Goal: Task Accomplishment & Management: Manage account settings

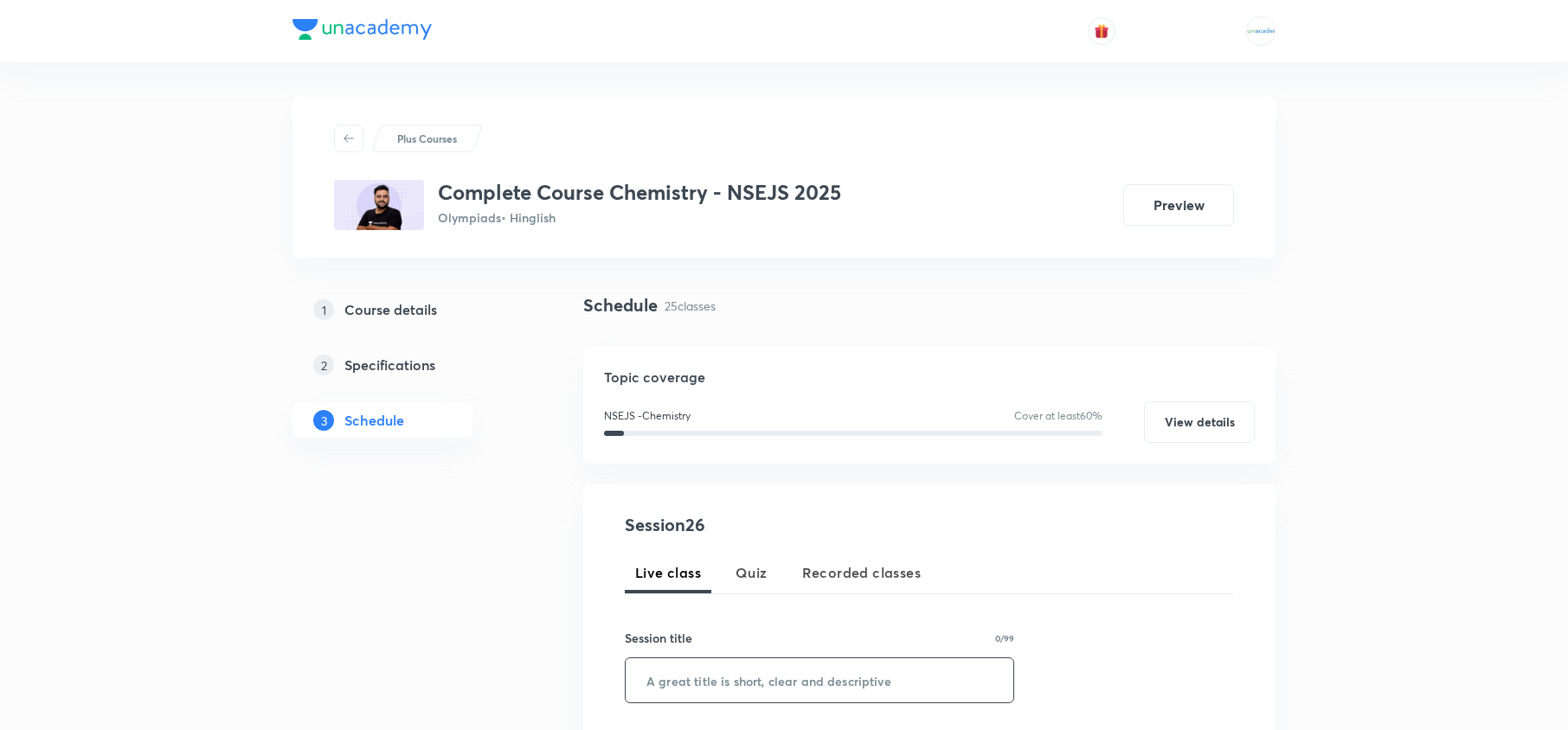
paste input "Periodic table - 11"
click at [787, 672] on input "Periodic table - 11" at bounding box center [820, 680] width 388 height 44
click at [787, 672] on input "Periodic table - 12" at bounding box center [820, 680] width 388 height 44
type input "Periodic table - 12"
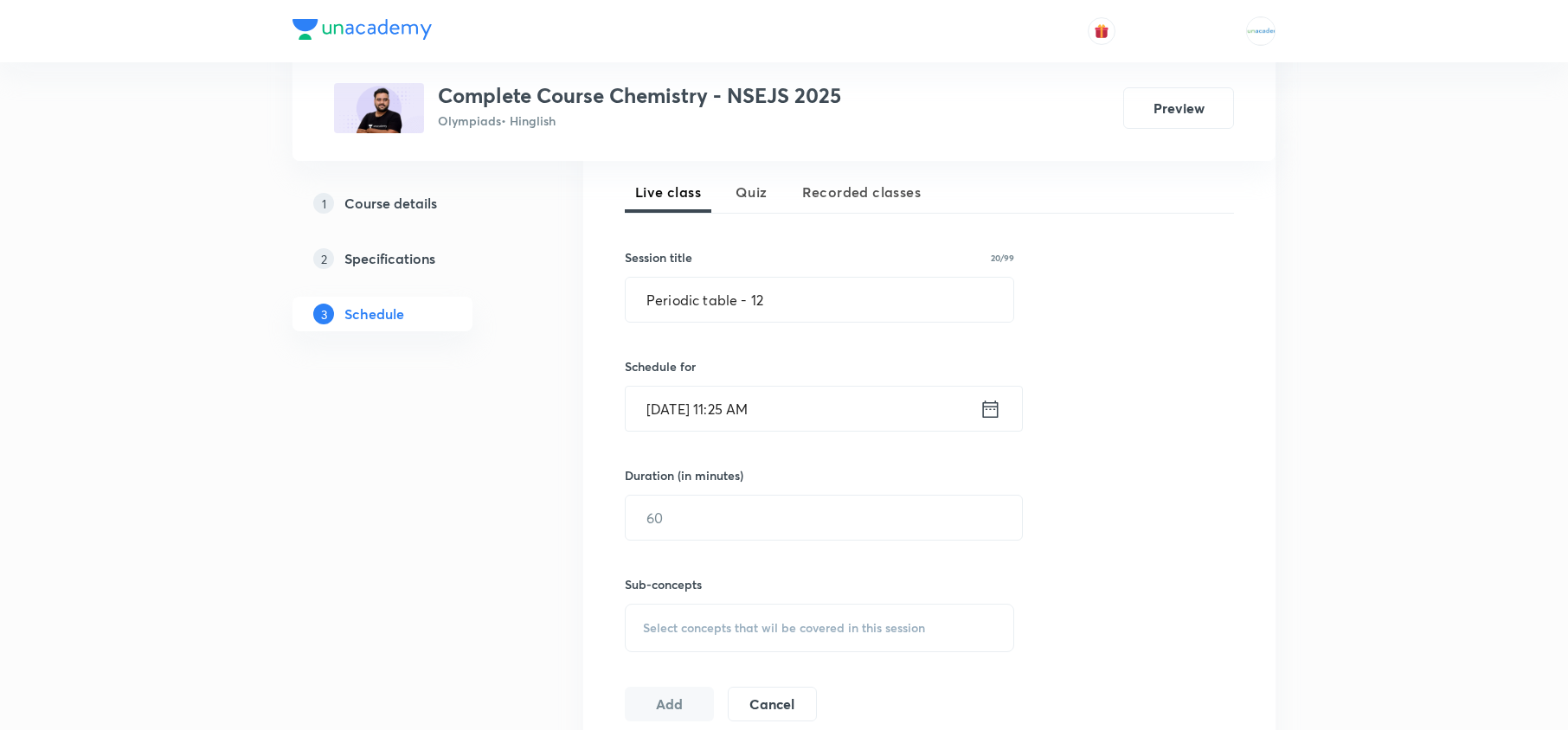
scroll to position [385, 0]
click at [997, 407] on icon at bounding box center [991, 403] width 15 height 17
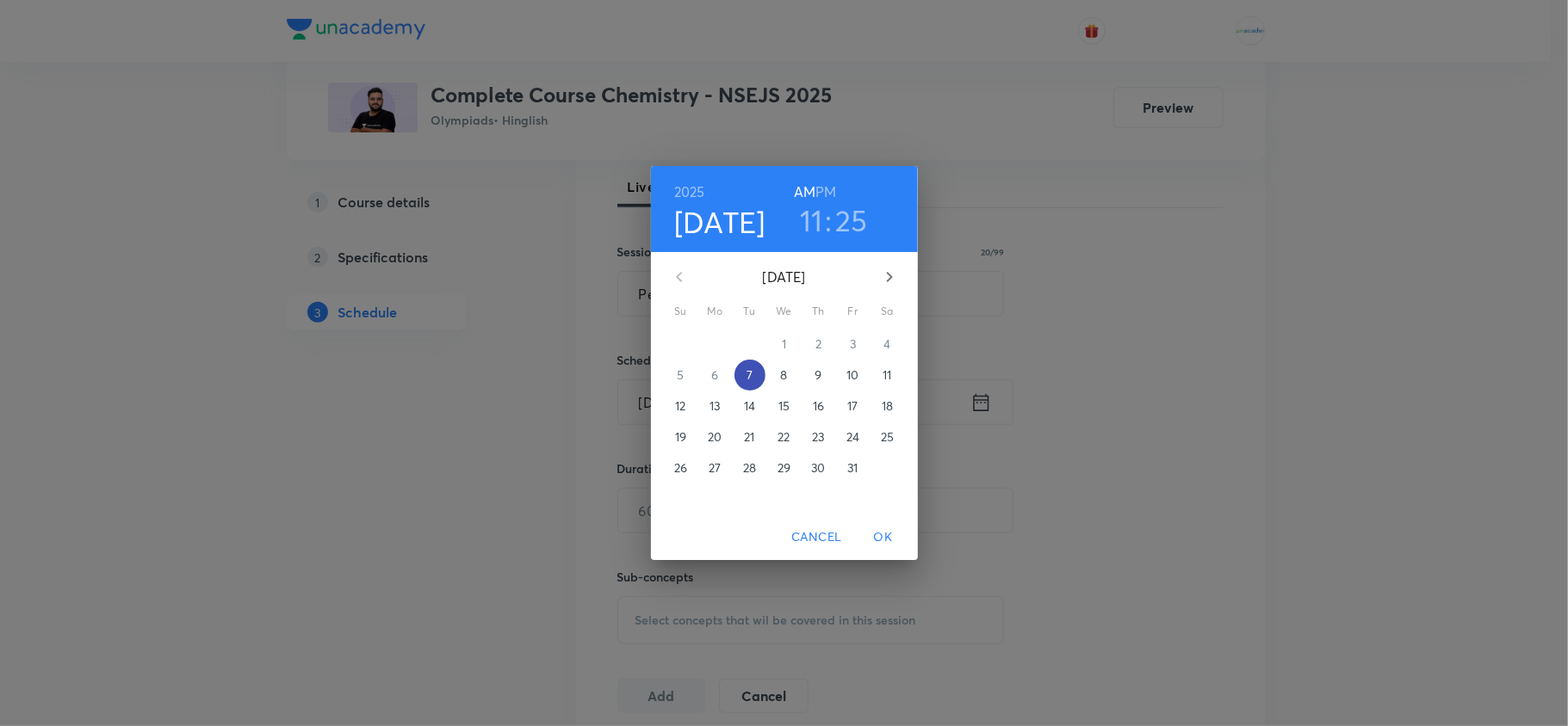
click at [749, 381] on p "7" at bounding box center [749, 375] width 6 height 17
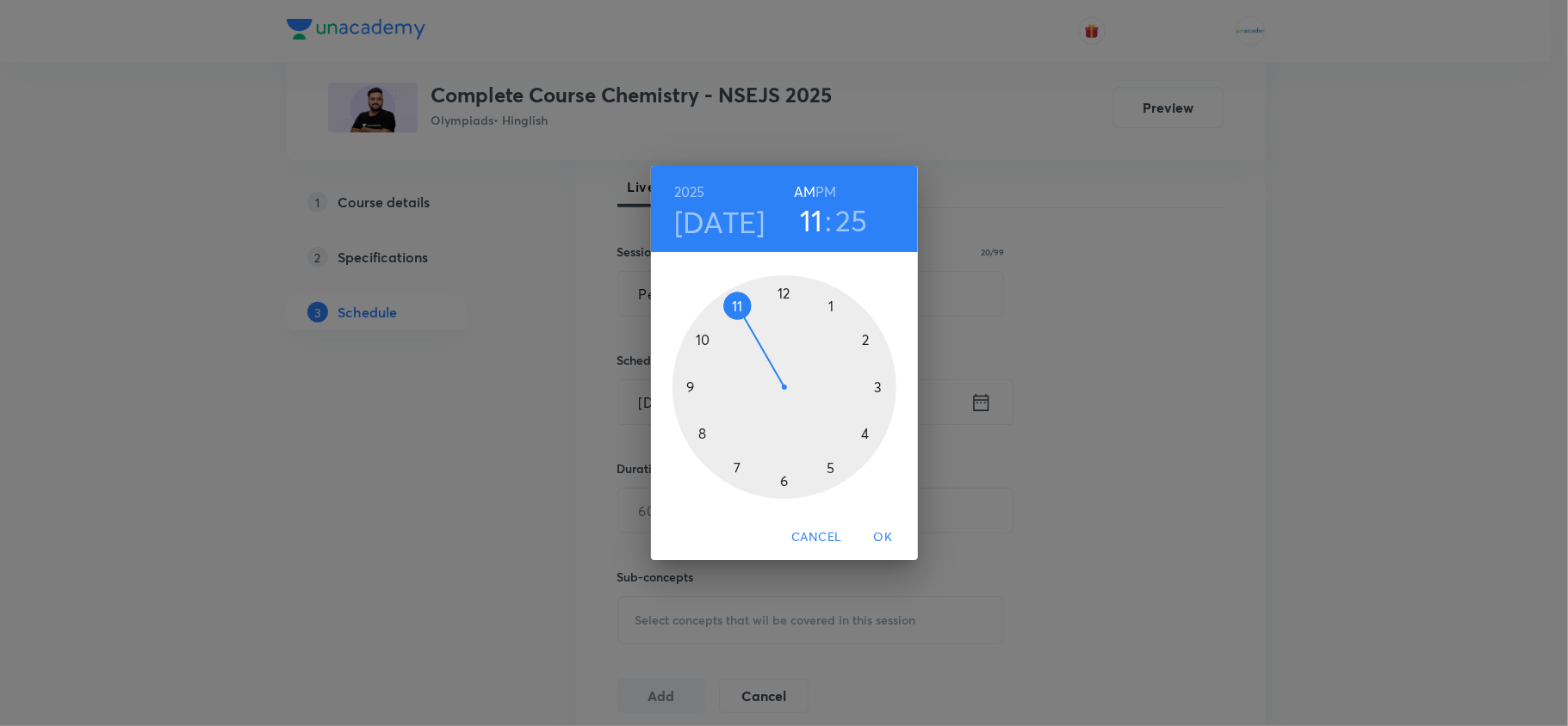
click at [832, 194] on h6 "PM" at bounding box center [825, 192] width 21 height 24
click at [889, 384] on div at bounding box center [784, 387] width 224 height 224
click at [697, 389] on div at bounding box center [784, 387] width 224 height 224
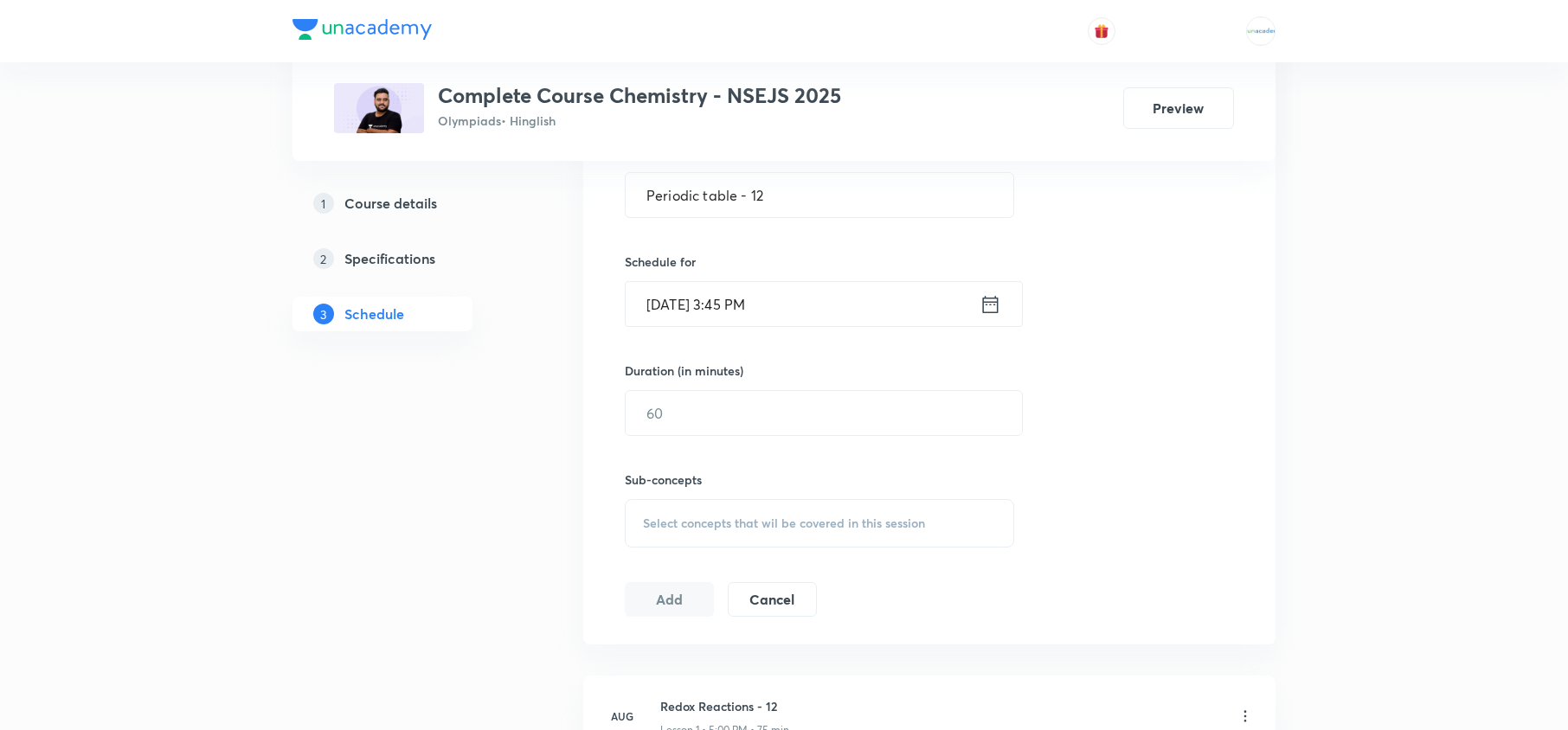
scroll to position [493, 0]
click at [689, 403] on input "text" at bounding box center [824, 405] width 396 height 44
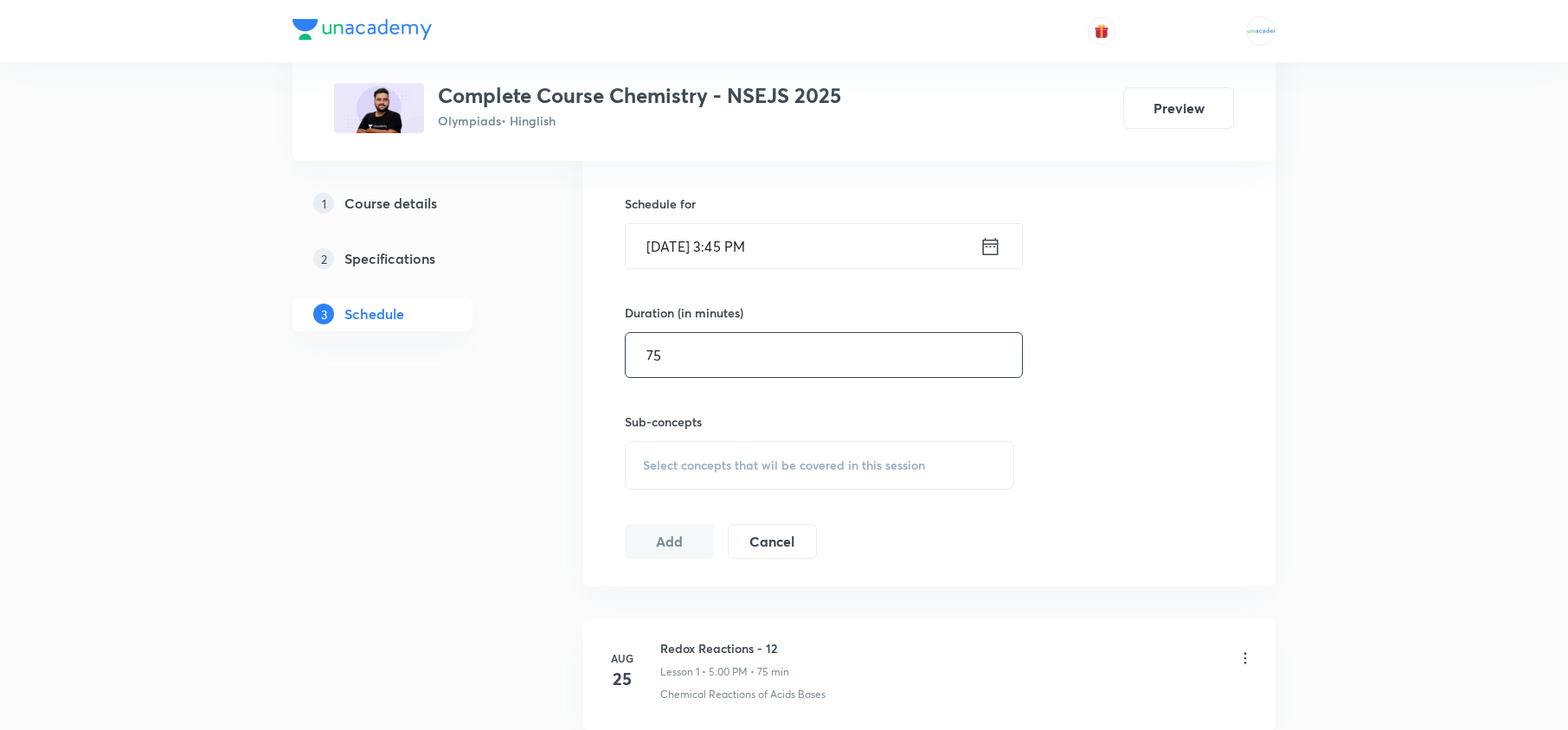
type input "75"
click at [752, 472] on span "Select concepts that wil be covered in this session" at bounding box center [784, 465] width 282 height 14
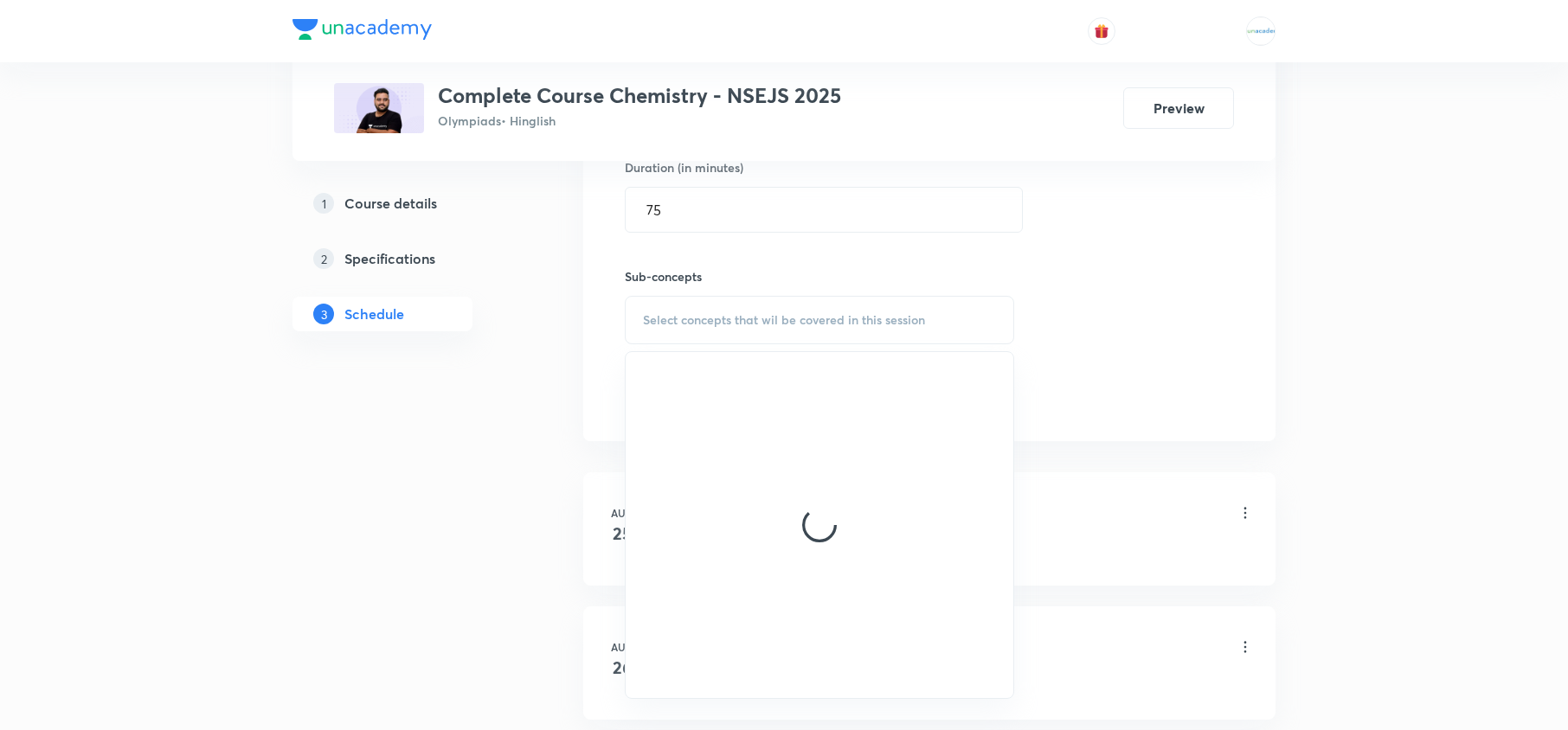
scroll to position [689, 0]
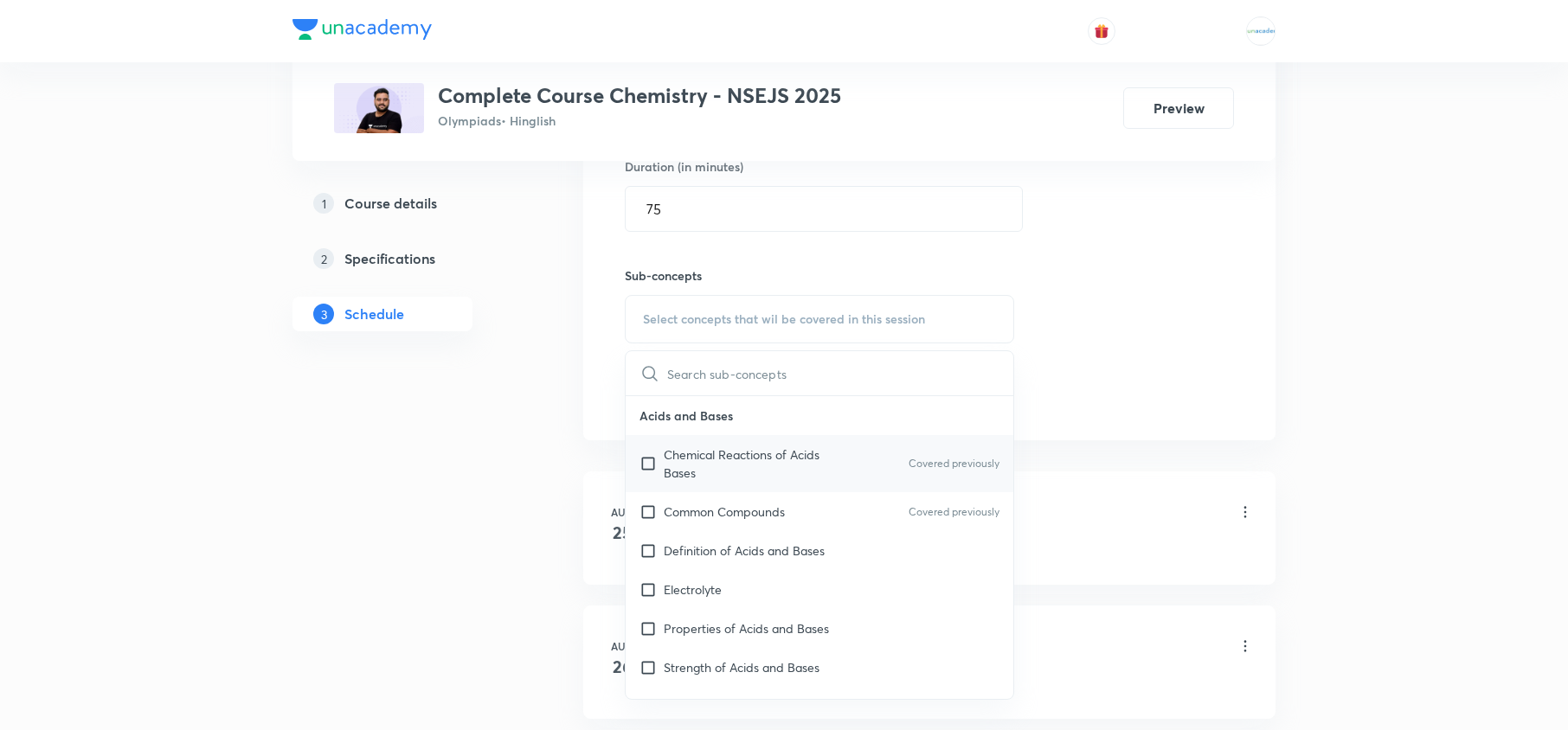
click at [725, 464] on p "Chemical Reactions of Acids Bases" at bounding box center [751, 464] width 175 height 36
checkbox input "true"
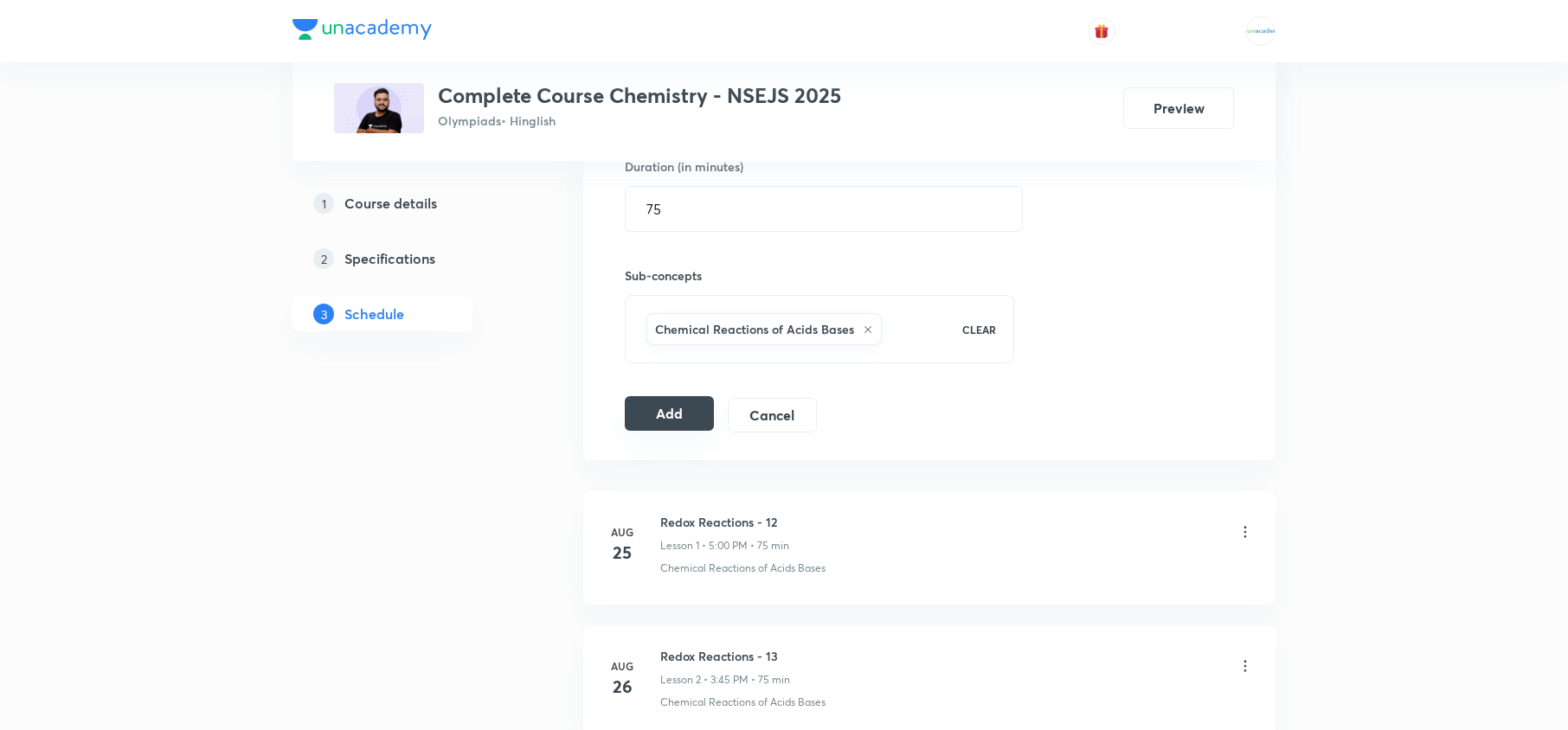
click at [666, 427] on button "Add" at bounding box center [670, 413] width 90 height 34
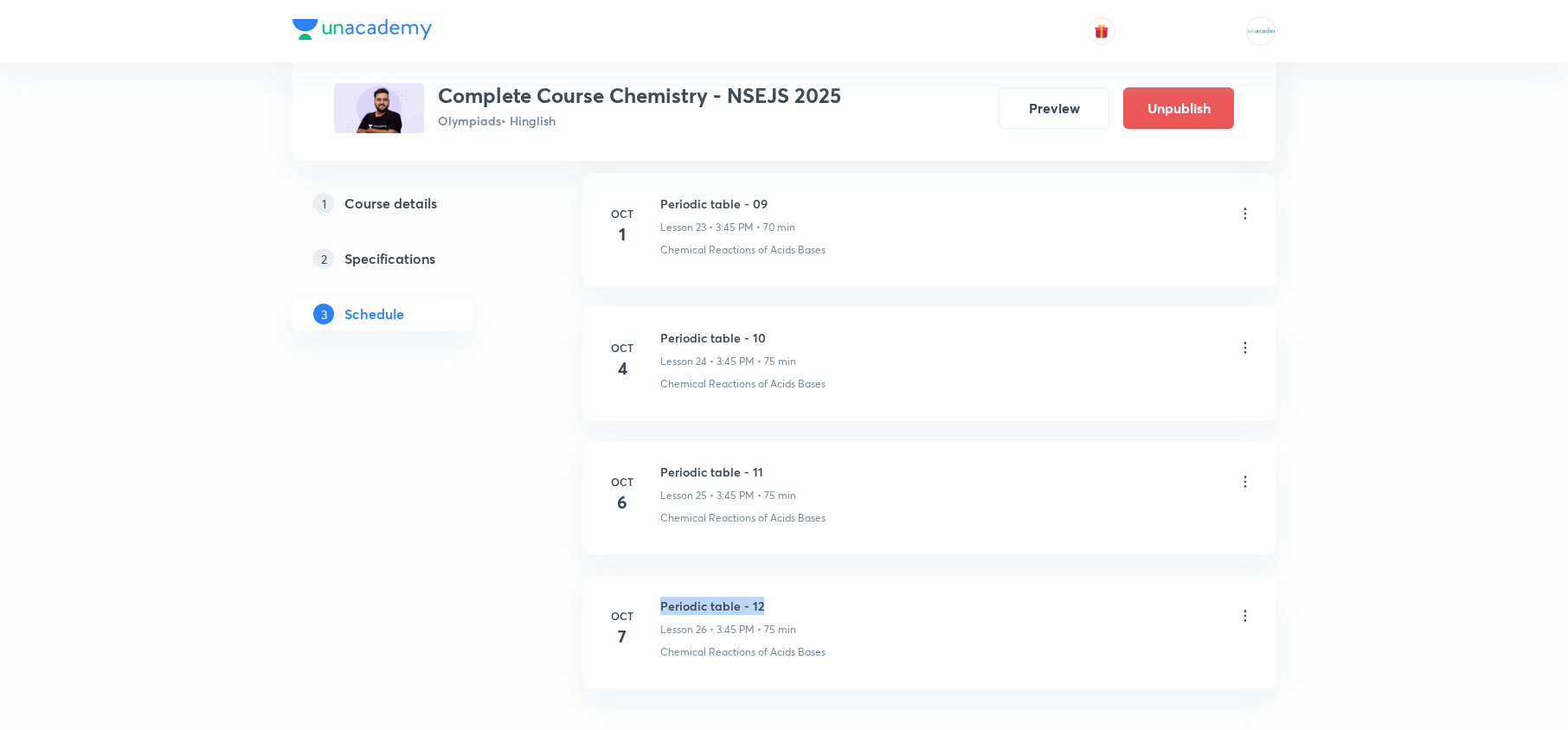
drag, startPoint x: 767, startPoint y: 613, endPoint x: 661, endPoint y: 576, distance: 112.3
copy h6 "Periodic table - 12"
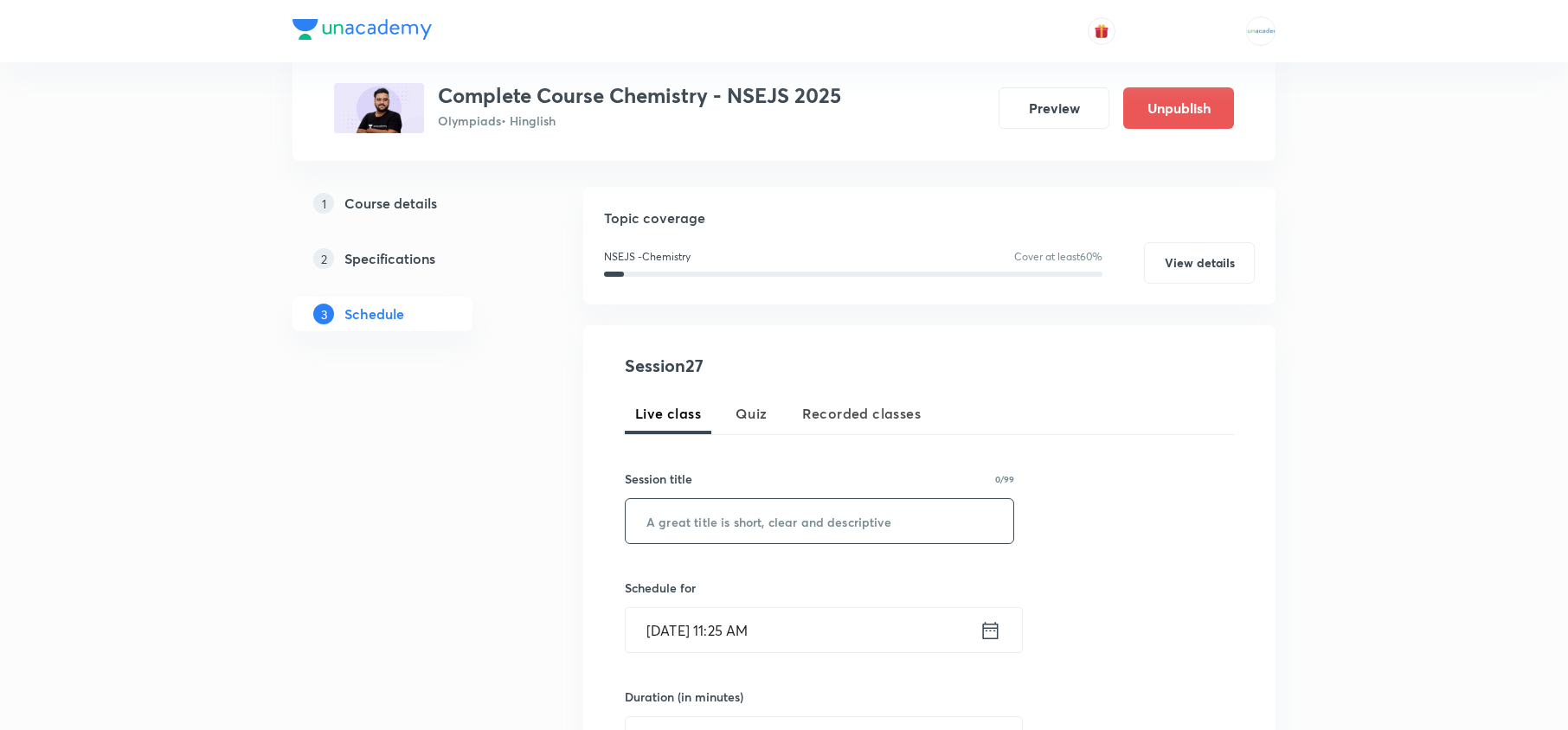
scroll to position [160, 0]
click at [728, 528] on input "text" at bounding box center [820, 520] width 388 height 44
paste input "Periodic table - 12"
type input "Periodic table - 13"
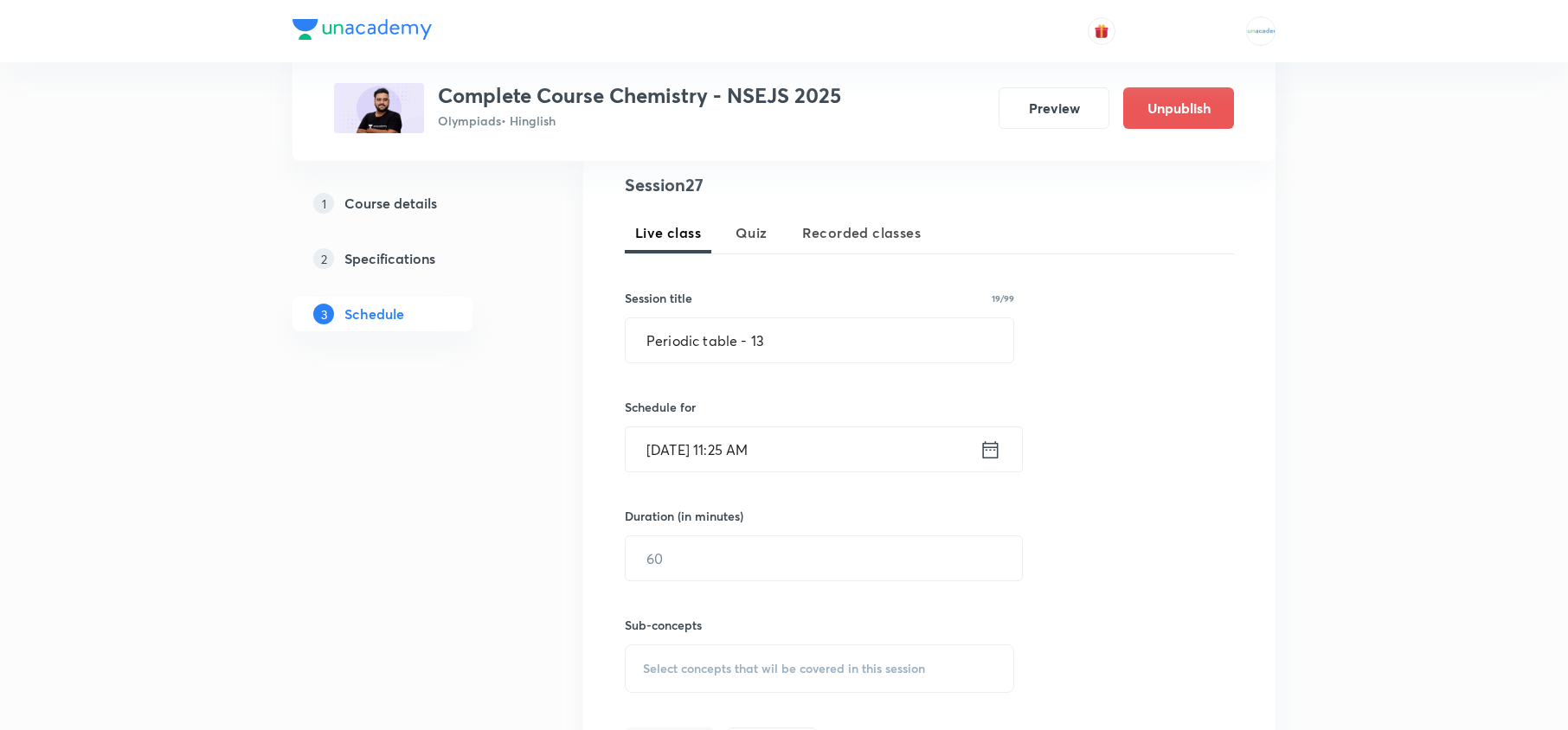
scroll to position [341, 0]
click at [991, 461] on div "Oct 7, 2025, 11:25 AM ​" at bounding box center [824, 449] width 398 height 46
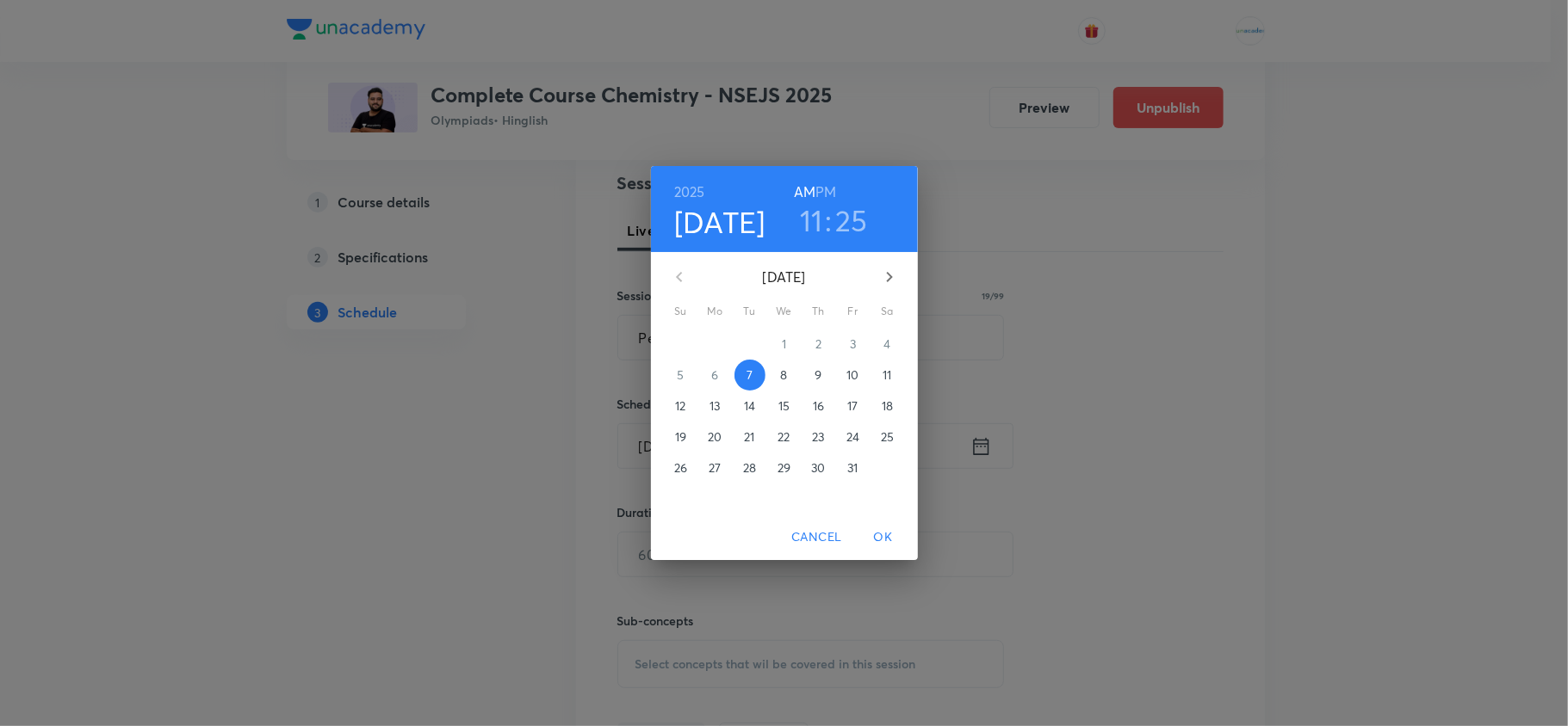
click at [822, 379] on p "9" at bounding box center [818, 375] width 7 height 17
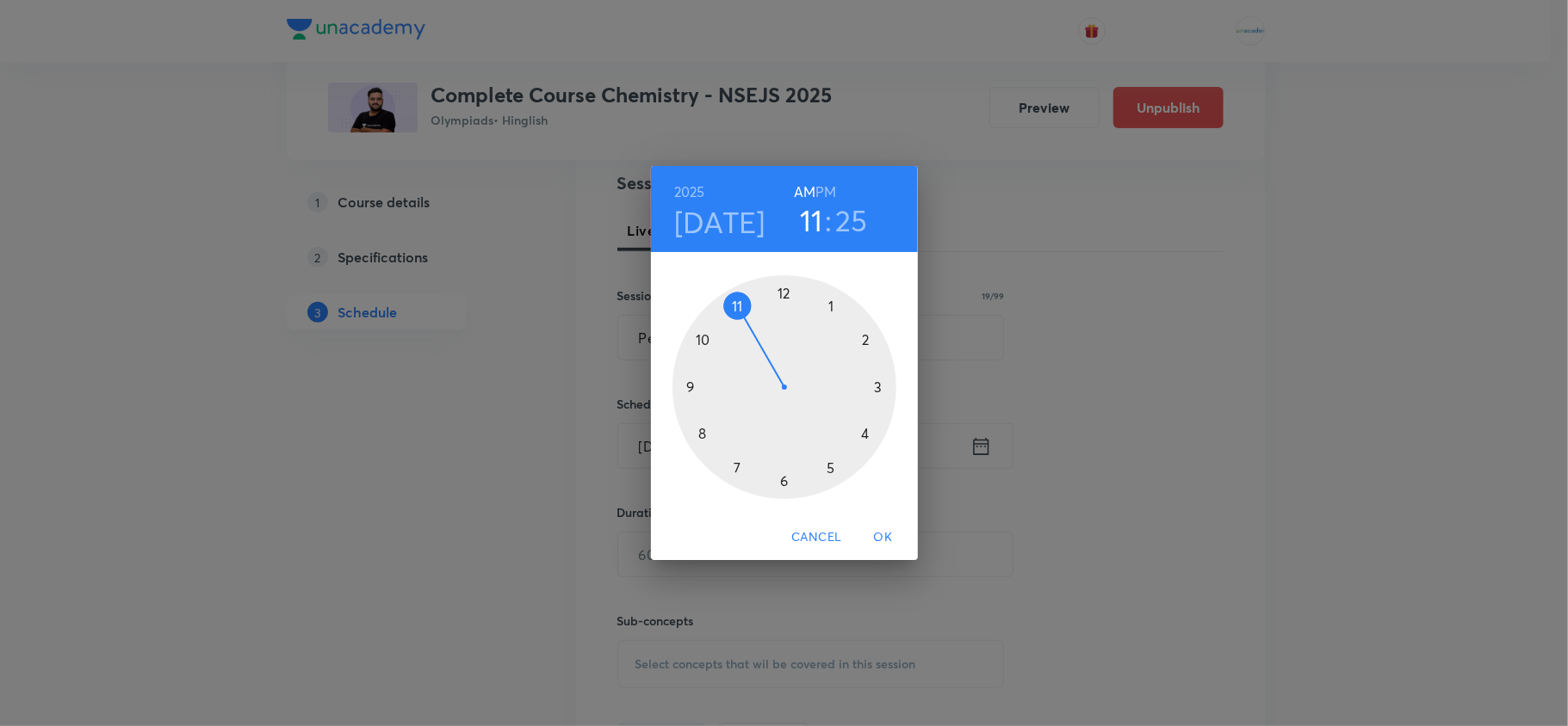
click at [837, 196] on div "2025 Oct 9 11 : 25 AM PM" at bounding box center [784, 209] width 239 height 58
click at [830, 191] on h6 "PM" at bounding box center [825, 192] width 21 height 24
click at [879, 394] on div at bounding box center [784, 387] width 224 height 224
click at [698, 387] on div at bounding box center [784, 387] width 224 height 224
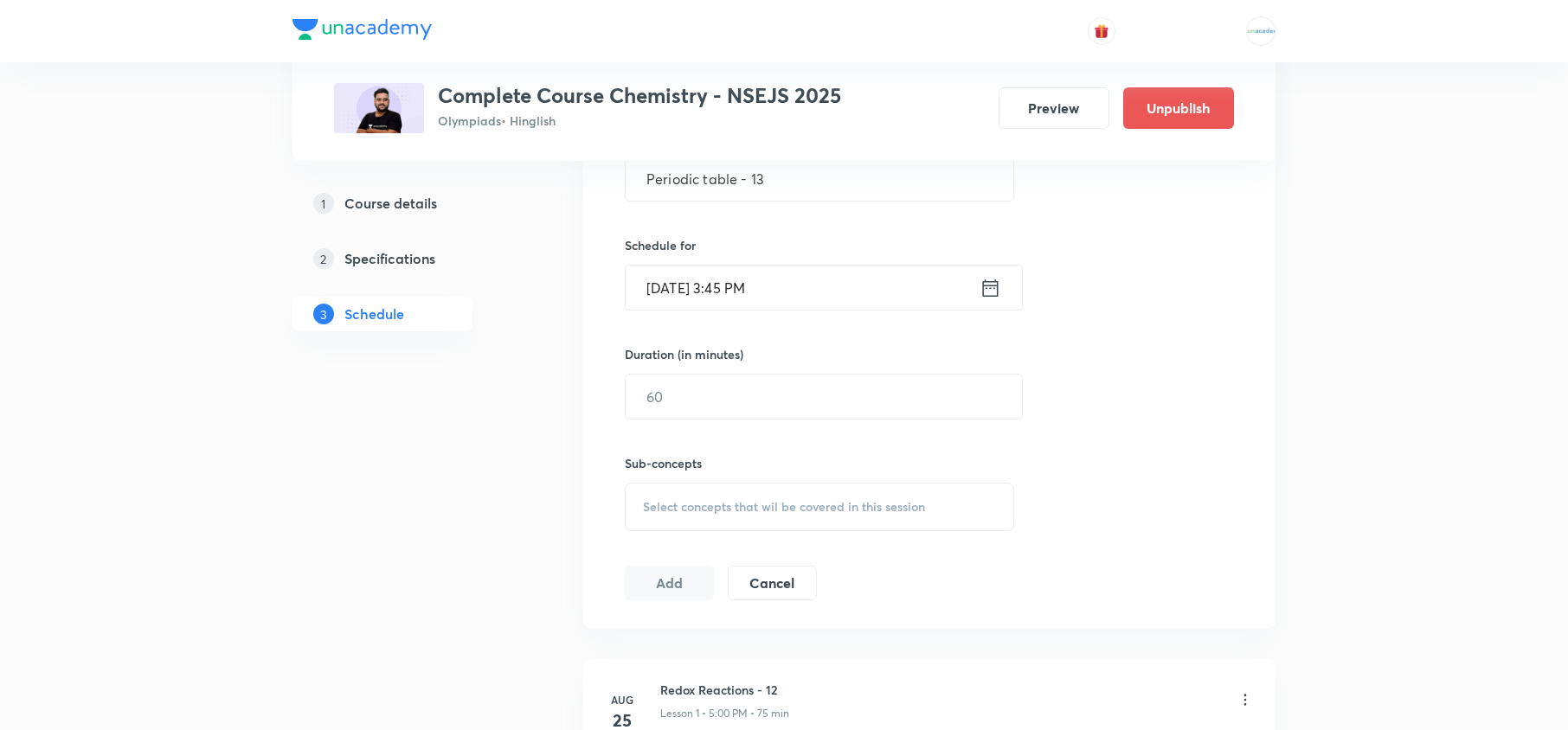
scroll to position [554, 0]
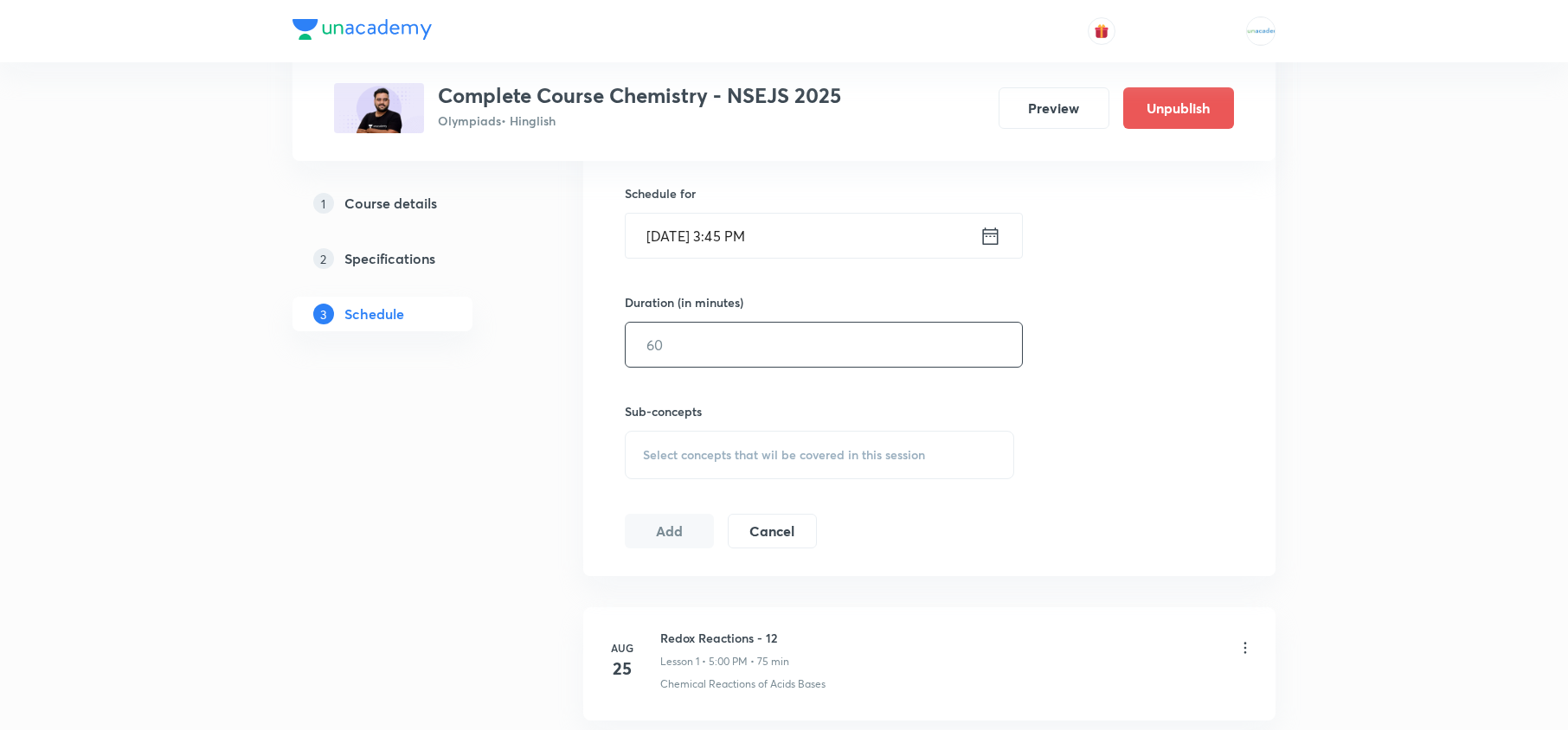
click at [703, 356] on input "text" at bounding box center [824, 345] width 396 height 44
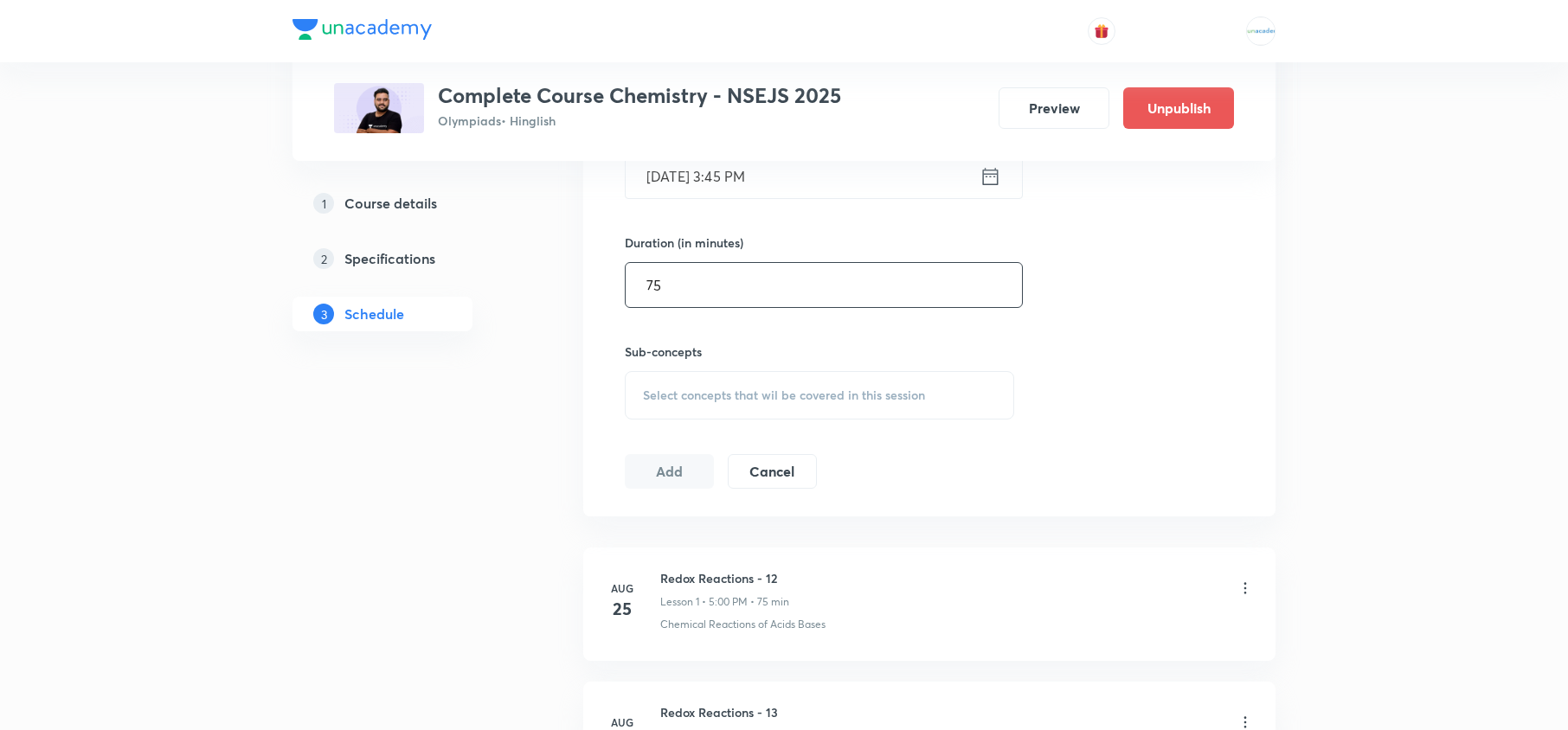
type input "75"
click at [725, 374] on div "Select concepts that wil be covered in this session" at bounding box center [820, 395] width 389 height 49
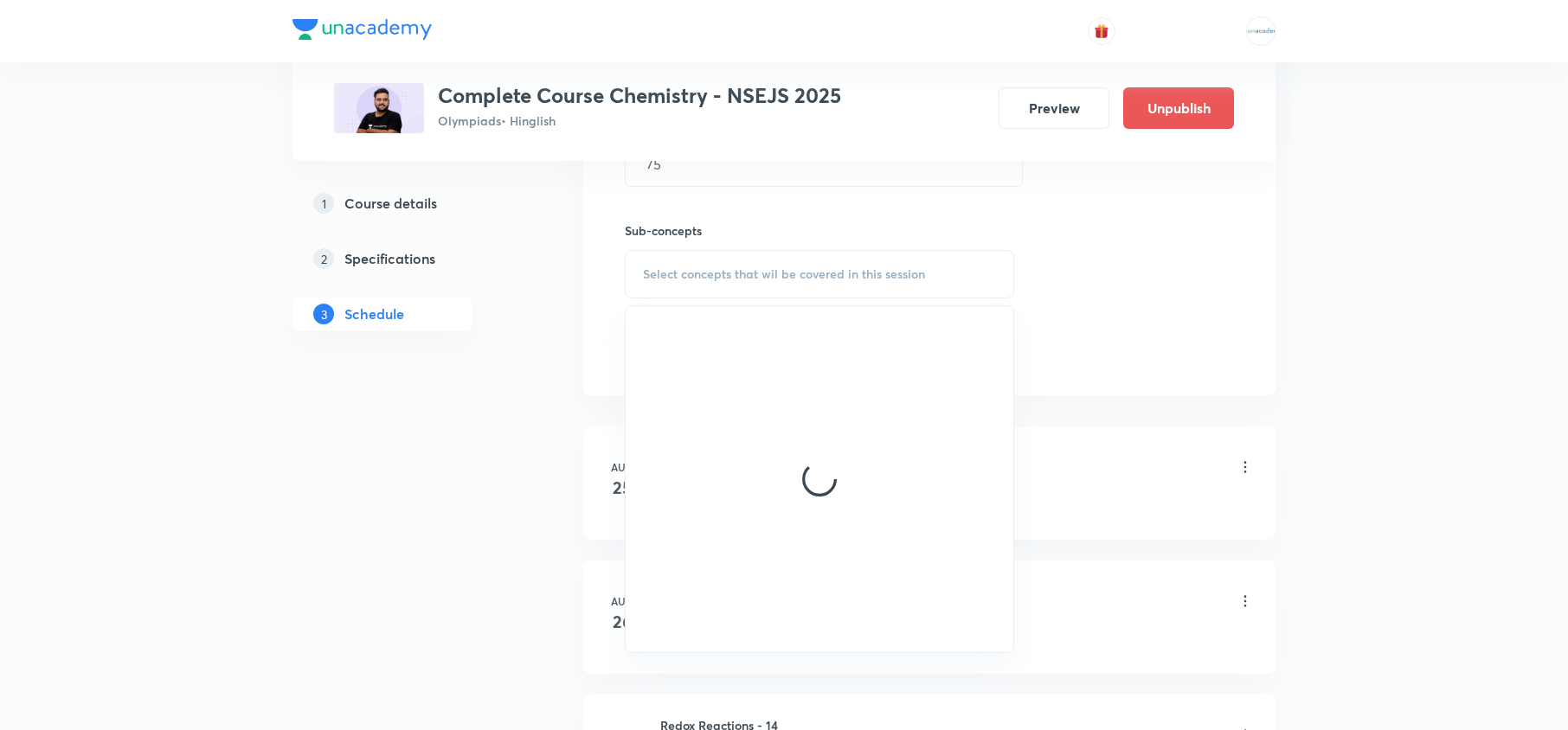
scroll to position [735, 0]
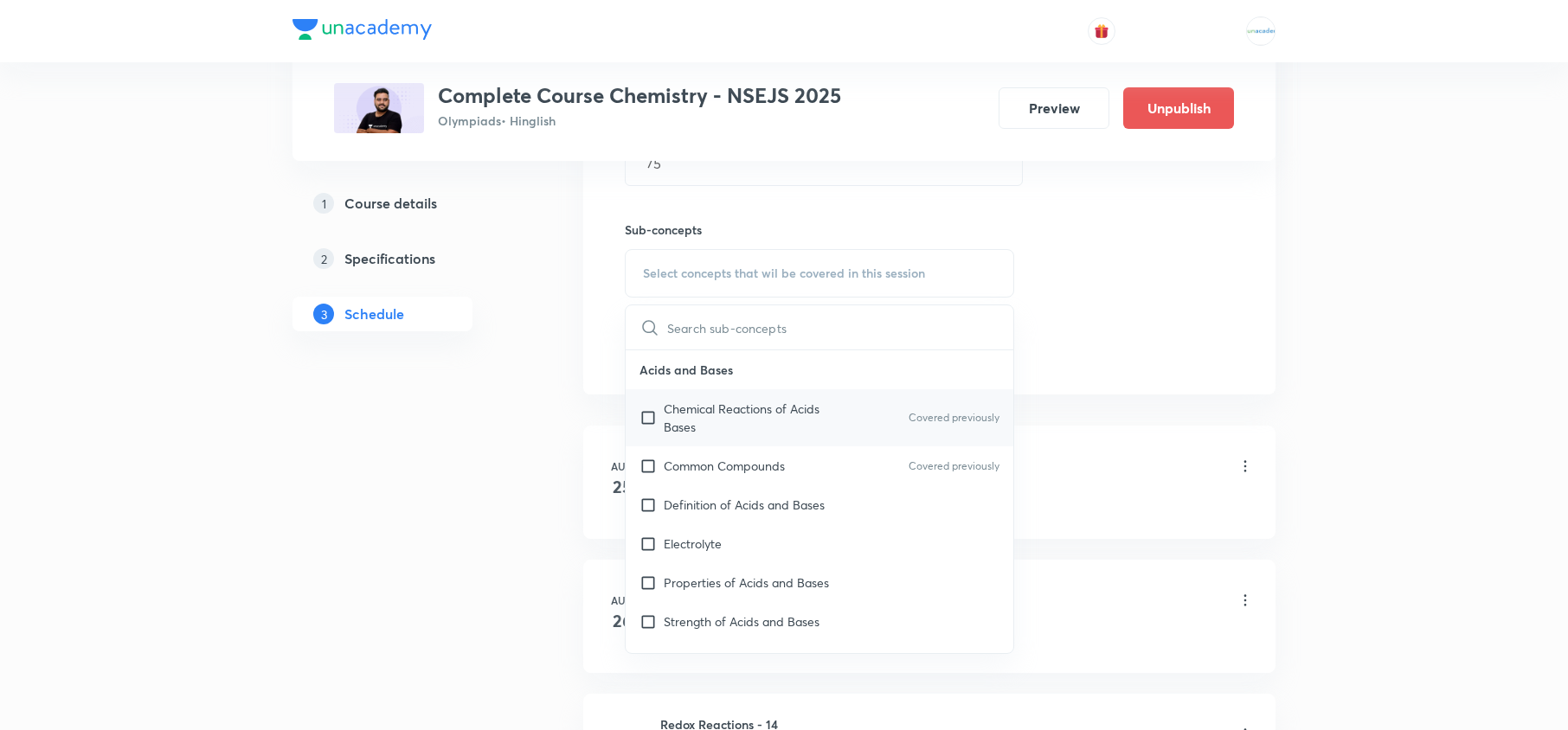
click at [699, 427] on p "Chemical Reactions of Acids Bases" at bounding box center [751, 418] width 175 height 36
checkbox input "true"
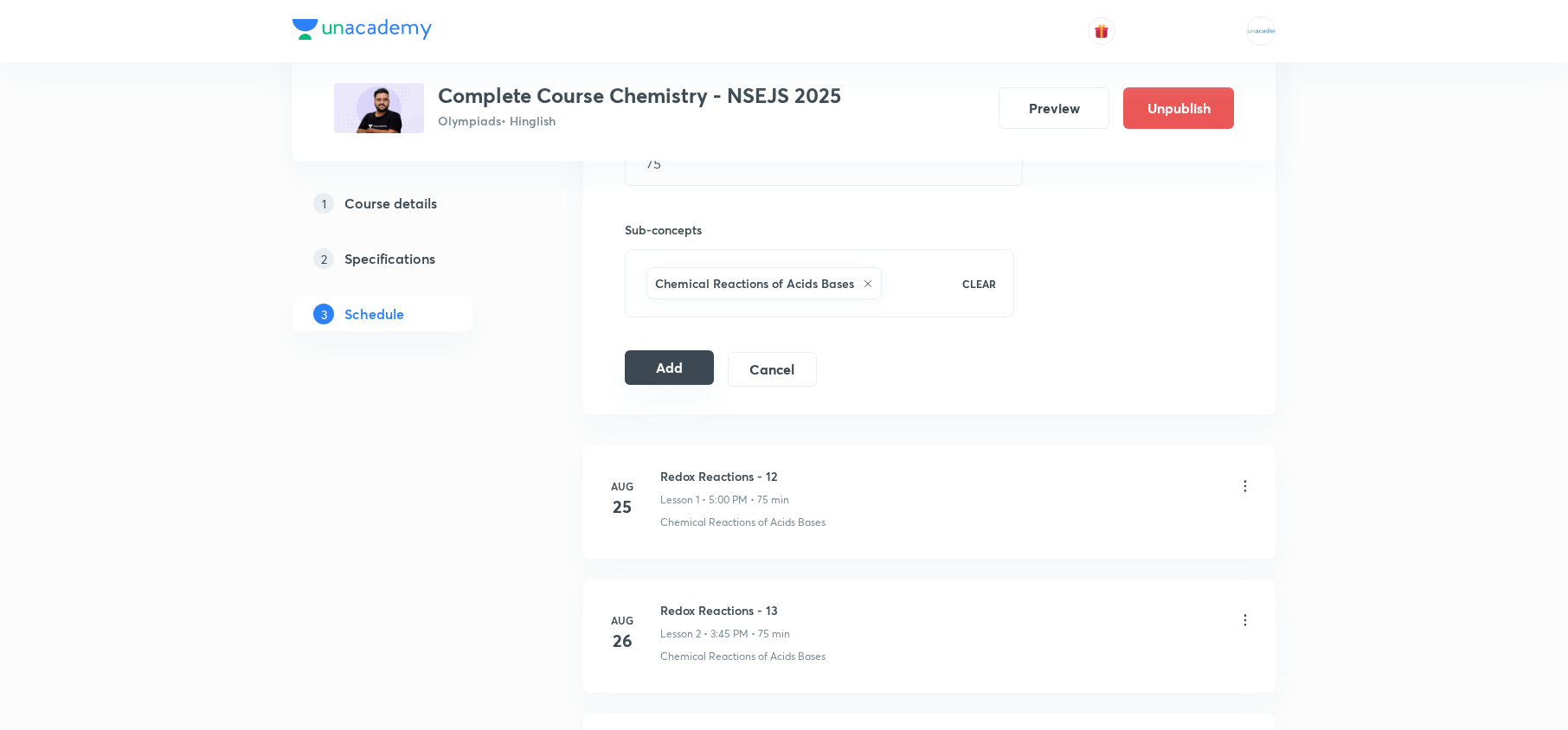
click at [662, 365] on button "Add" at bounding box center [670, 367] width 90 height 34
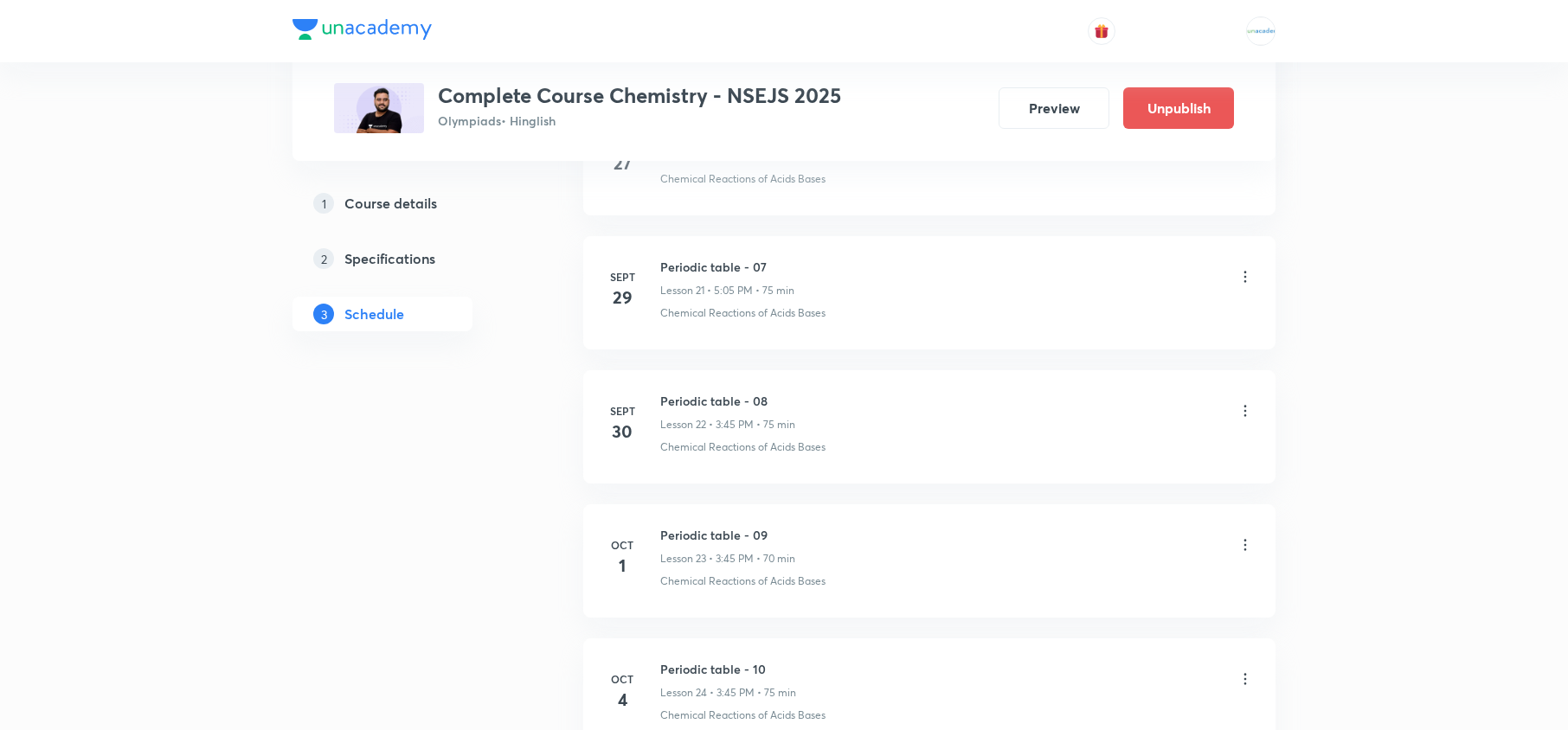
scroll to position [4213, 0]
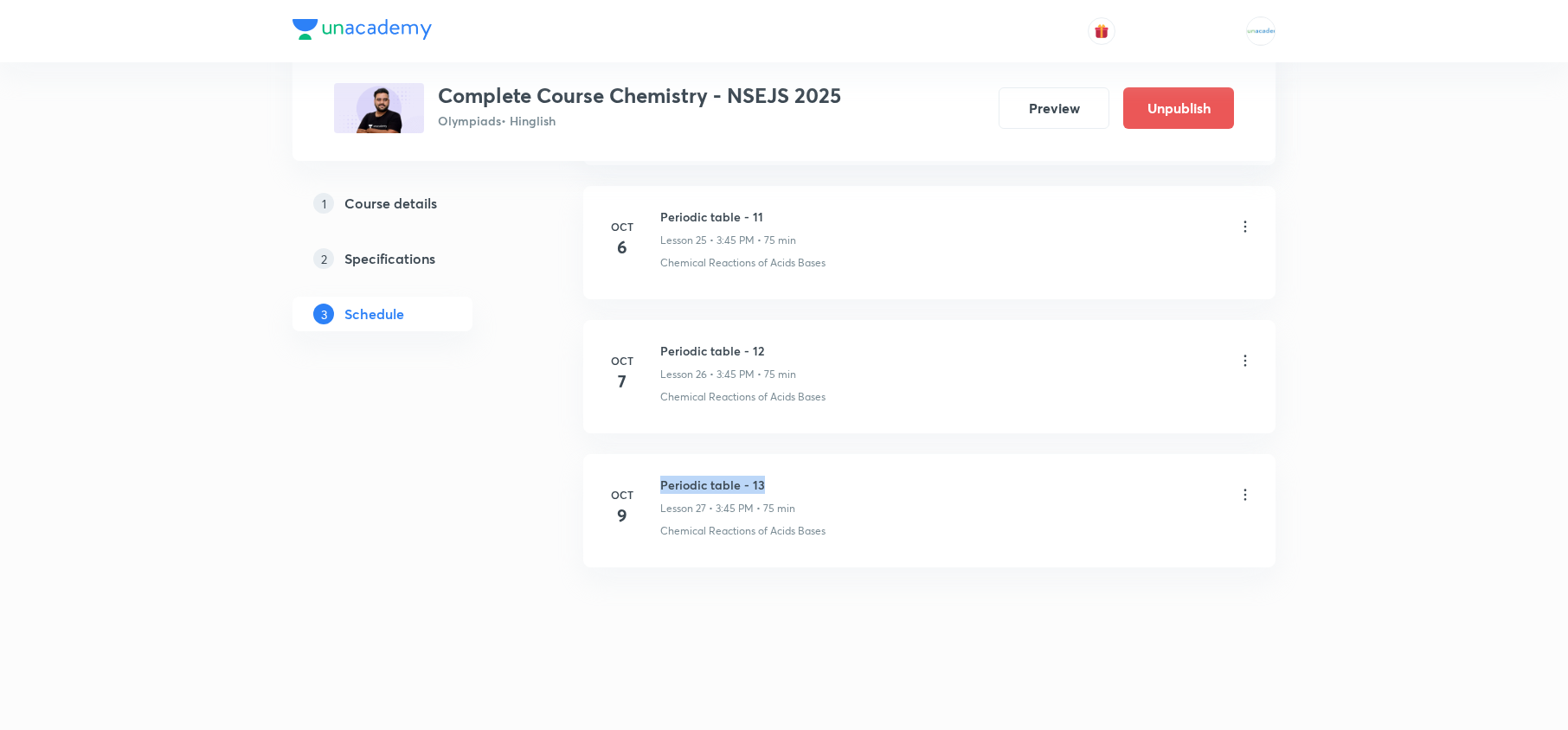
drag, startPoint x: 773, startPoint y: 485, endPoint x: 655, endPoint y: 466, distance: 119.5
click at [655, 466] on li "Oct 9 Periodic table - 13 Lesson 27 • 3:45 PM • 75 min Chemical Reactions of Ac…" at bounding box center [929, 510] width 692 height 113
copy h6 "Periodic table - 13"
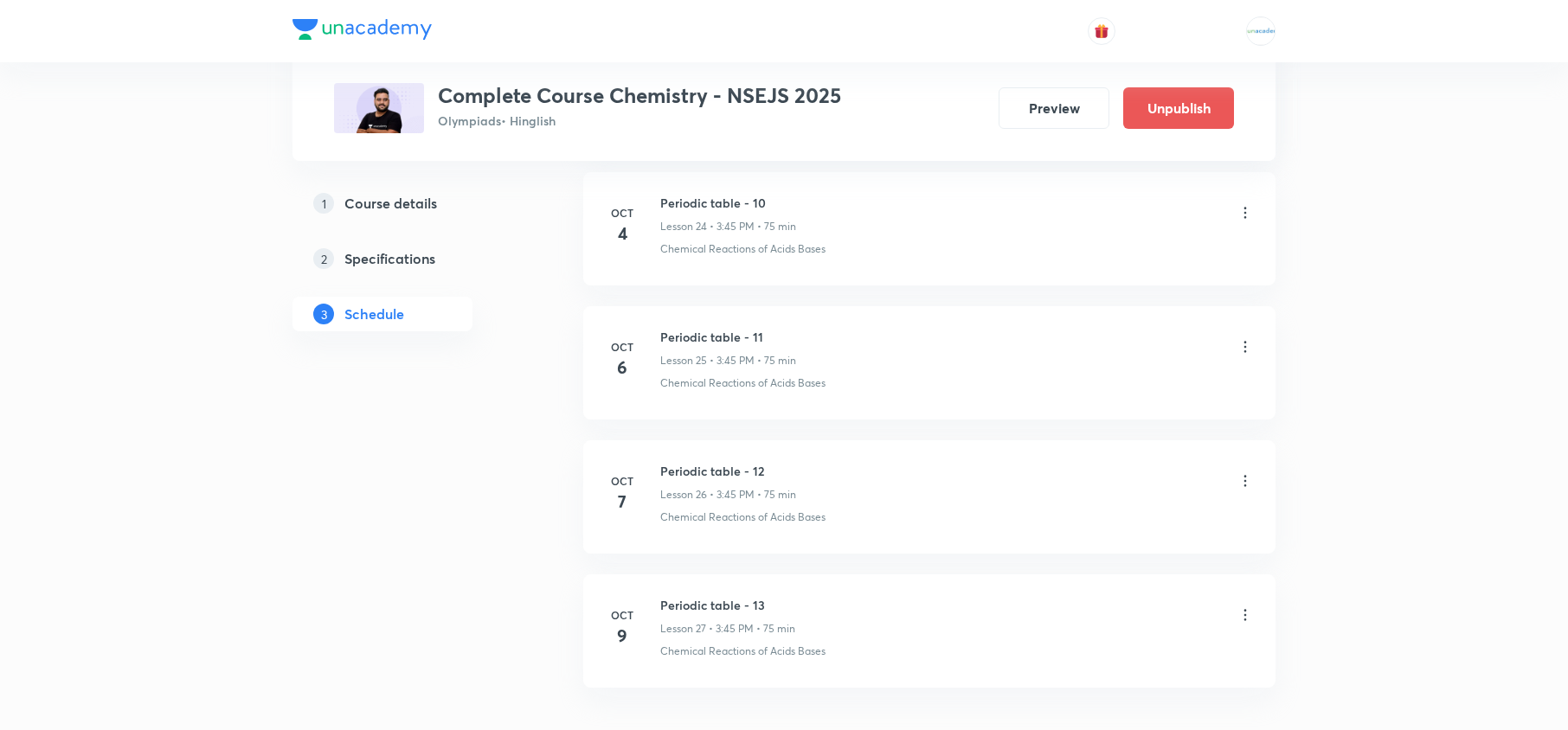
scroll to position [4213, 0]
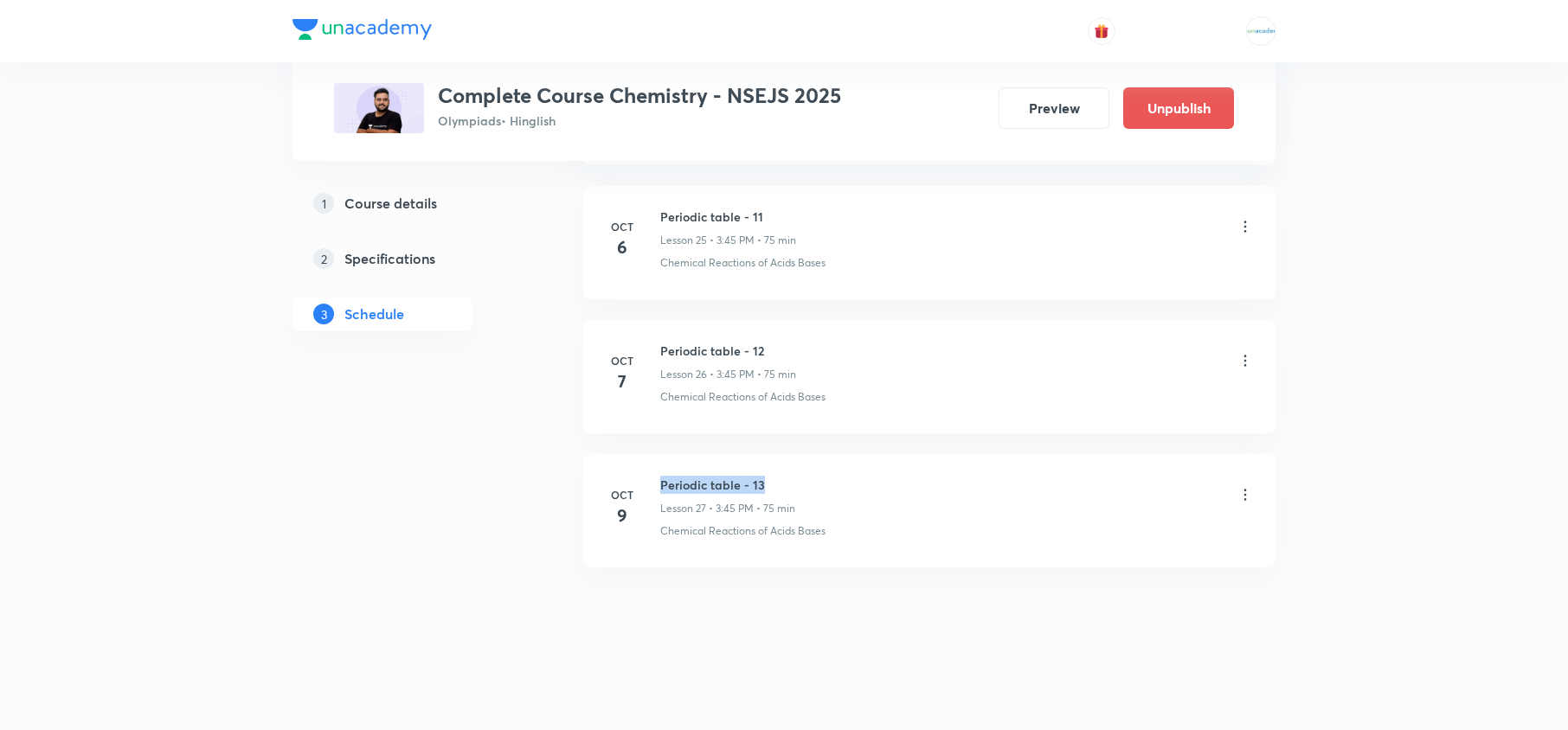
drag, startPoint x: 775, startPoint y: 471, endPoint x: 663, endPoint y: 441, distance: 115.9
copy h6 "Periodic table - 13"
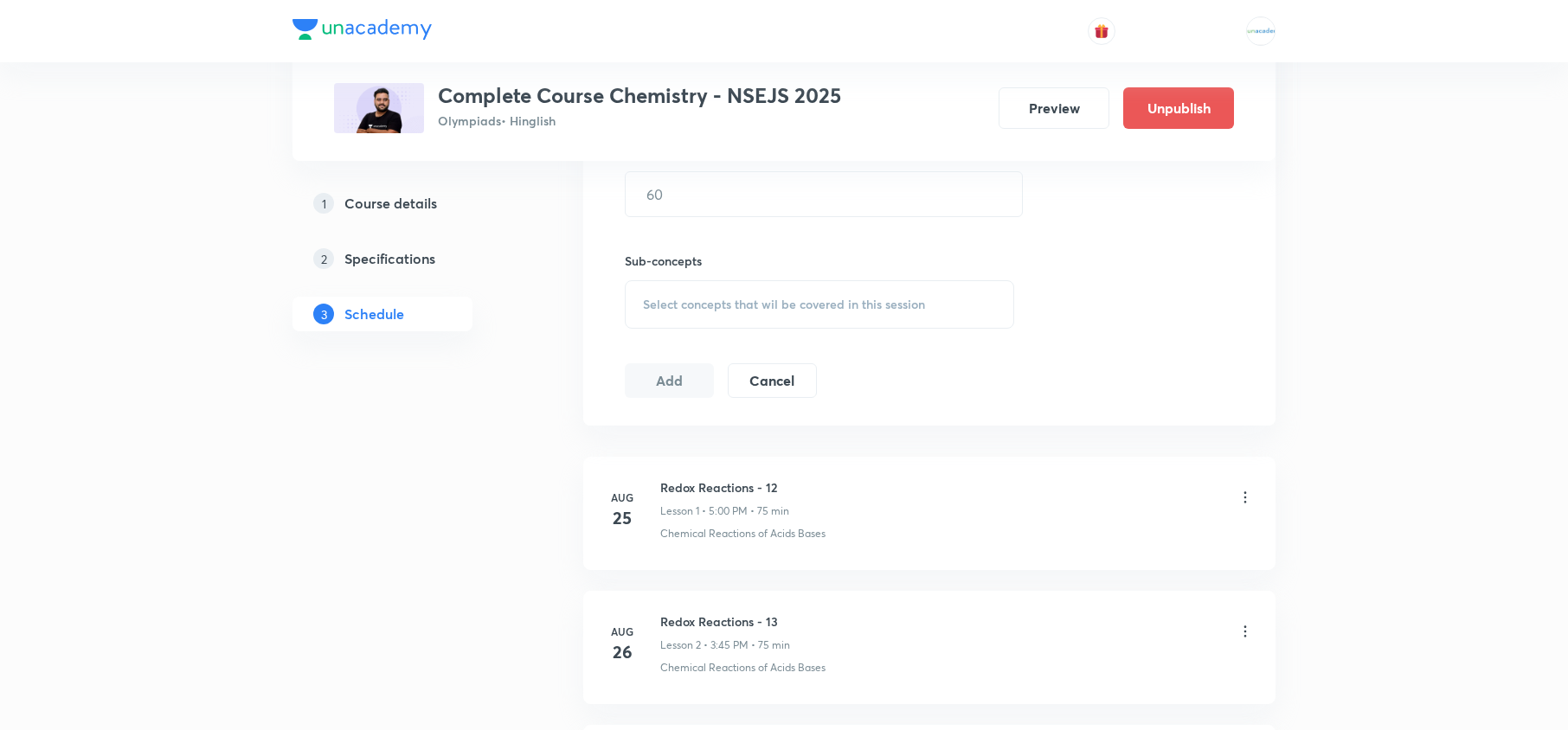
scroll to position [0, 0]
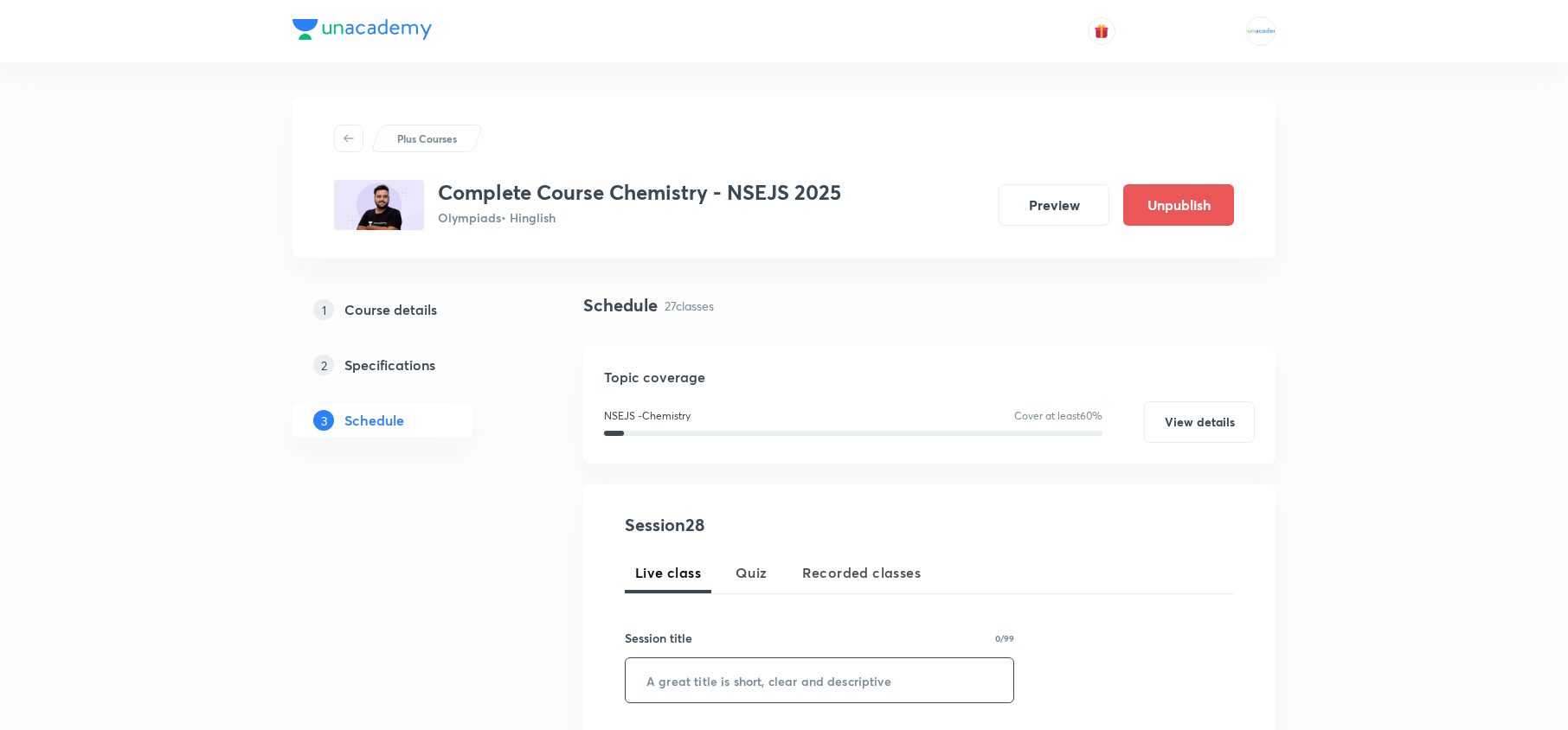
paste input "Periodic table - 13"
click at [738, 673] on input "text" at bounding box center [820, 680] width 388 height 44
type input "Periodic table - 14"
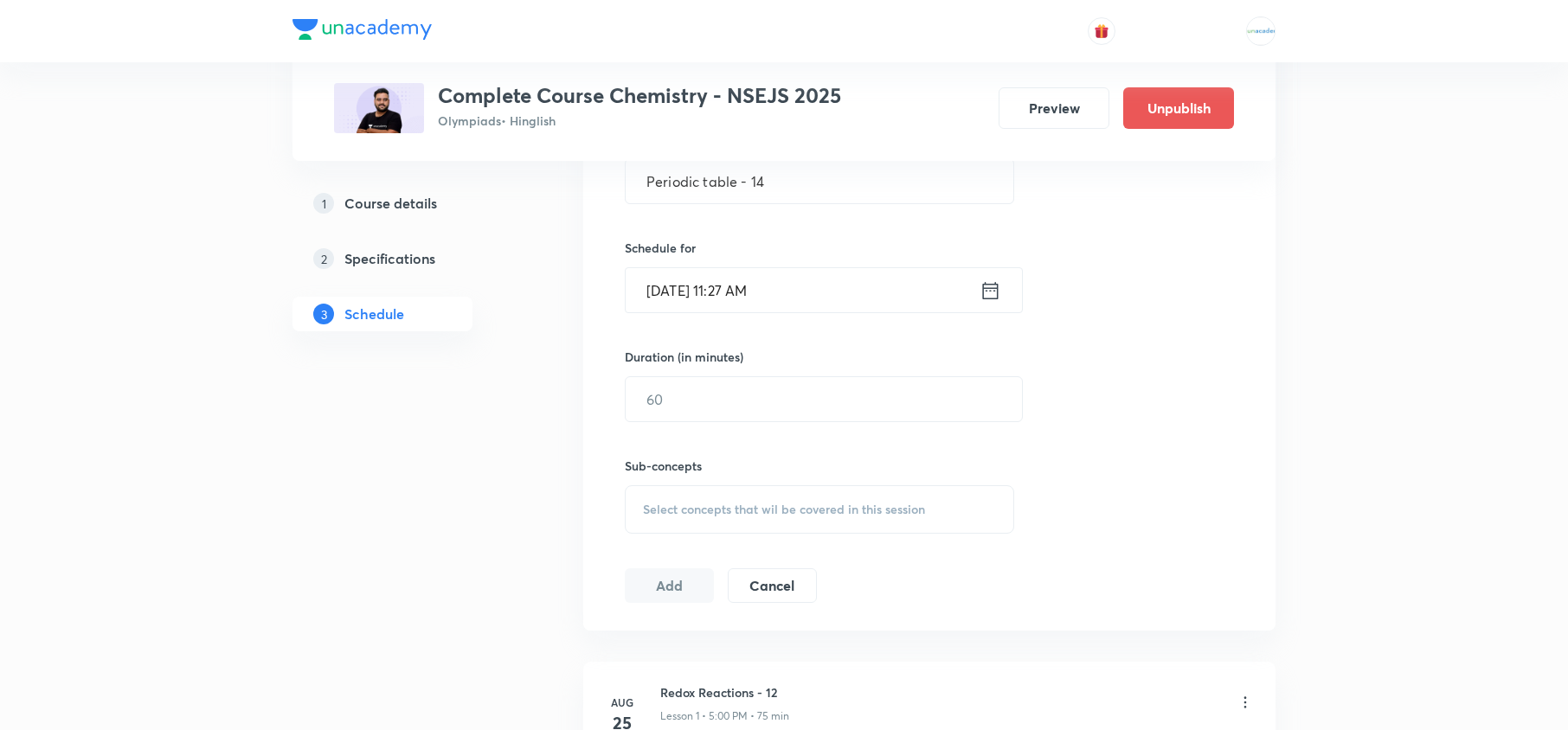
scroll to position [496, 0]
click at [1002, 295] on div "Oct 7, 2025, 11:27 AM ​" at bounding box center [824, 293] width 398 height 46
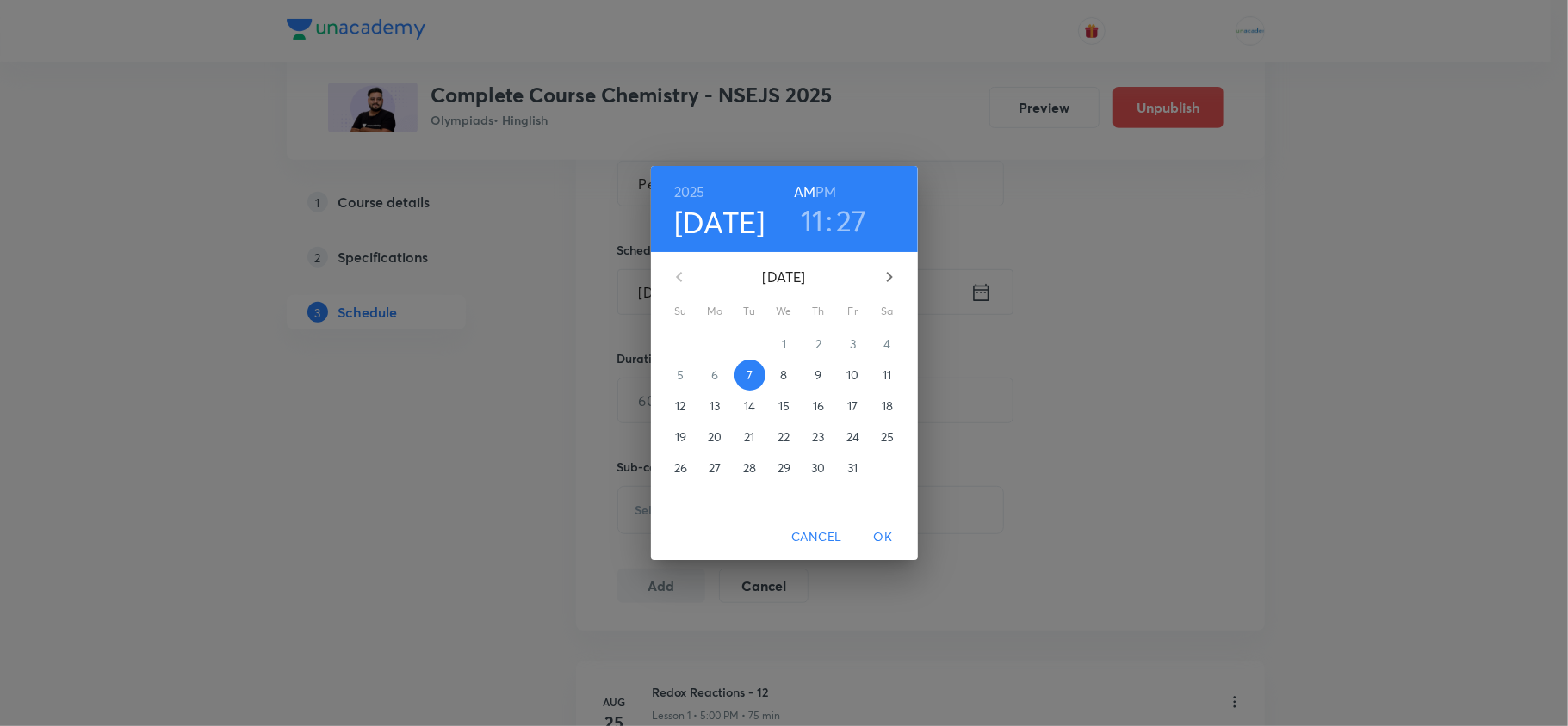
click at [877, 376] on span "11" at bounding box center [888, 375] width 31 height 17
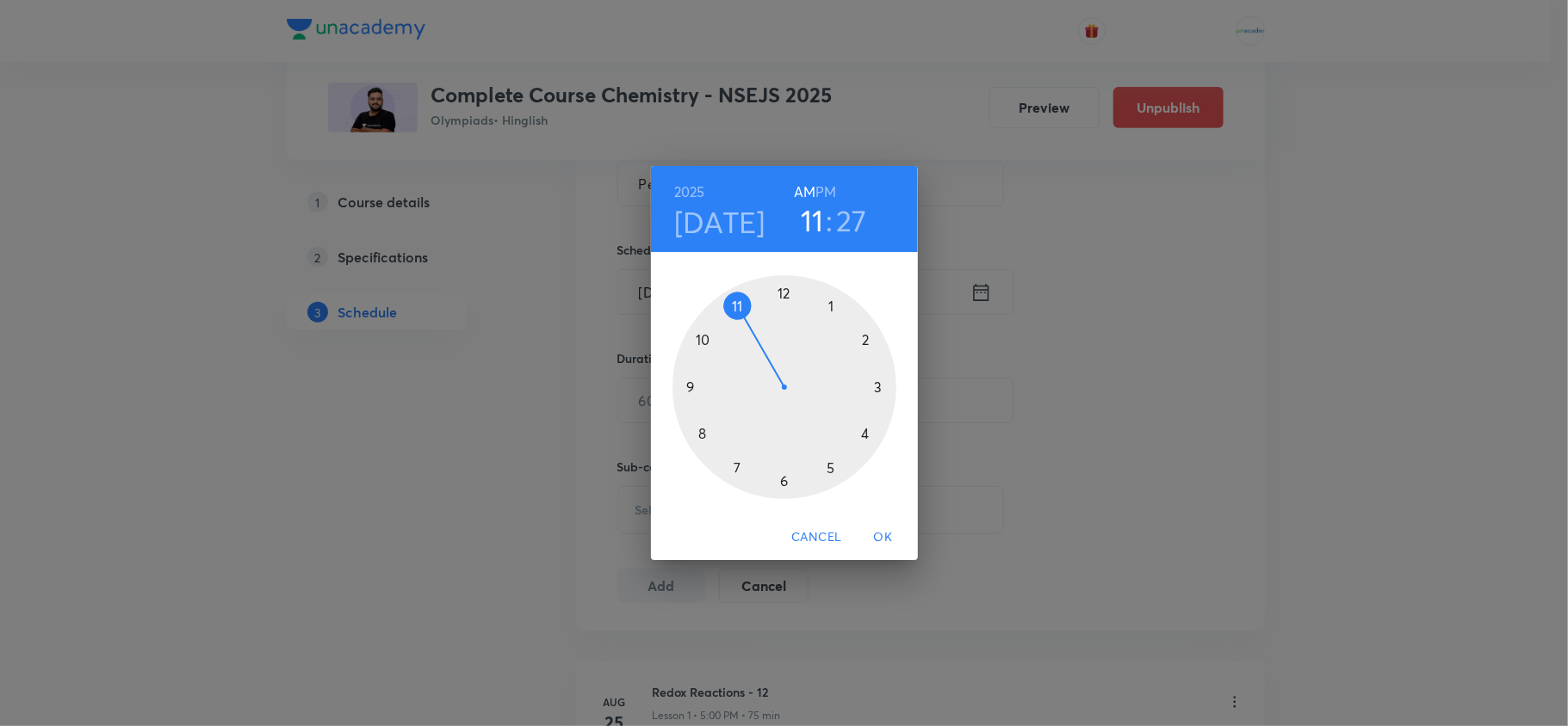
click at [832, 190] on h6 "PM" at bounding box center [825, 192] width 21 height 24
click at [830, 468] on div at bounding box center [784, 387] width 224 height 224
click at [830, 309] on div at bounding box center [784, 387] width 224 height 224
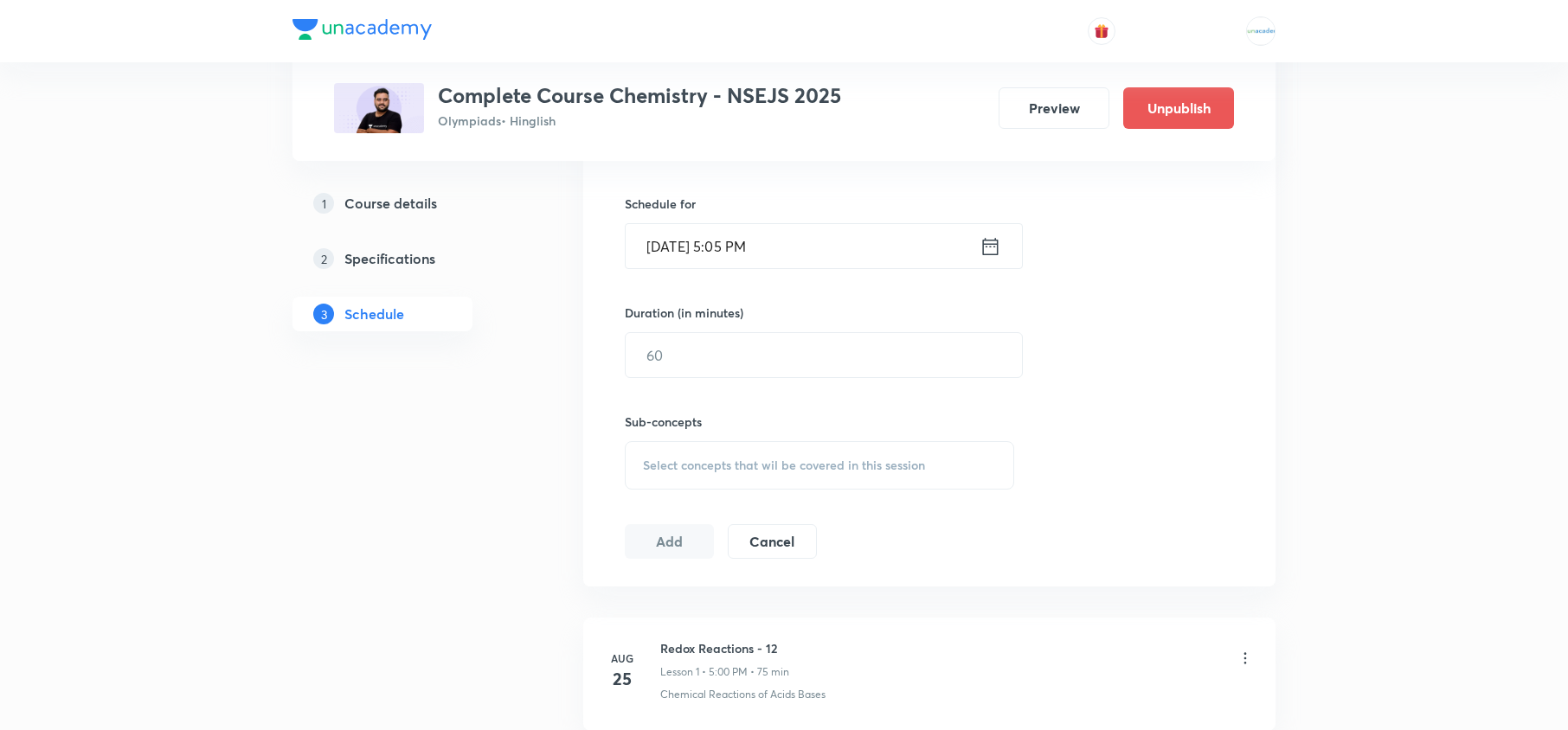
scroll to position [542, 0]
click at [788, 371] on input "text" at bounding box center [824, 356] width 396 height 44
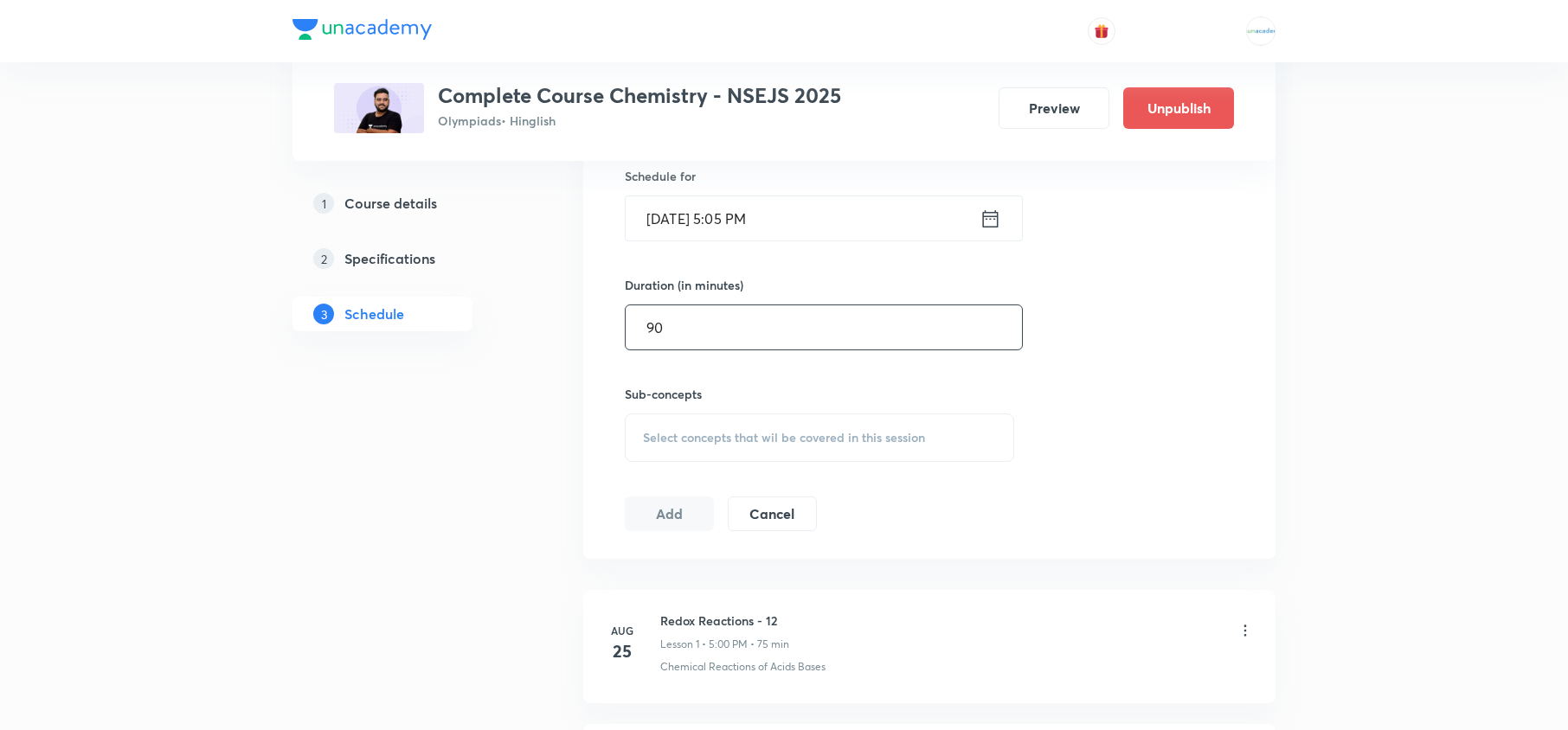
type input "90"
click at [794, 434] on span "Select concepts that wil be covered in this session" at bounding box center [784, 437] width 282 height 14
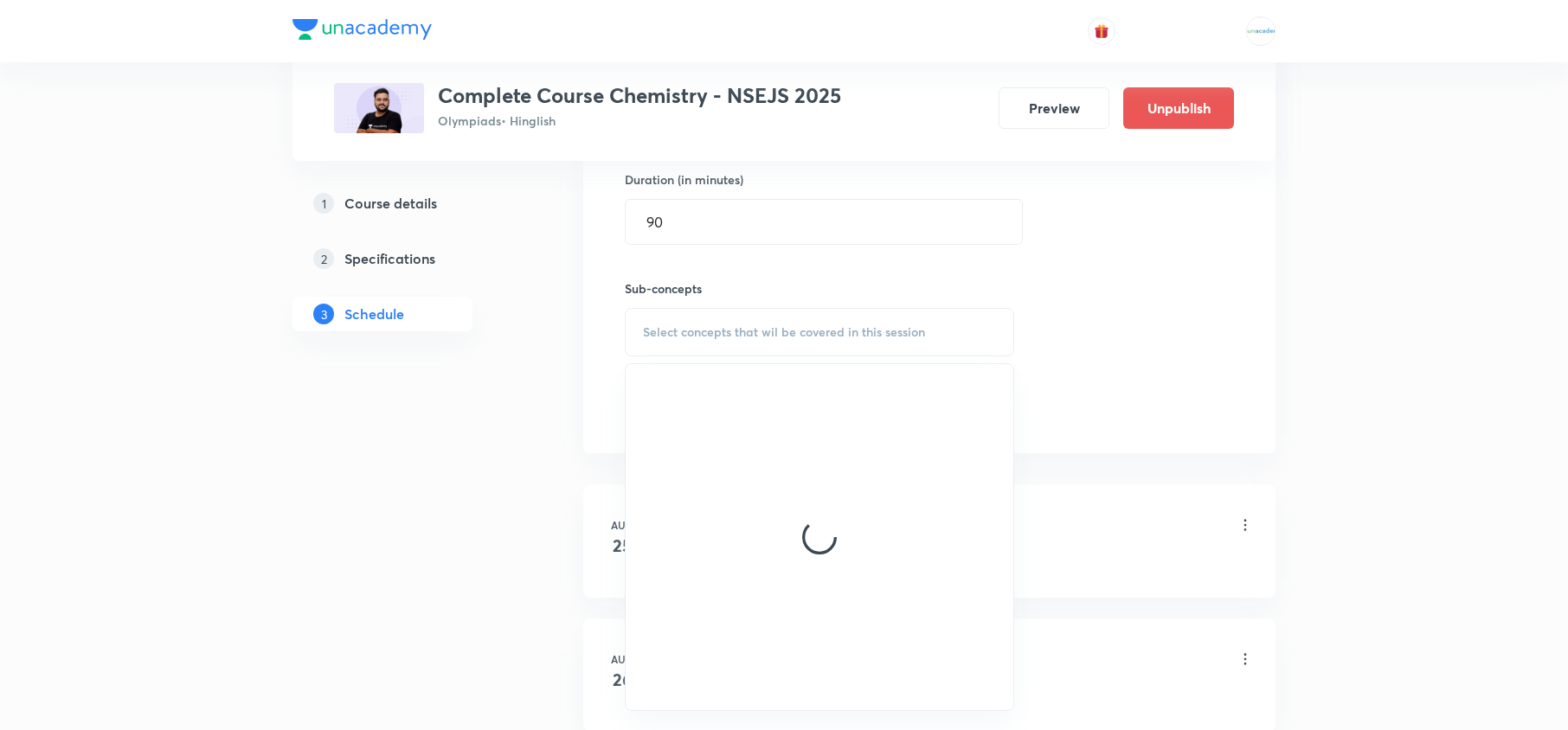
scroll to position [679, 0]
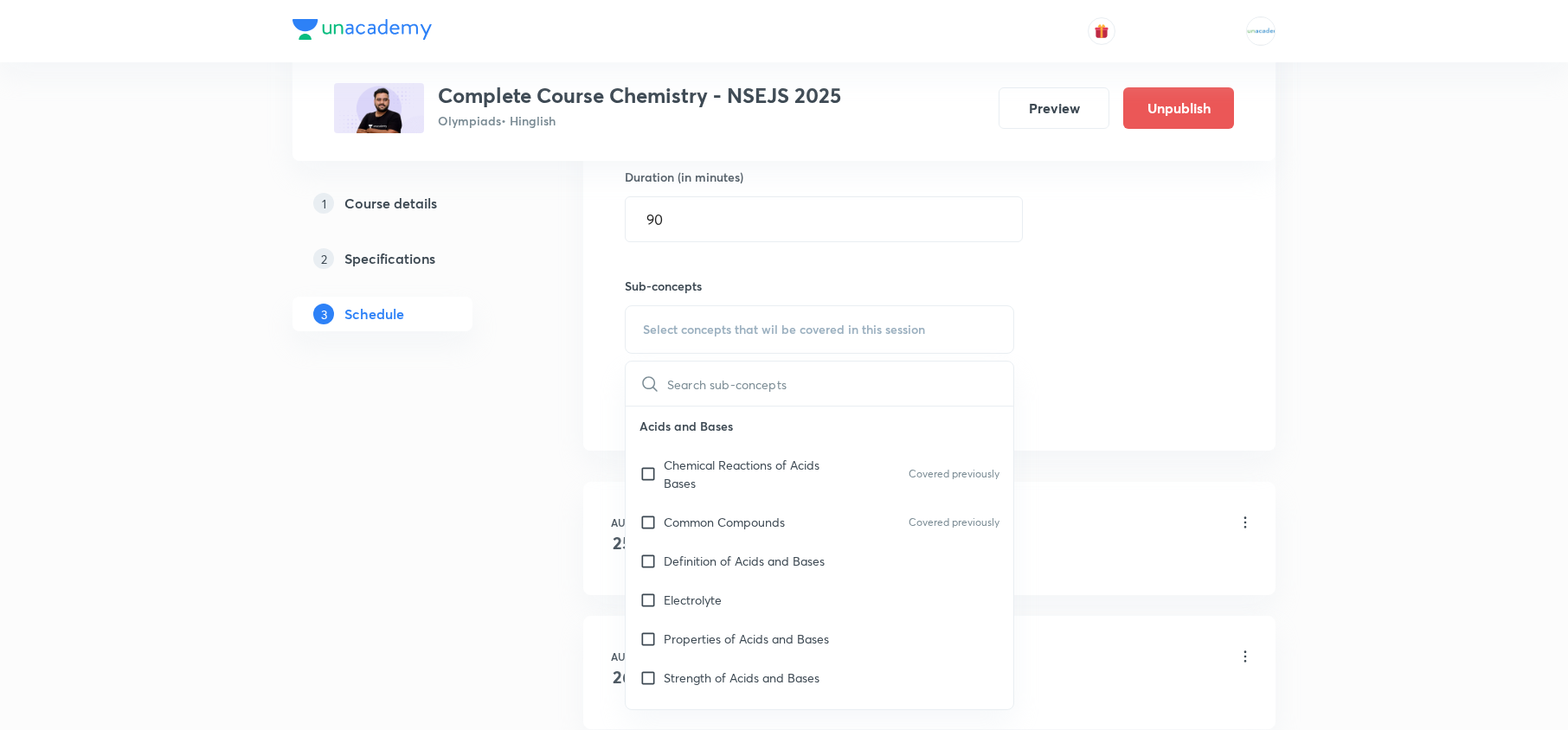
click at [728, 443] on p "Acids and Bases" at bounding box center [820, 426] width 388 height 39
click at [687, 468] on p "Chemical Reactions of Acids Bases" at bounding box center [751, 474] width 175 height 36
checkbox input "true"
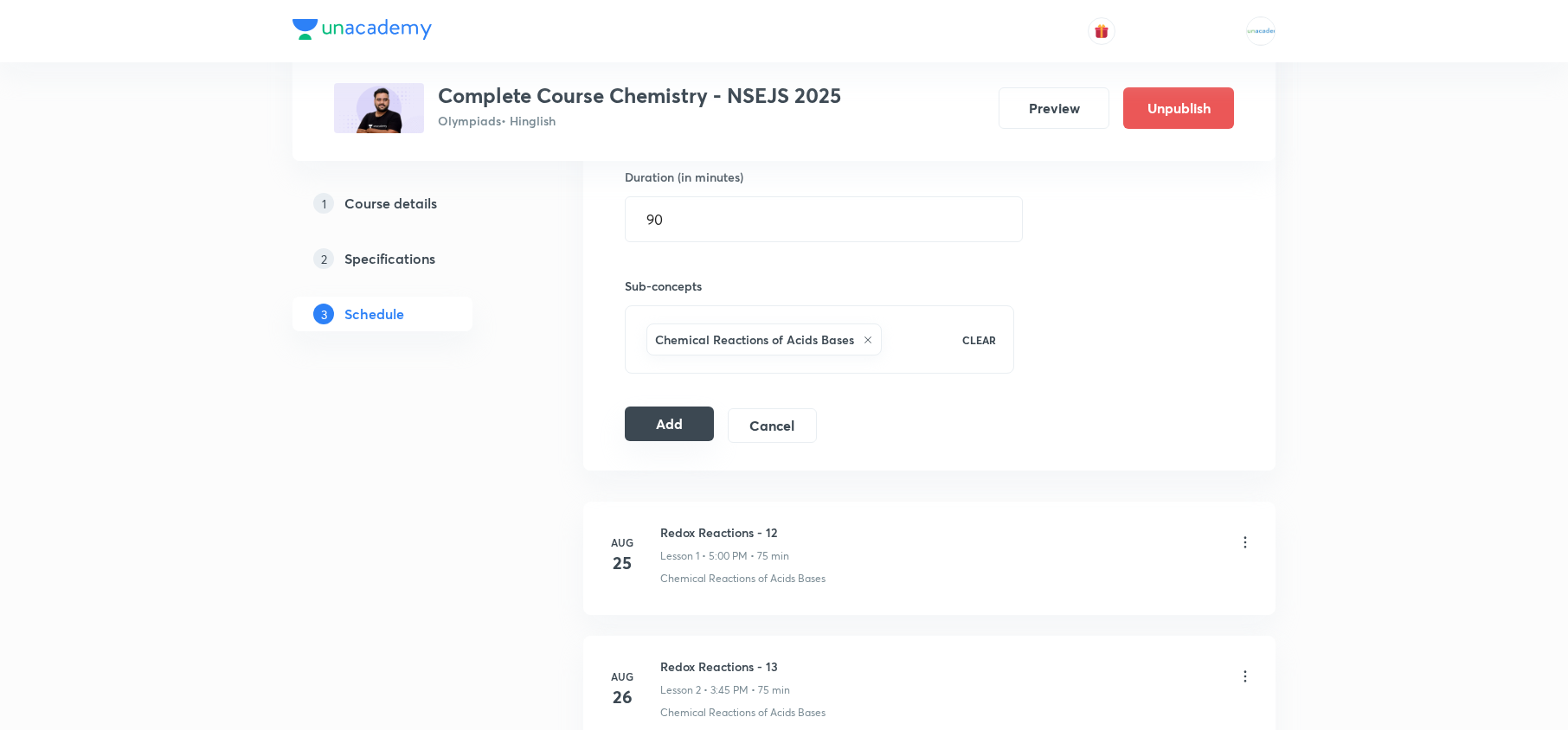
click at [694, 427] on button "Add" at bounding box center [670, 424] width 90 height 34
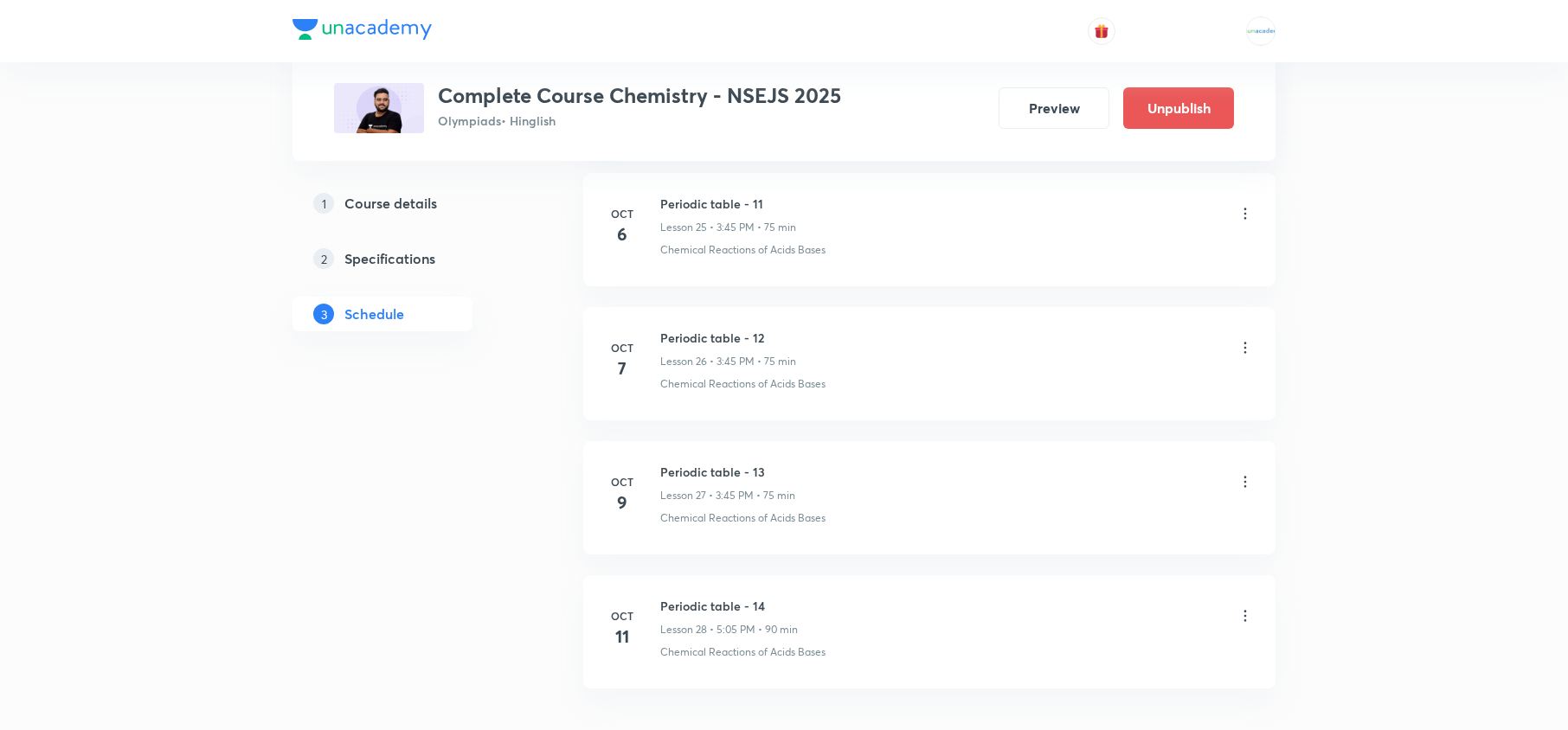
scroll to position [4346, 0]
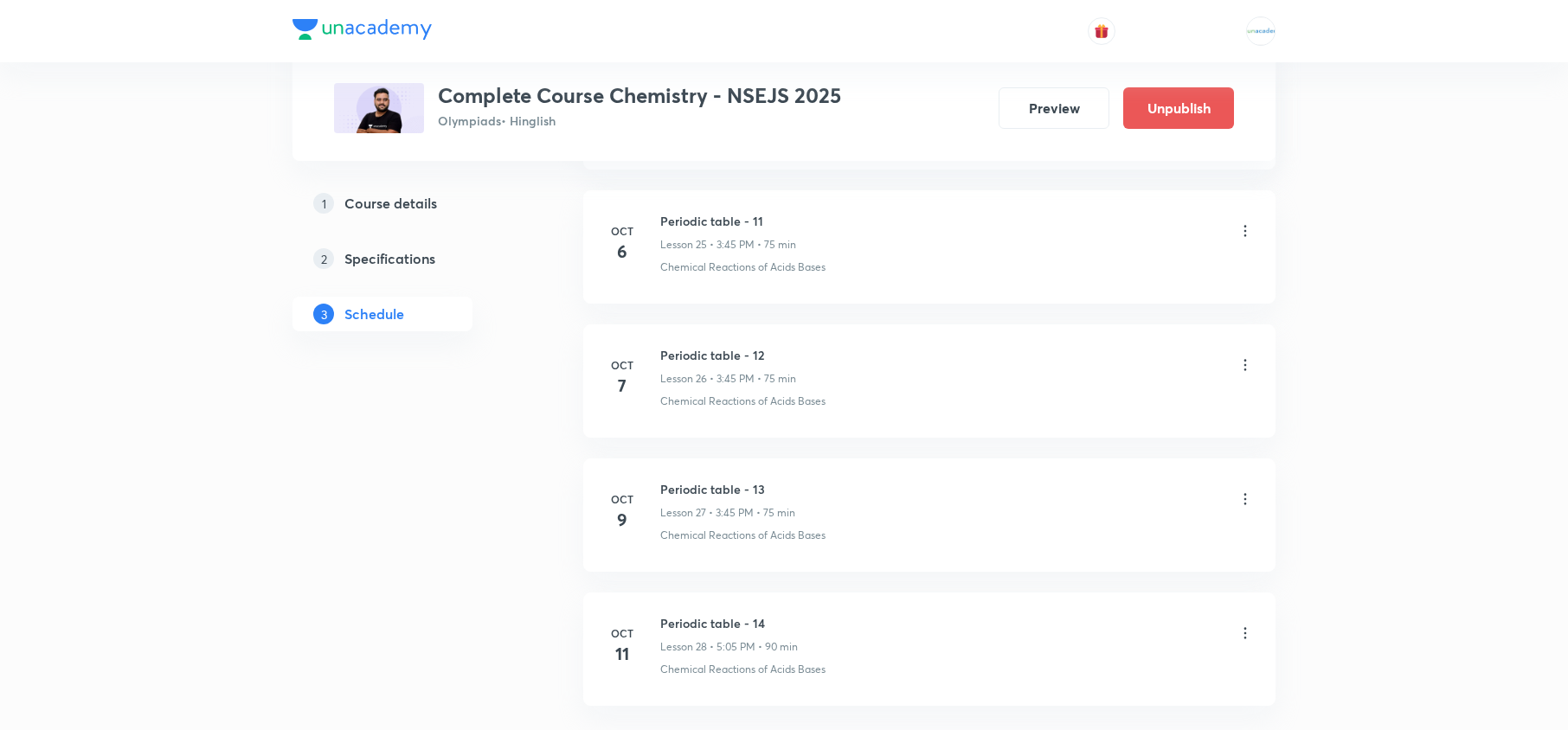
scroll to position [4189, 0]
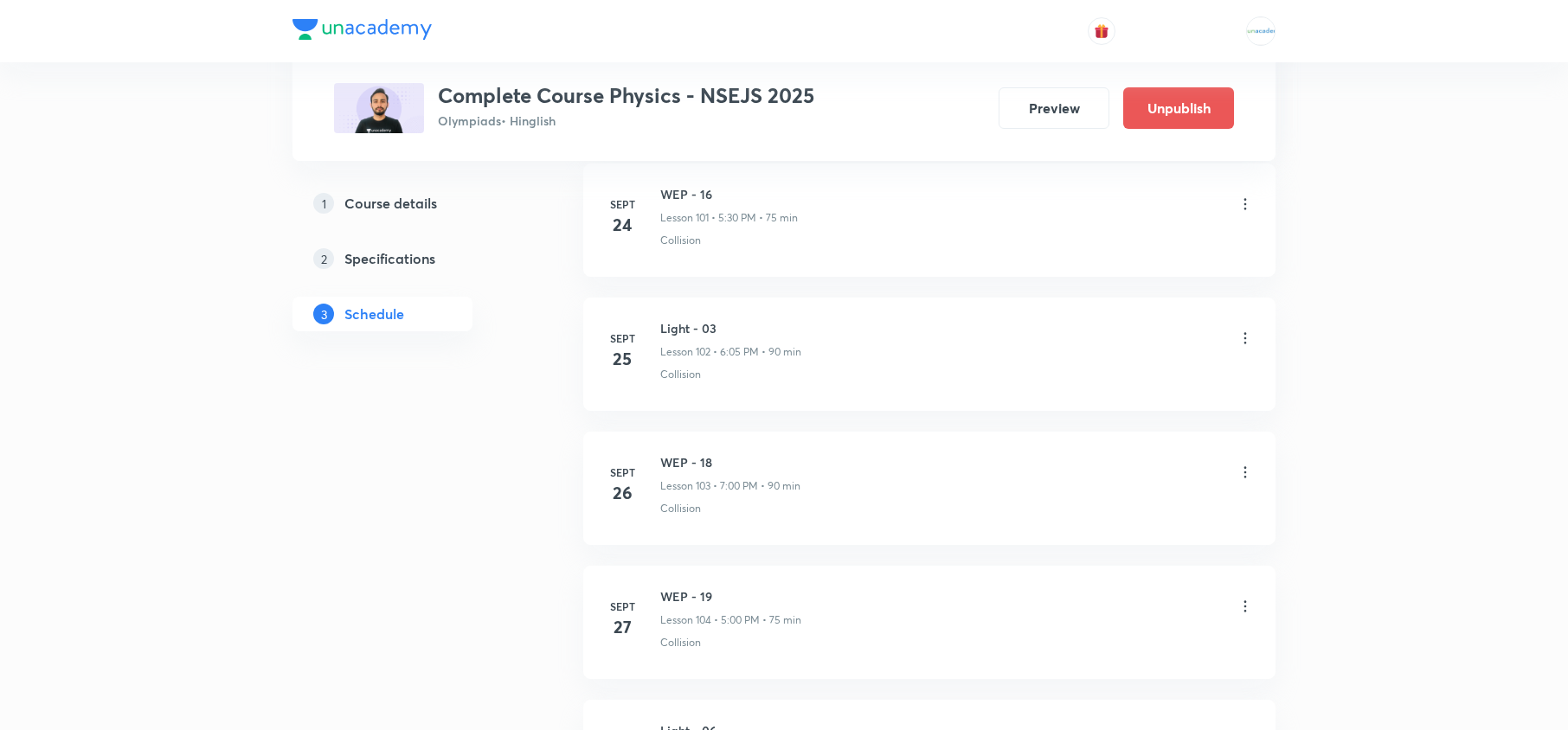
scroll to position [15392, 0]
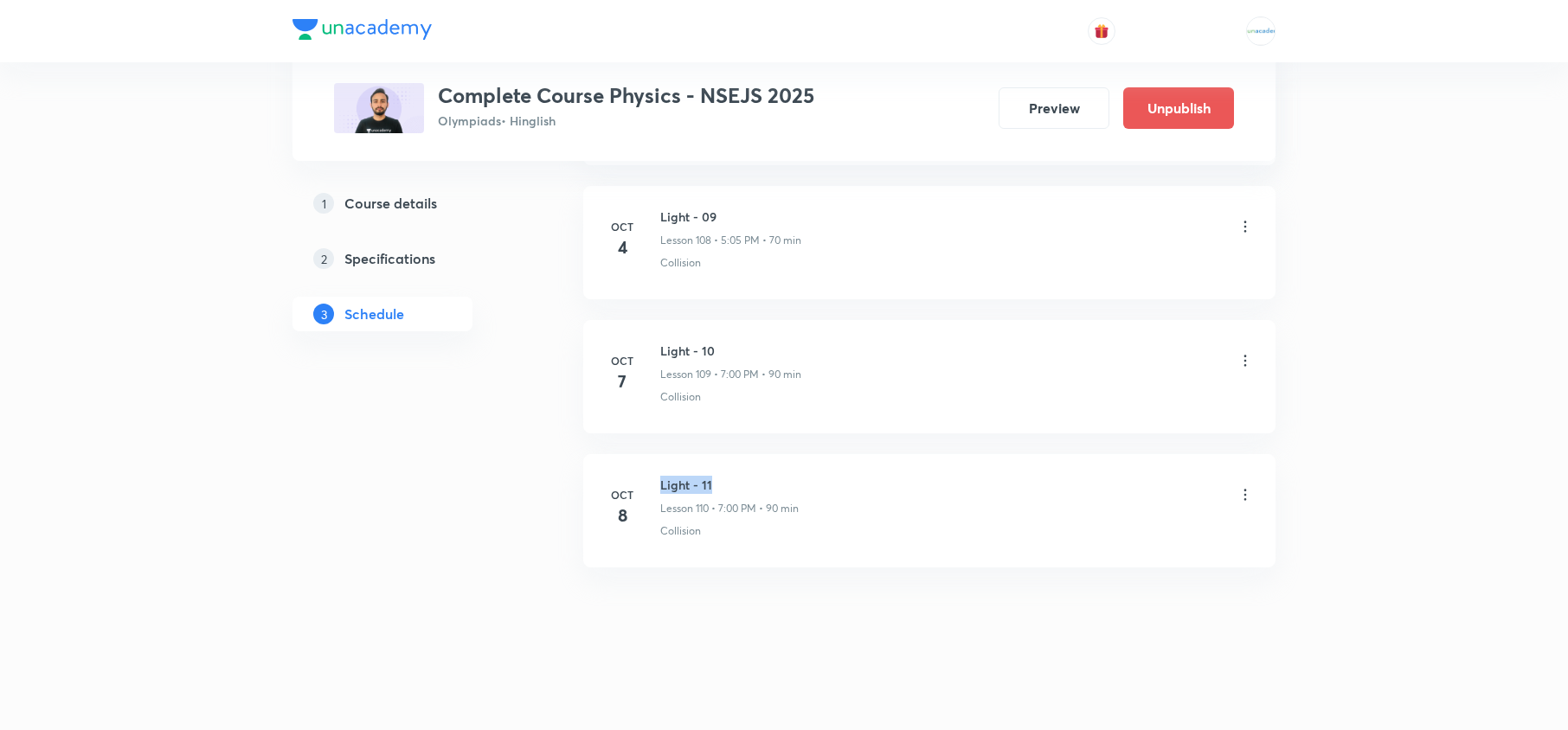
drag, startPoint x: 717, startPoint y: 479, endPoint x: 659, endPoint y: 454, distance: 63.2
click at [659, 454] on li "[DATE] Light - 11 Lesson 110 • 7:00 PM • 90 min Collision" at bounding box center [929, 510] width 692 height 113
copy h6 "Light - 11"
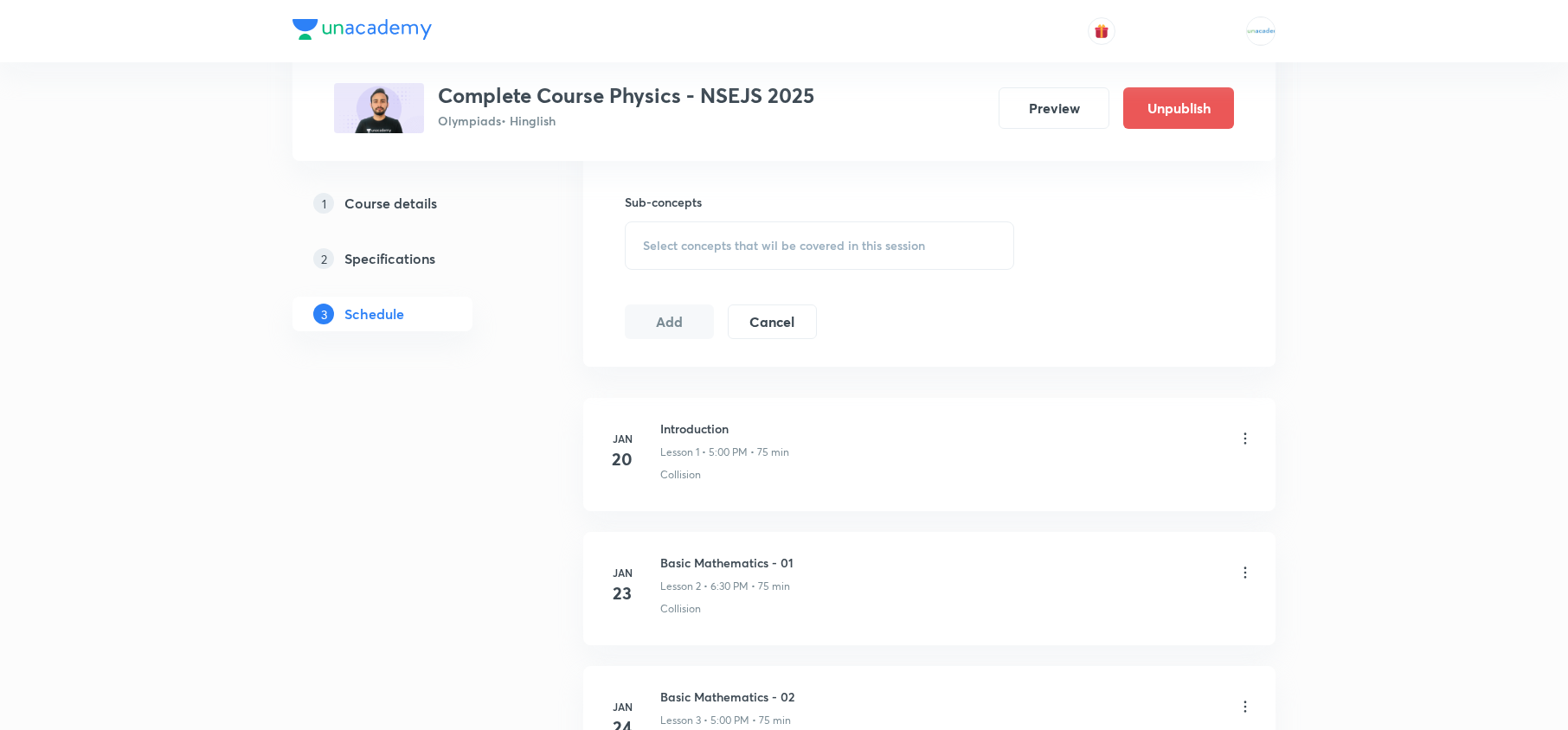
scroll to position [0, 0]
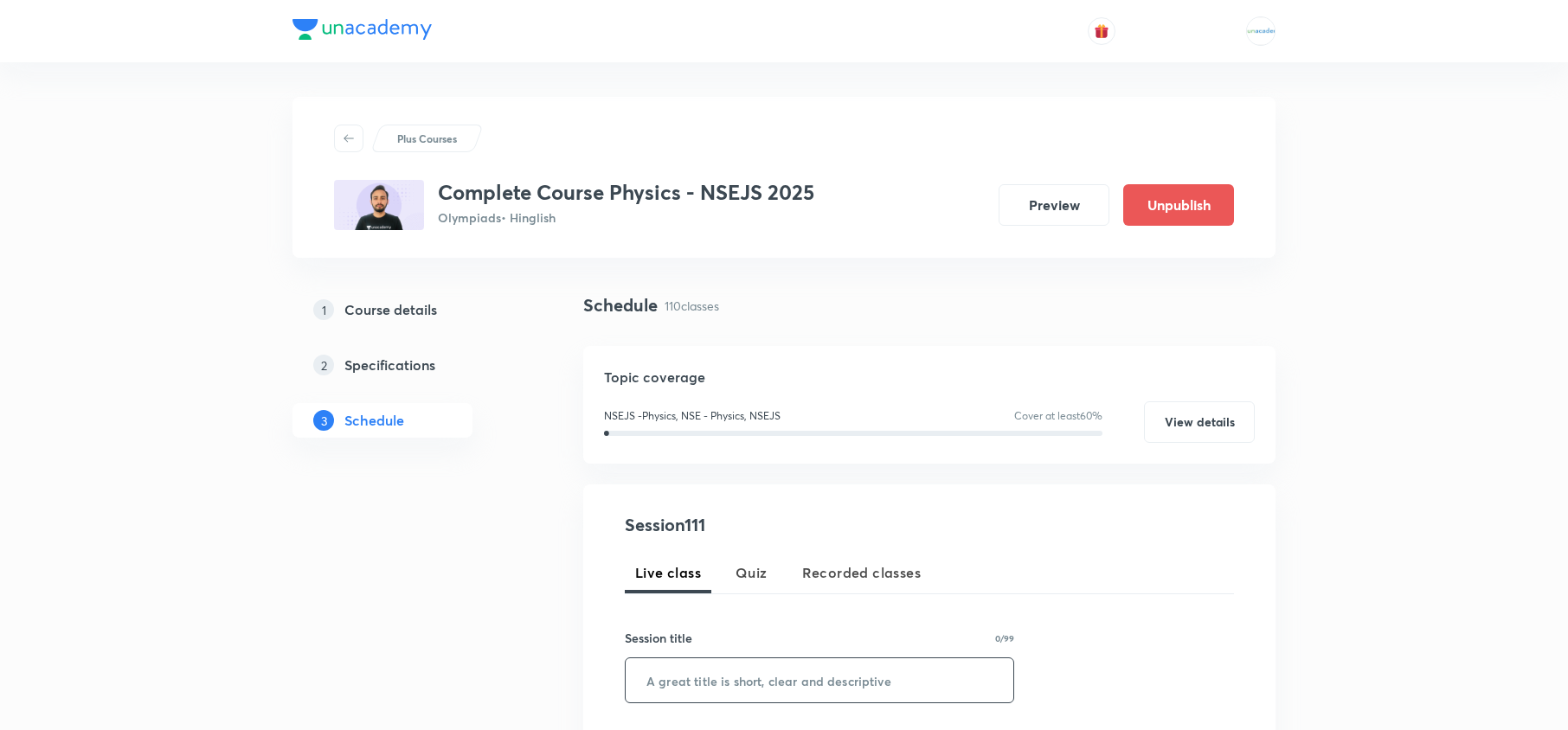
paste input "Light - 11"
click at [718, 686] on input "Light - 11" at bounding box center [820, 680] width 388 height 44
type input "Light - 12"
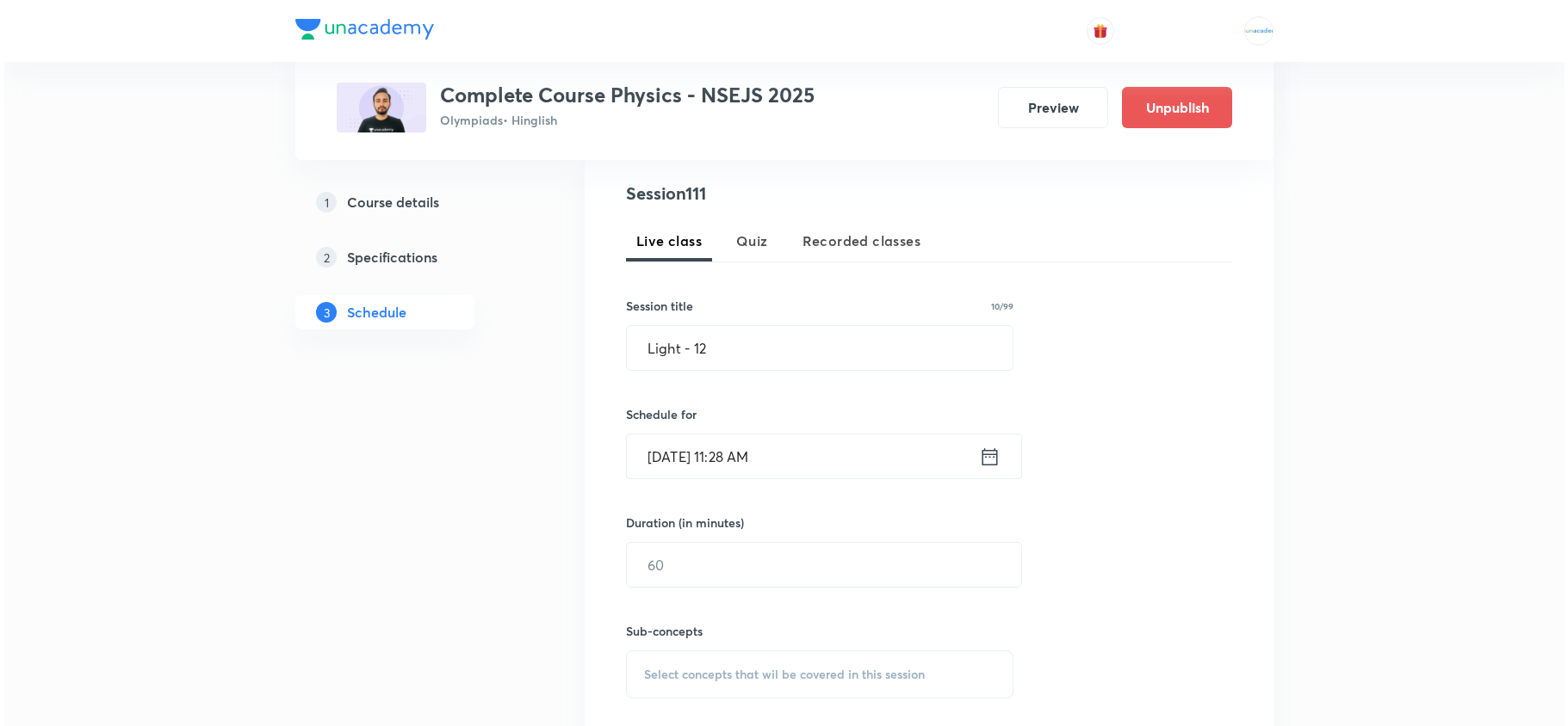
scroll to position [330, 0]
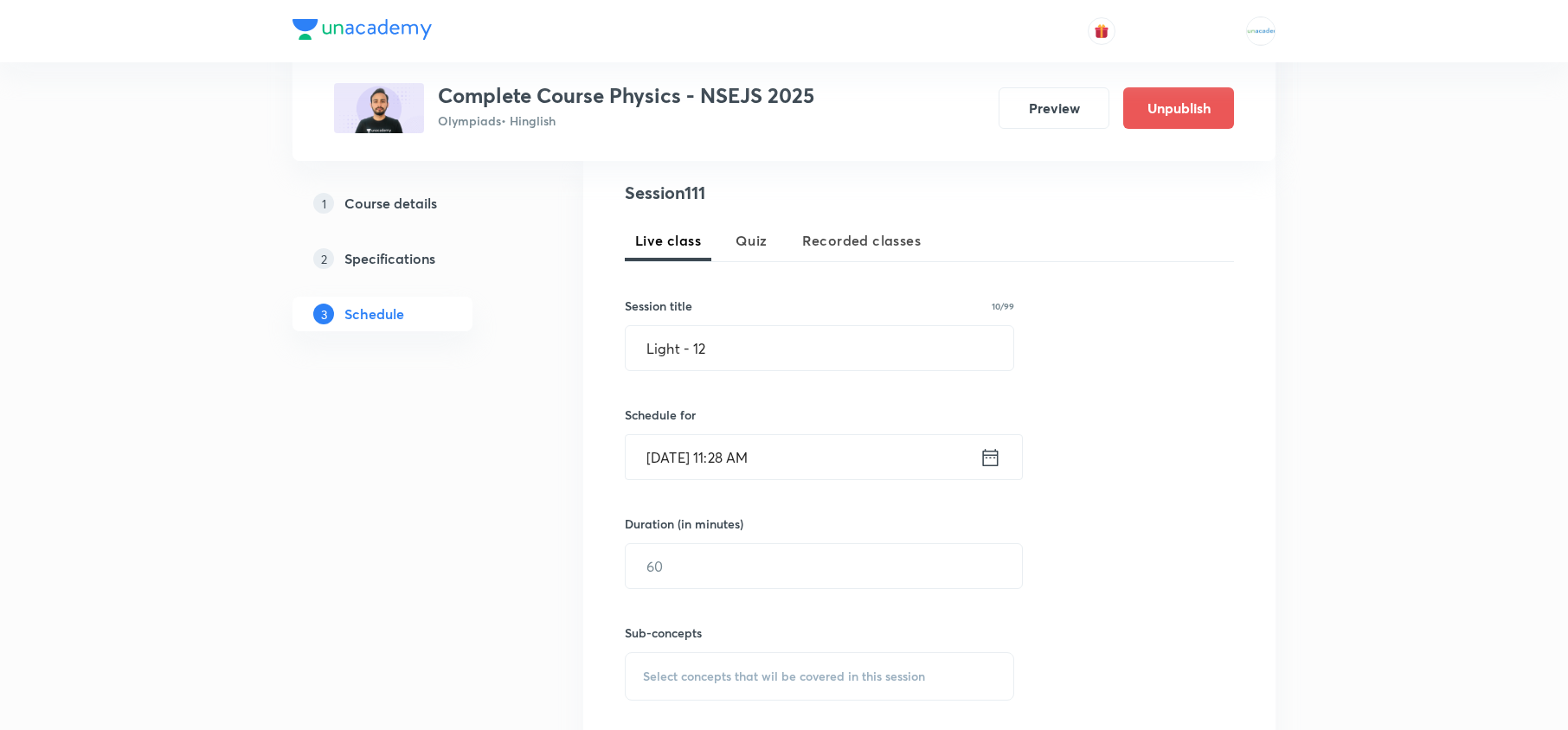
click at [987, 460] on icon at bounding box center [991, 458] width 22 height 24
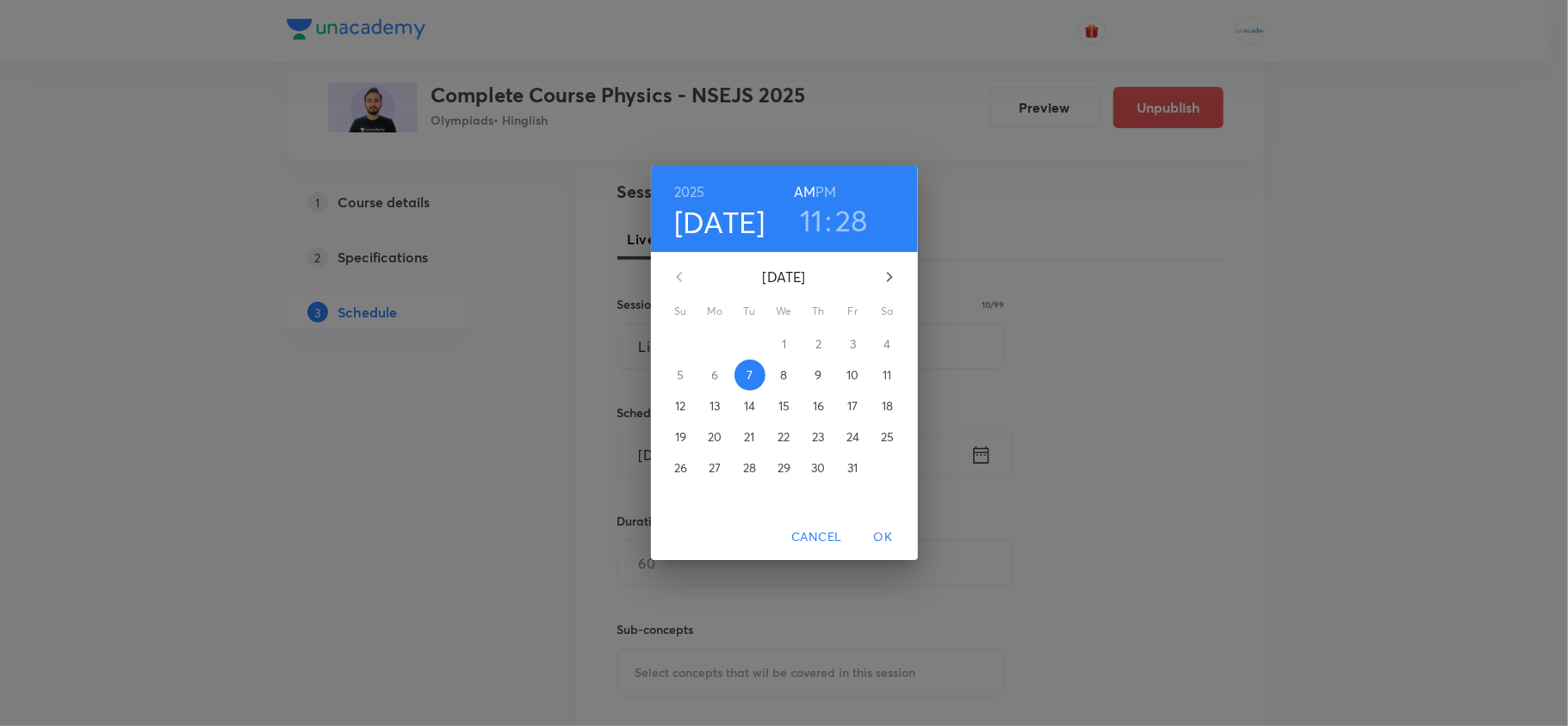
click at [780, 370] on p "8" at bounding box center [784, 375] width 7 height 17
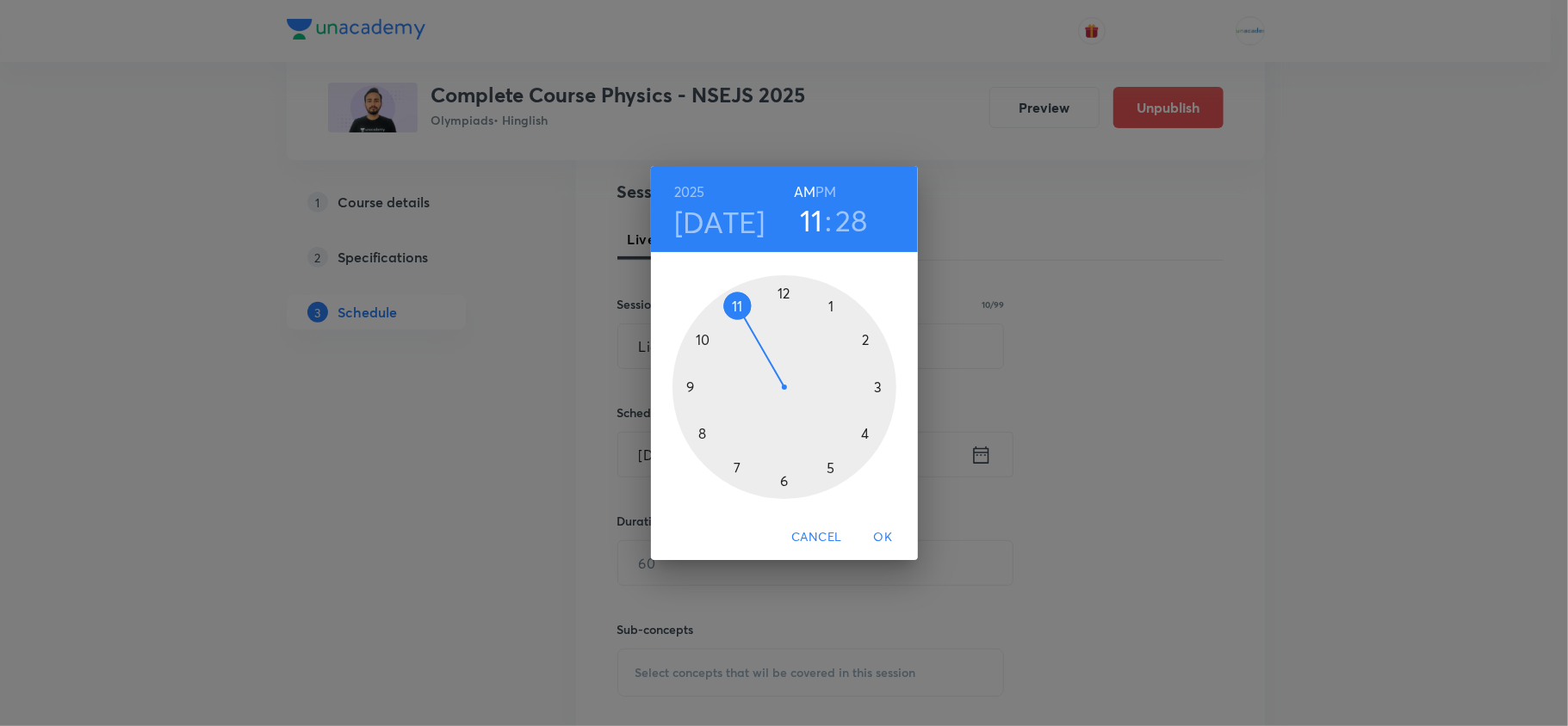
click at [735, 238] on h4 "Oct 8" at bounding box center [719, 222] width 91 height 36
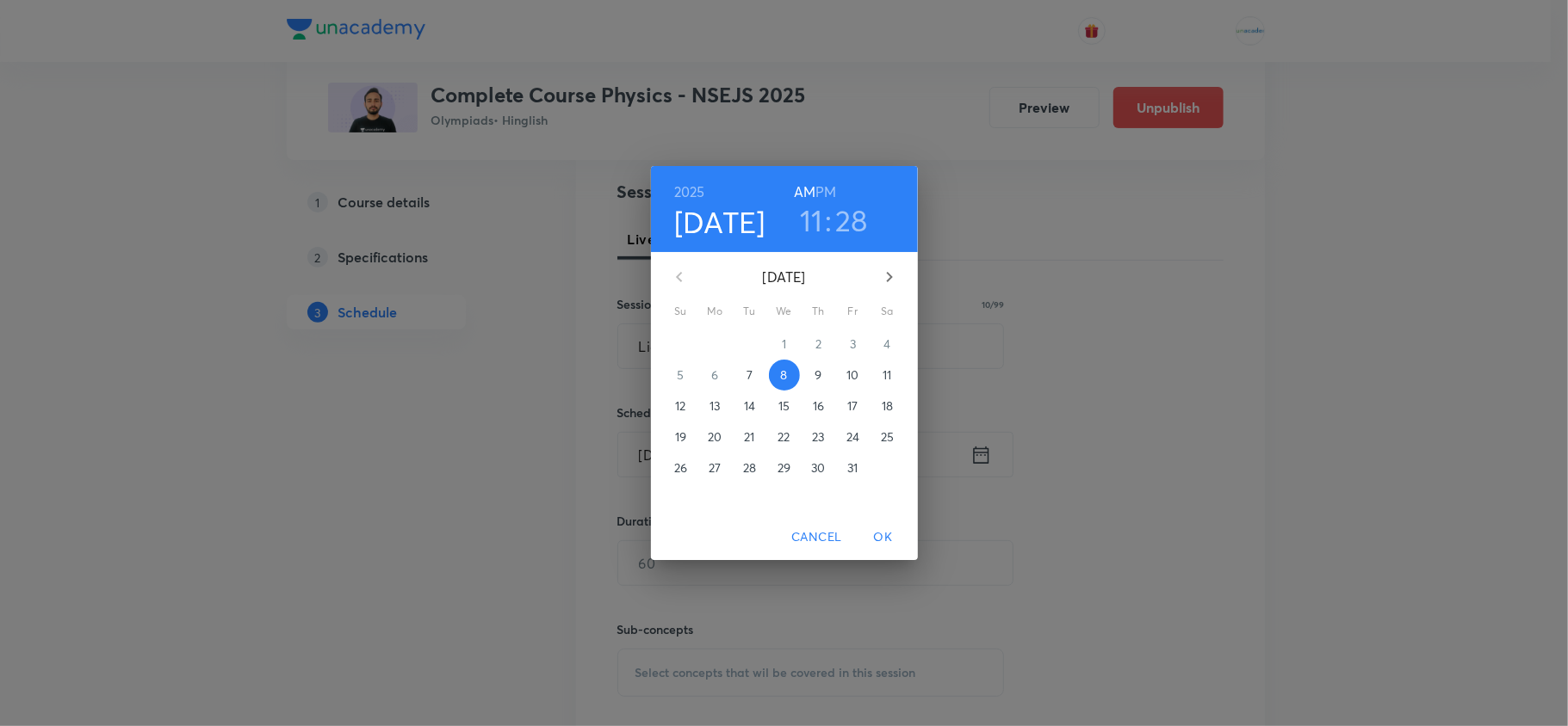
click at [807, 382] on span "9" at bounding box center [819, 375] width 31 height 17
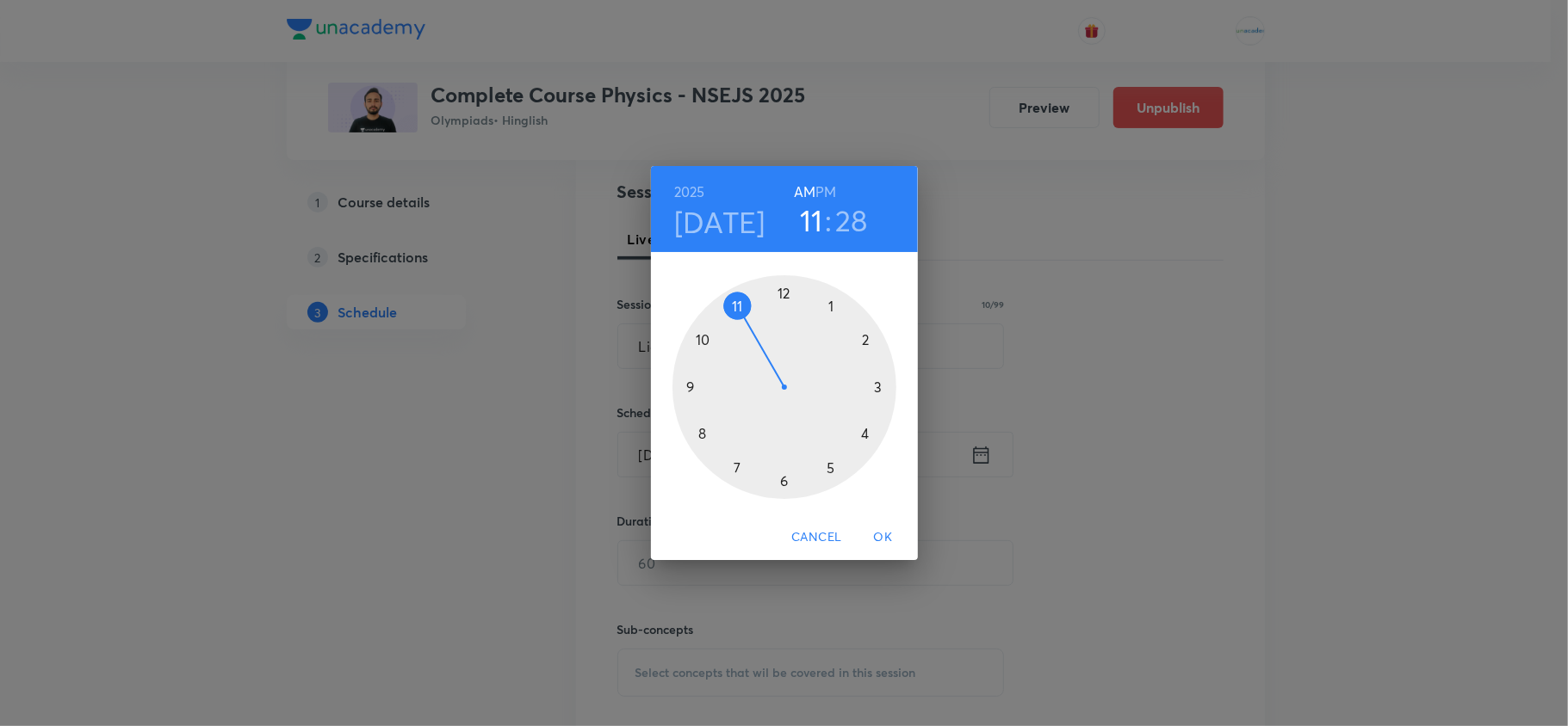
click at [827, 191] on h6 "PM" at bounding box center [825, 192] width 21 height 24
click at [824, 466] on div at bounding box center [784, 387] width 224 height 224
click at [831, 308] on div at bounding box center [784, 387] width 224 height 224
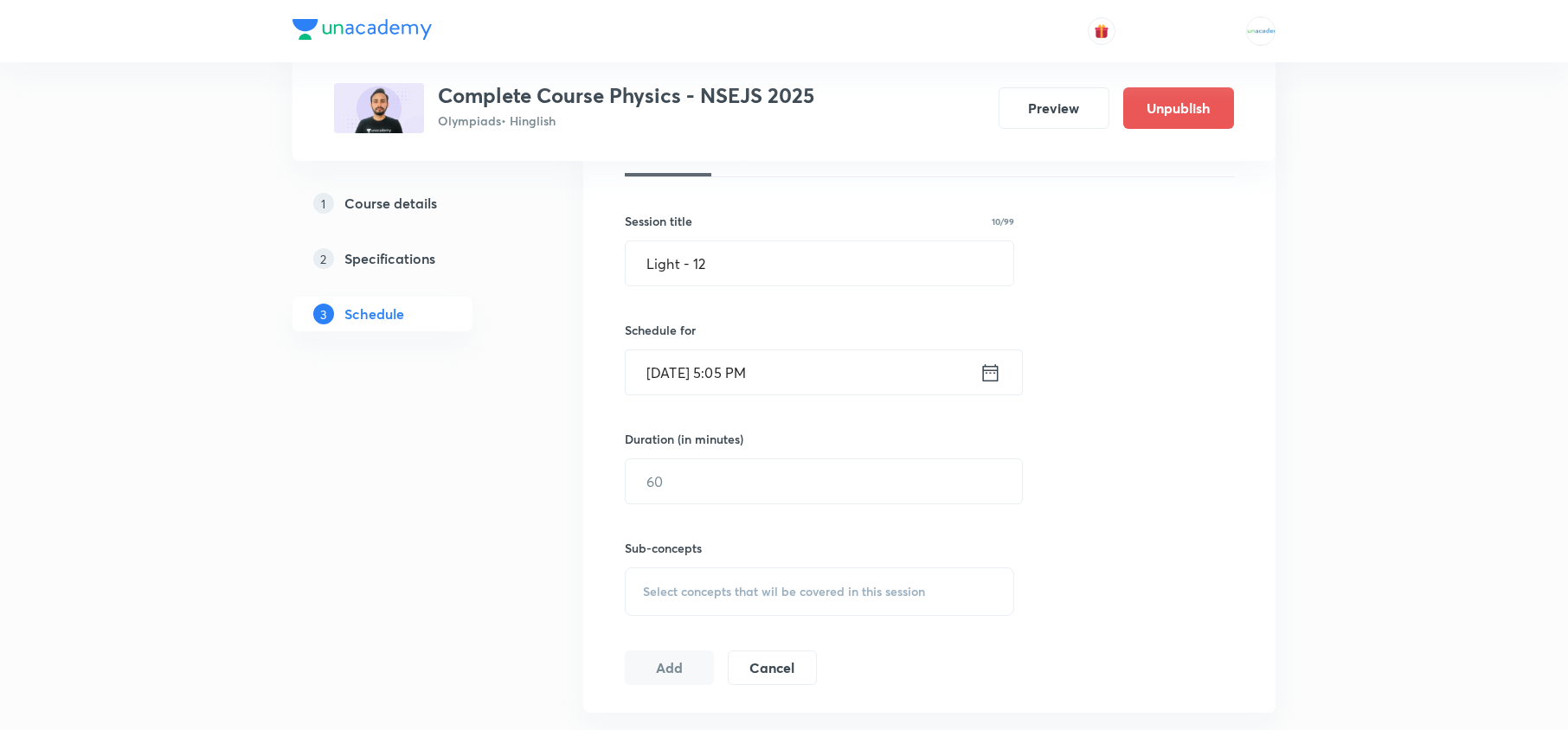
scroll to position [419, 0]
click at [755, 472] on input "text" at bounding box center [824, 479] width 396 height 44
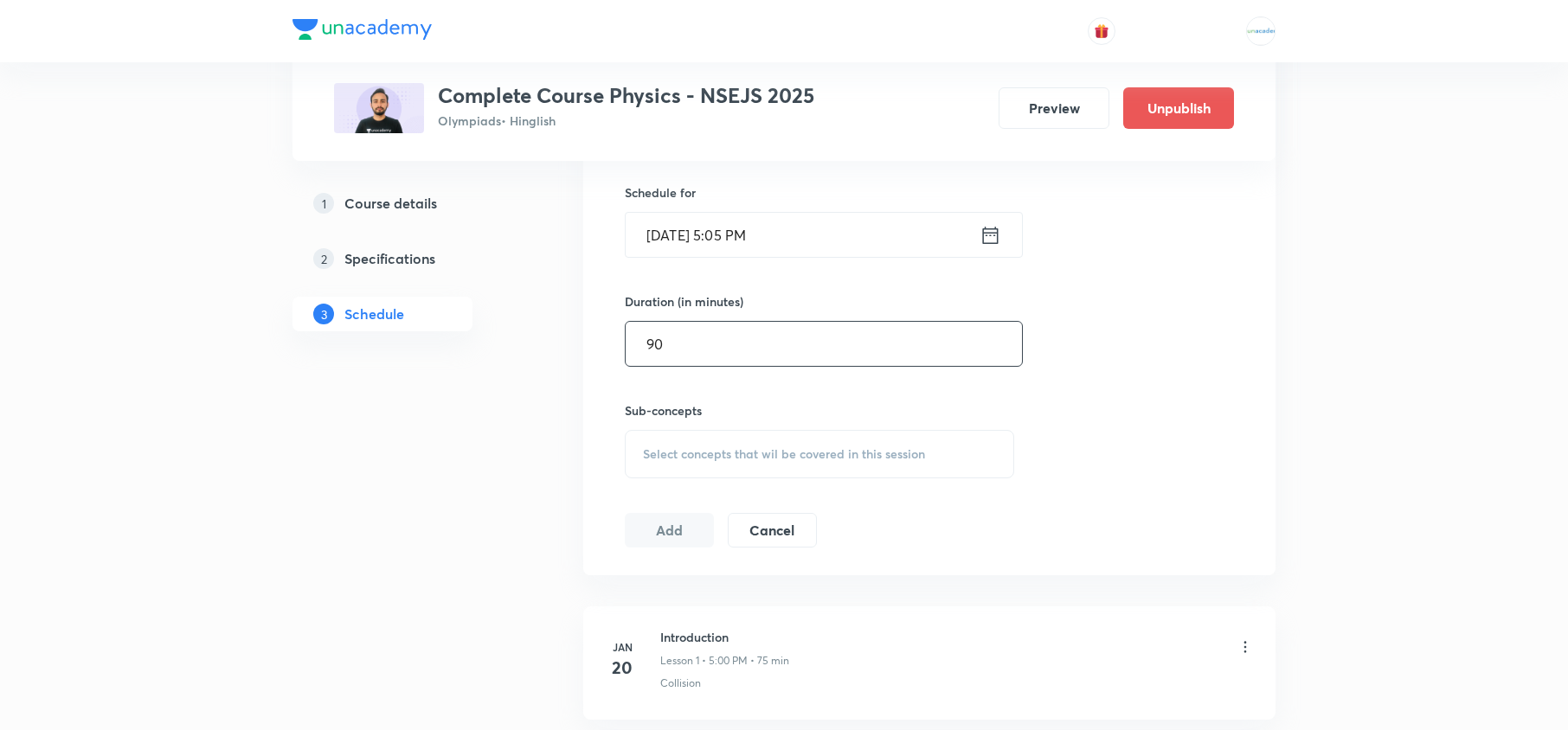
scroll to position [578, 0]
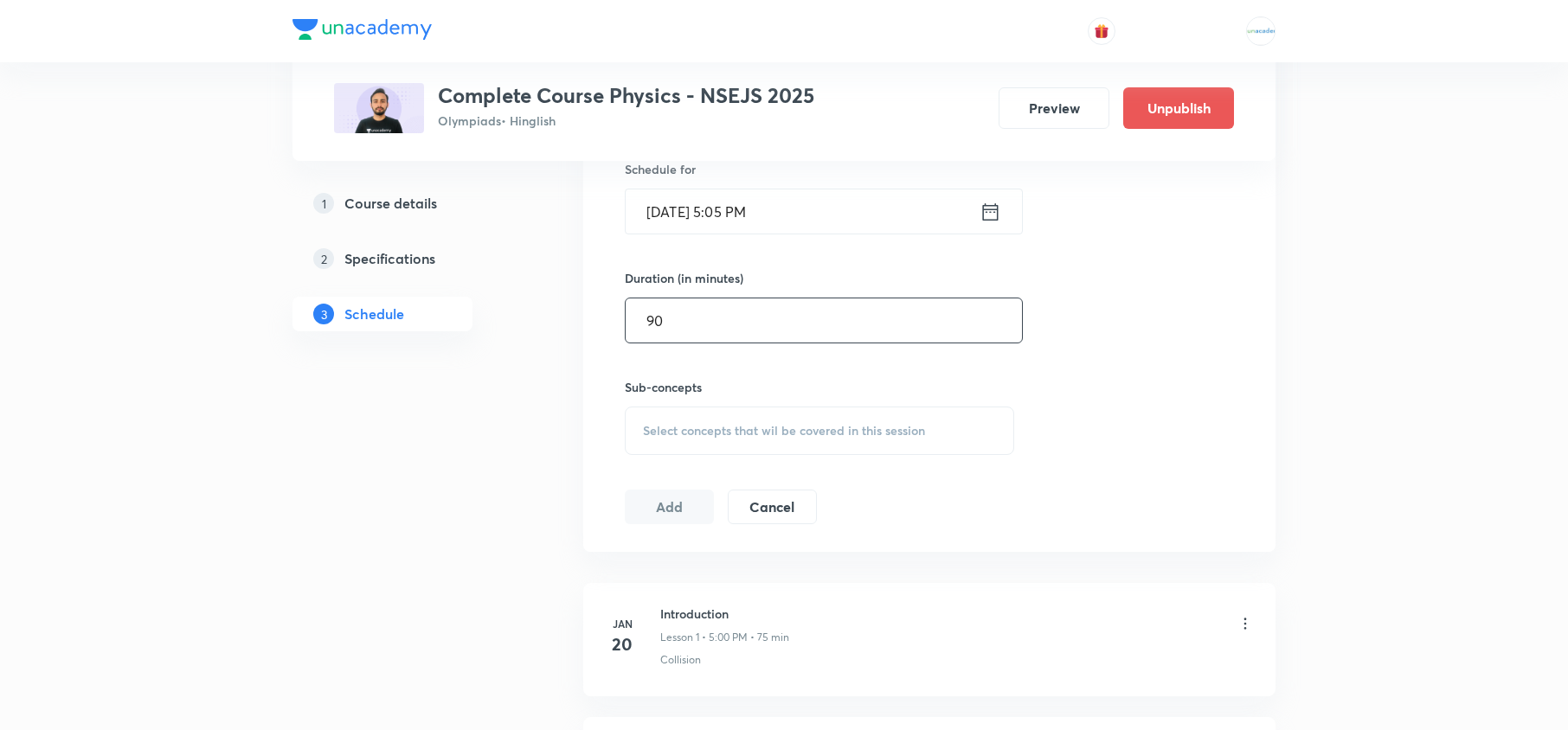
click at [813, 434] on span "Select concepts that wil be covered in this session" at bounding box center [784, 431] width 282 height 14
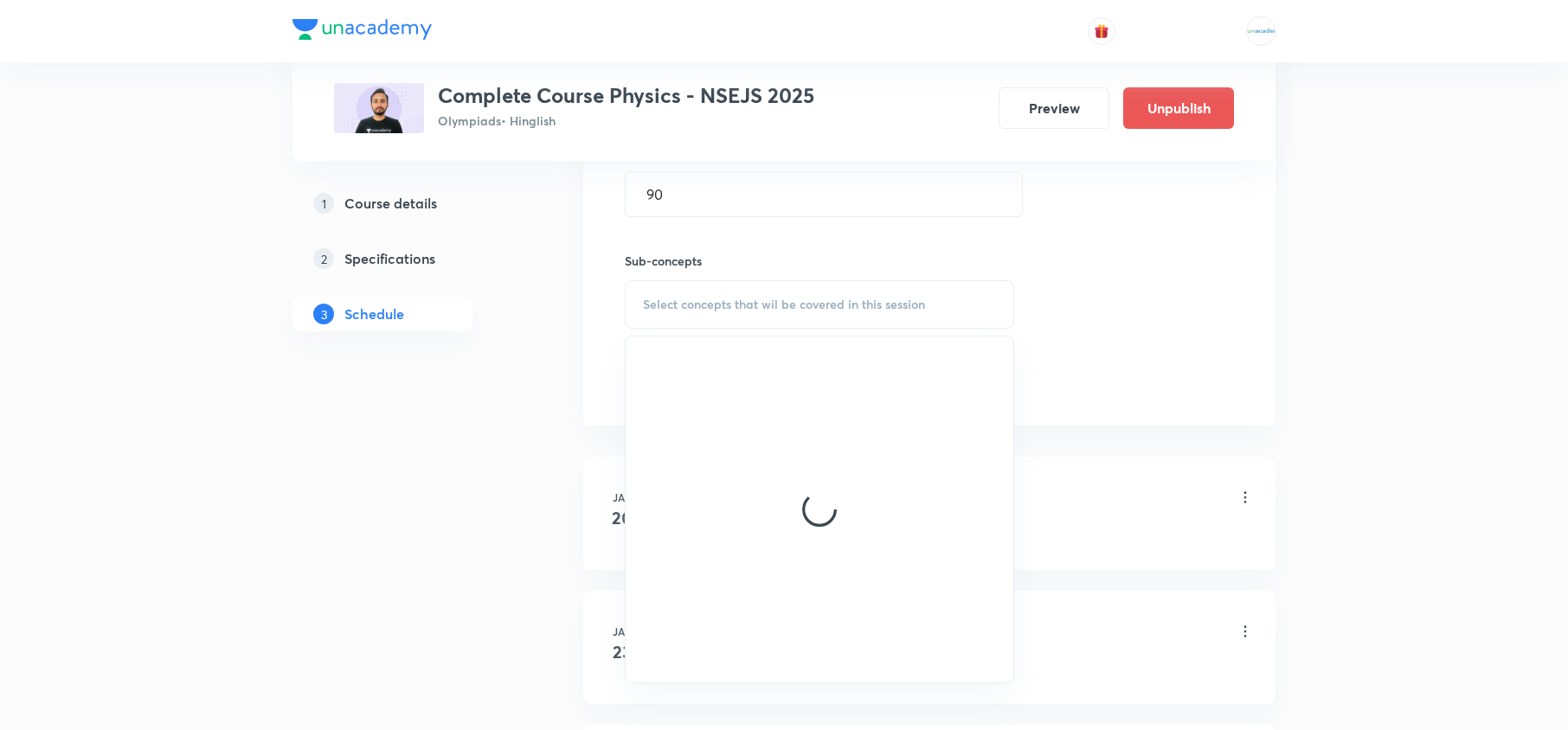
scroll to position [639, 0]
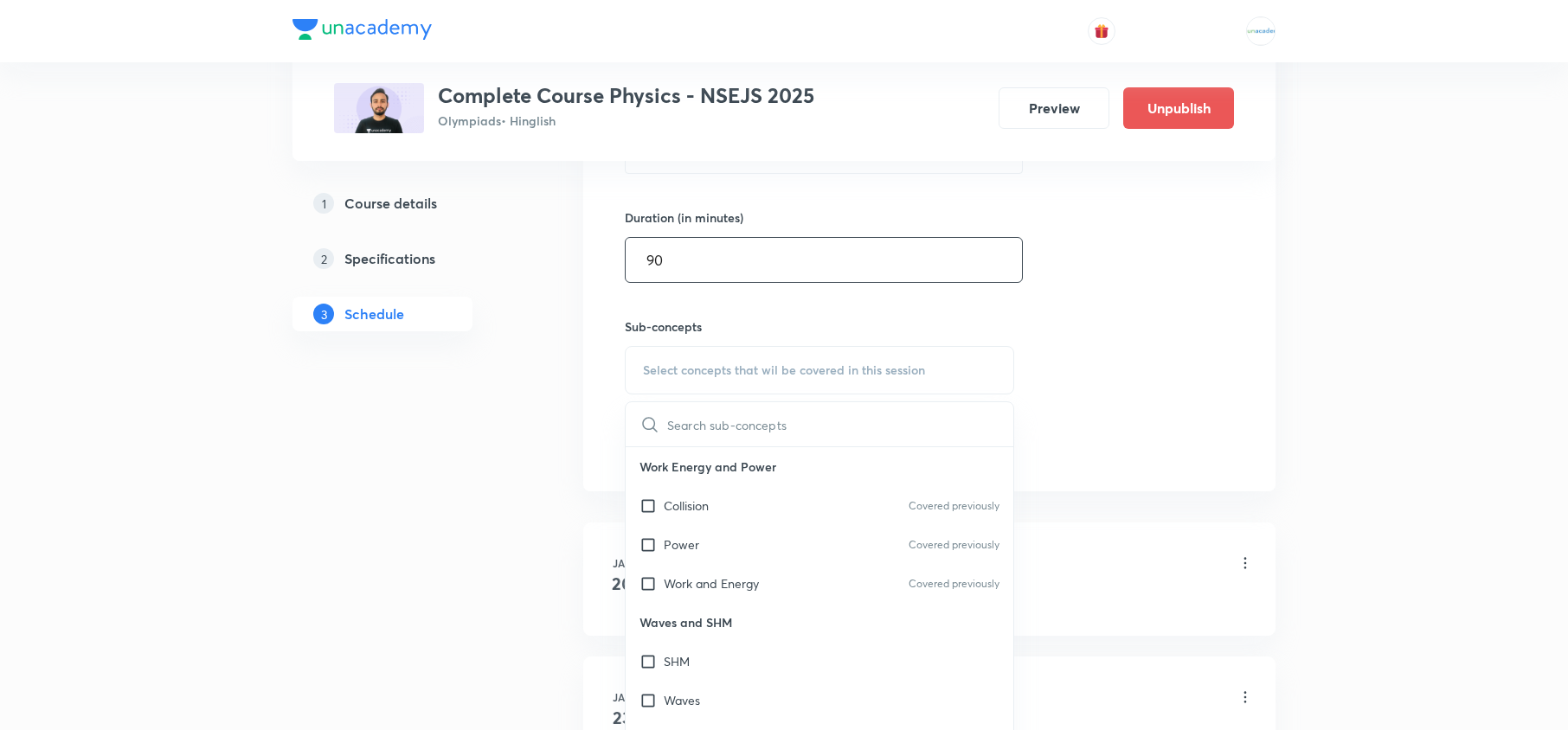
click at [727, 269] on input "90" at bounding box center [824, 260] width 396 height 44
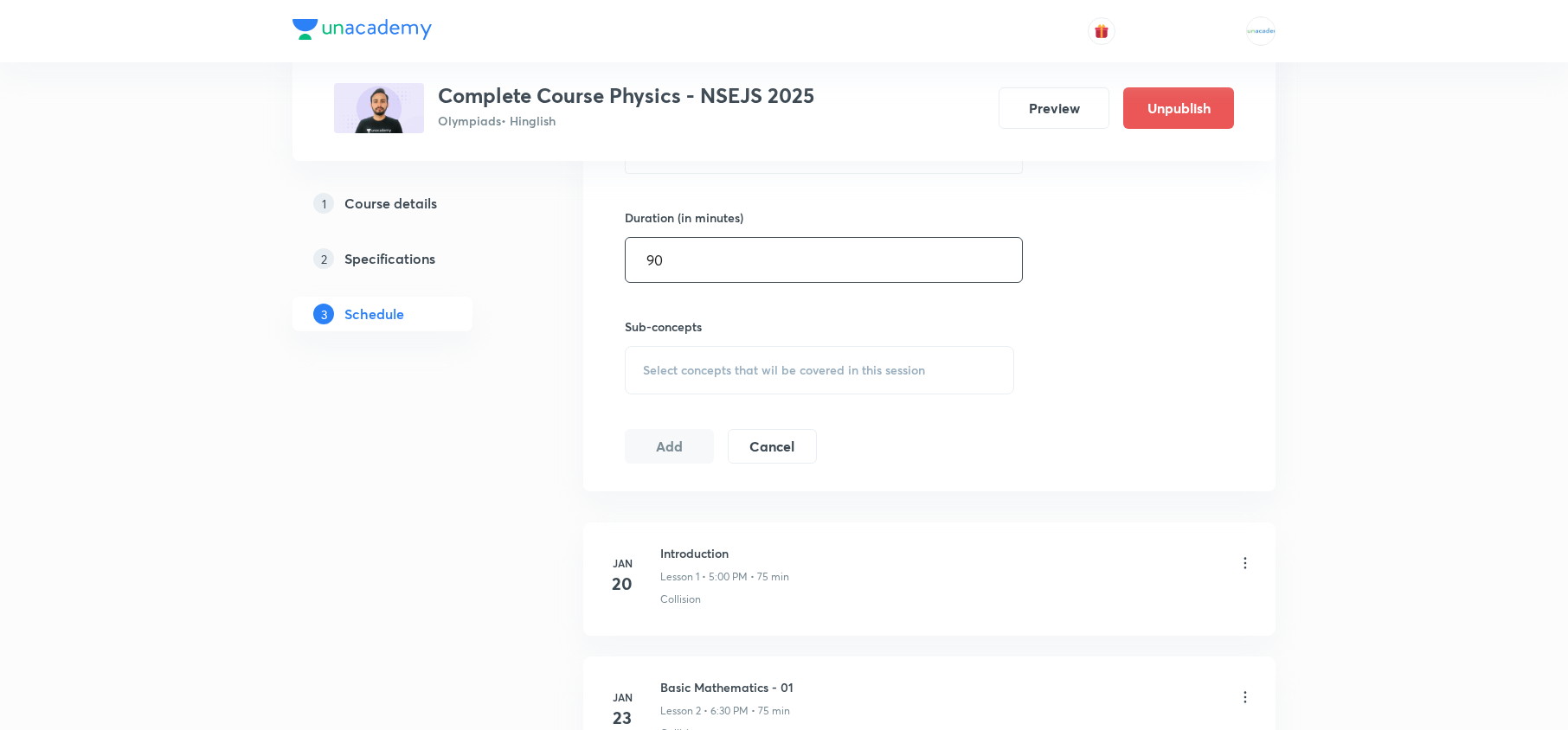
type input "9"
type input "75"
click at [709, 385] on div "Select concepts that wil be covered in this session" at bounding box center [820, 371] width 389 height 49
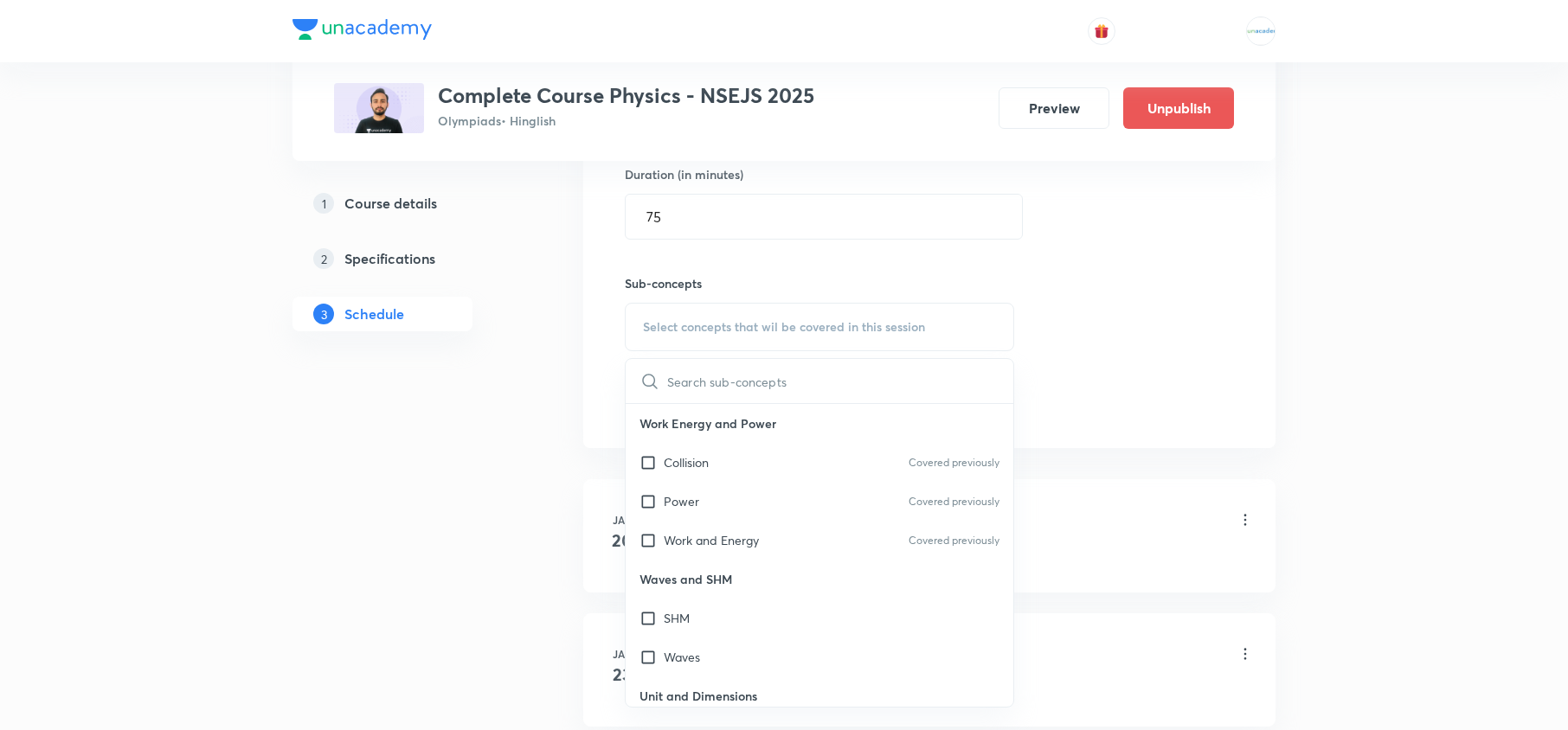
scroll to position [683, 0]
click at [690, 469] on p "Collision" at bounding box center [687, 461] width 45 height 18
checkbox input "true"
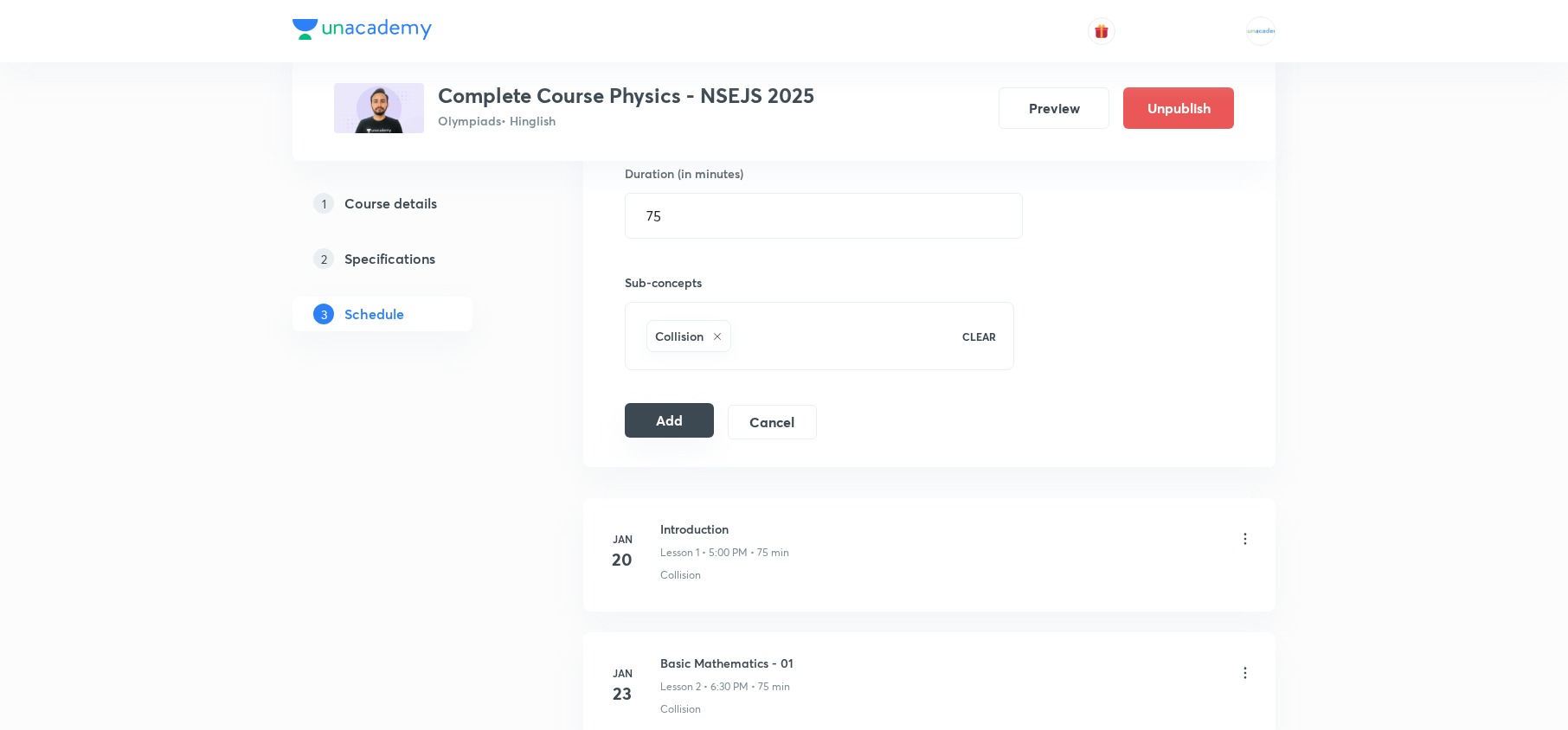
click at [663, 421] on button "Add" at bounding box center [670, 421] width 90 height 34
click at [819, 270] on div "Sub-concepts Collision CLEAR" at bounding box center [820, 304] width 389 height 131
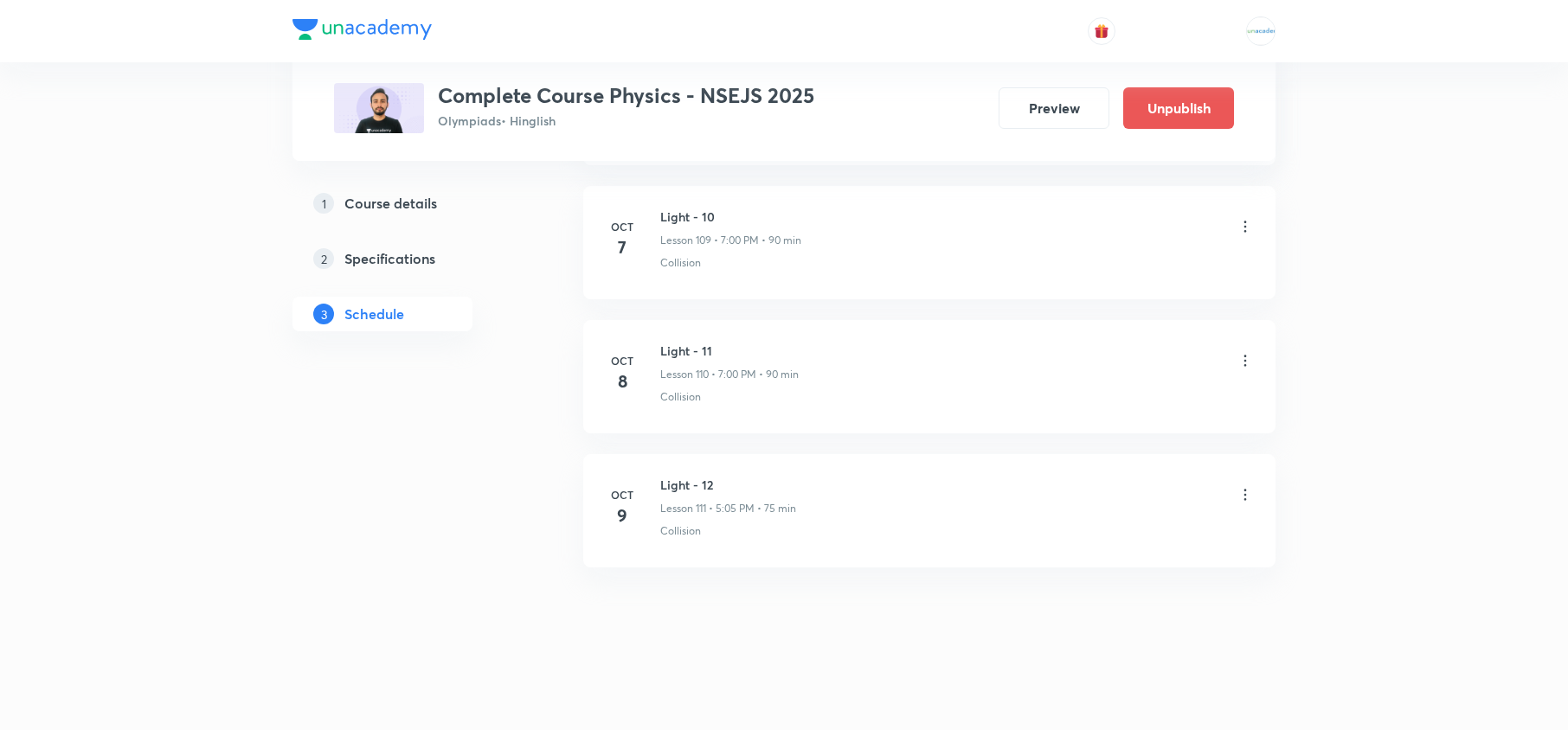
scroll to position [15527, 0]
click at [763, 472] on li "Oct 9 Light - 12 Lesson 111 • 5:05 PM • 75 min Collision" at bounding box center [929, 510] width 692 height 113
drag, startPoint x: 726, startPoint y: 513, endPoint x: 658, endPoint y: 497, distance: 69.9
click at [658, 497] on li "Oct 9 Light - 12 Lesson 111 • 5:05 PM • 75 min Collision" at bounding box center [929, 510] width 692 height 113
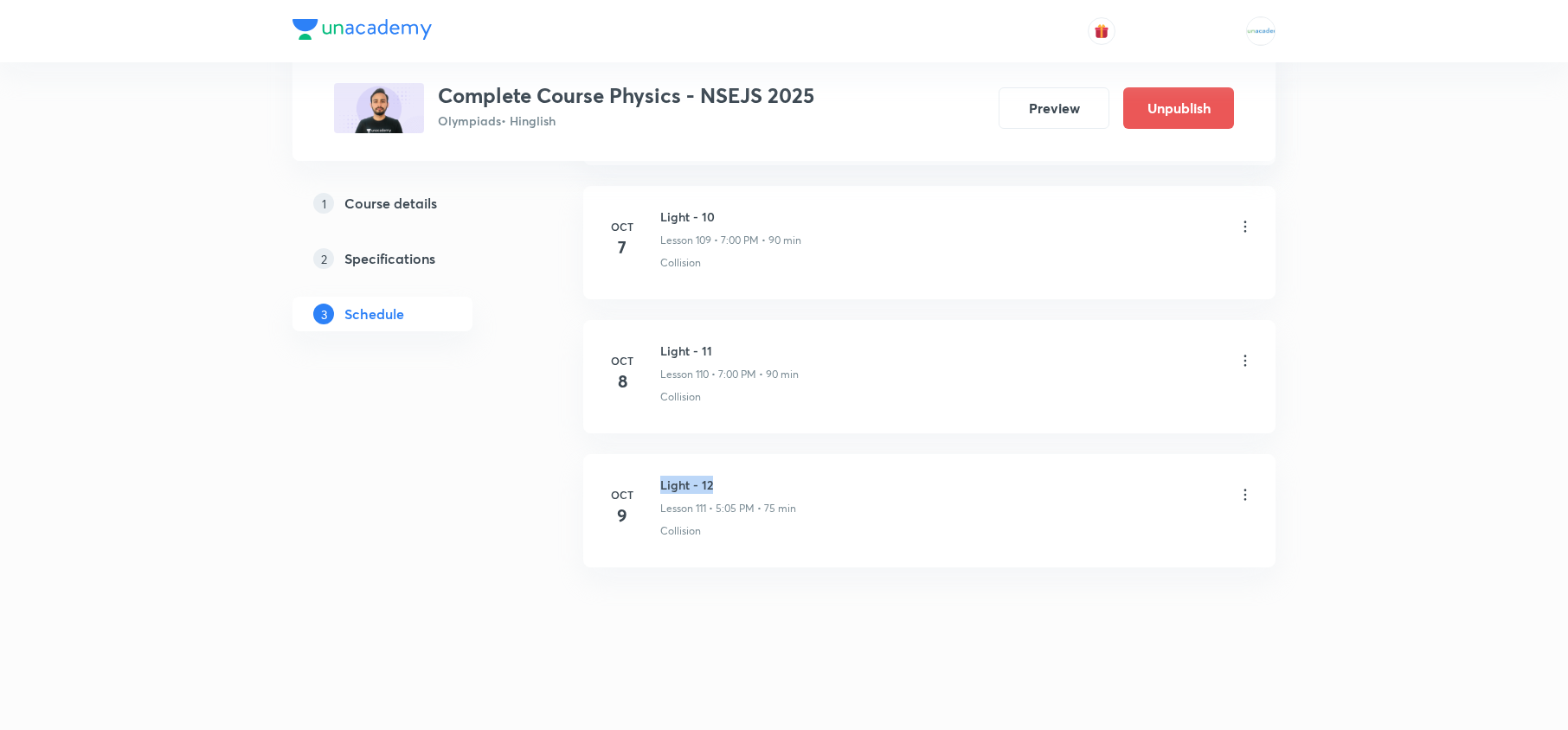
copy h6 "Light - 12"
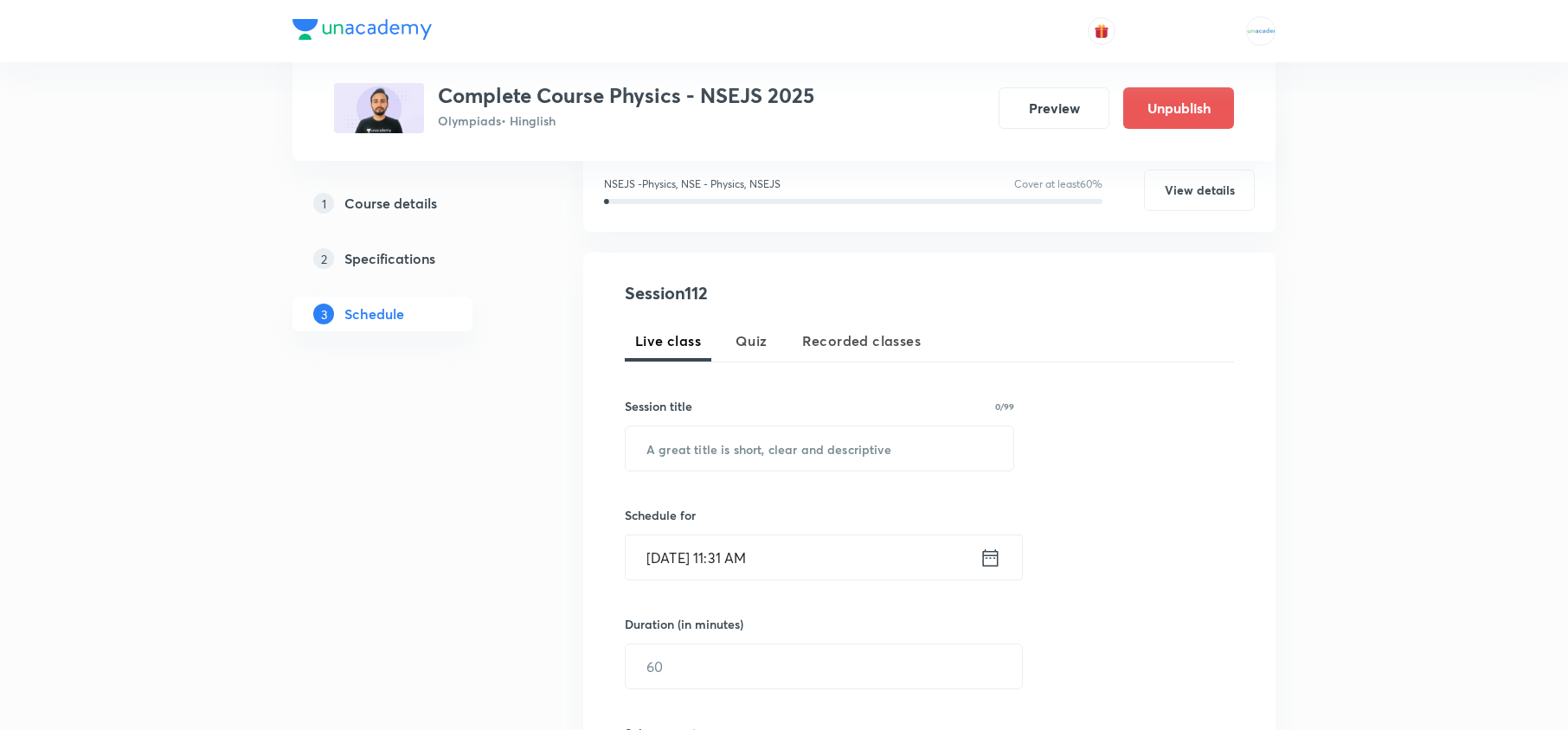
scroll to position [0, 0]
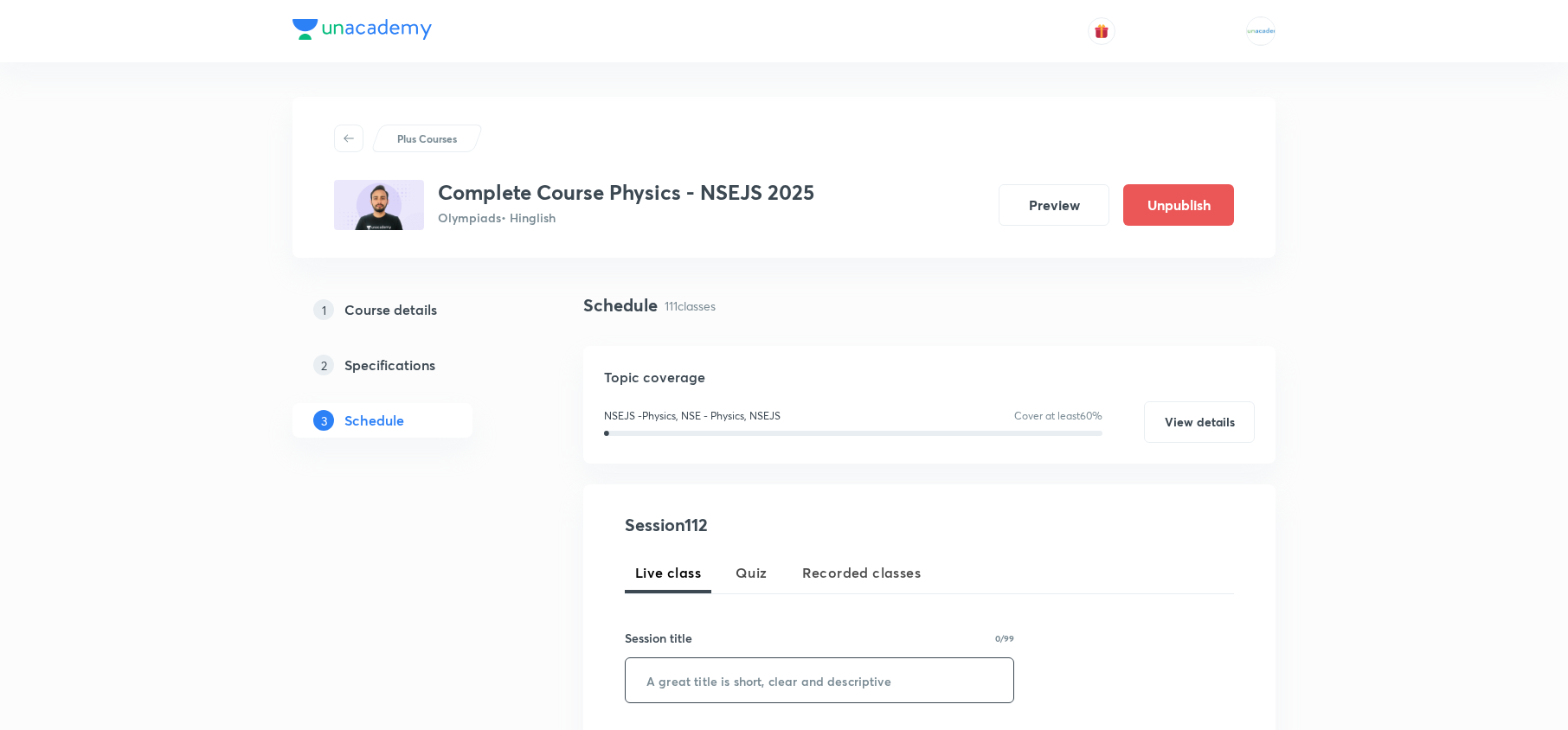
paste input "Light - 12"
click at [741, 692] on input "Light - 12" at bounding box center [820, 680] width 388 height 44
type input "Light - 13"
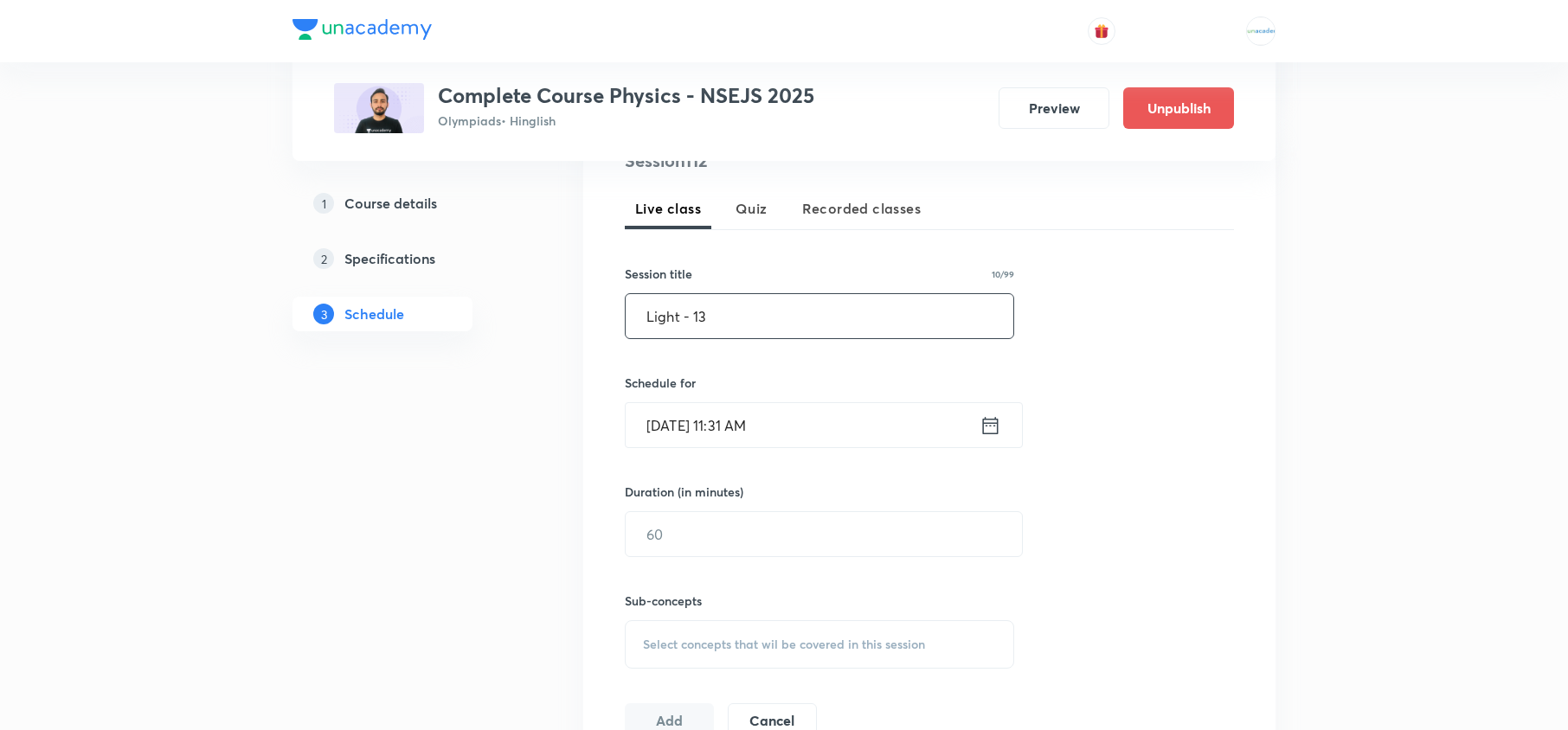
scroll to position [362, 0]
click at [992, 423] on icon at bounding box center [991, 428] width 22 height 24
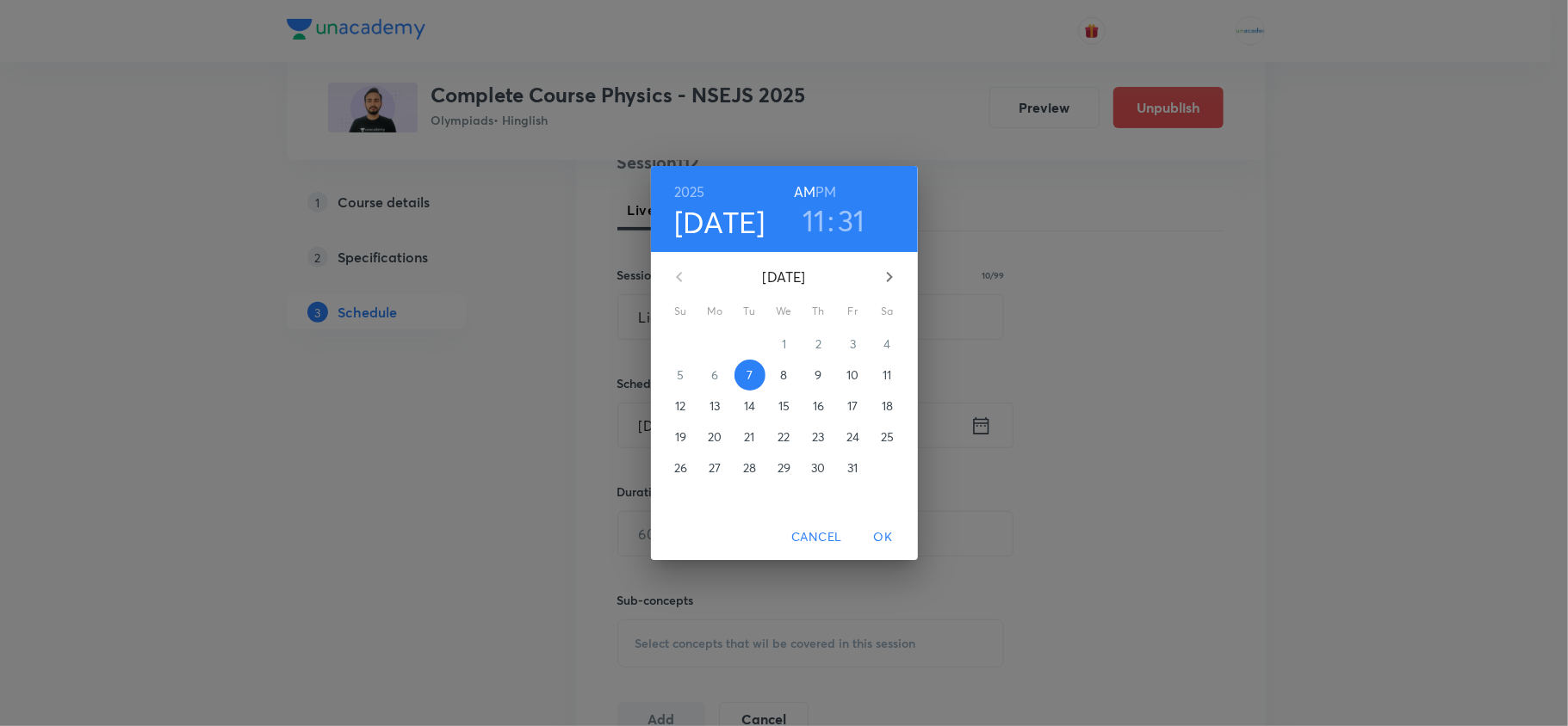
click at [859, 377] on p "10" at bounding box center [852, 375] width 12 height 17
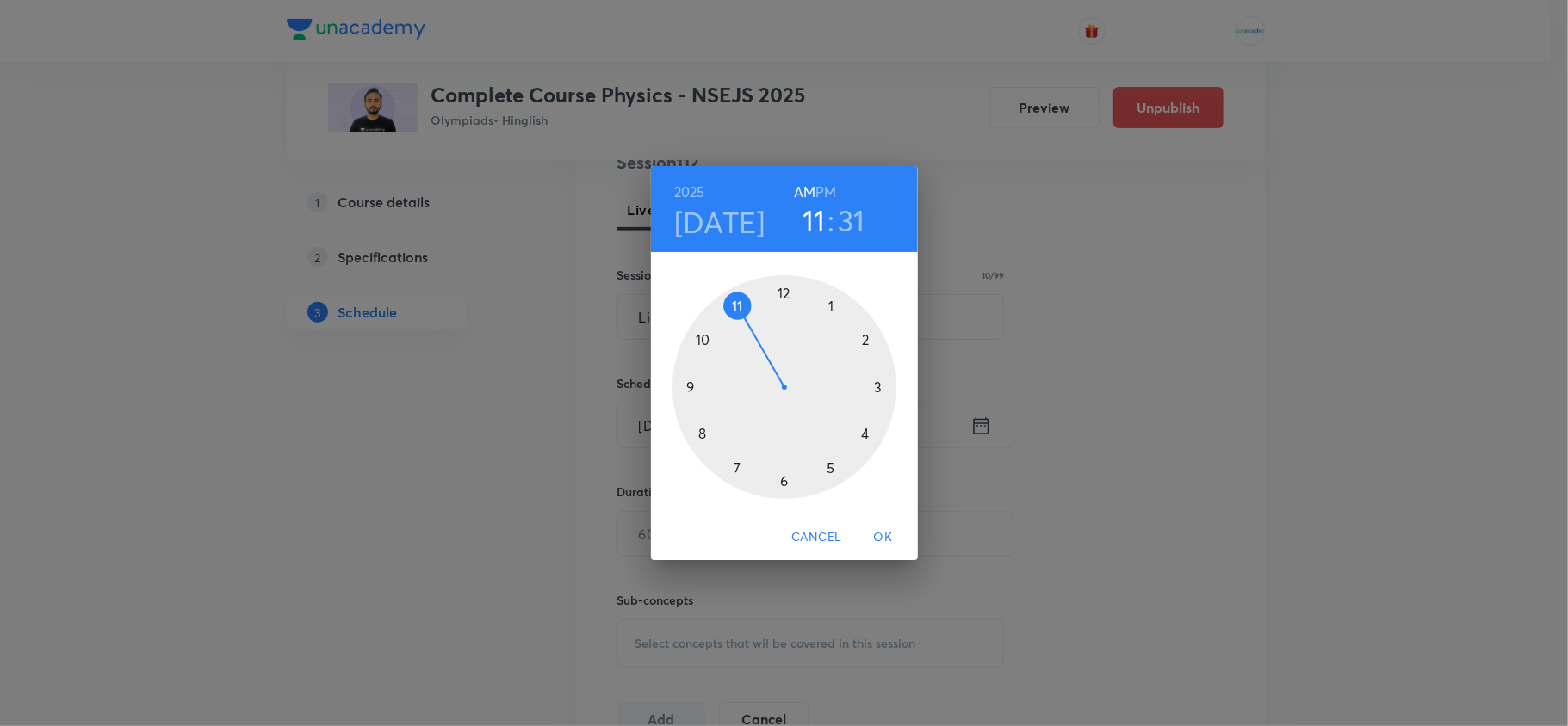
click at [827, 196] on h6 "PM" at bounding box center [825, 192] width 21 height 24
click at [728, 462] on div at bounding box center [784, 387] width 224 height 224
click at [786, 286] on div at bounding box center [784, 387] width 224 height 224
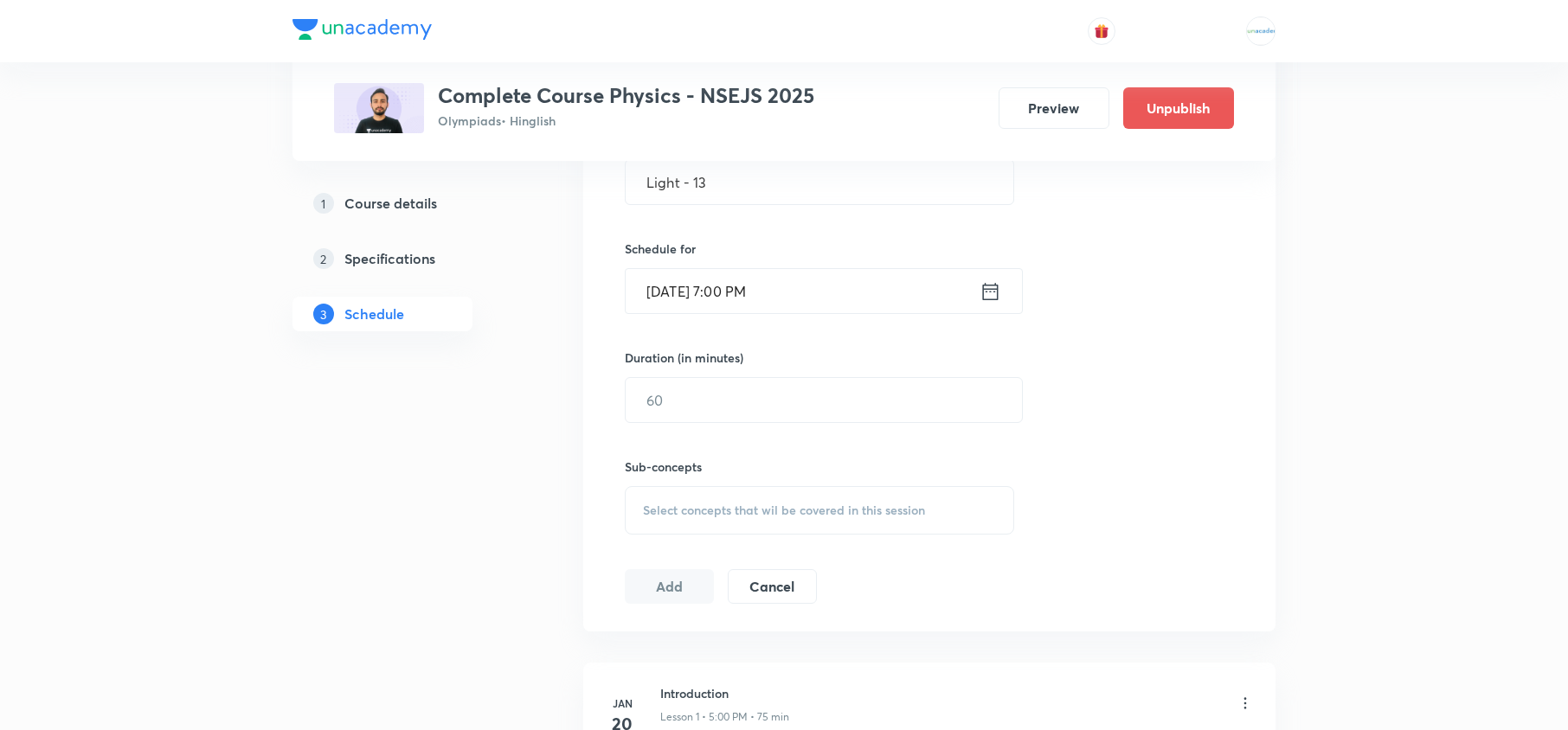
scroll to position [499, 0]
click at [755, 421] on input "text" at bounding box center [824, 399] width 396 height 44
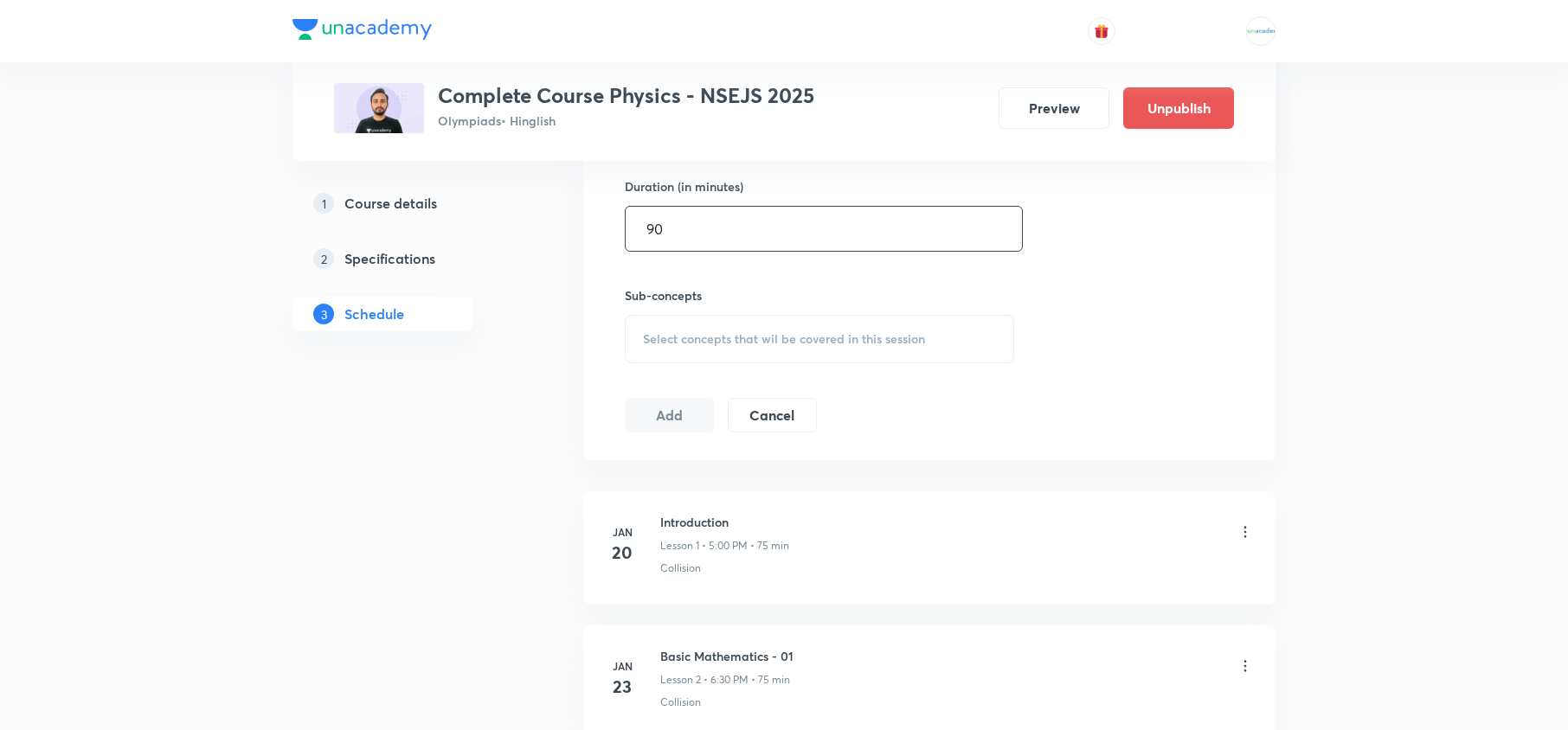
scroll to position [671, 0]
type input "90"
click at [784, 361] on div "Select concepts that wil be covered in this session" at bounding box center [820, 337] width 389 height 49
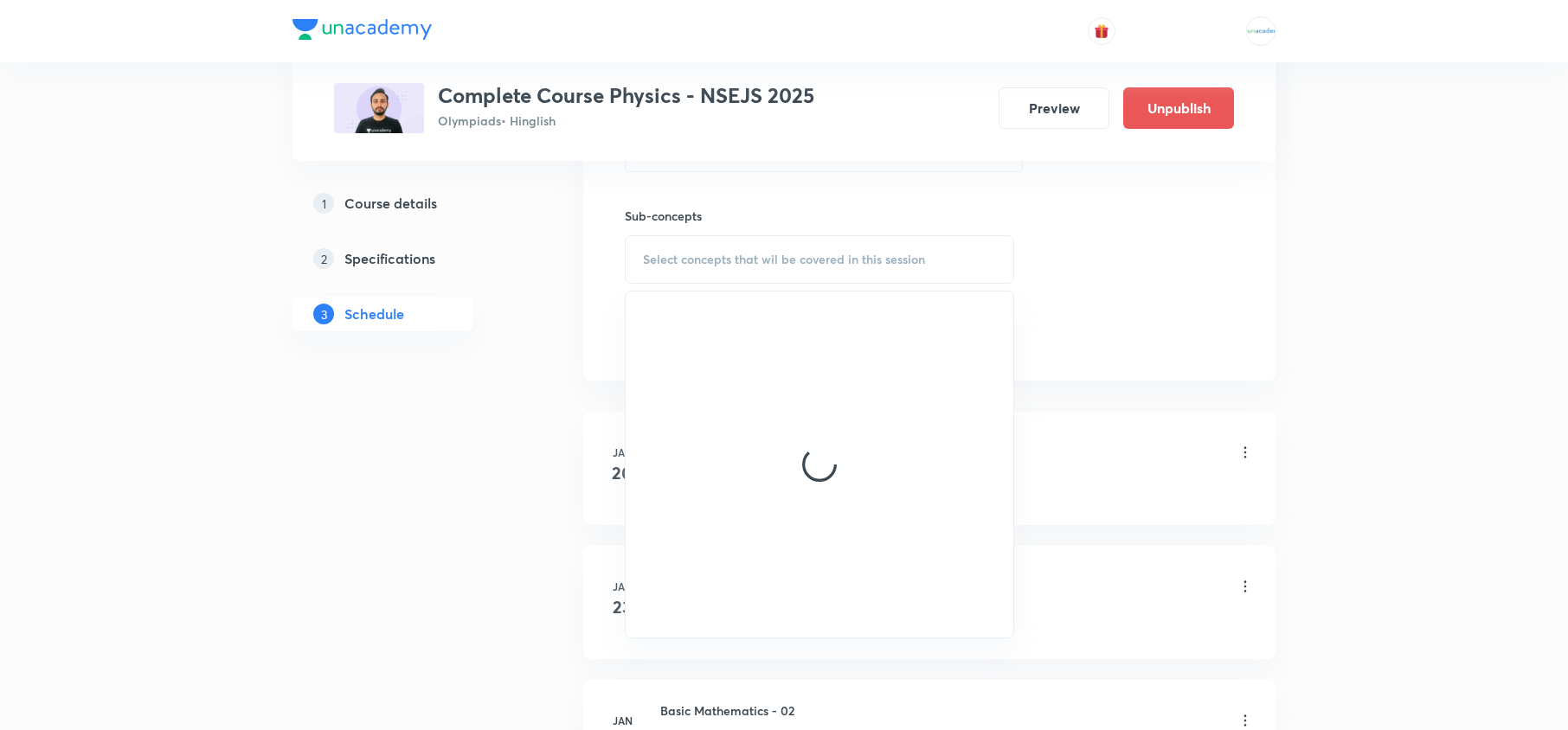
scroll to position [751, 0]
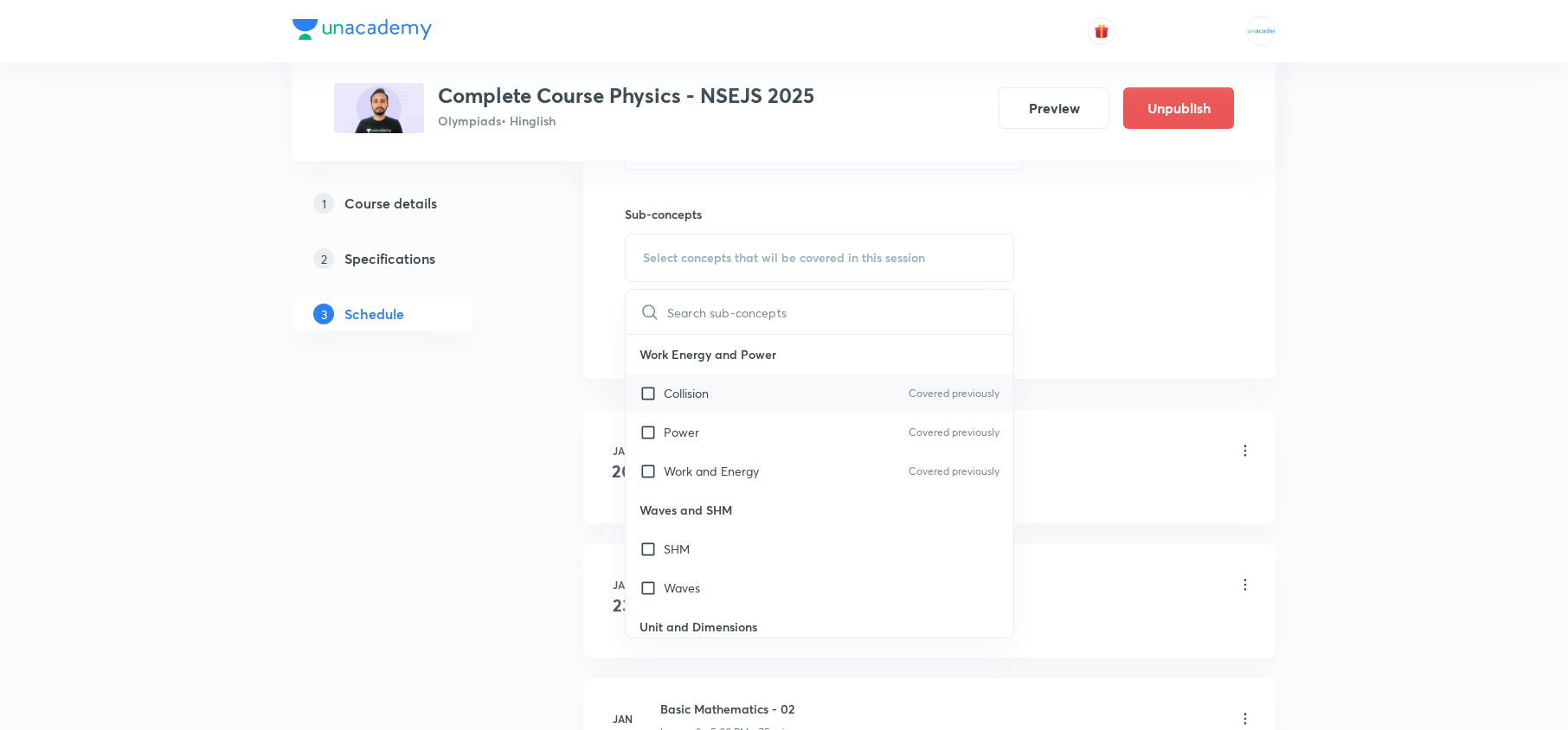
click at [724, 389] on div "Collision Covered previously" at bounding box center [820, 393] width 388 height 39
checkbox input "true"
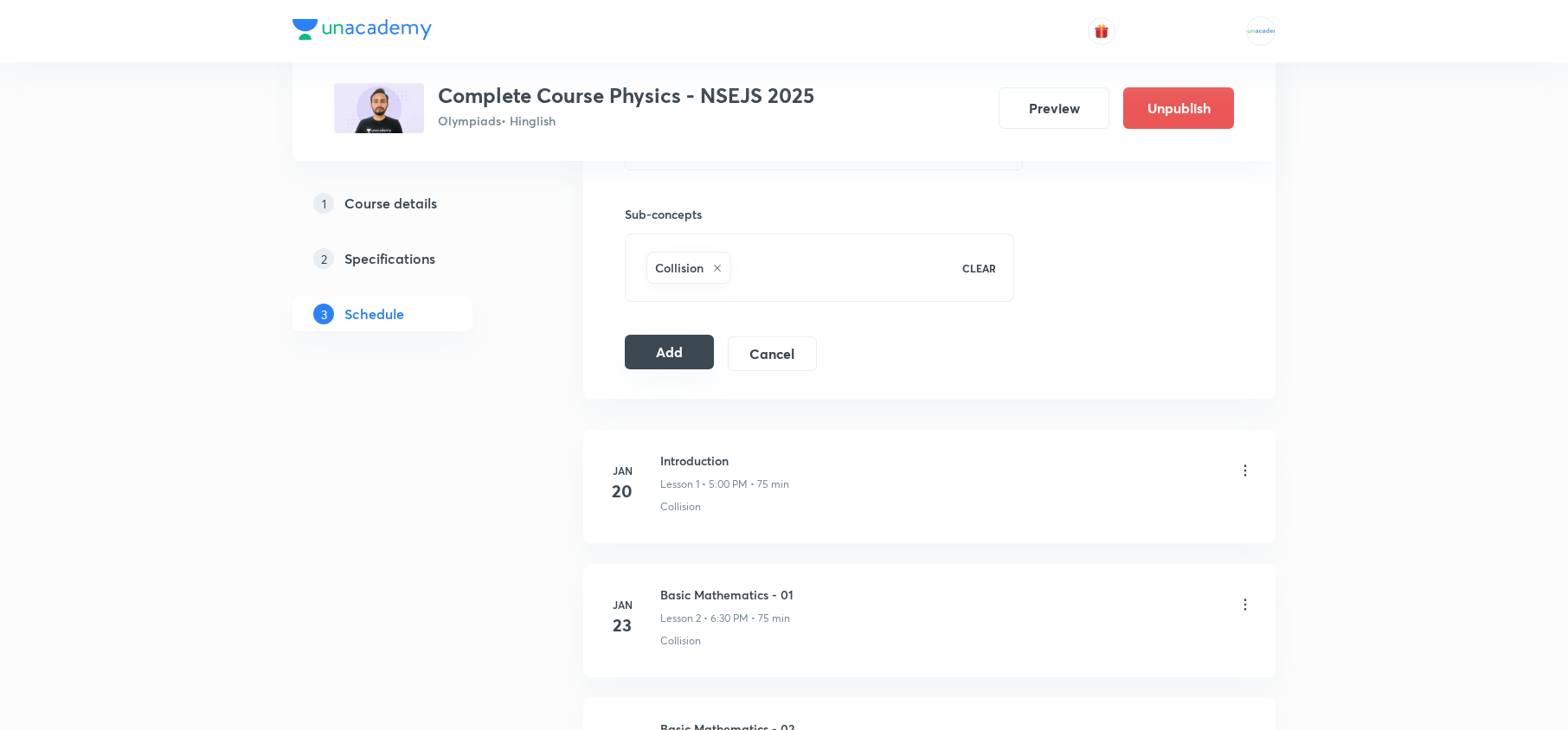
click at [642, 351] on button "Add" at bounding box center [670, 352] width 90 height 34
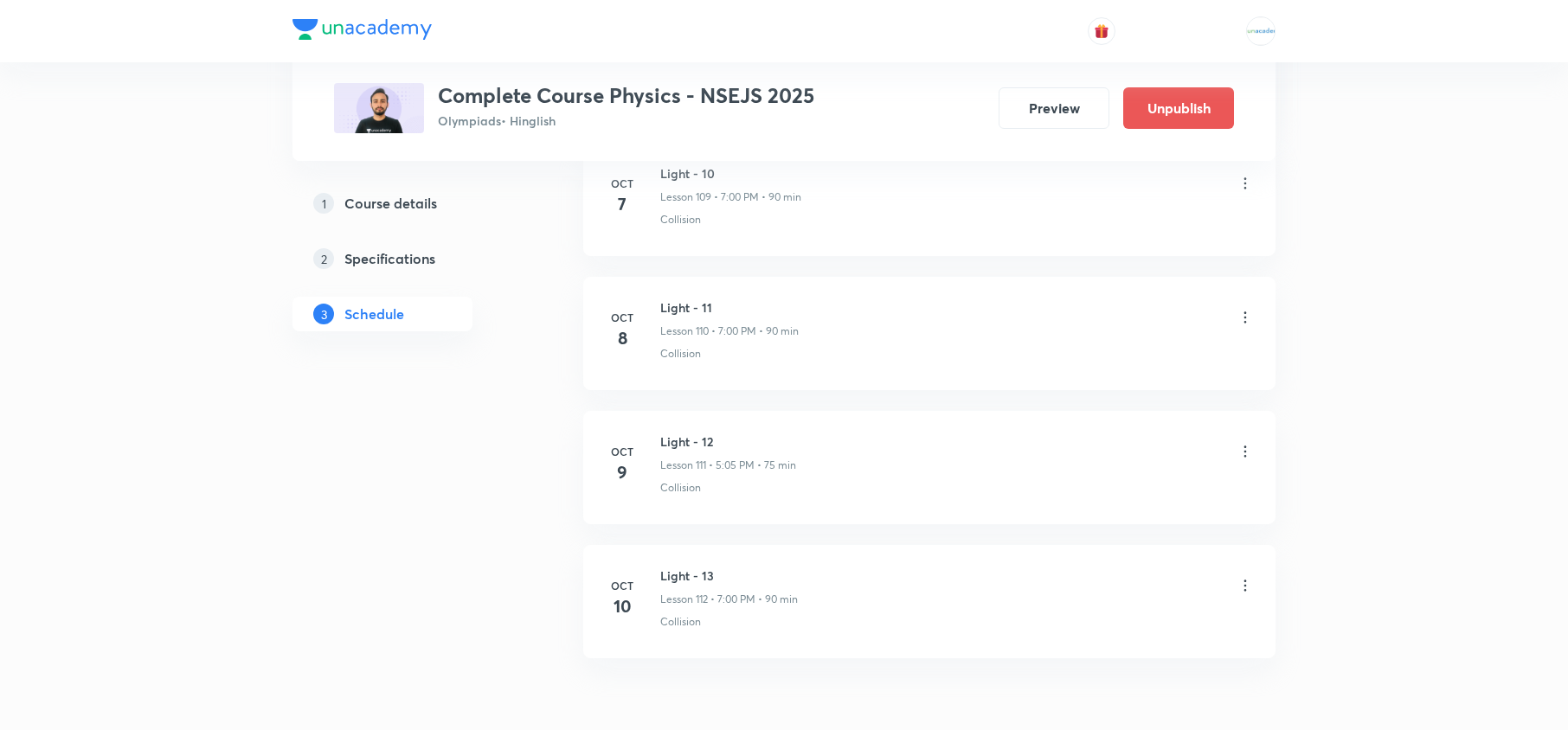
scroll to position [15661, 0]
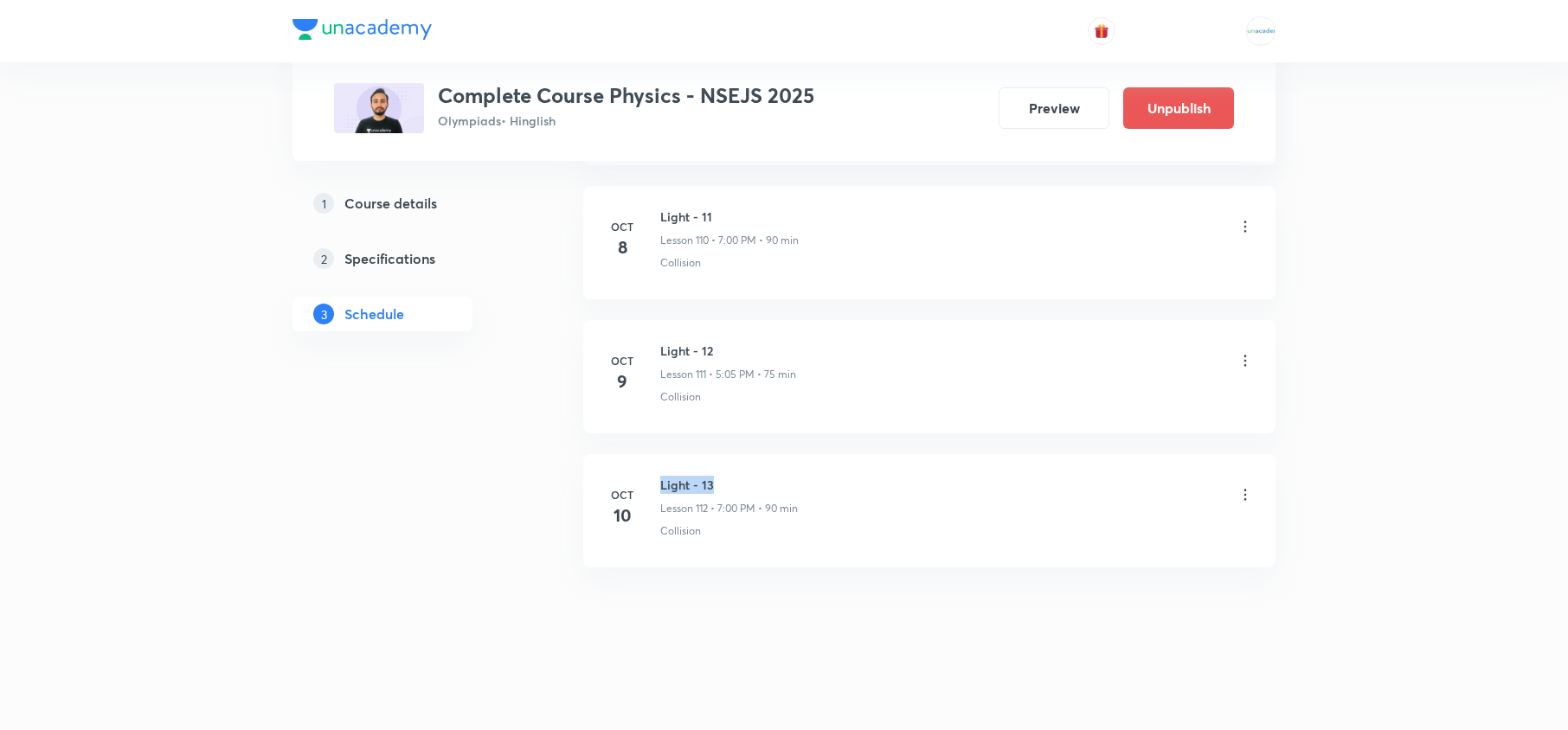
drag, startPoint x: 773, startPoint y: 483, endPoint x: 651, endPoint y: 455, distance: 125.2
click at [651, 455] on li "[DATE] Light - 13 Lesson 112 • 7:00 PM • 90 min Collision" at bounding box center [929, 510] width 692 height 113
copy h6 "Light - 13"
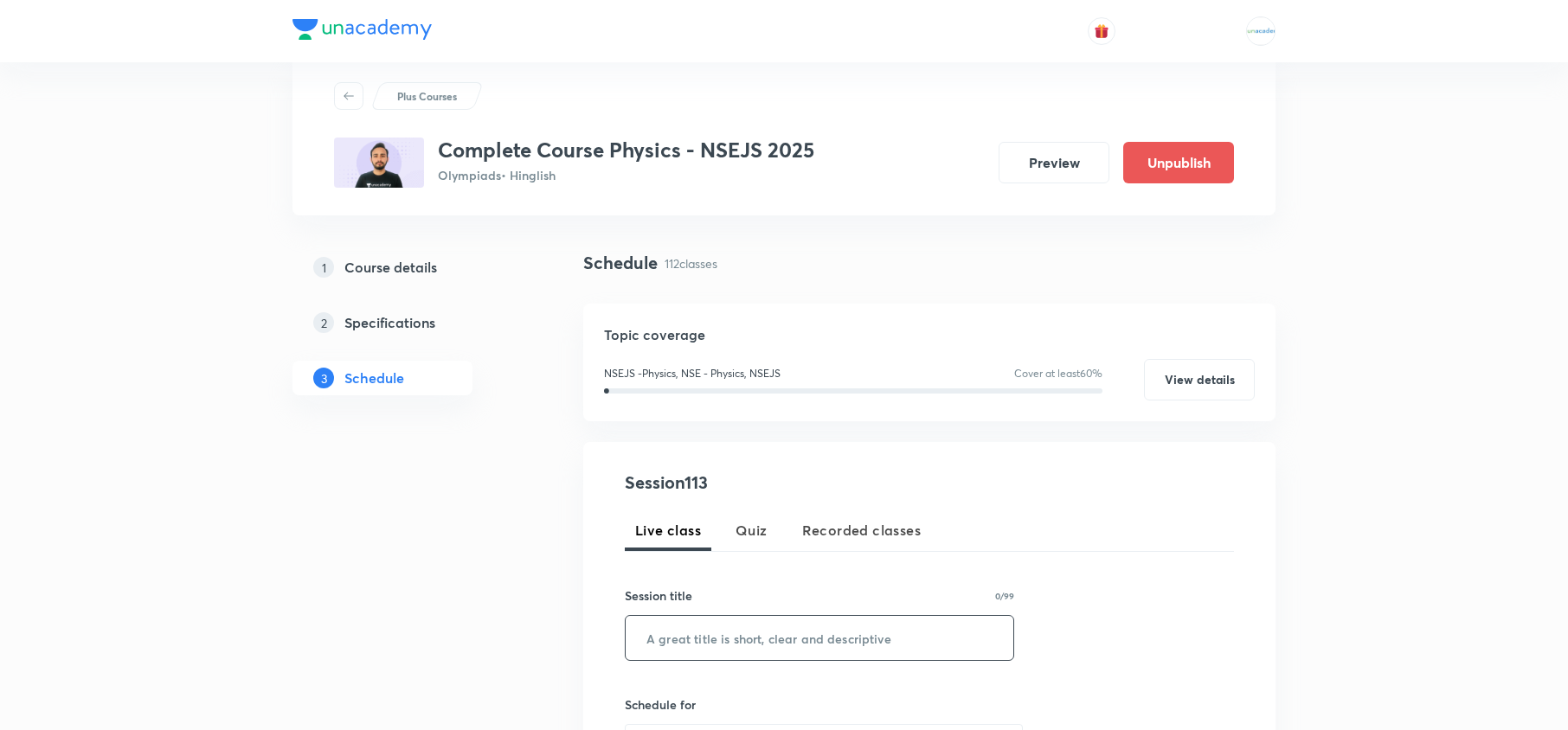
scroll to position [46, 0]
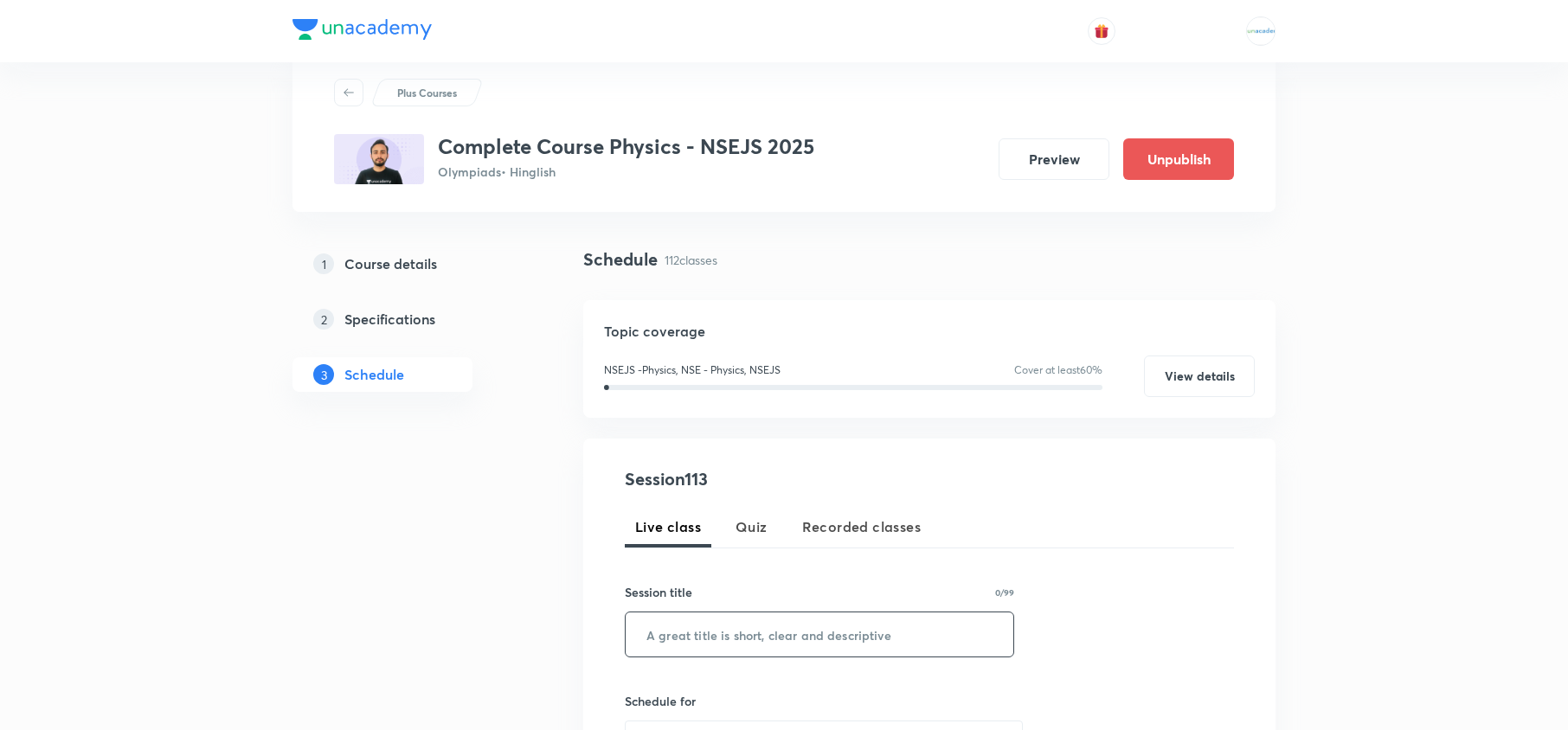
paste input "Light - 13"
click at [725, 638] on input "text" at bounding box center [820, 634] width 388 height 44
type input "Light - 14"
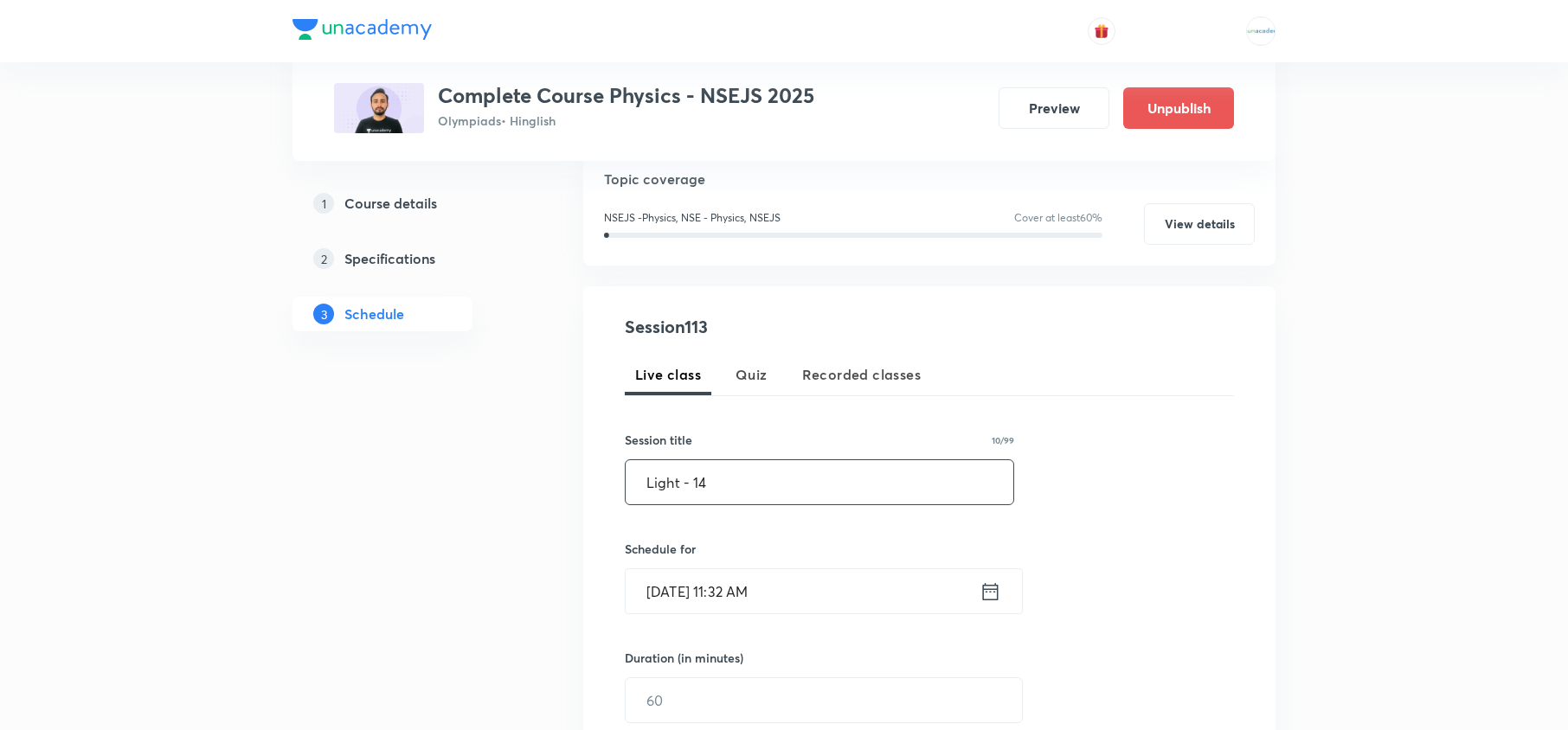
scroll to position [206, 0]
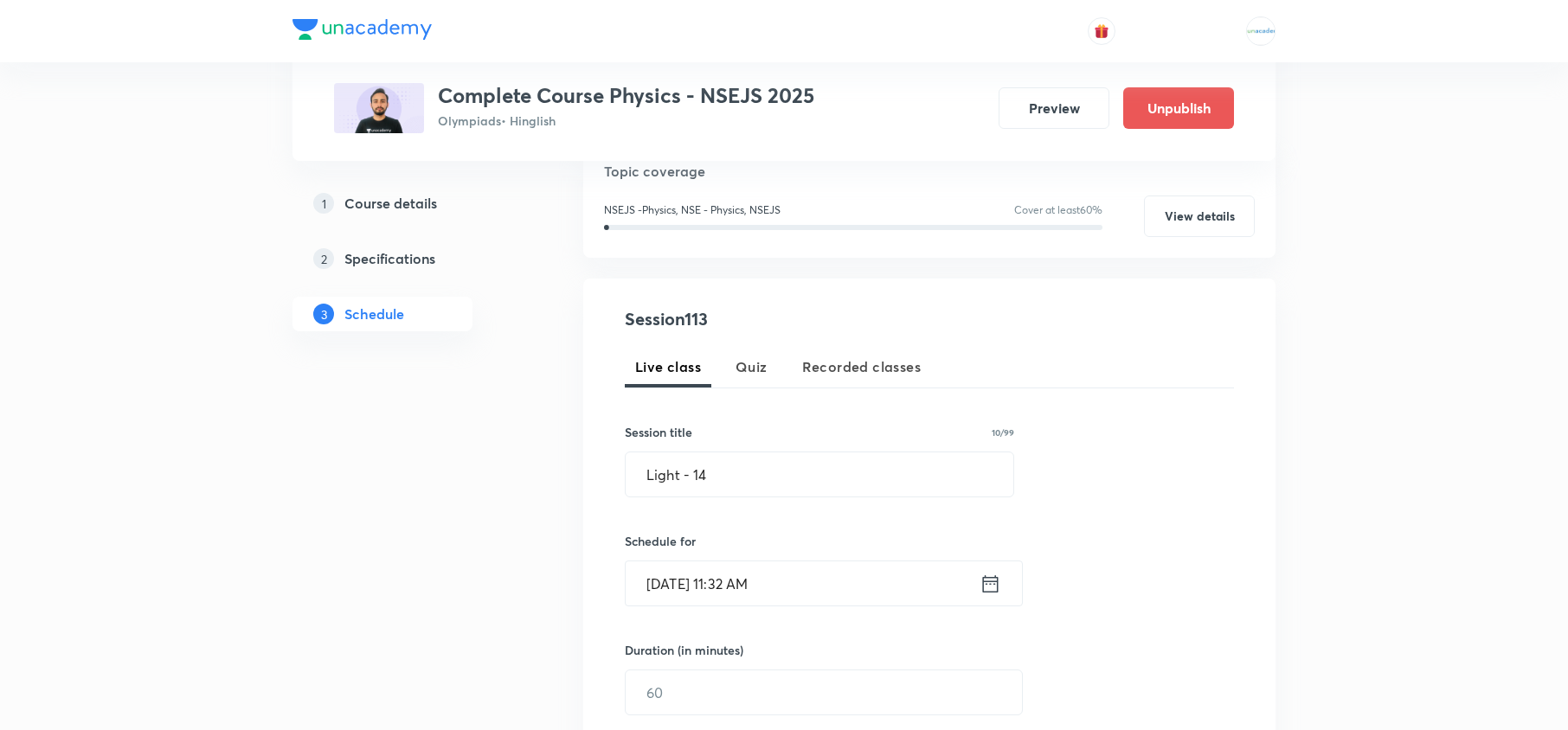
click at [993, 588] on icon at bounding box center [991, 583] width 22 height 24
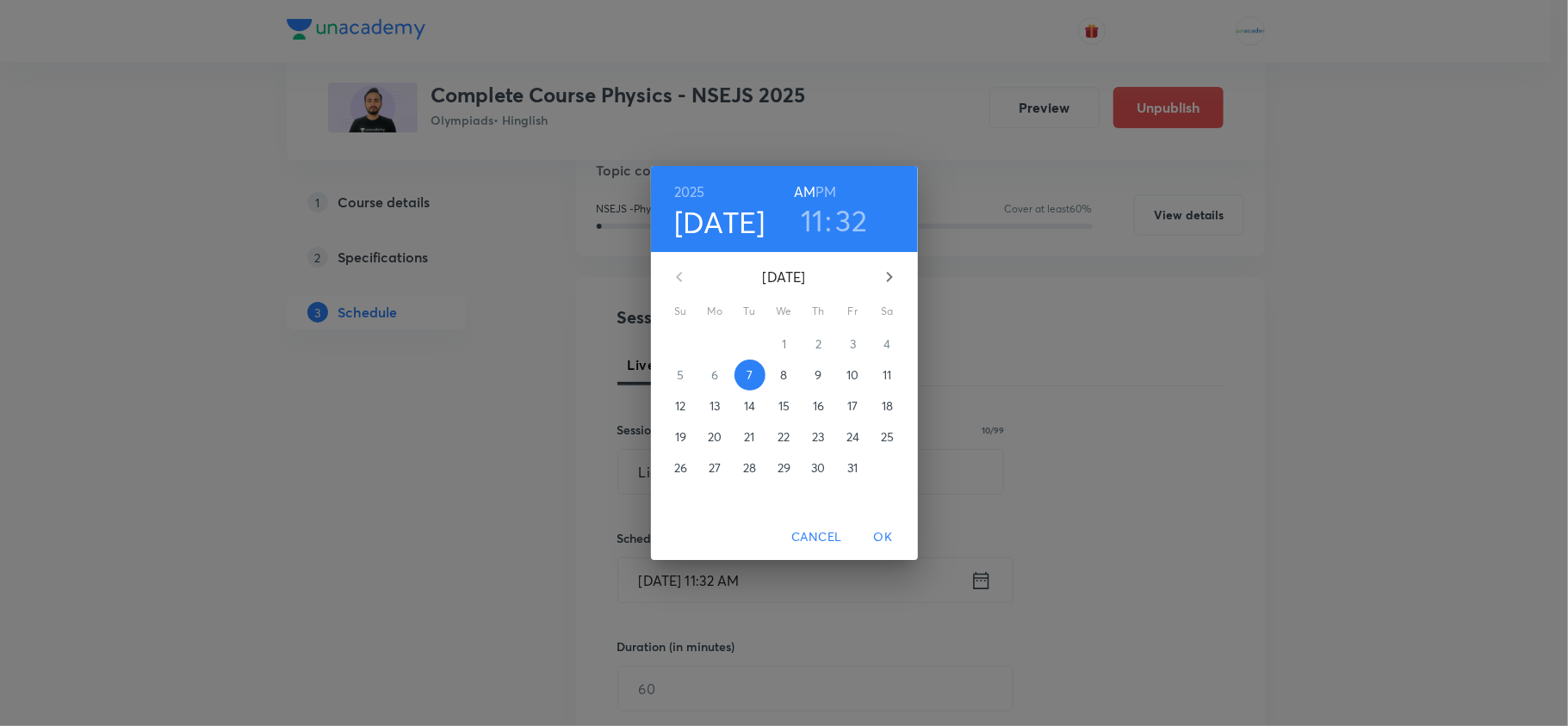
click at [883, 380] on p "11" at bounding box center [888, 375] width 9 height 17
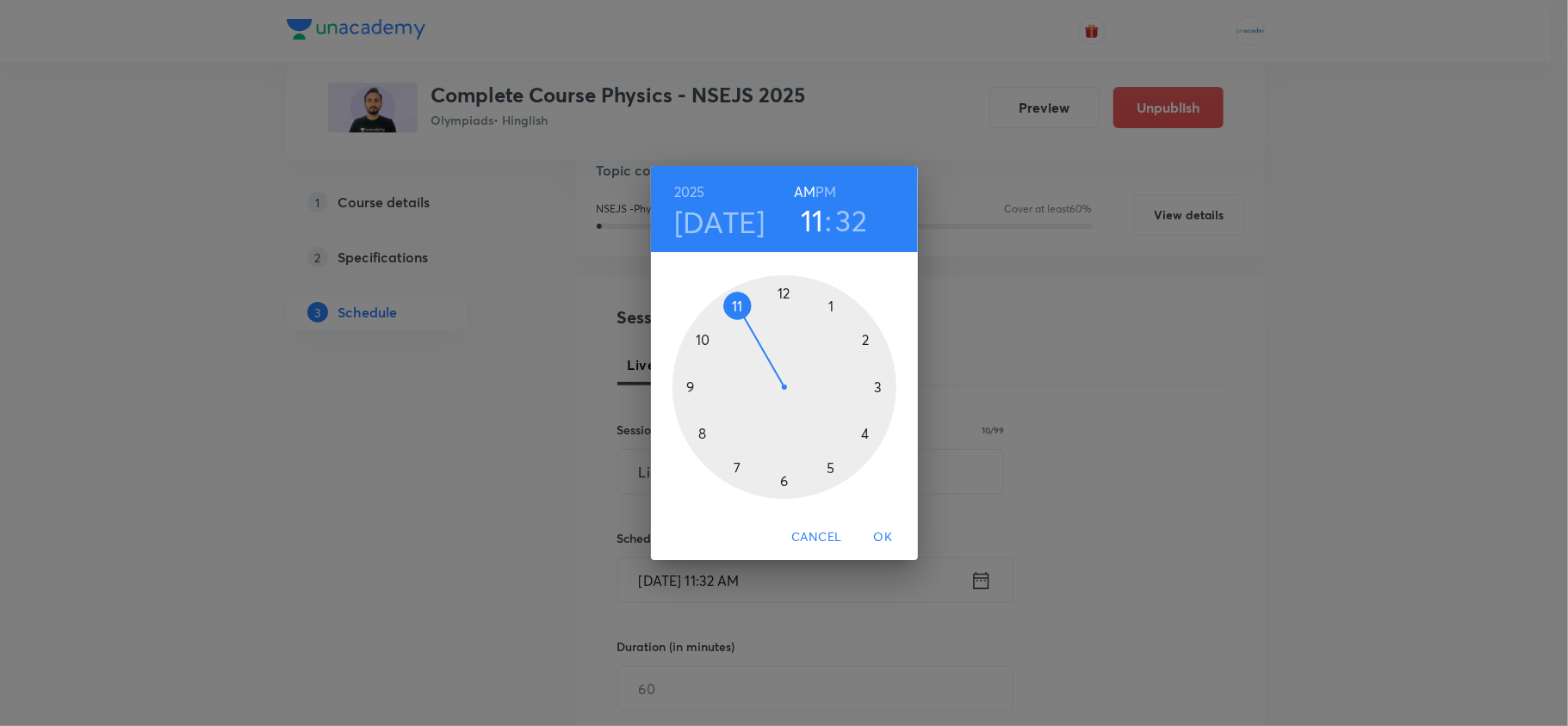
click at [722, 219] on h4 "[DATE]" at bounding box center [719, 222] width 91 height 36
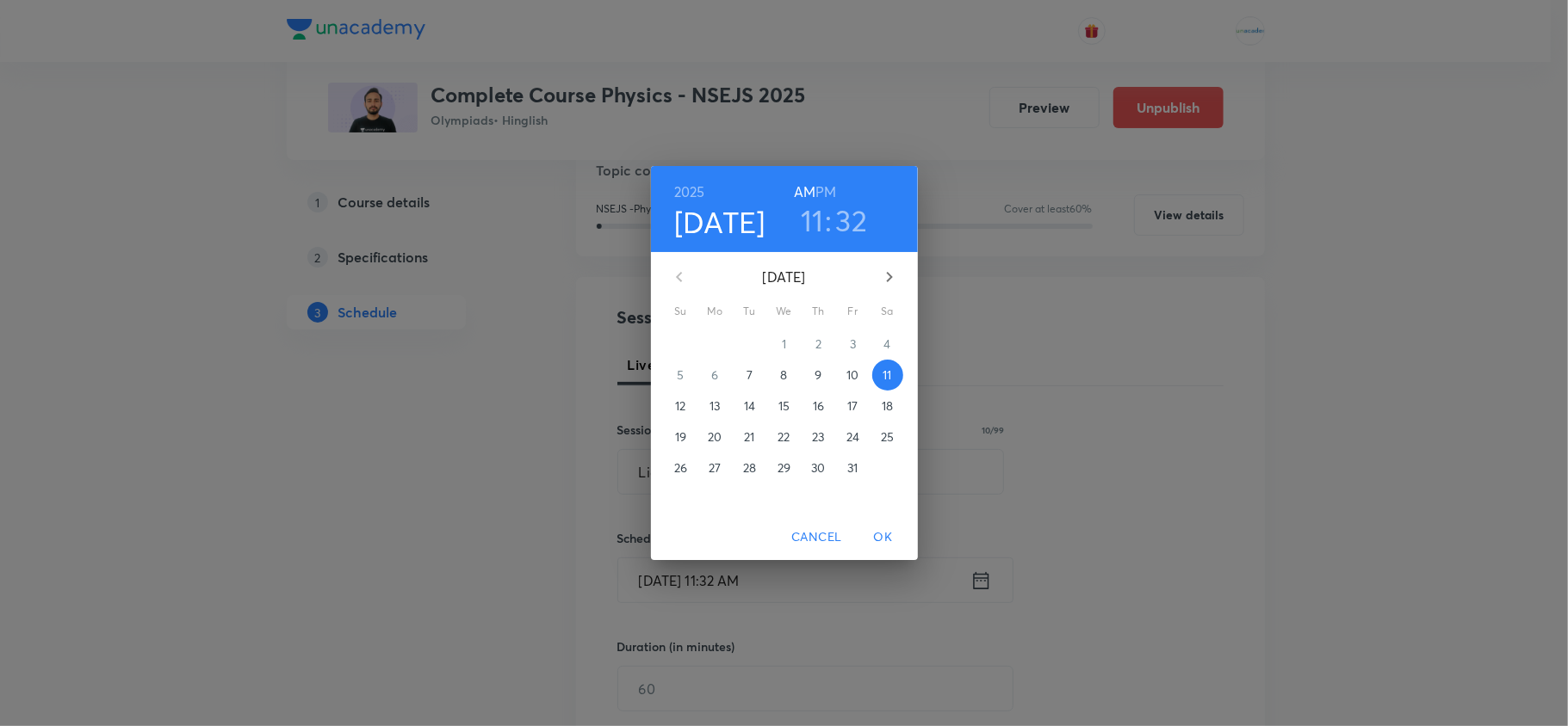
click at [849, 375] on p "10" at bounding box center [852, 375] width 12 height 17
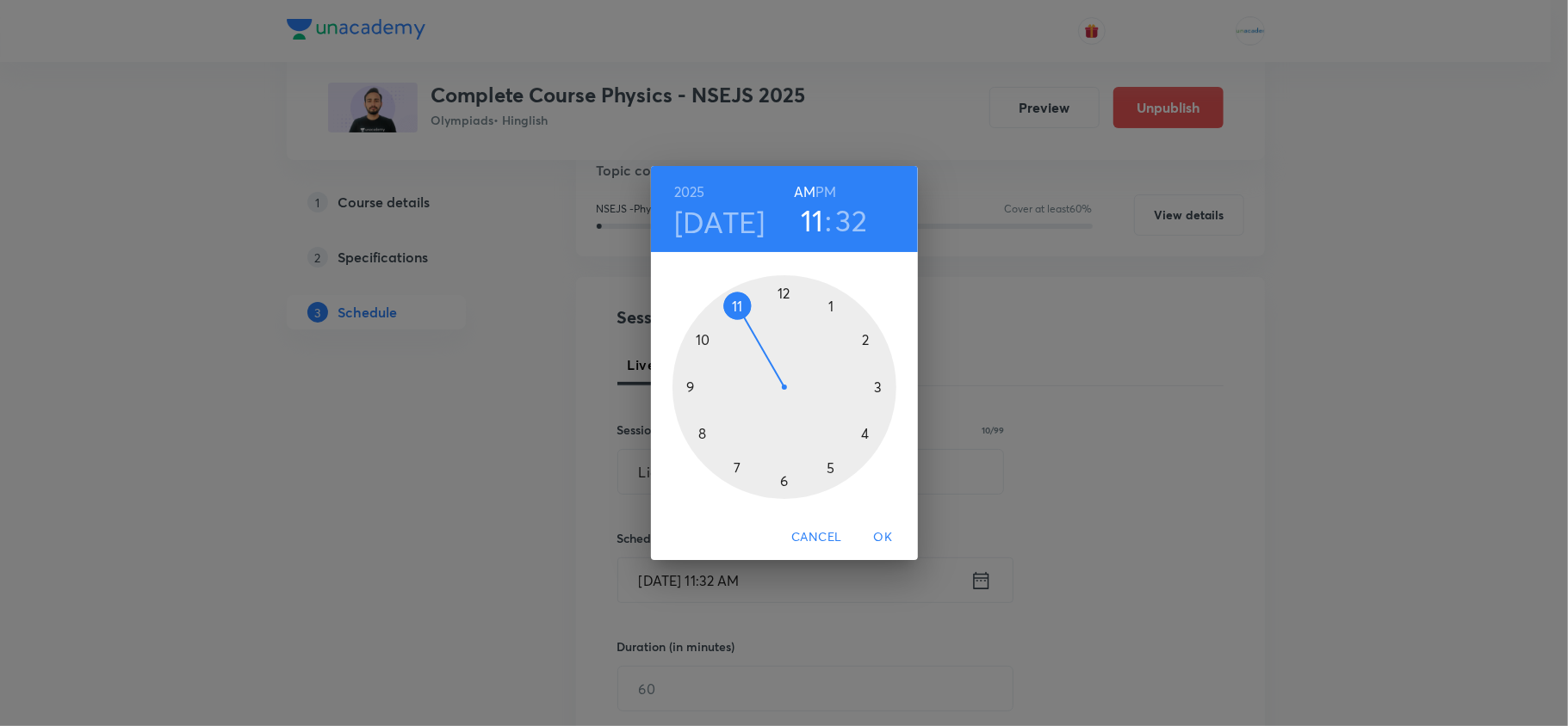
click at [832, 203] on h6 "PM" at bounding box center [825, 192] width 21 height 24
click at [743, 455] on div at bounding box center [784, 387] width 224 height 224
click at [790, 291] on div at bounding box center [784, 387] width 224 height 224
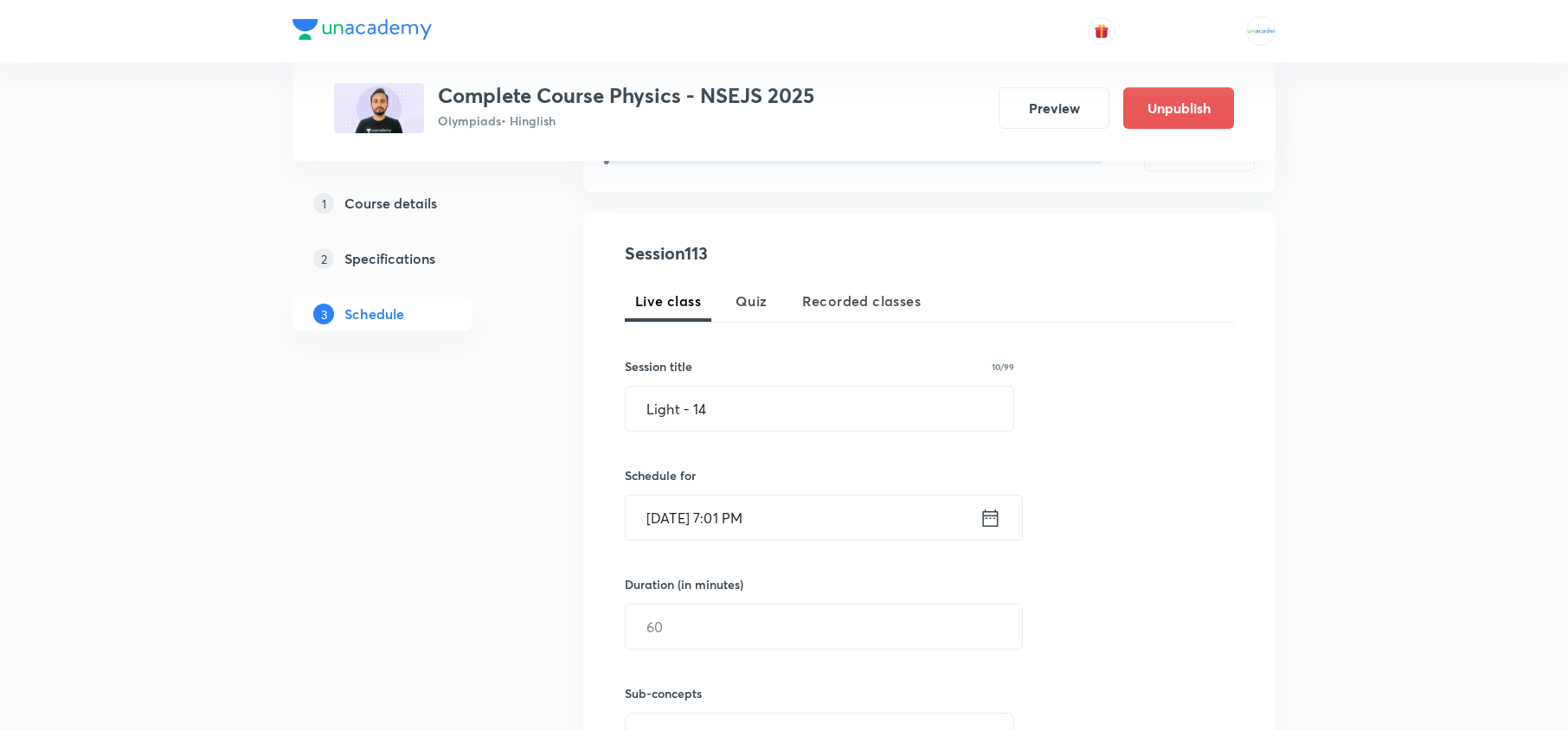
scroll to position [275, 0]
click at [987, 508] on icon at bounding box center [991, 514] width 15 height 17
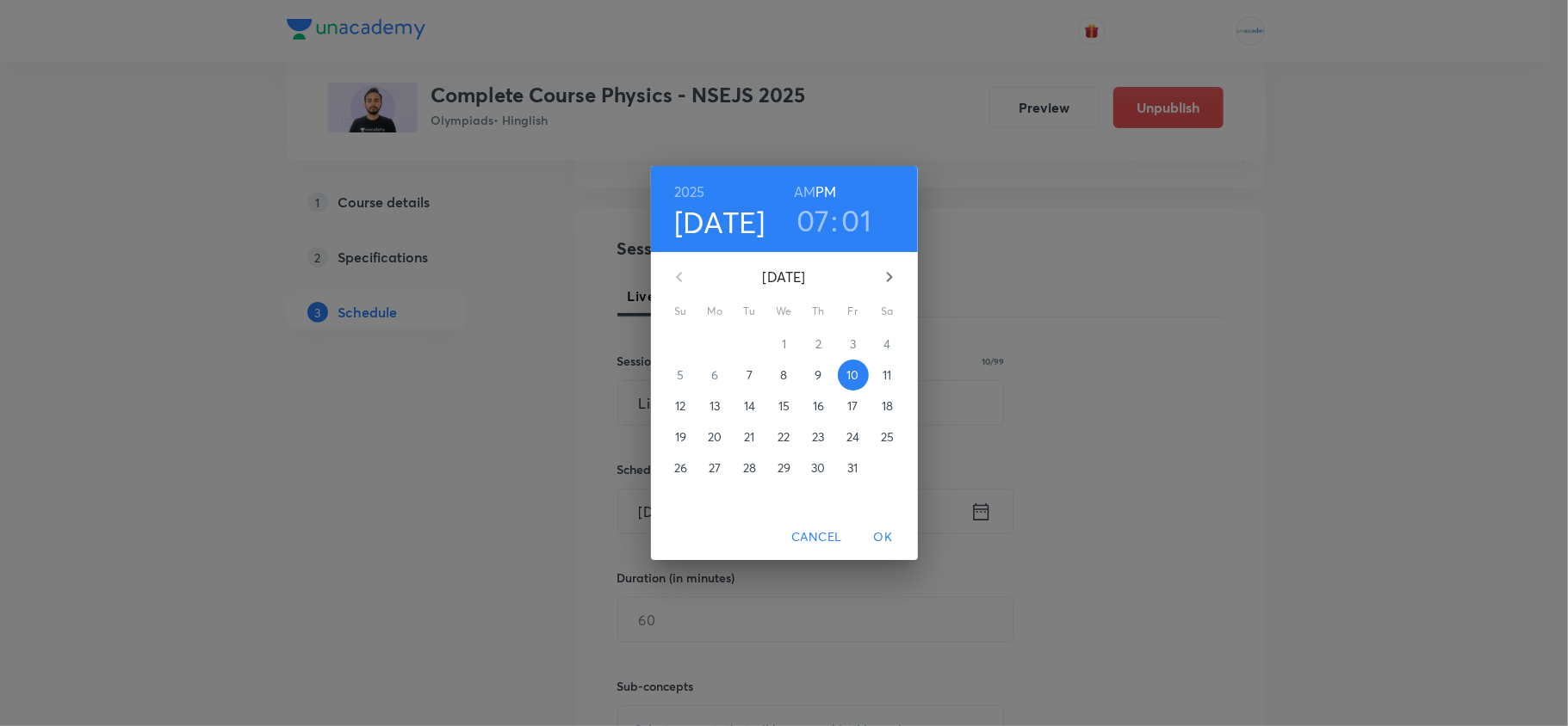
click at [877, 373] on span "11" at bounding box center [888, 375] width 31 height 17
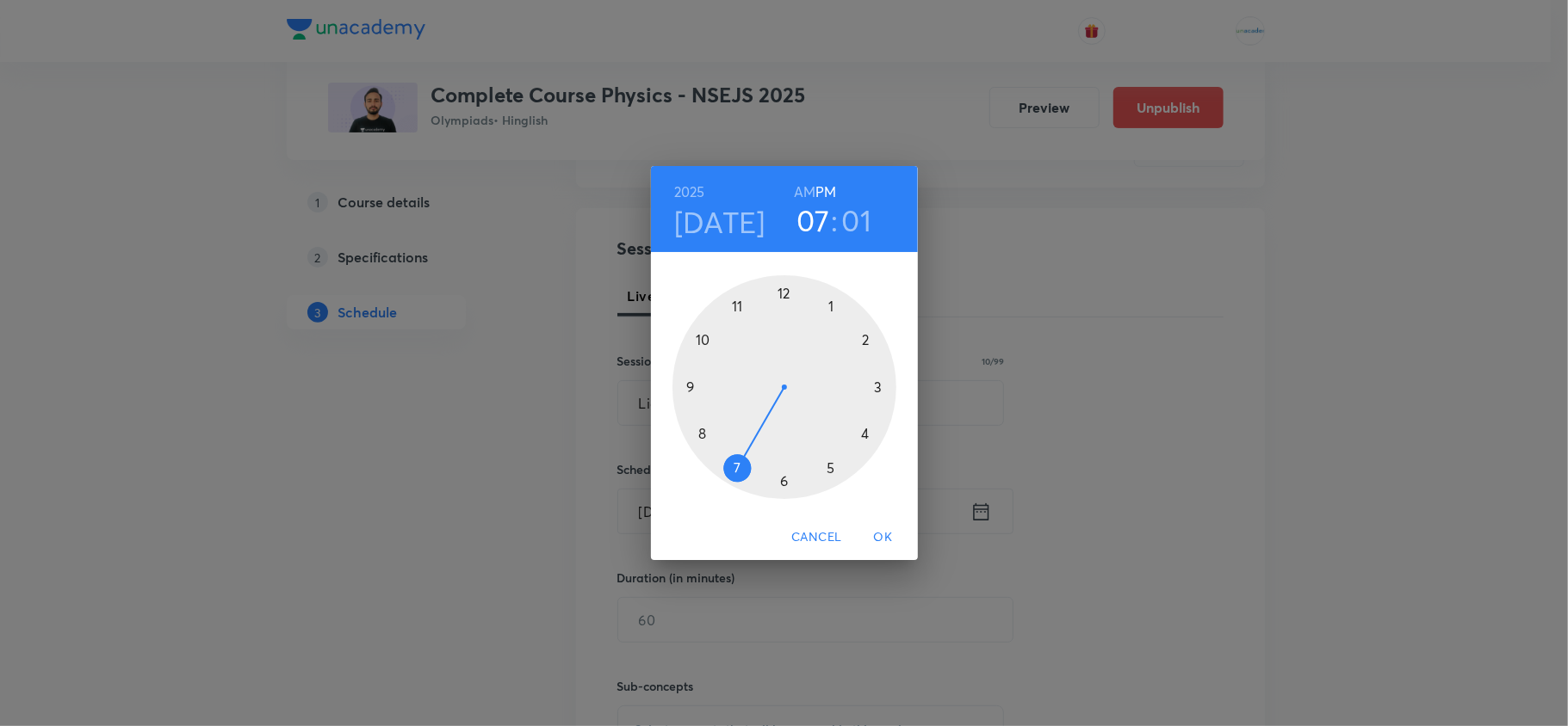
click at [869, 390] on div at bounding box center [784, 387] width 224 height 224
click at [697, 387] on div at bounding box center [784, 387] width 224 height 224
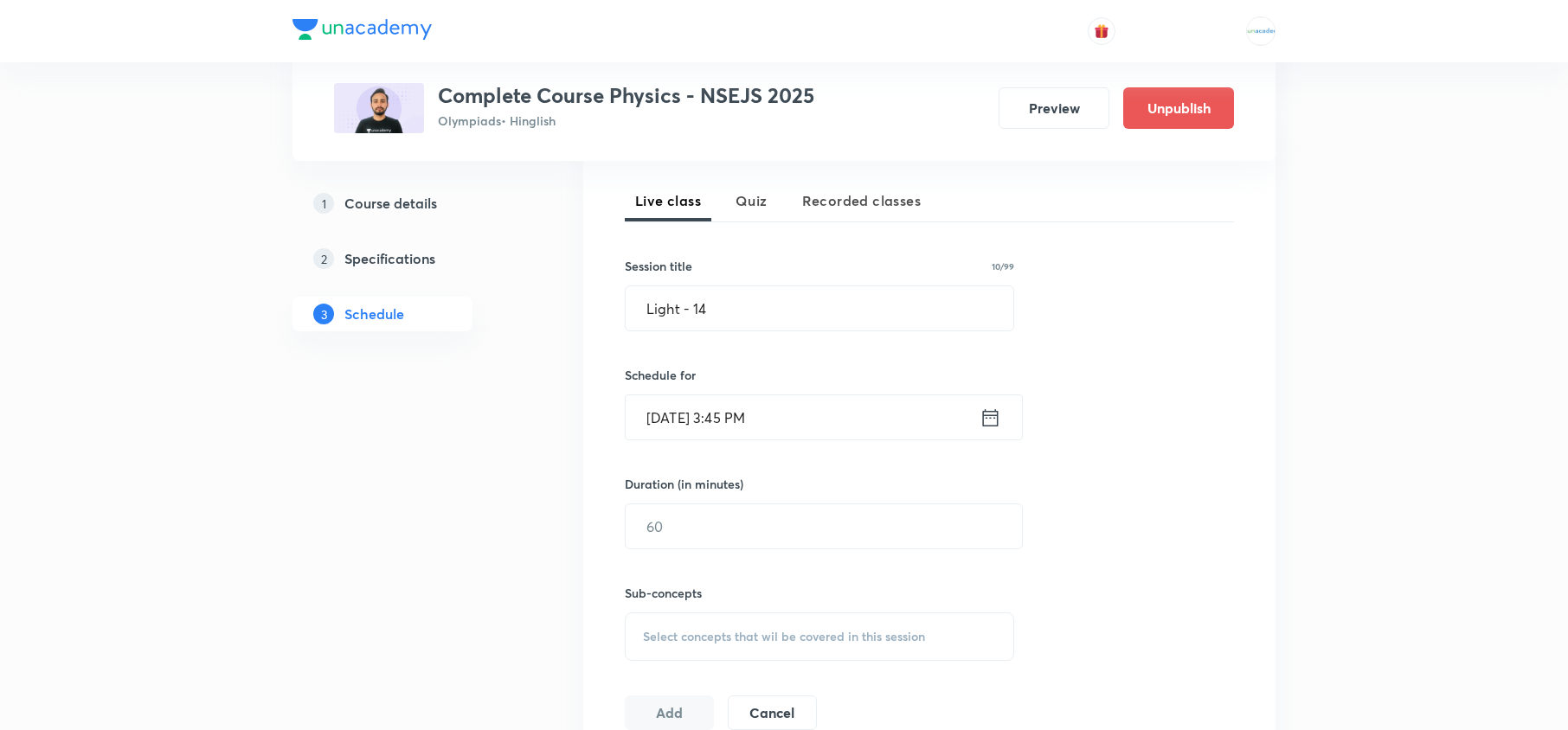
scroll to position [374, 0]
click at [742, 526] on input "text" at bounding box center [824, 525] width 396 height 44
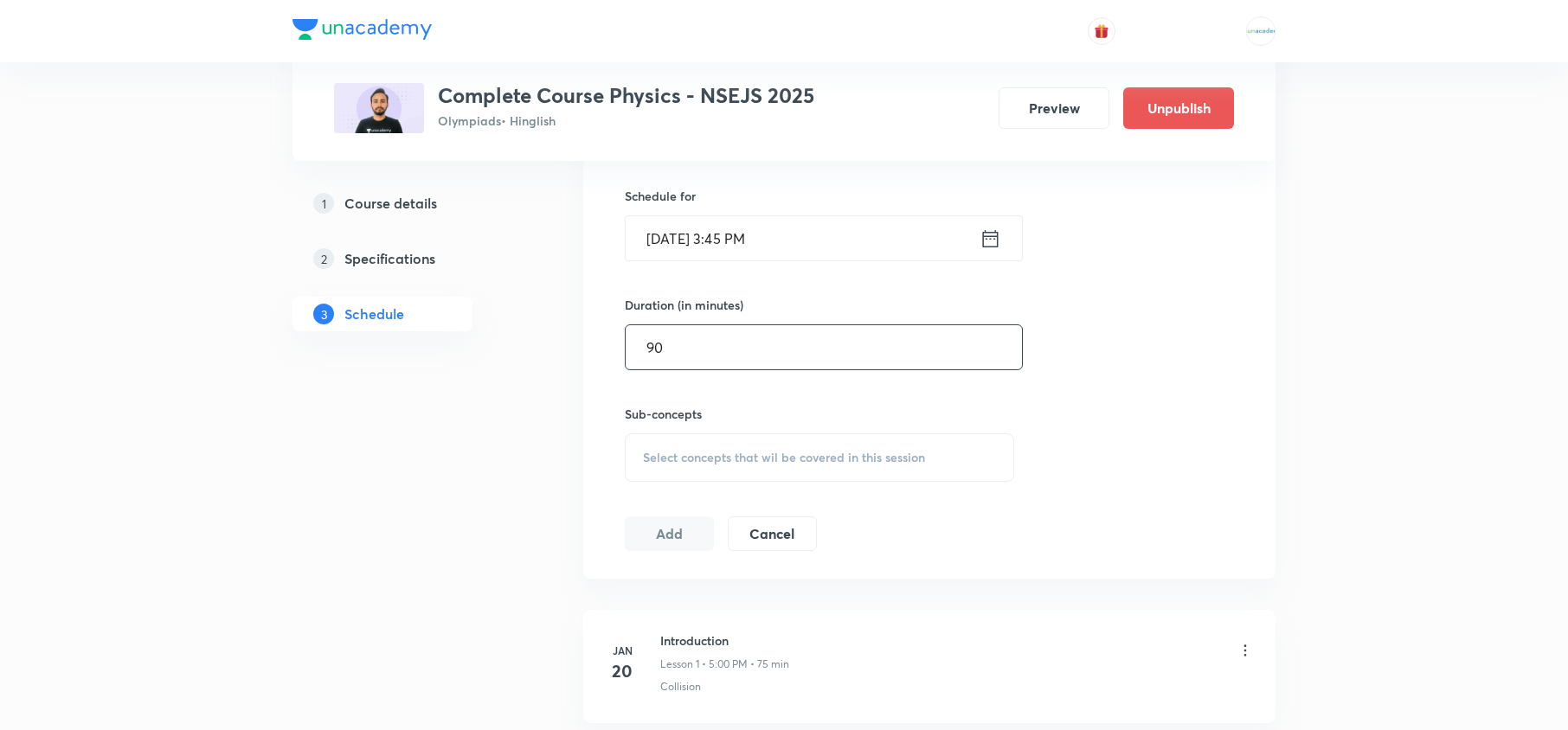
click at [815, 460] on span "Select concepts that wil be covered in this session" at bounding box center [784, 457] width 282 height 14
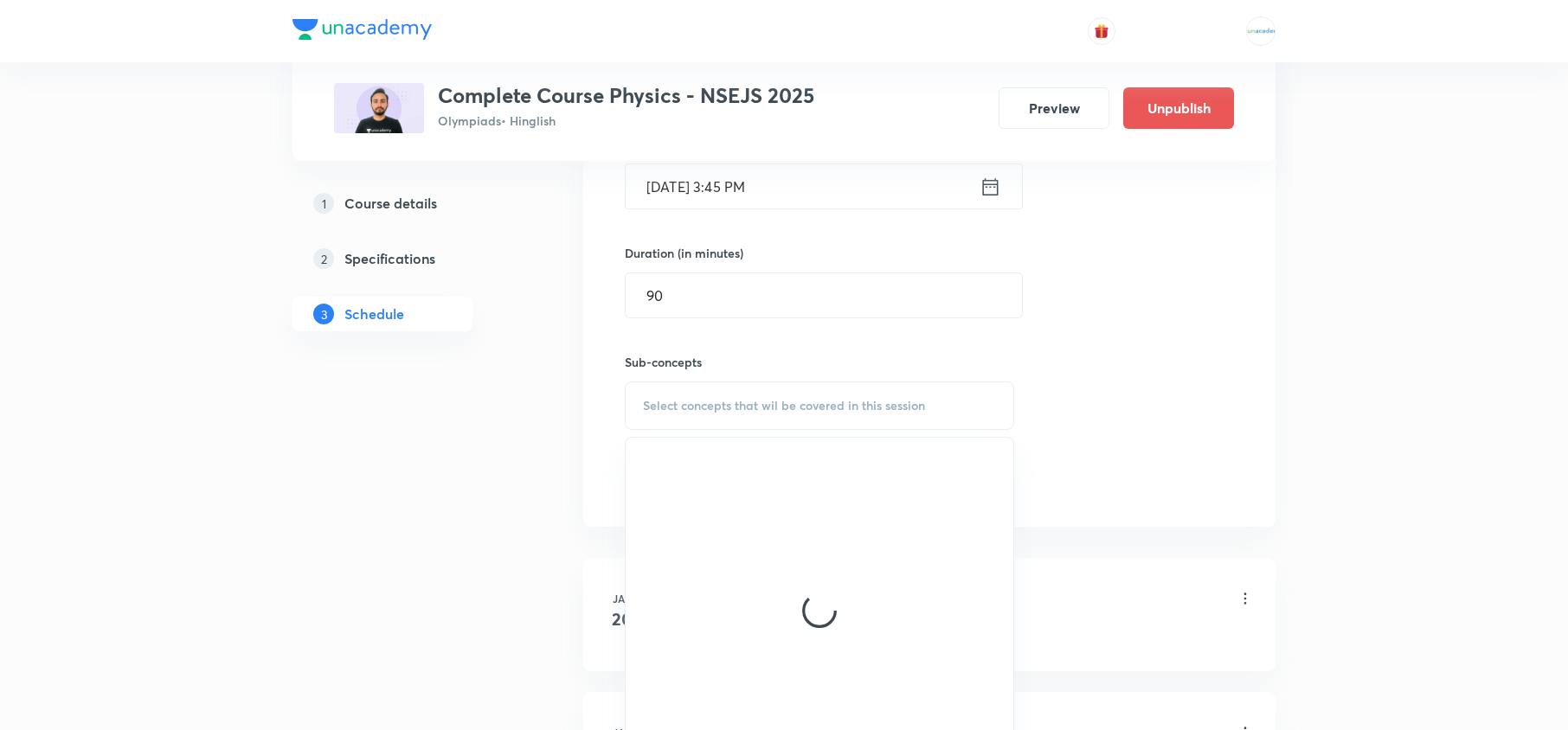
scroll to position [606, 0]
click at [746, 301] on input "90" at bounding box center [824, 292] width 396 height 44
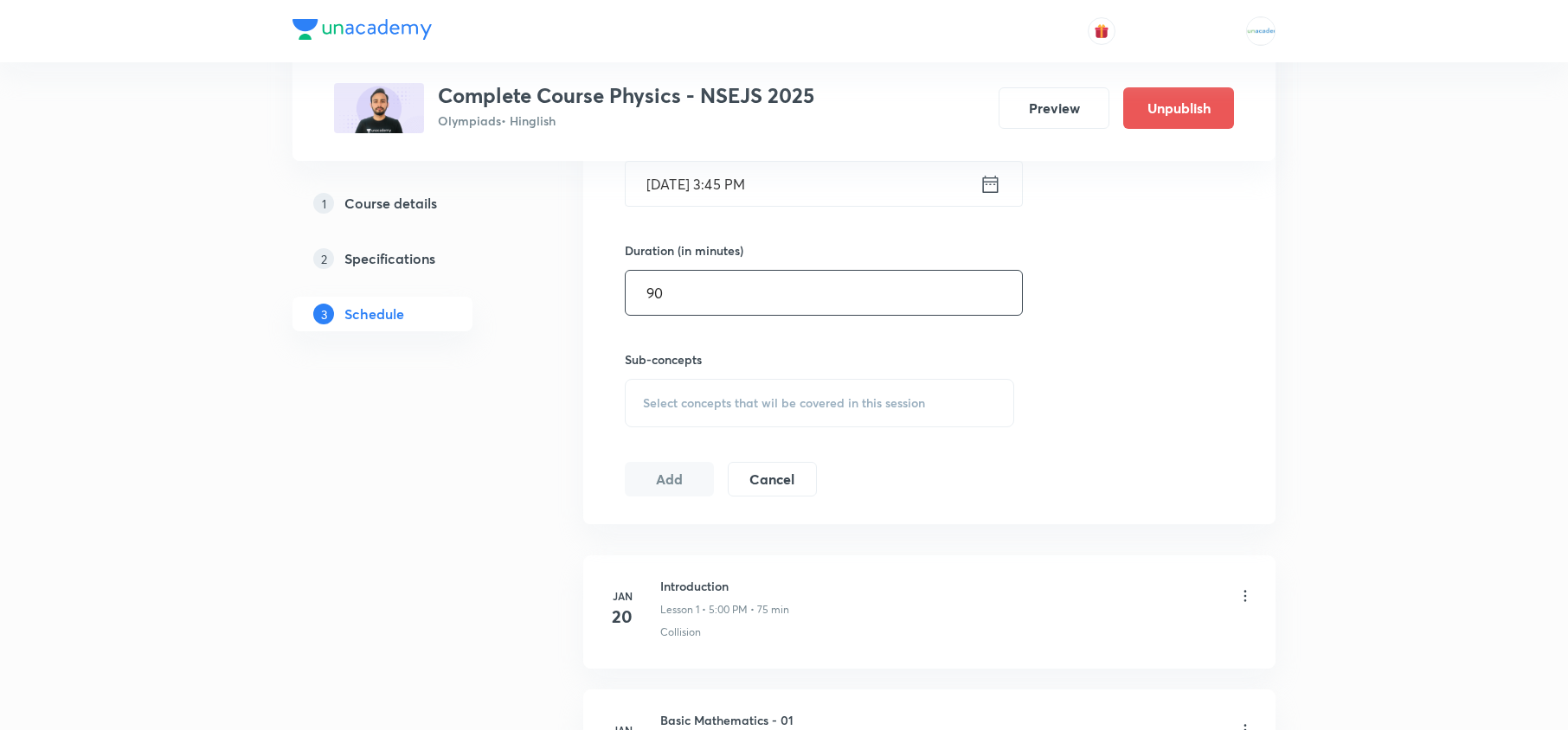
click at [746, 301] on input "90" at bounding box center [824, 292] width 396 height 44
type input "9"
type input "75"
click at [718, 381] on div "Select concepts that wil be covered in this session" at bounding box center [820, 403] width 389 height 49
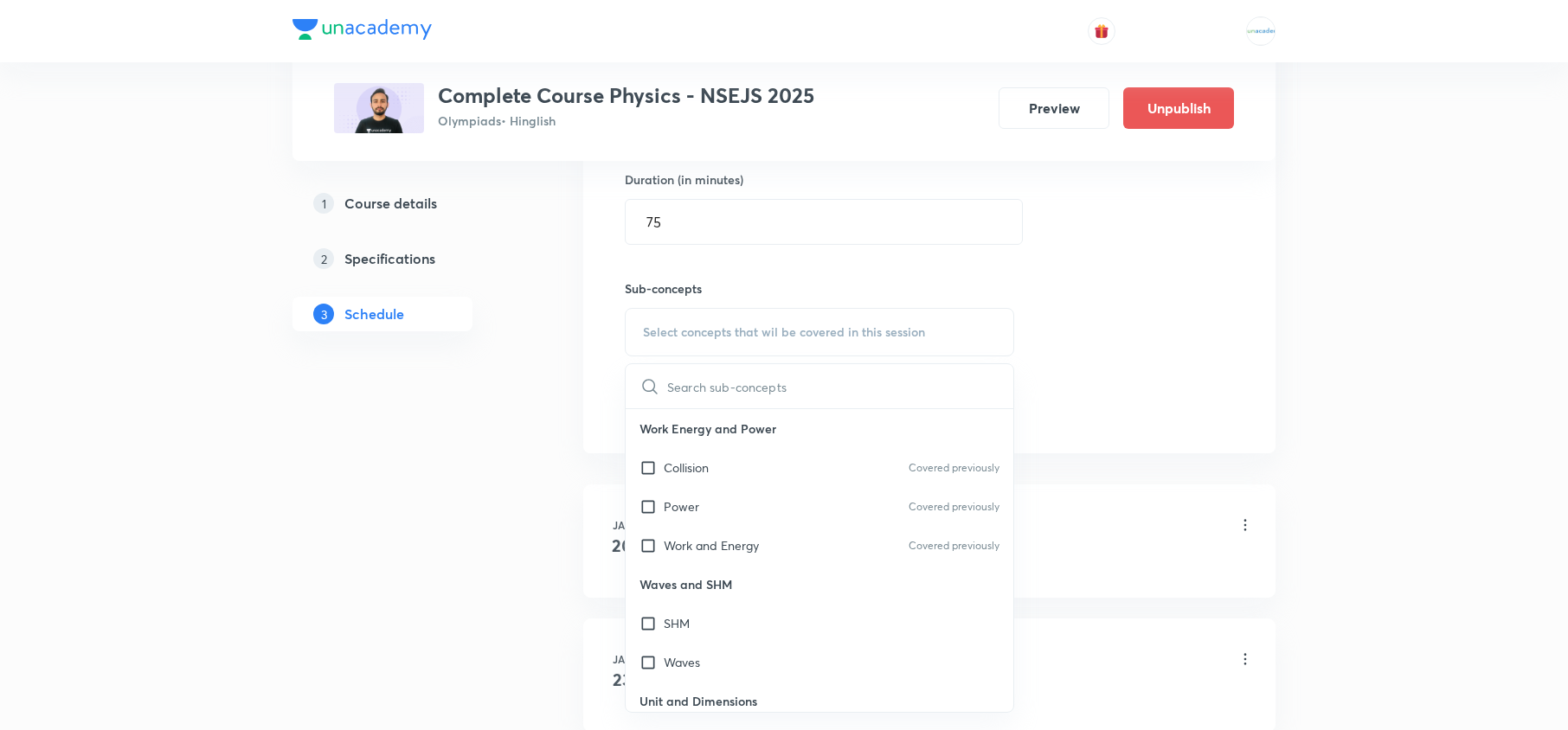
scroll to position [678, 0]
click at [704, 489] on div "Power Covered previously" at bounding box center [820, 505] width 388 height 39
checkbox input "true"
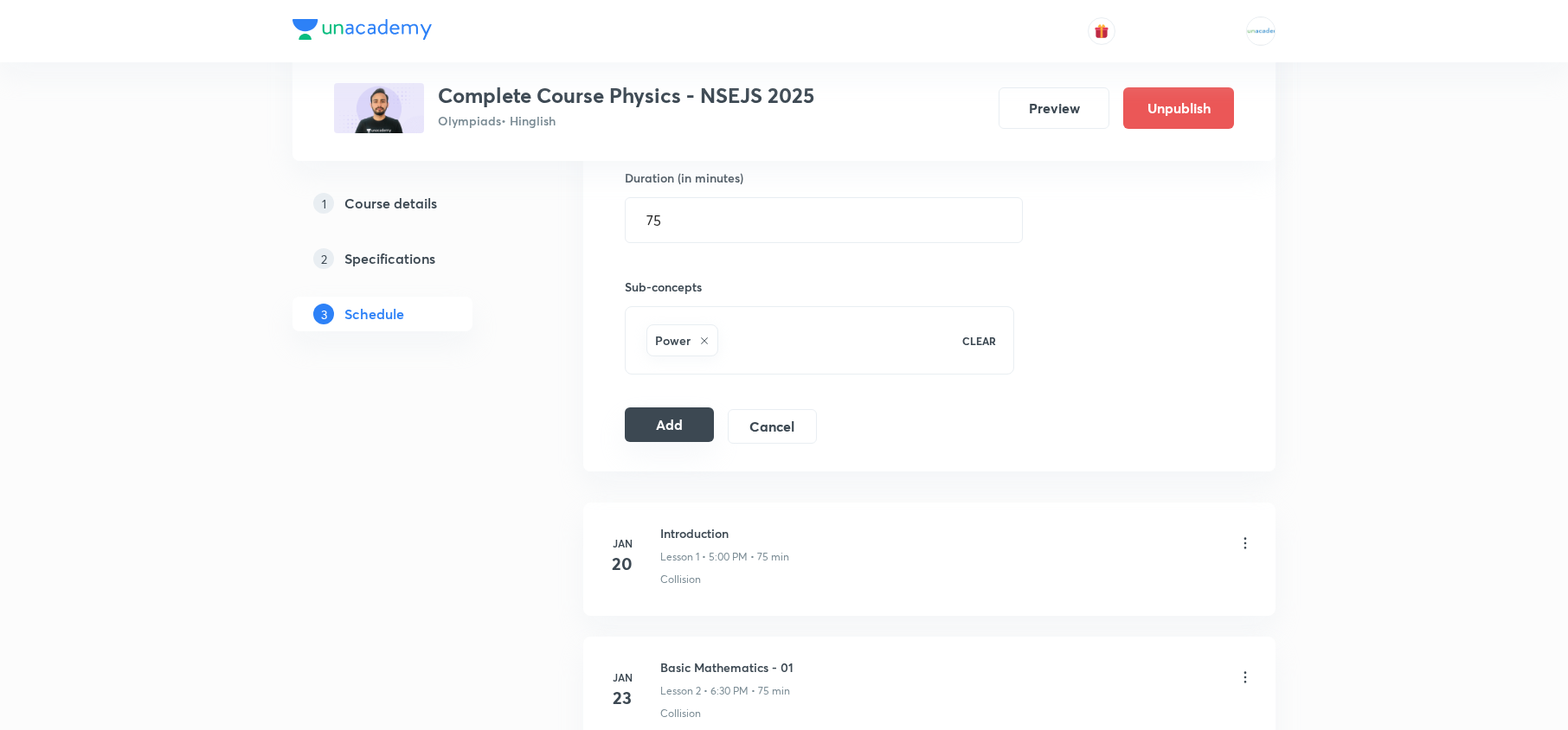
click at [659, 423] on button "Add" at bounding box center [670, 425] width 90 height 34
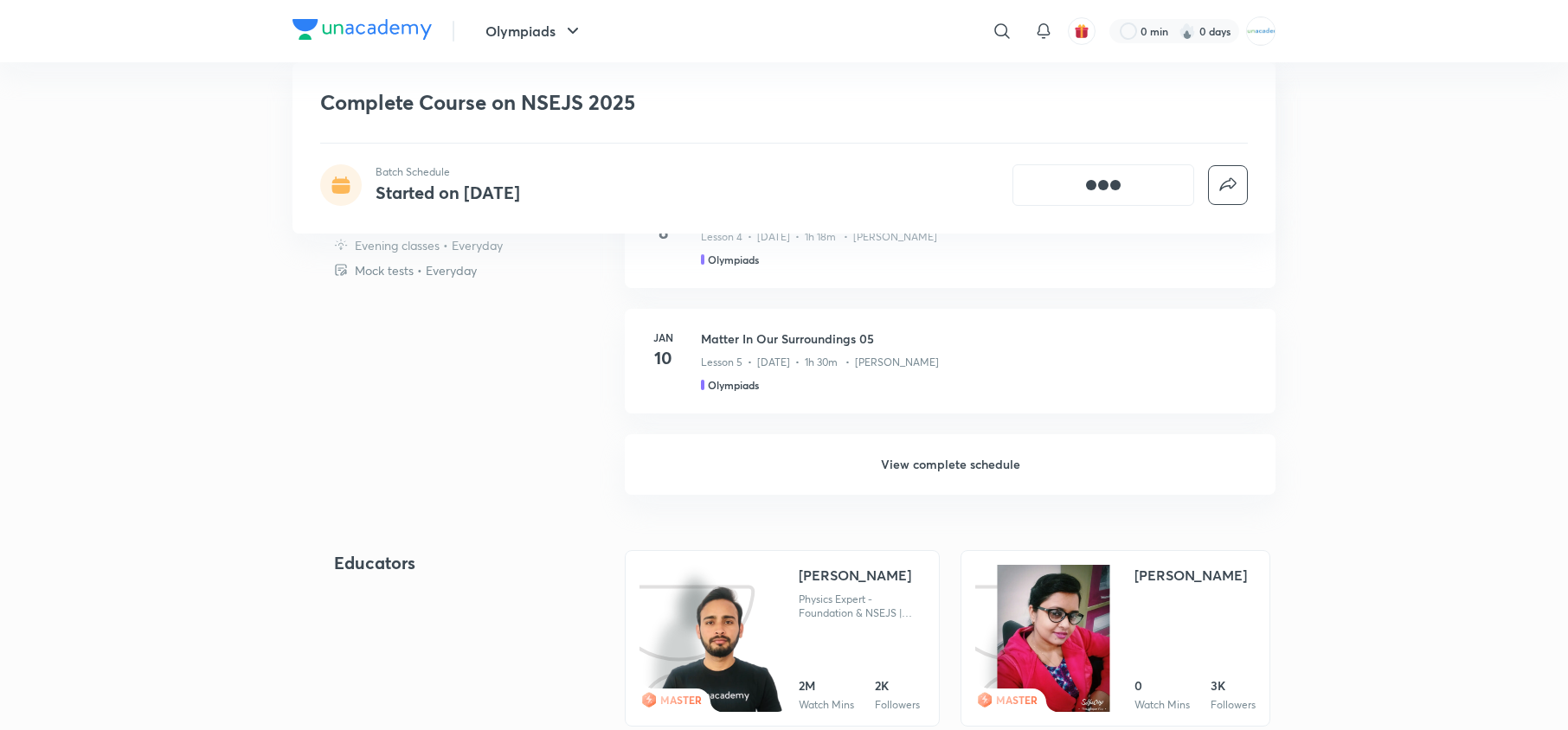
scroll to position [1281, 0]
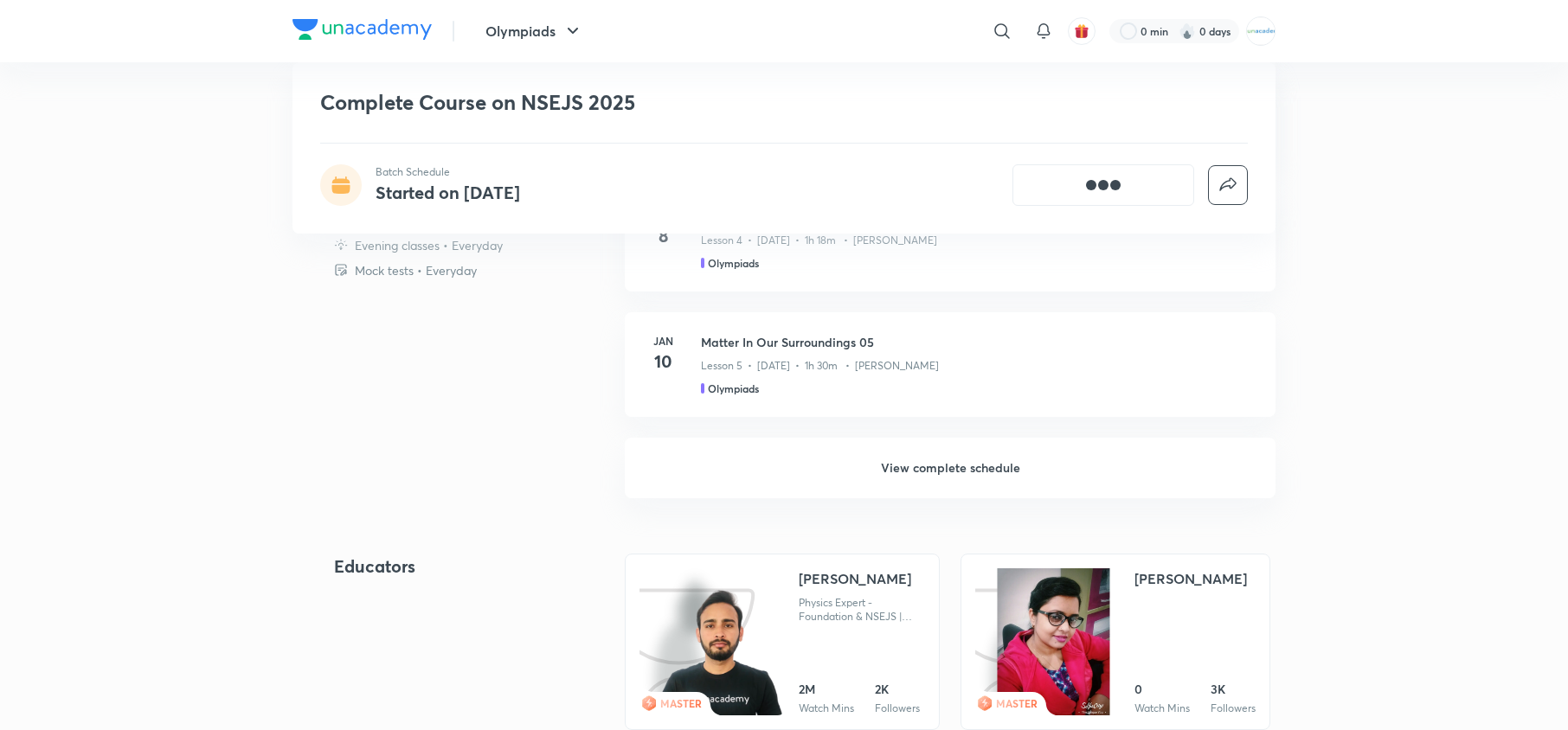
click at [877, 469] on h6 "View complete schedule" at bounding box center [950, 468] width 651 height 61
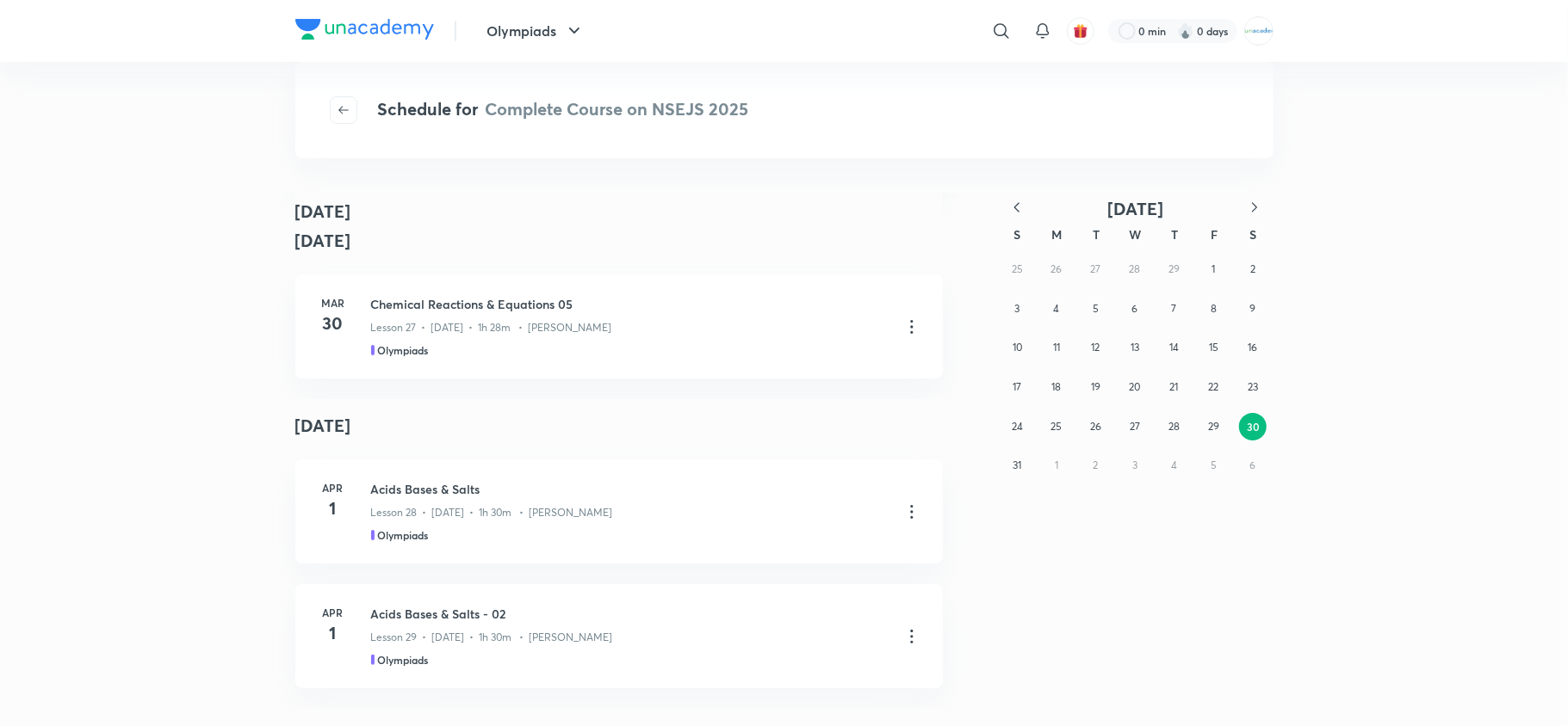
scroll to position [4942, 0]
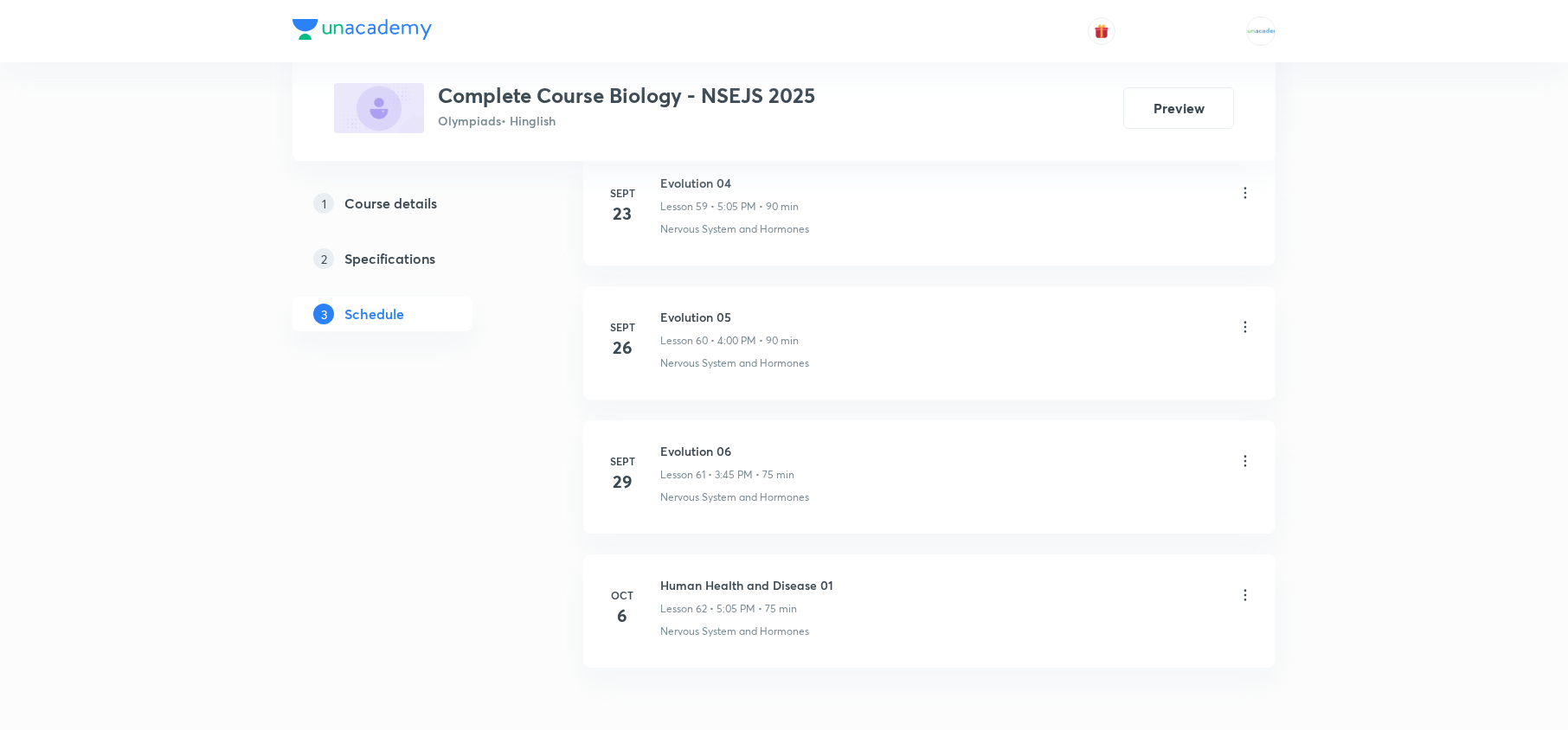
click at [793, 472] on li "[DATE] Evolution 06 Lesson 61 • 3:45 PM • 75 min Nervous System and Hormones" at bounding box center [929, 477] width 692 height 113
drag, startPoint x: 845, startPoint y: 624, endPoint x: 655, endPoint y: 588, distance: 193.4
copy h6 "Human Health and Disease 01"
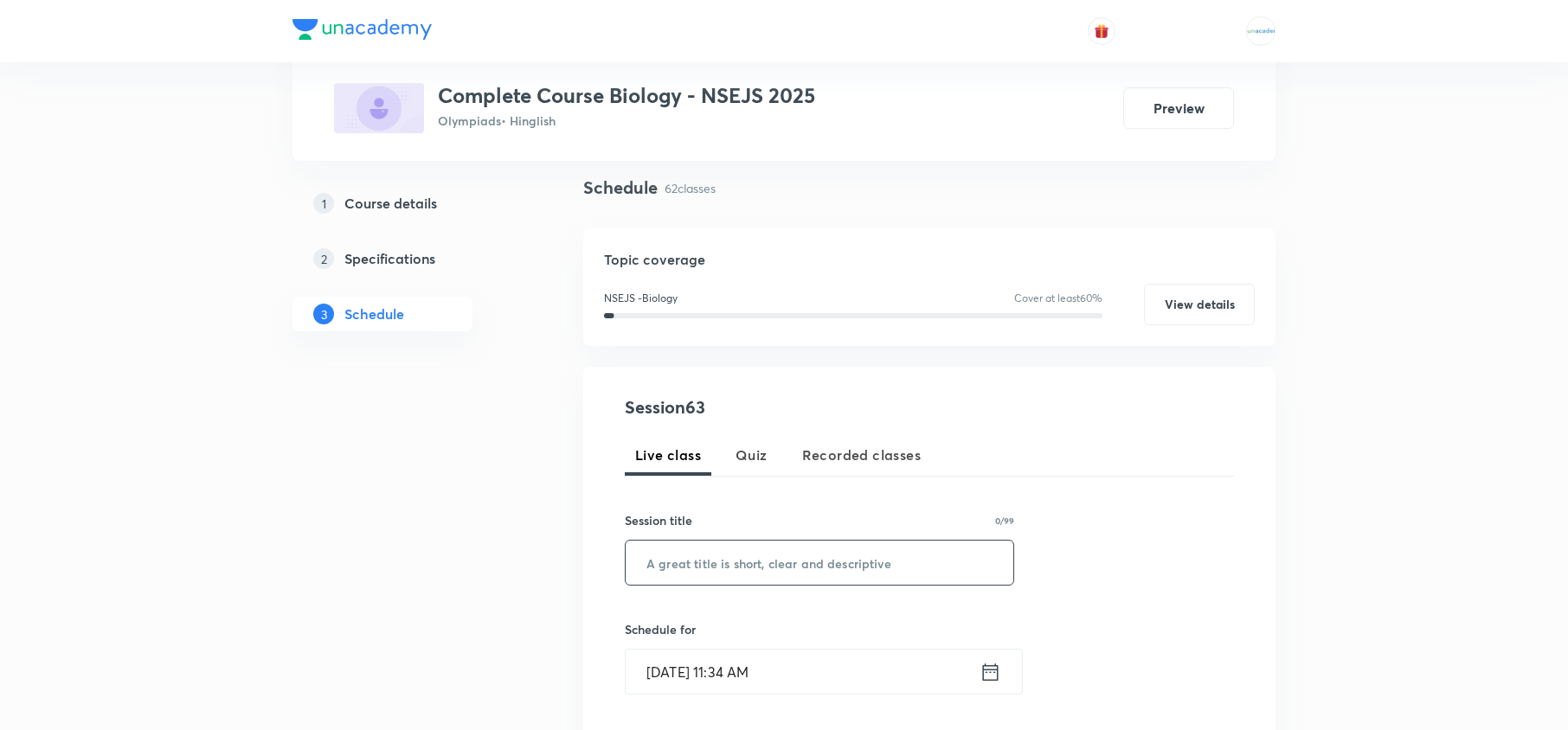
scroll to position [119, 0]
paste input "Human Health and Disease 01"
click at [746, 565] on input "Human Health and Disease 01" at bounding box center [820, 562] width 388 height 44
type input "Human Health and Disease 02"
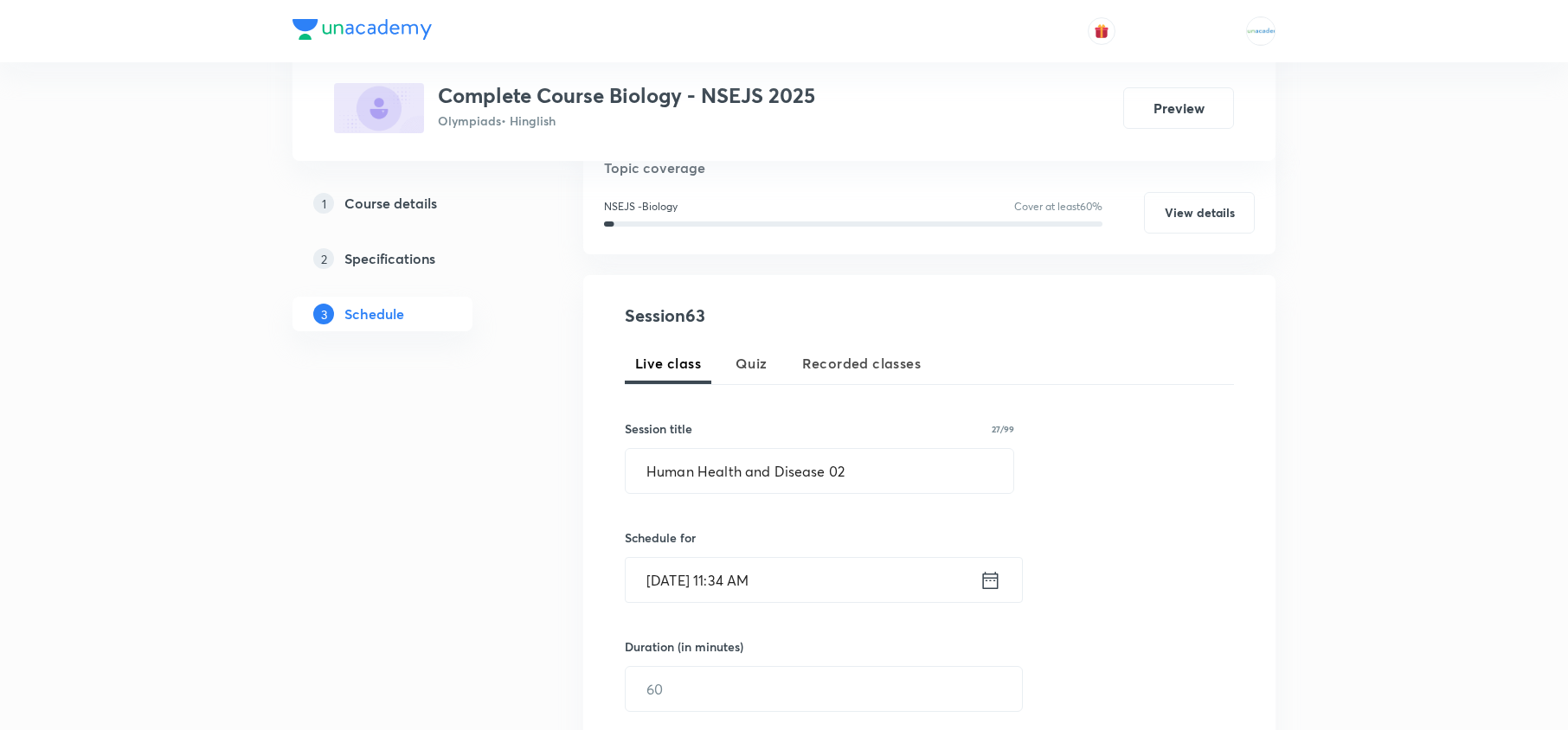
click at [988, 579] on icon at bounding box center [991, 580] width 22 height 24
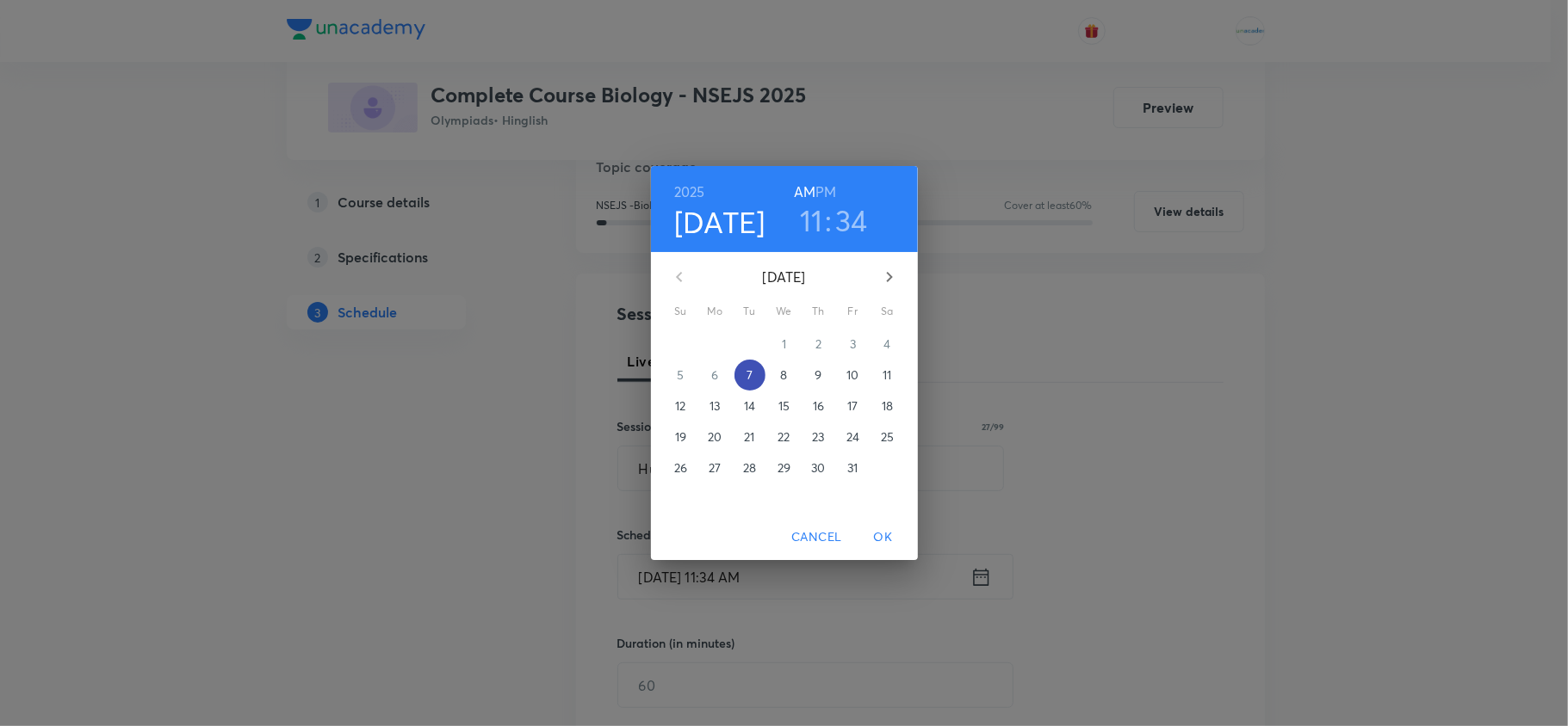
click at [748, 372] on p "7" at bounding box center [749, 375] width 6 height 17
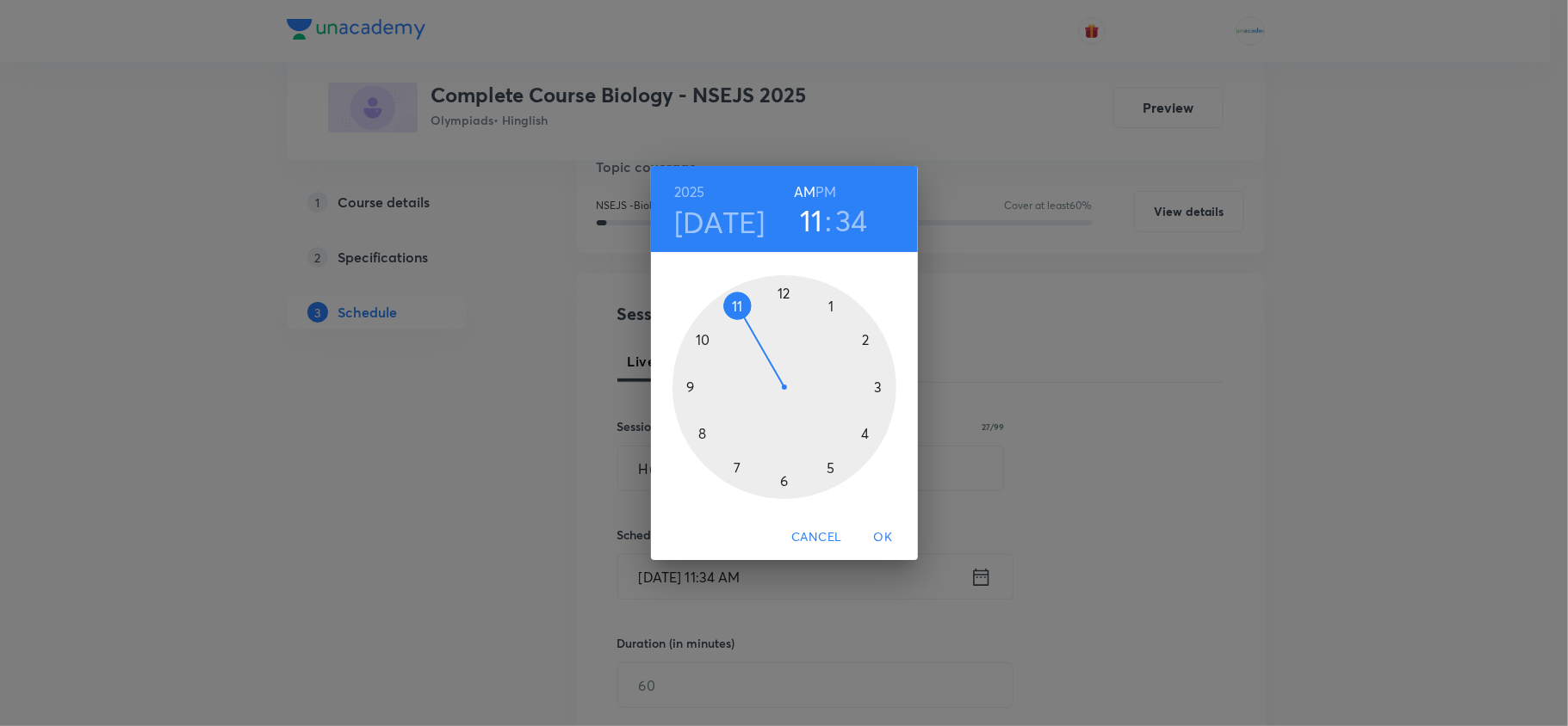
click at [826, 180] on h6 "PM" at bounding box center [825, 192] width 21 height 24
click at [834, 468] on div at bounding box center [784, 387] width 224 height 224
click at [826, 308] on div at bounding box center [784, 387] width 224 height 224
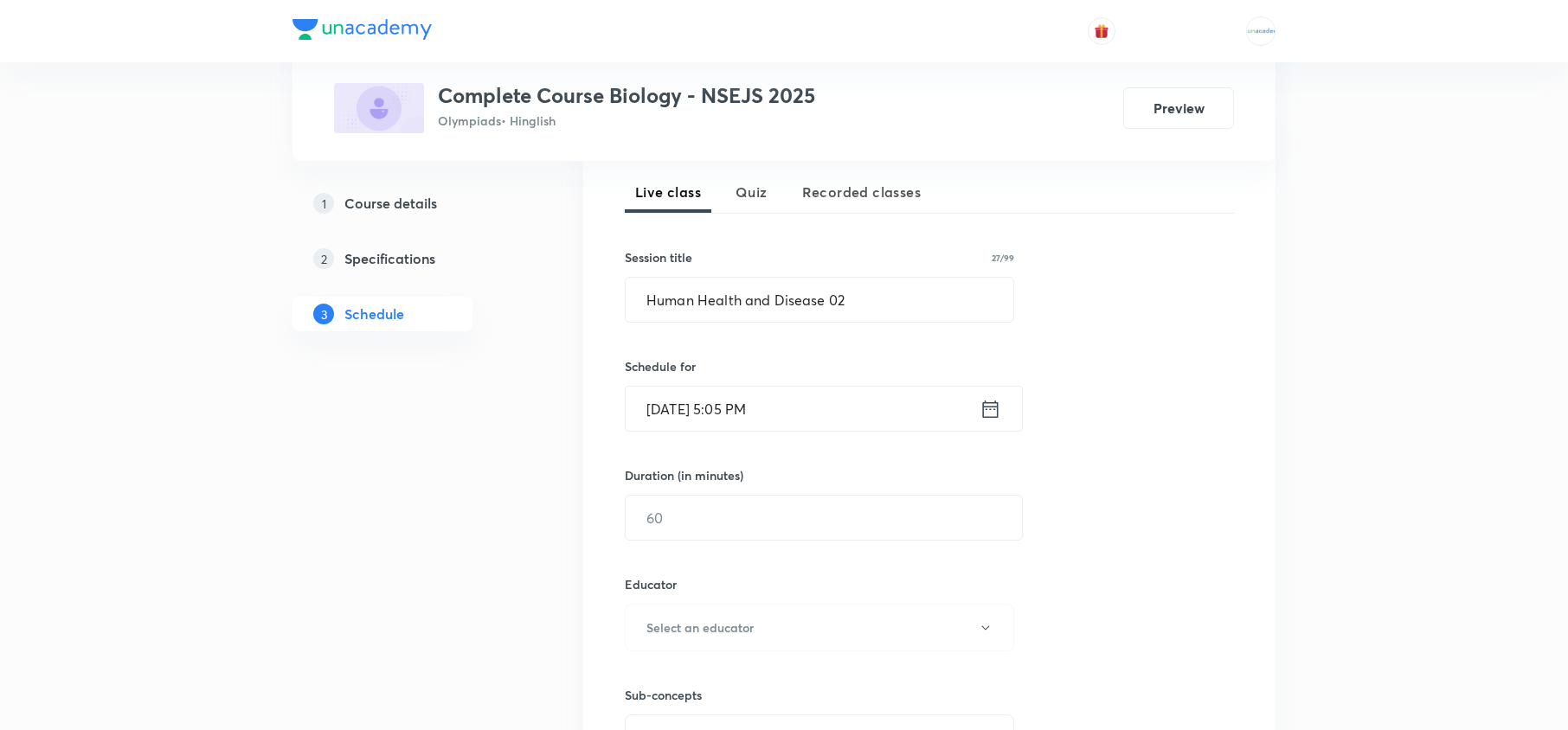
scroll to position [399, 0]
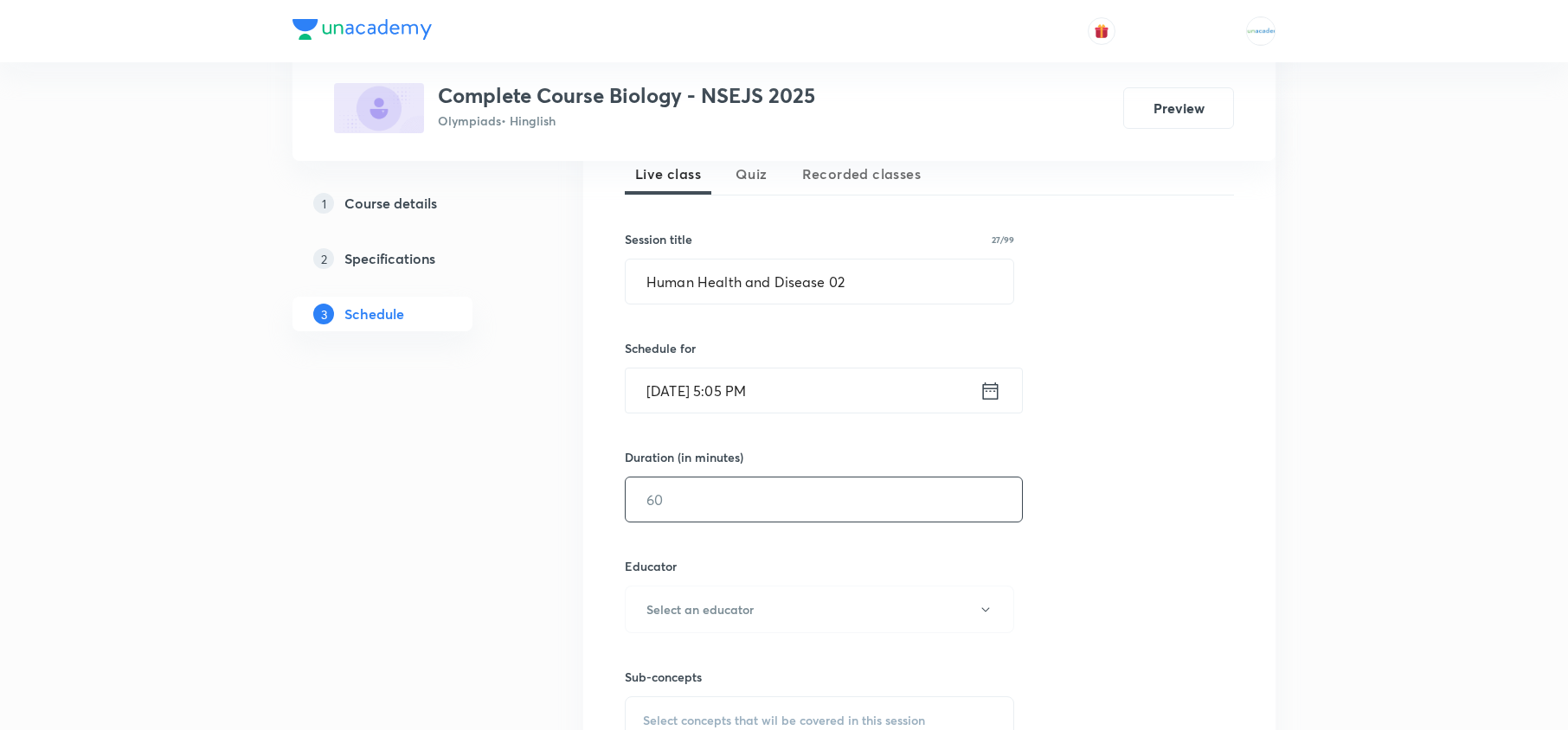
click at [753, 498] on input "text" at bounding box center [824, 499] width 396 height 44
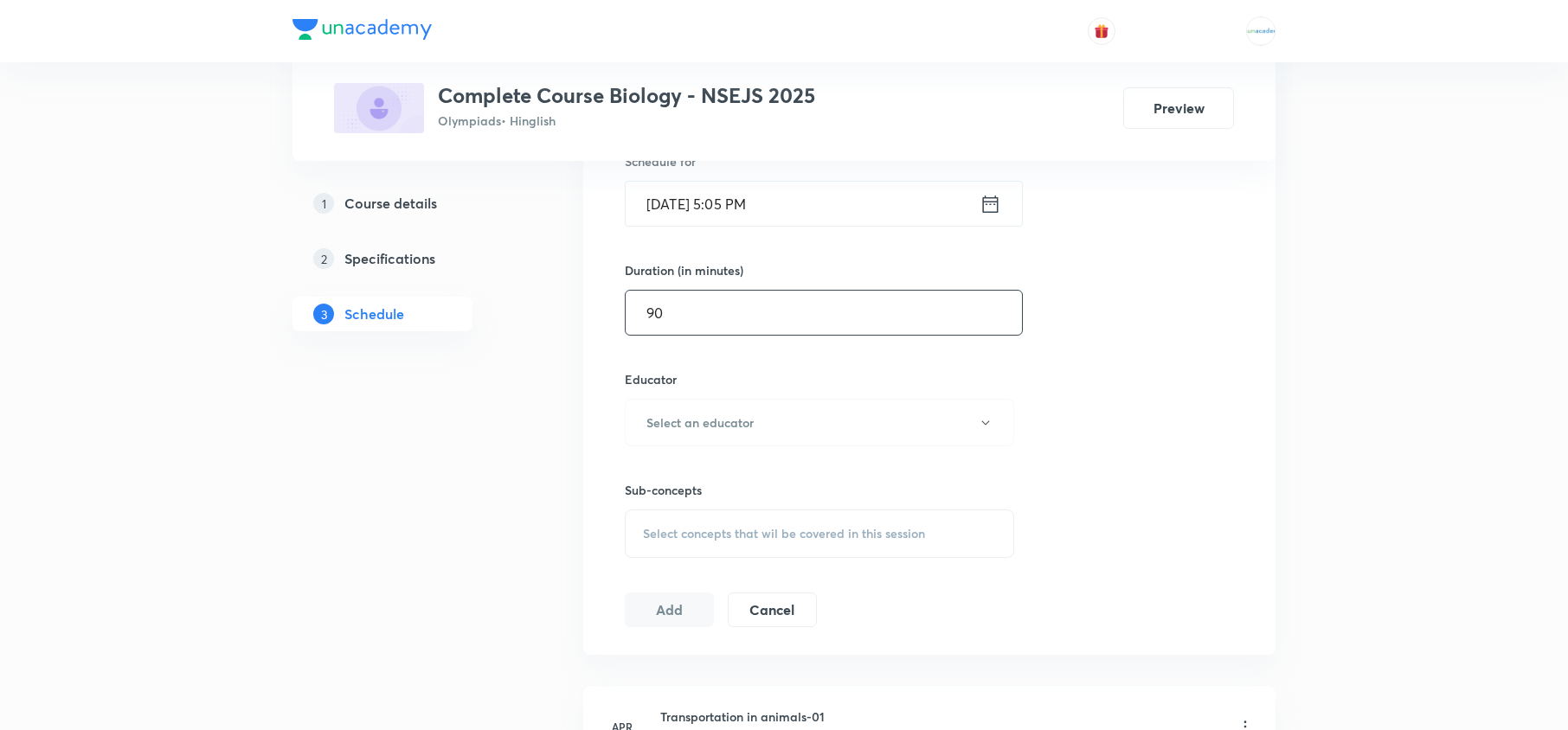
scroll to position [666, 0]
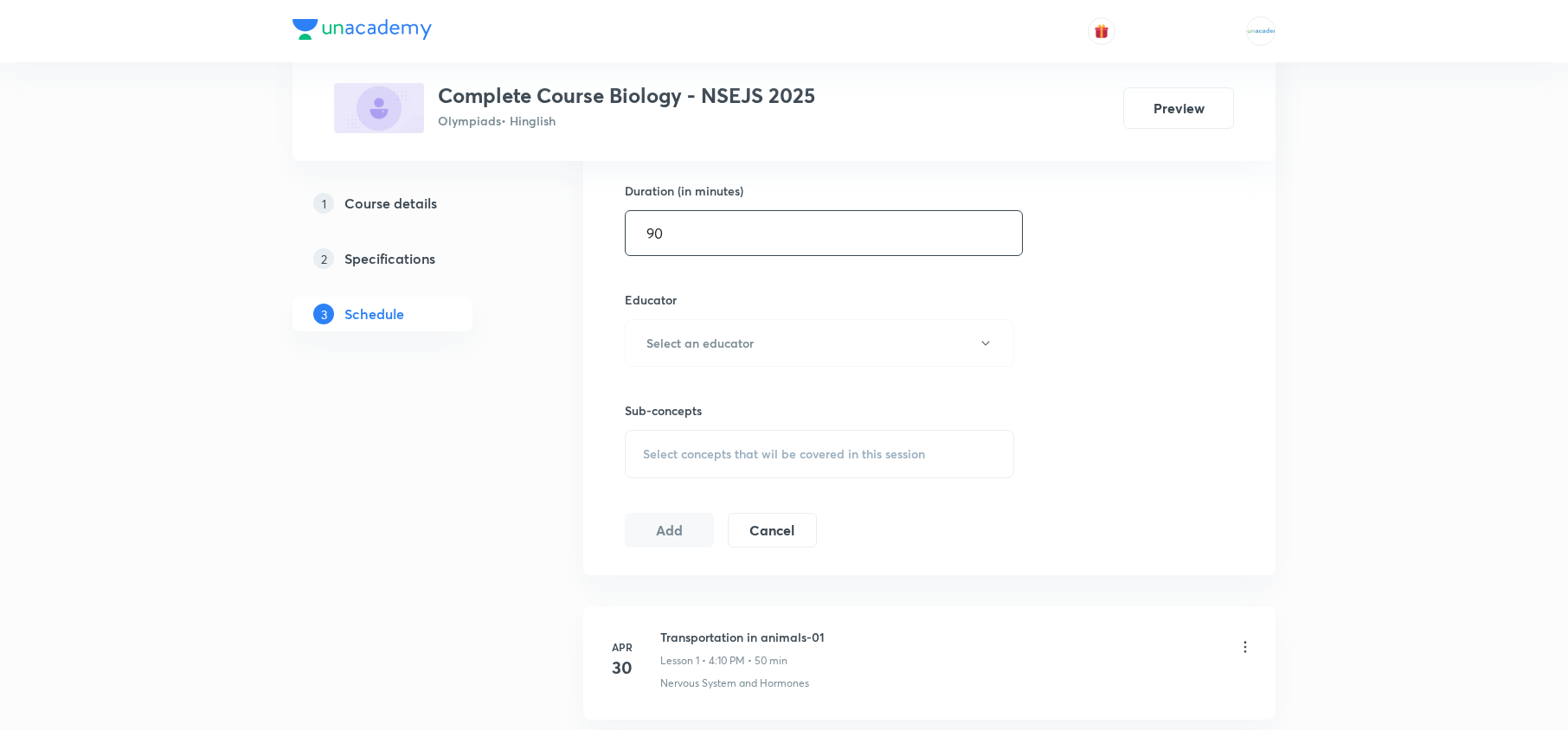
type input "9"
type input "0"
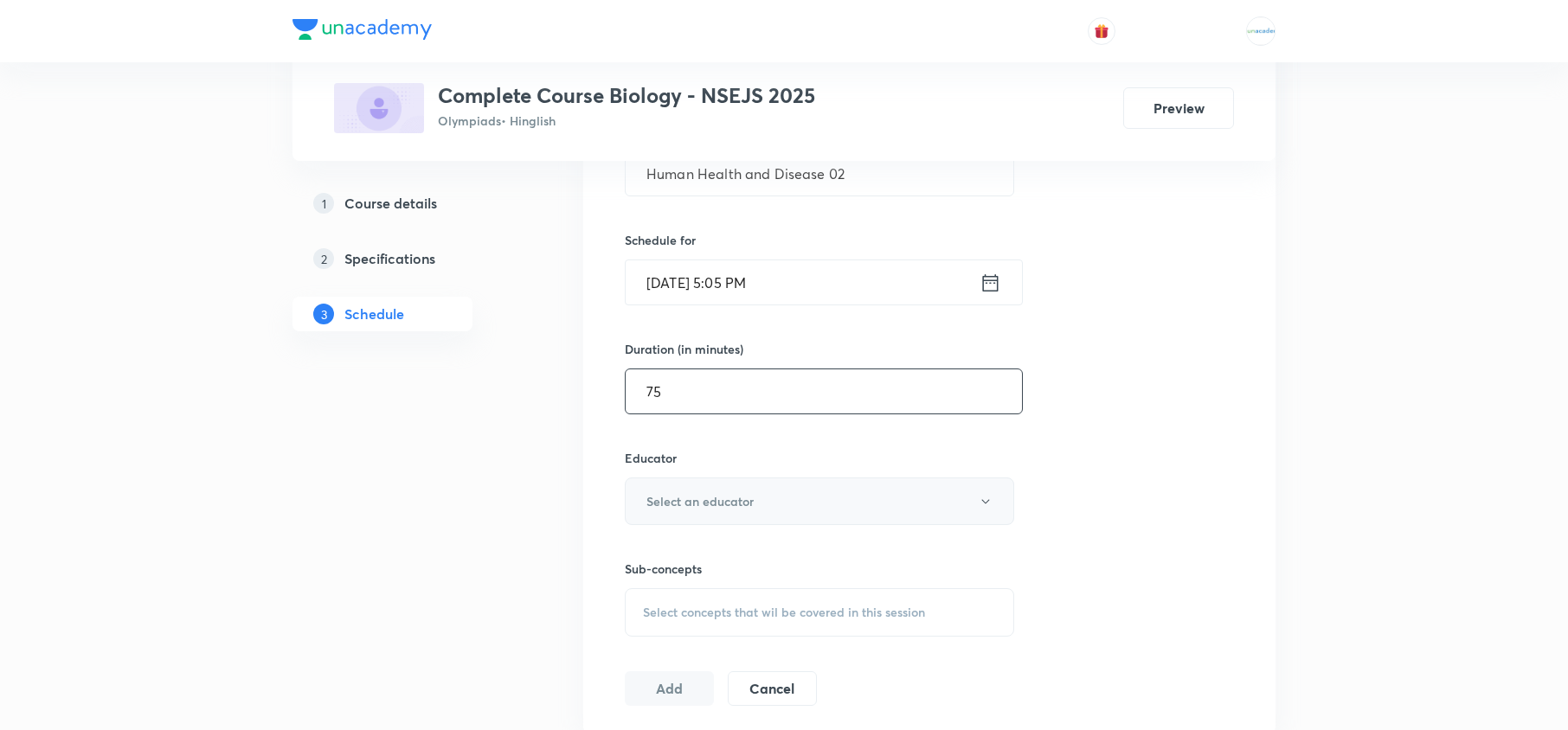
scroll to position [814, 0]
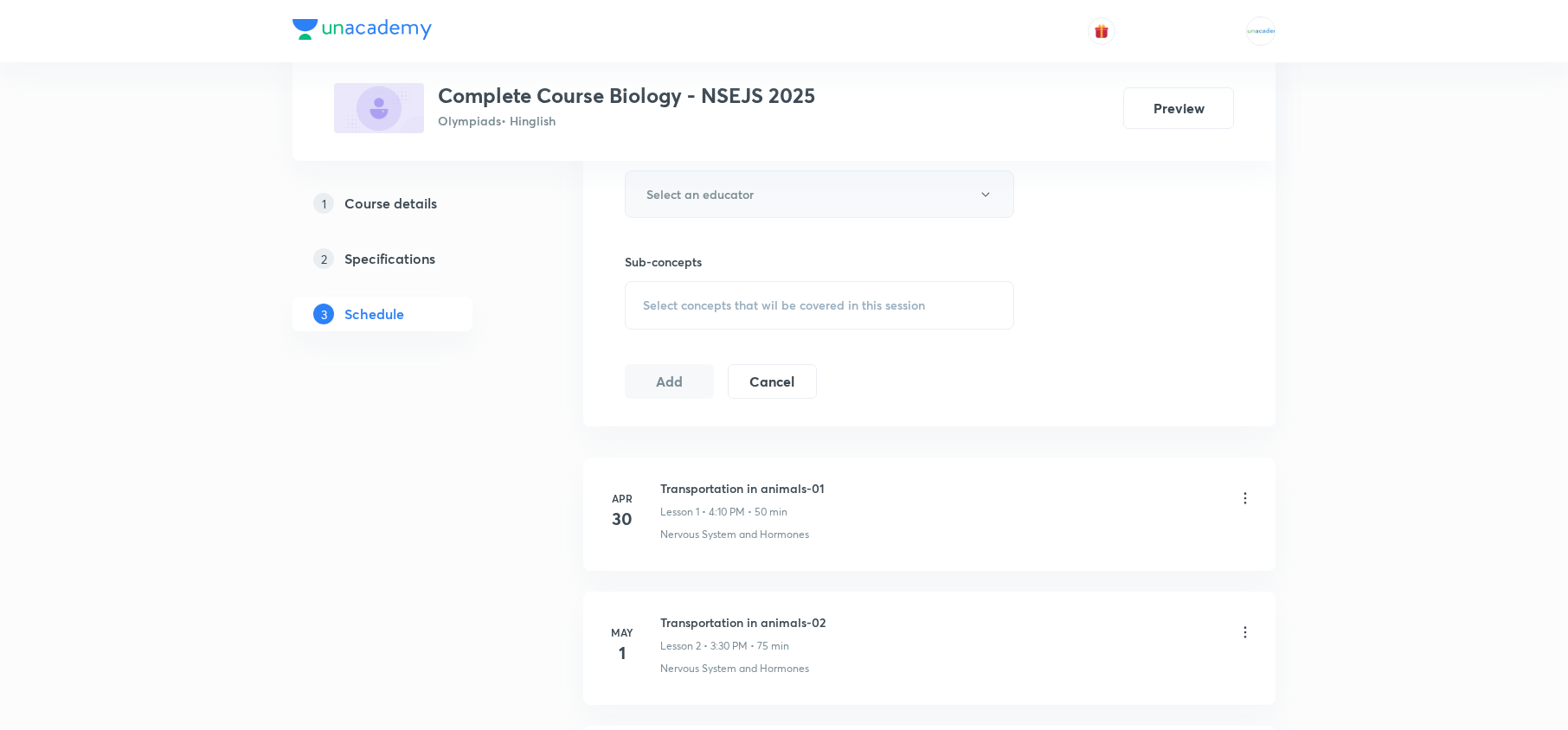
type input "75"
click at [883, 205] on button "Select an educator" at bounding box center [820, 194] width 389 height 48
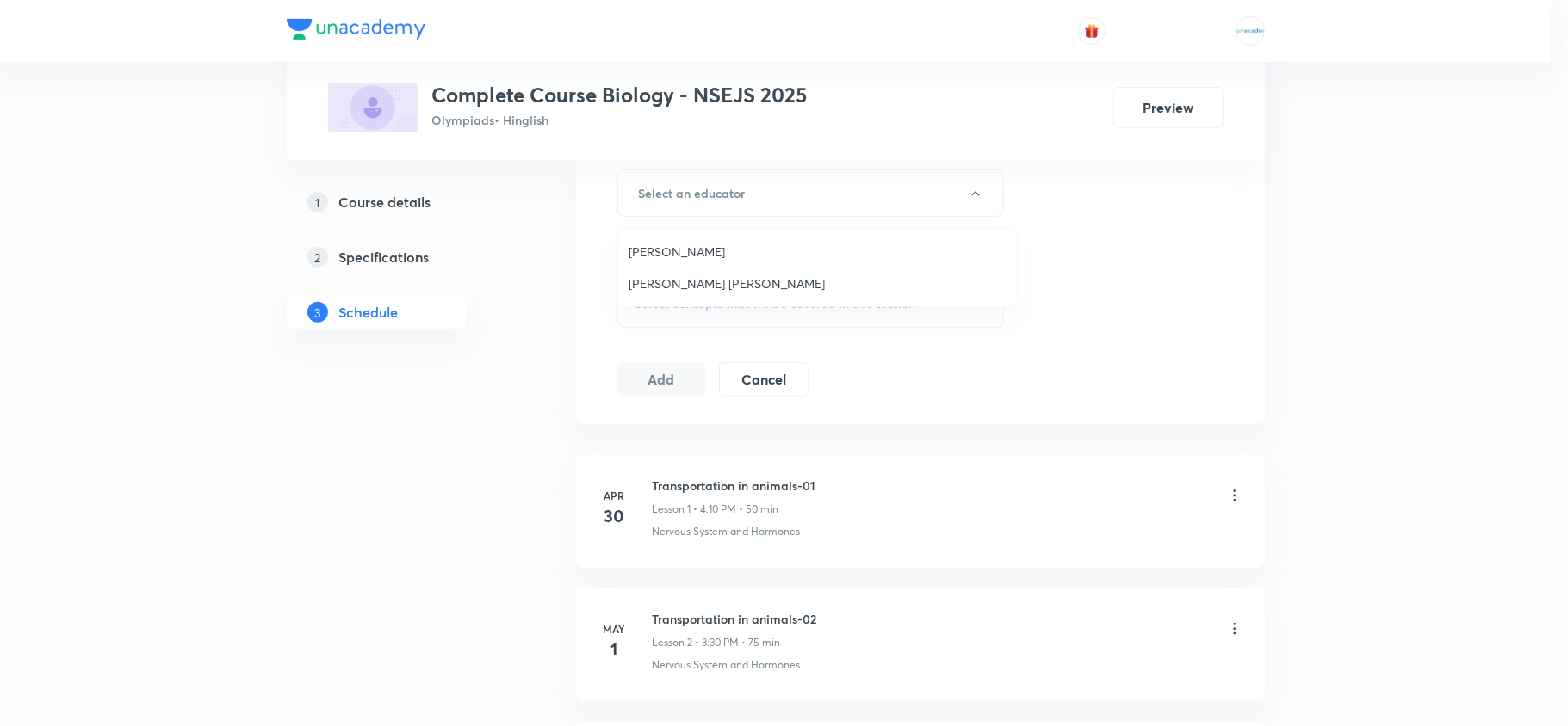
click at [756, 291] on span "[PERSON_NAME] [PERSON_NAME]" at bounding box center [816, 283] width 377 height 18
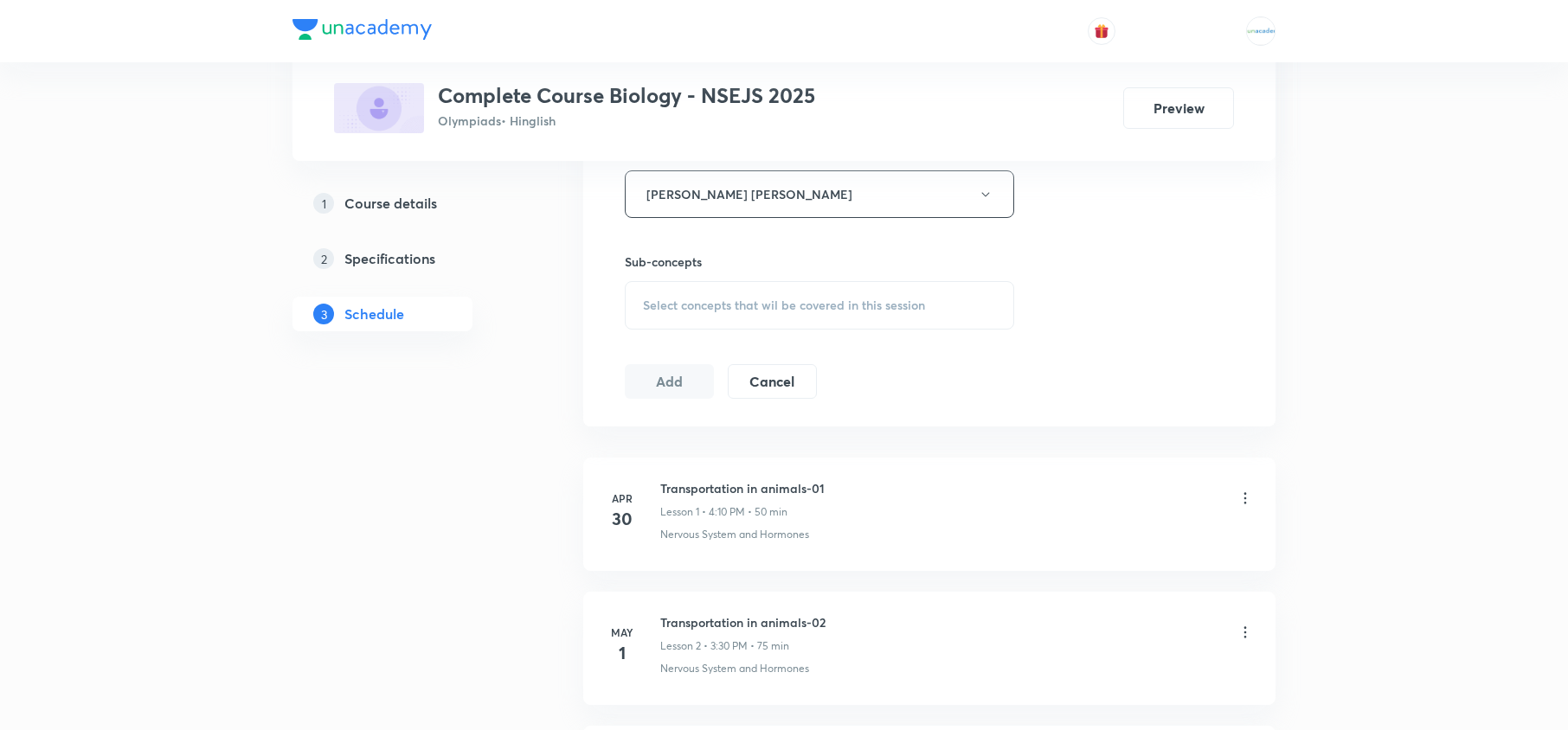
click at [755, 318] on div "Select concepts that wil be covered in this session" at bounding box center [820, 306] width 389 height 49
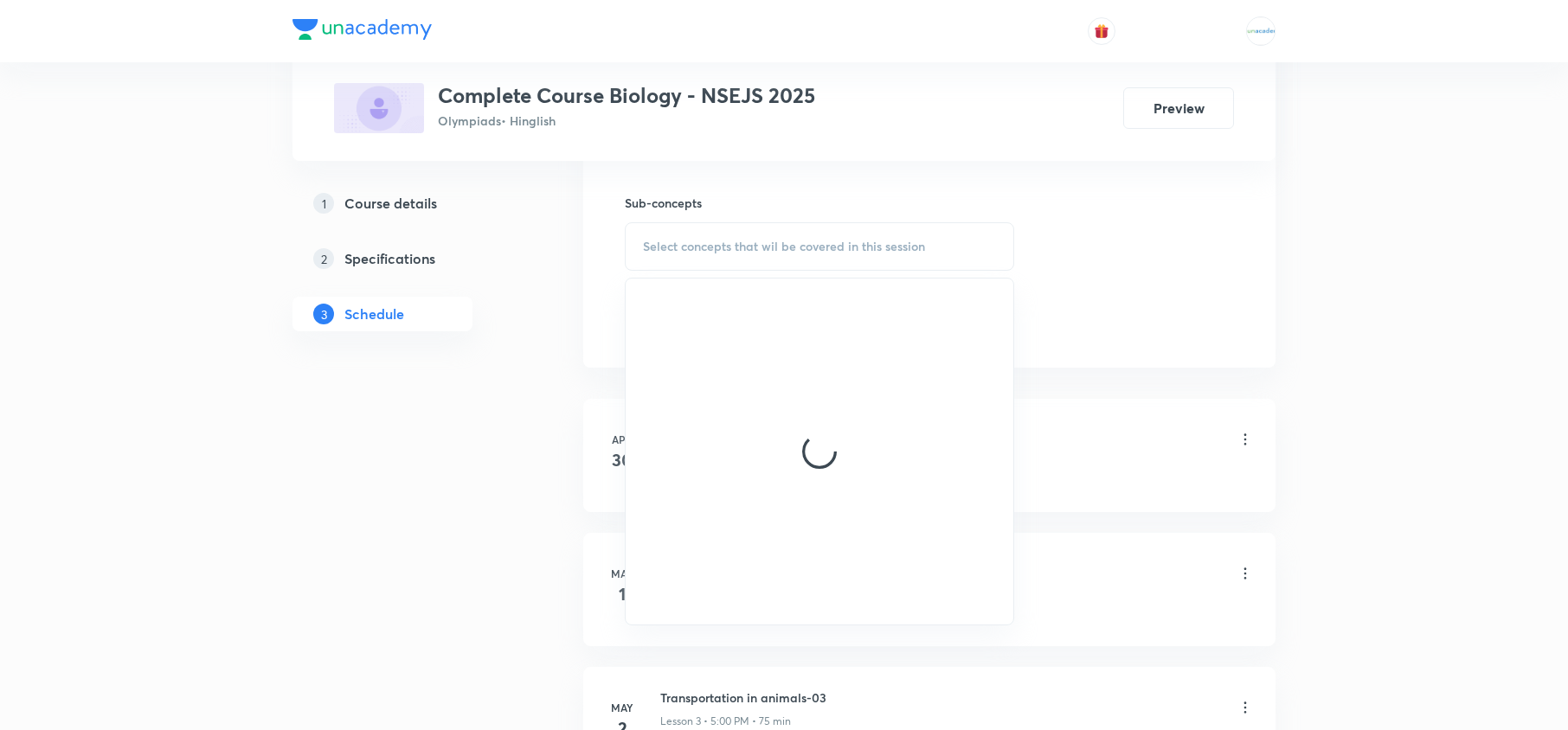
scroll to position [874, 0]
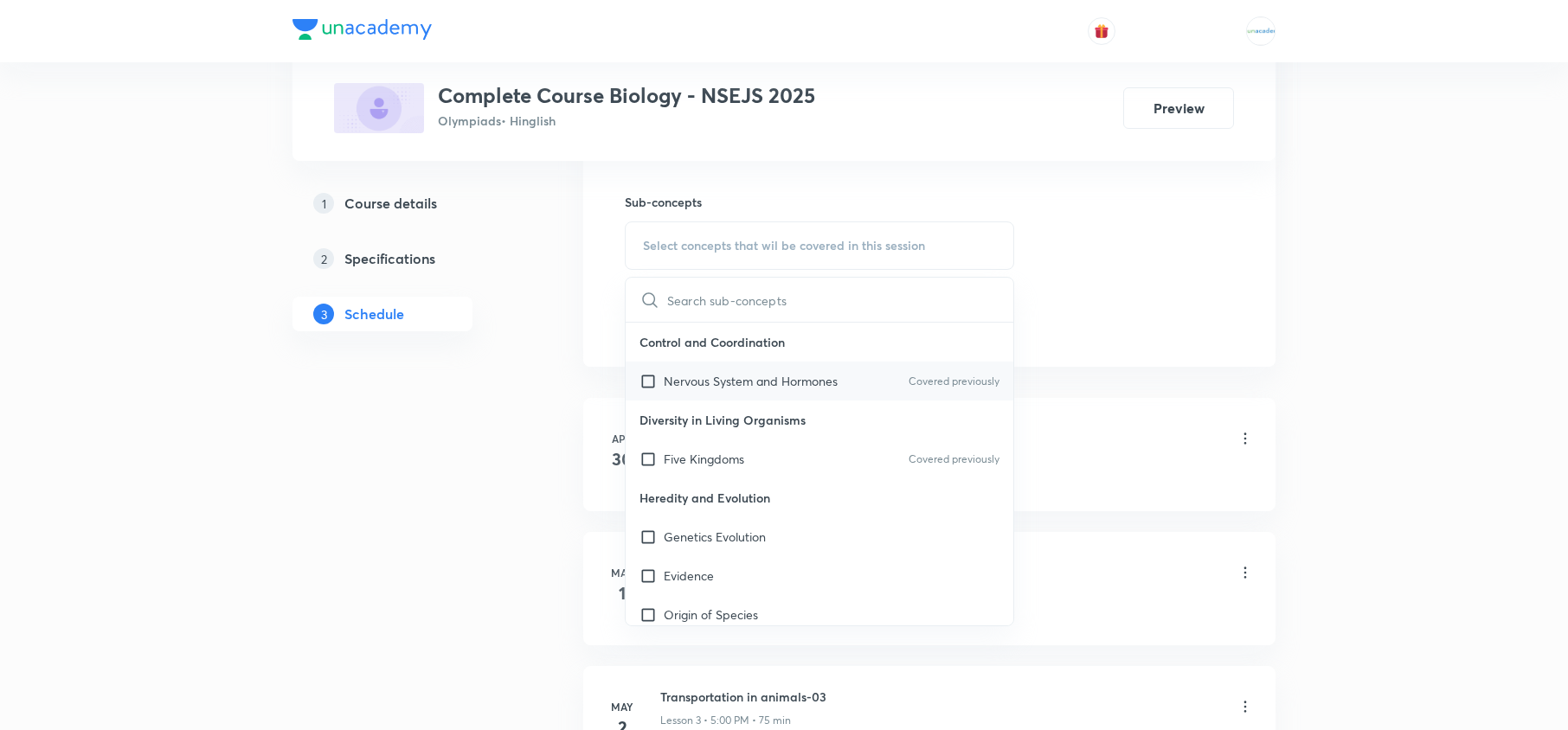
click at [709, 374] on p "Nervous System and Hormones" at bounding box center [751, 381] width 174 height 18
checkbox input "true"
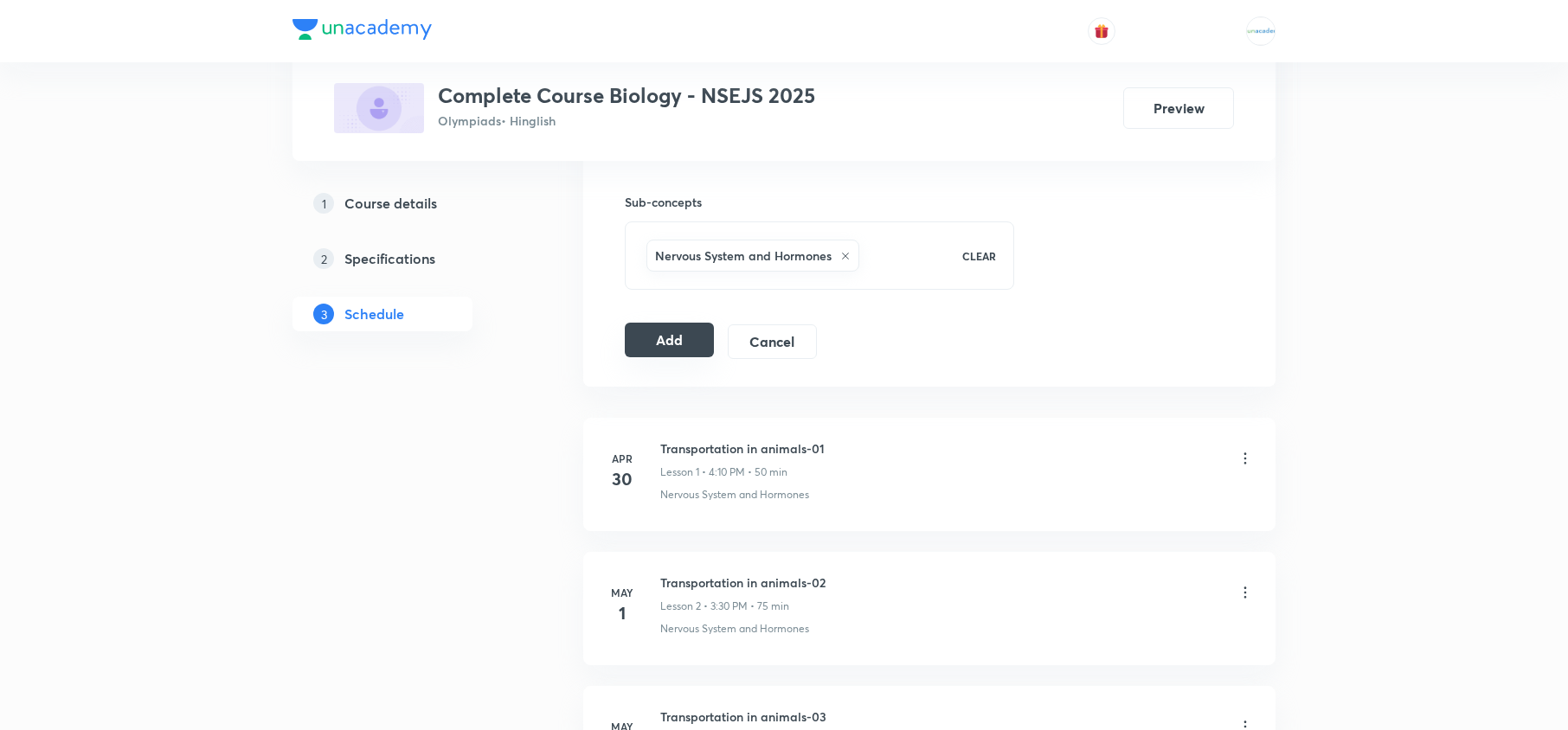
click at [642, 337] on button "Add" at bounding box center [670, 340] width 90 height 34
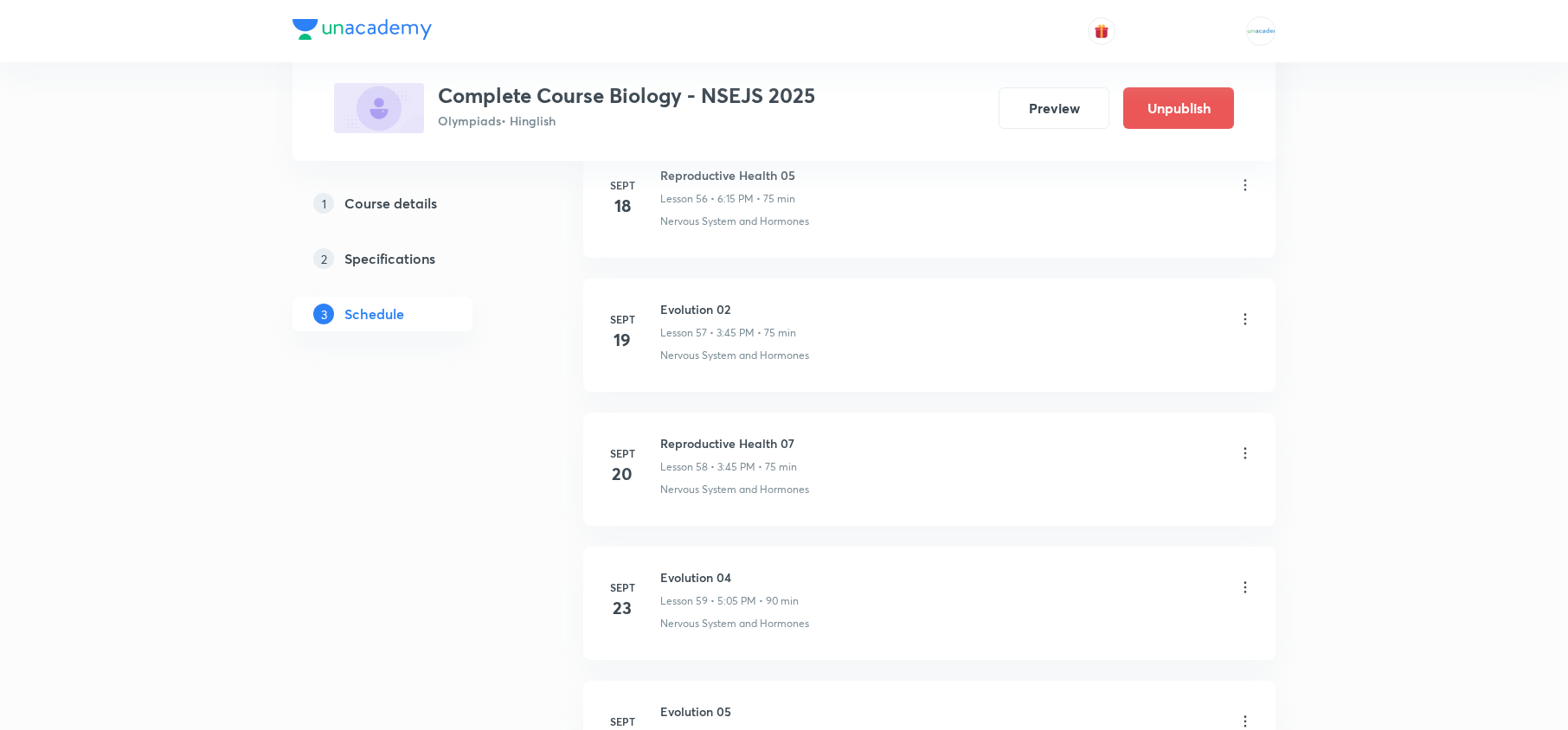
scroll to position [9172, 0]
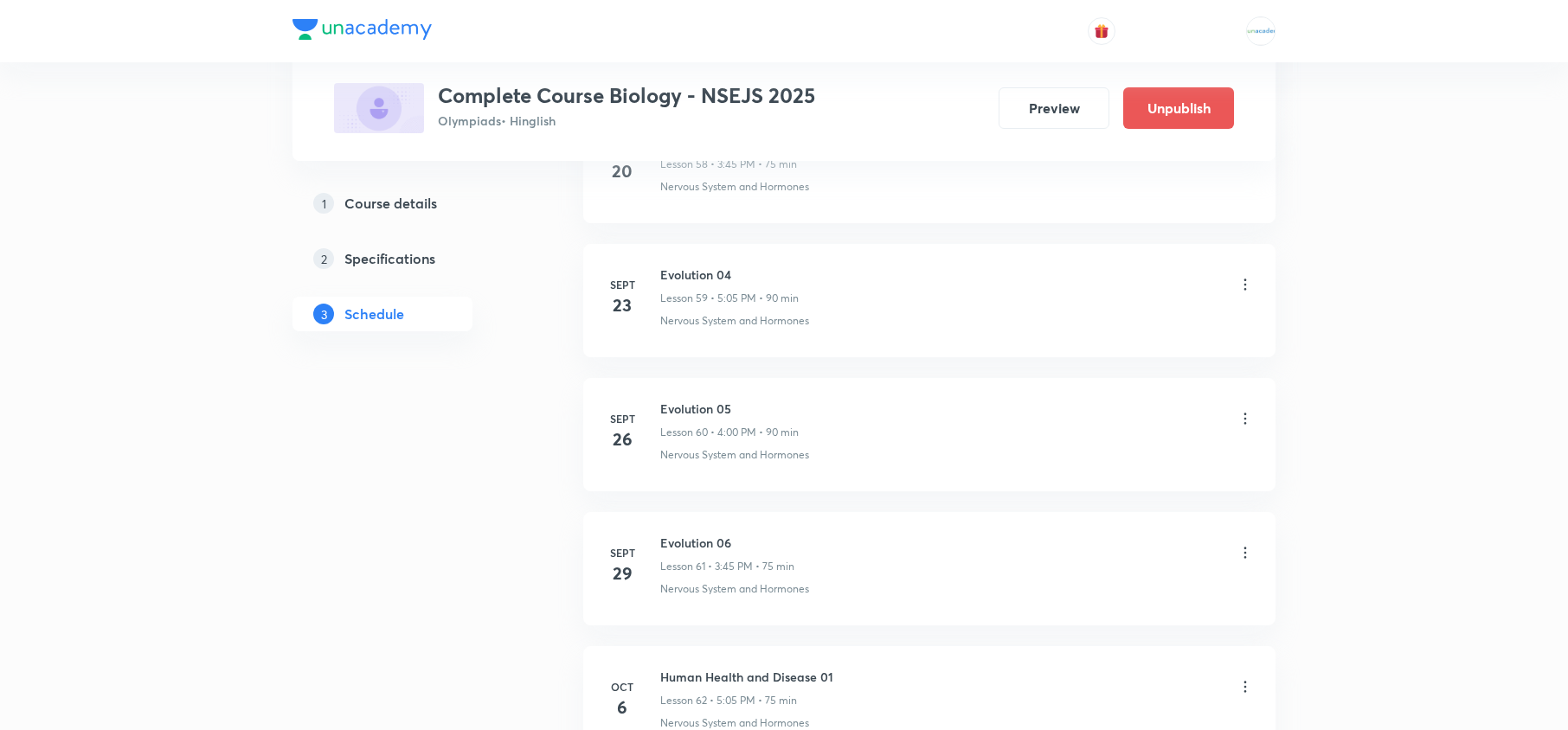
scroll to position [9172, 0]
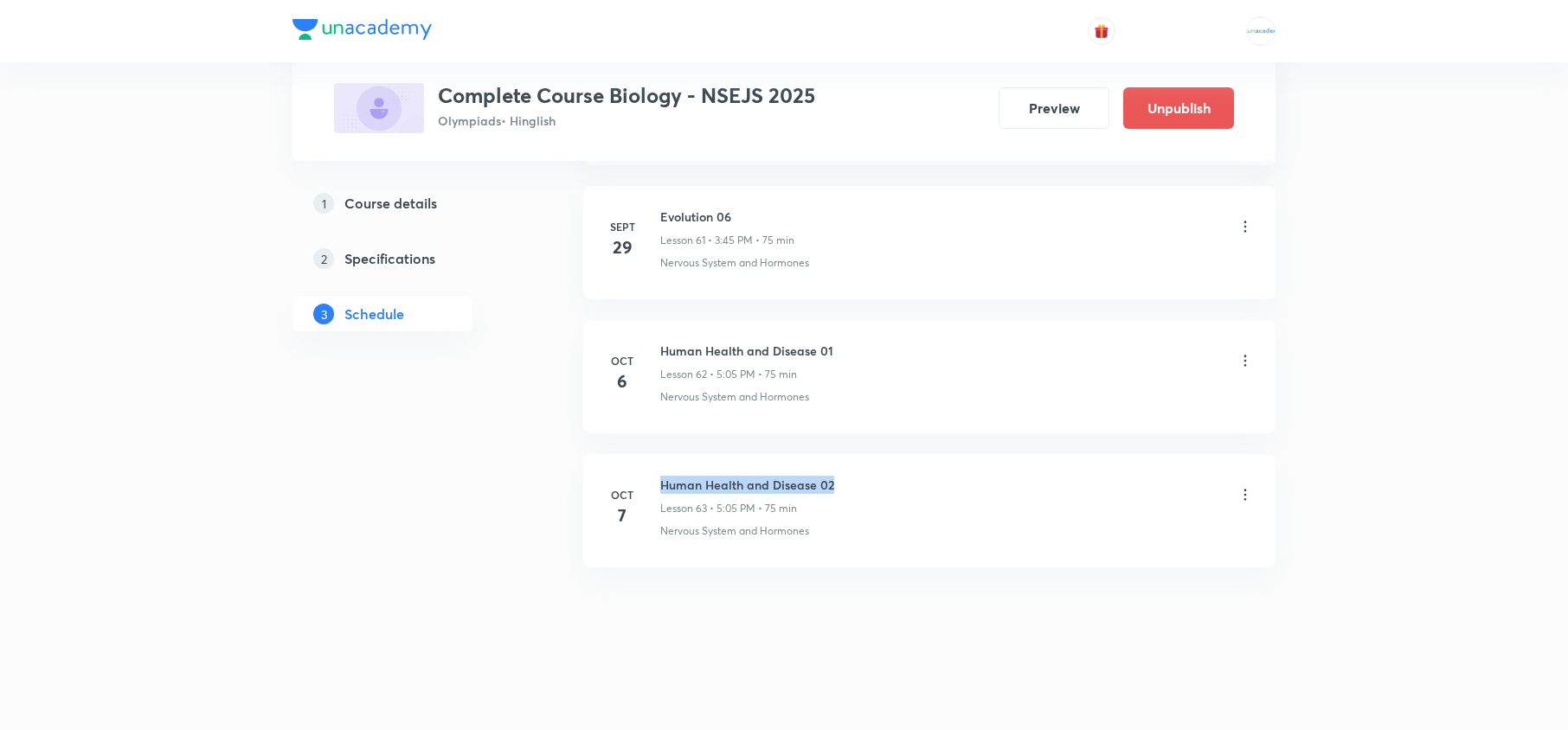
drag, startPoint x: 849, startPoint y: 486, endPoint x: 661, endPoint y: 449, distance: 191.6
copy h6 "Human Health and Disease 02"
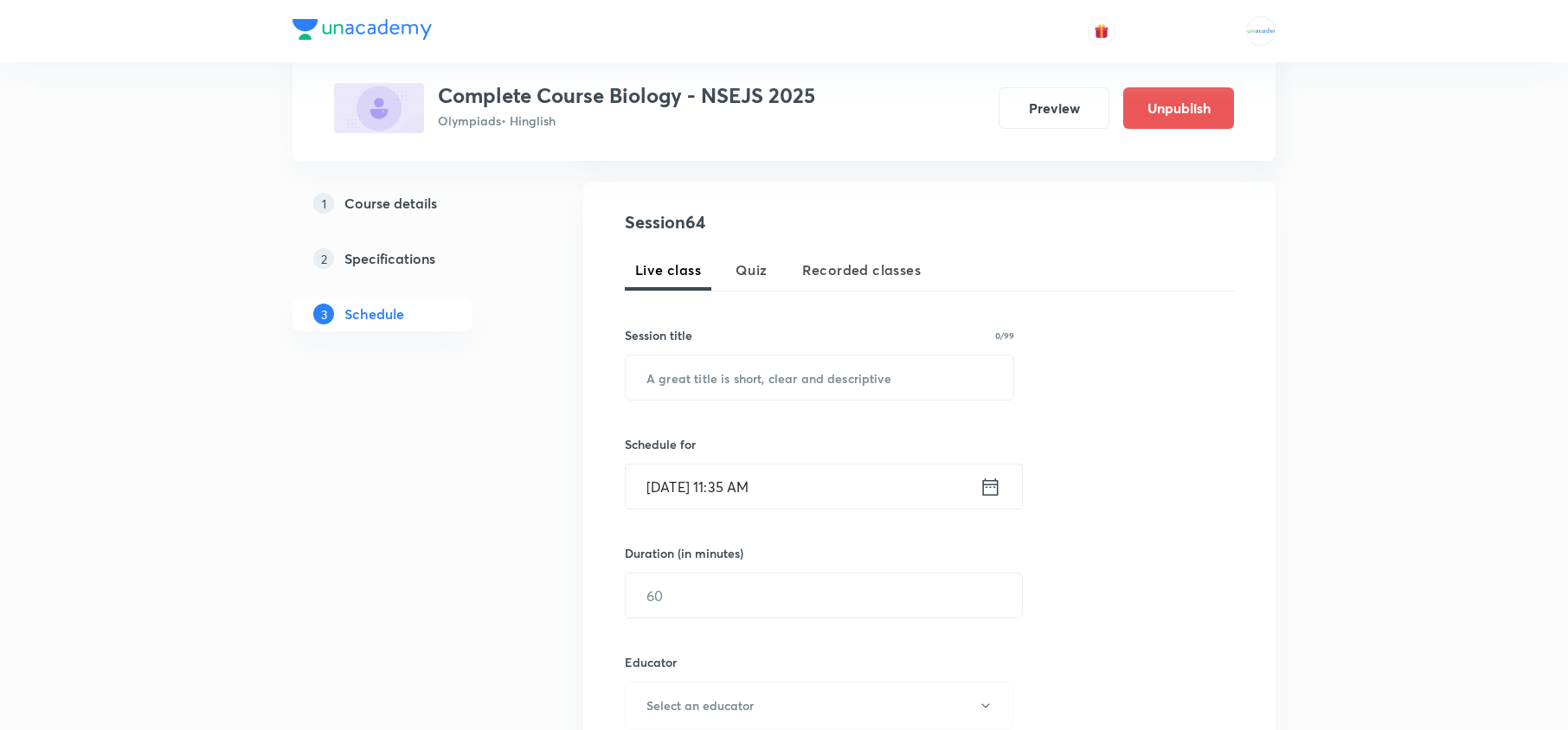
scroll to position [403, 0]
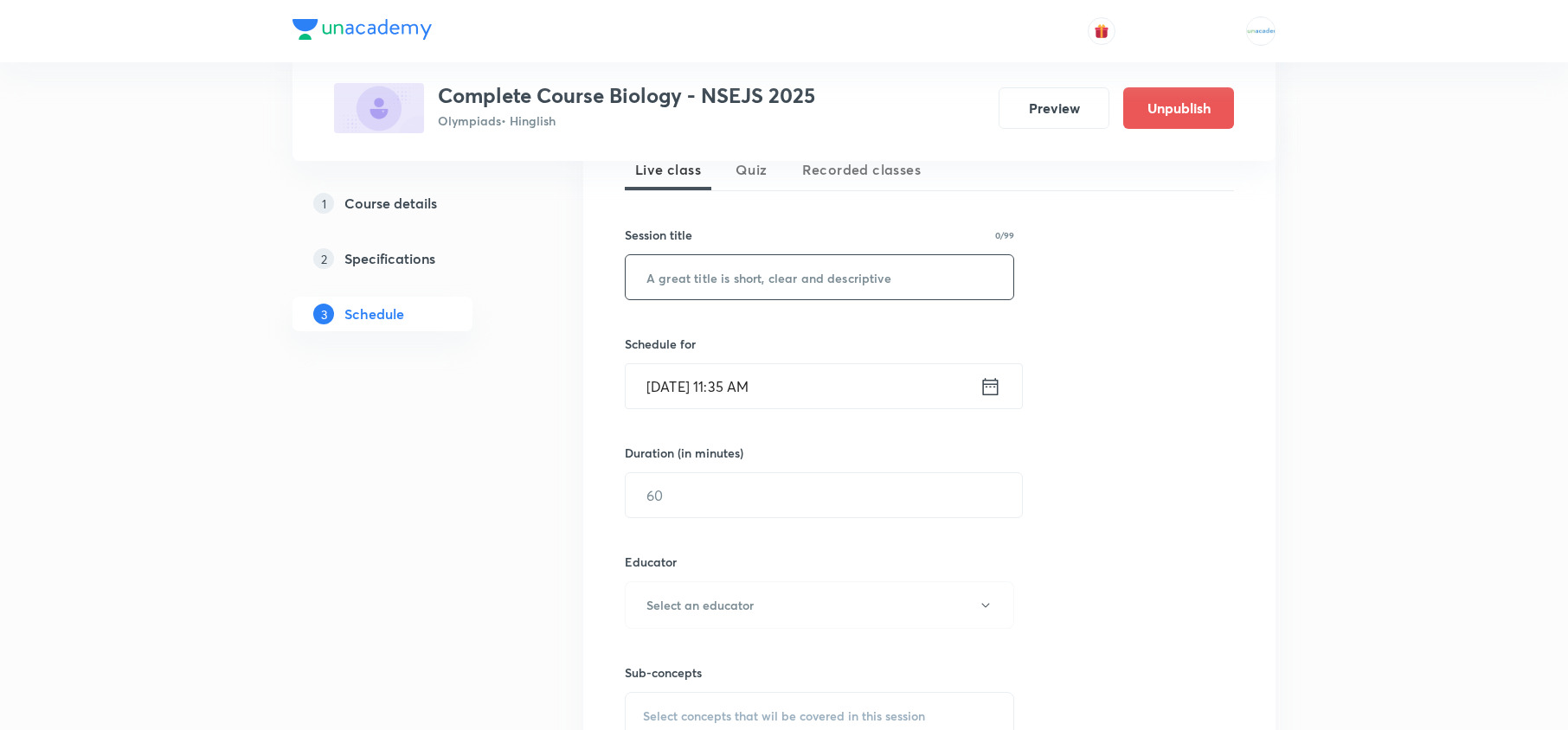
paste input "Human Health and Disease 02"
click at [784, 278] on input "Human Health and Disease 02" at bounding box center [820, 277] width 388 height 44
type input "Human Health and Disease 03"
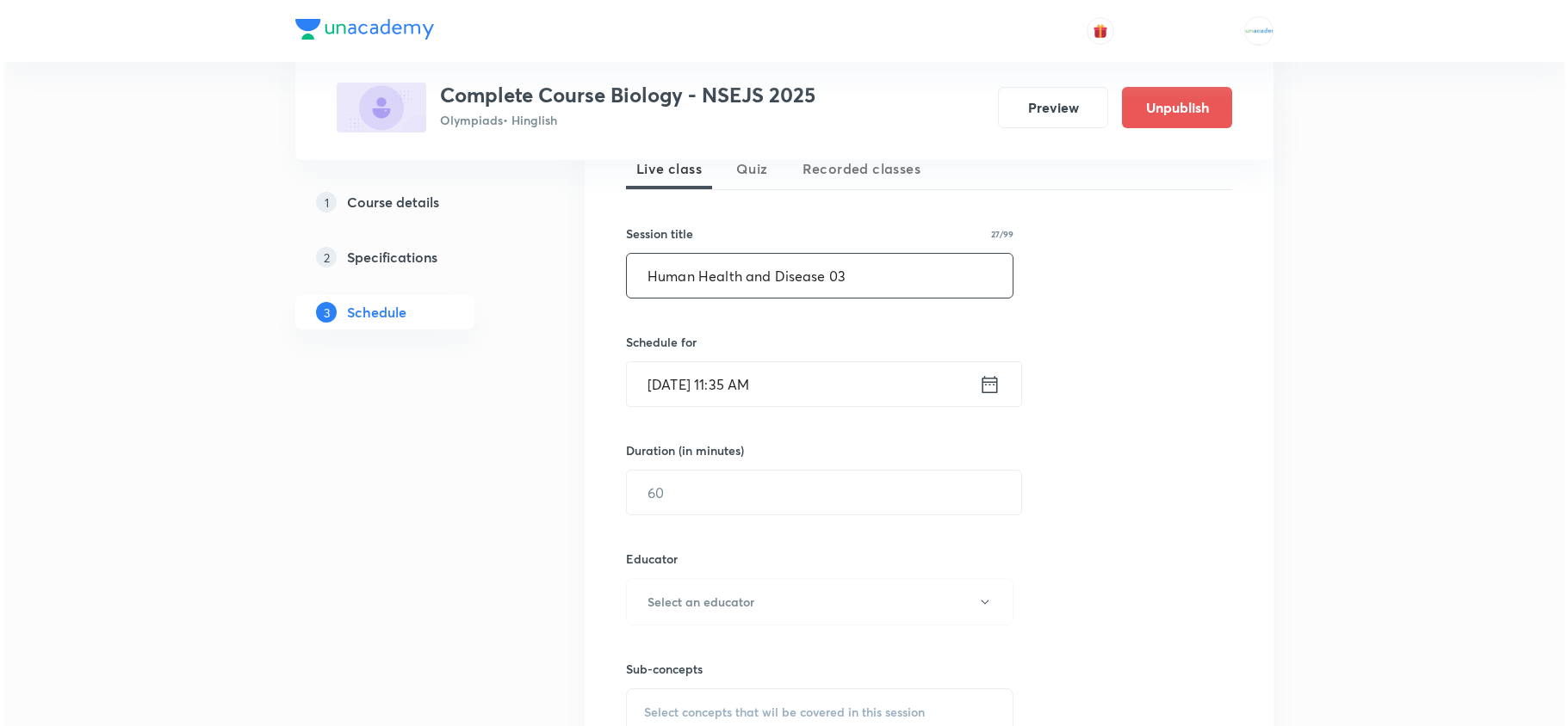
scroll to position [443, 0]
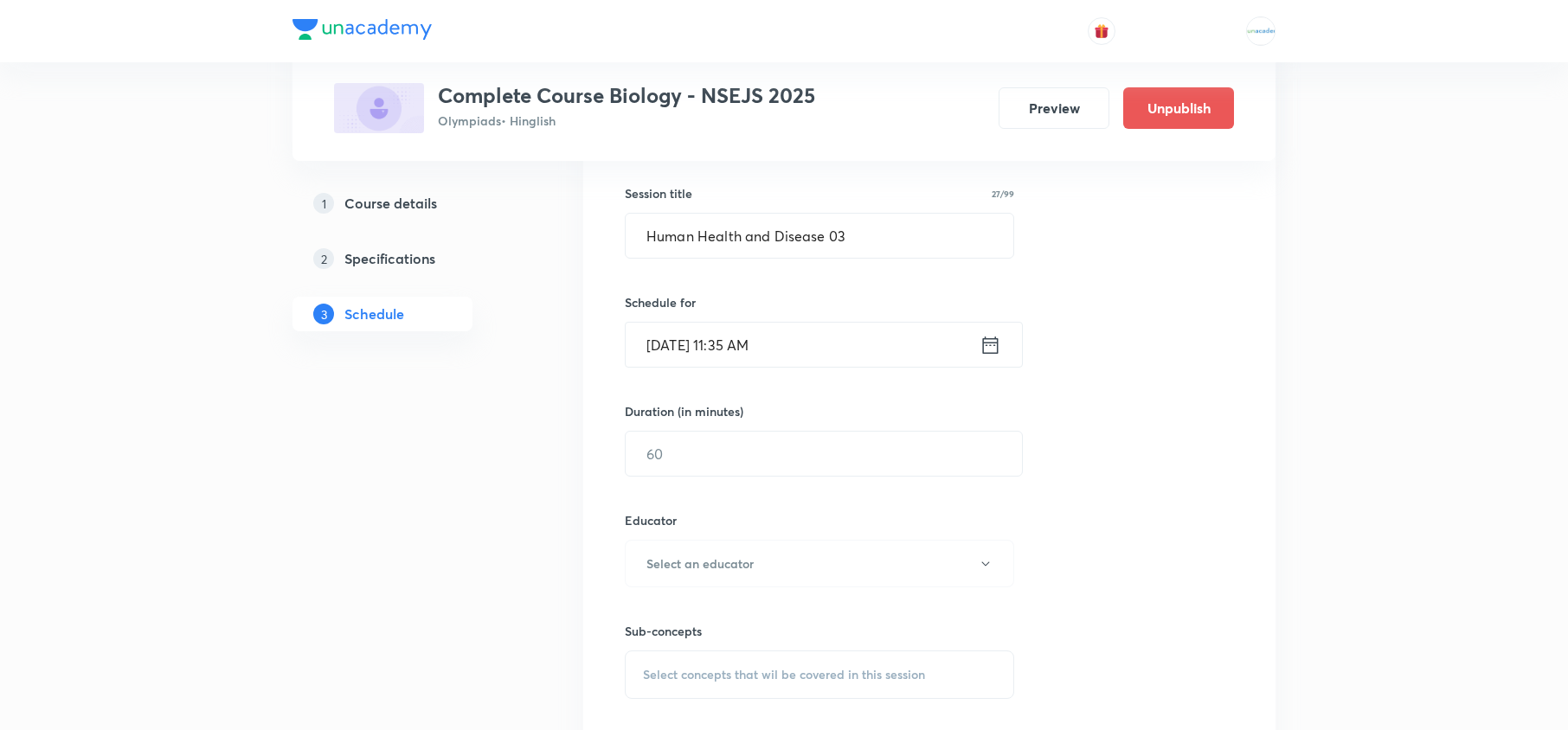
click at [1001, 345] on icon at bounding box center [991, 345] width 22 height 24
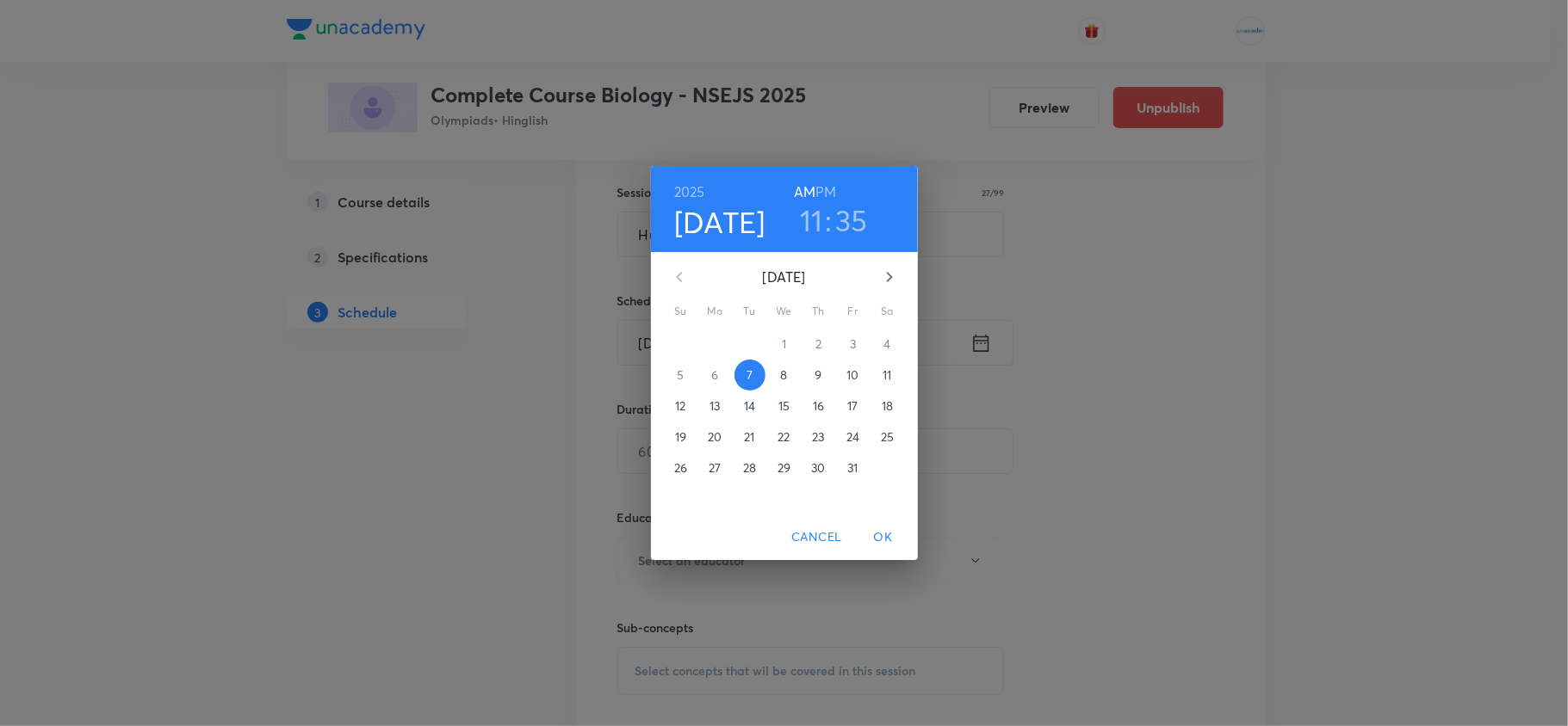
click at [771, 370] on span "8" at bounding box center [784, 375] width 31 height 17
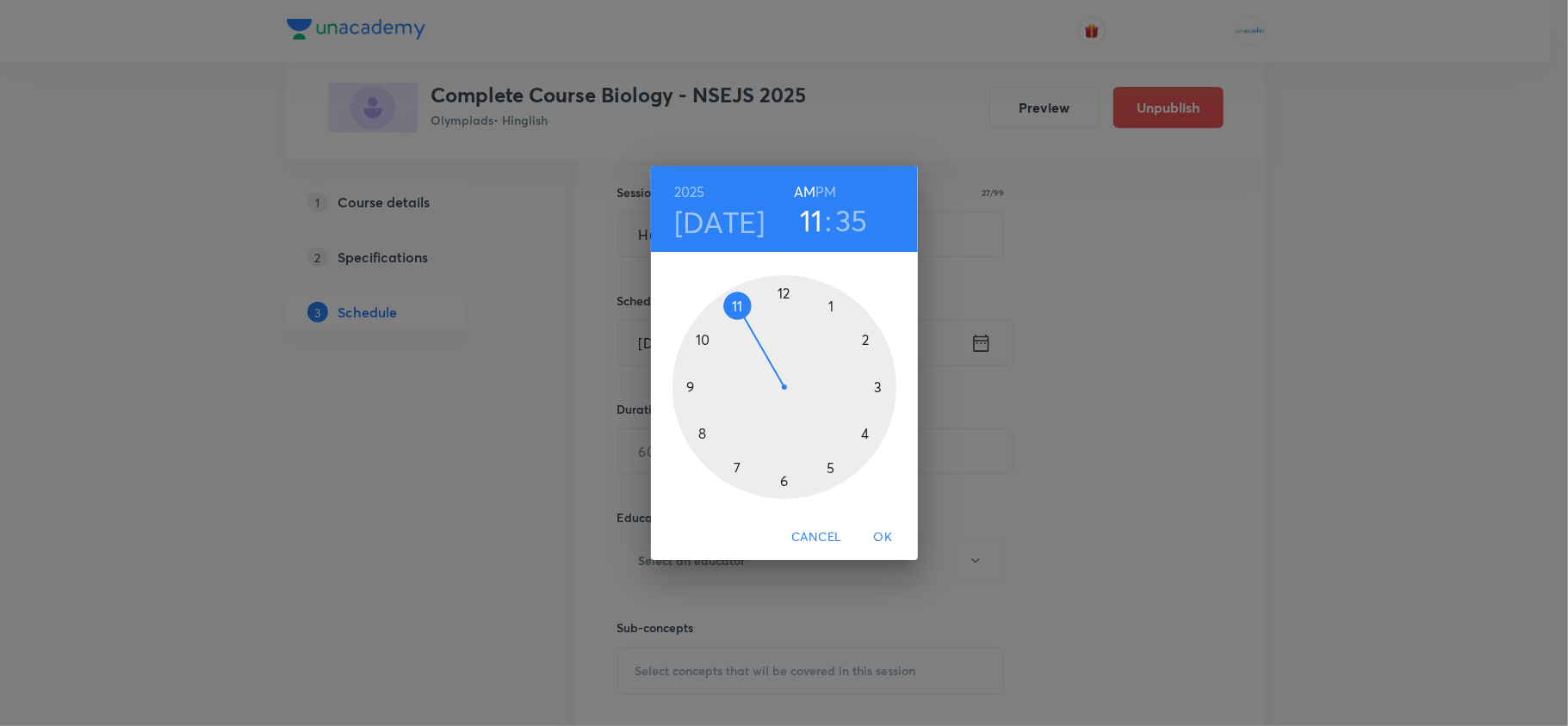
click at [827, 194] on h6 "PM" at bounding box center [825, 192] width 21 height 24
click at [838, 472] on div at bounding box center [784, 387] width 224 height 224
click at [821, 314] on div at bounding box center [784, 387] width 224 height 224
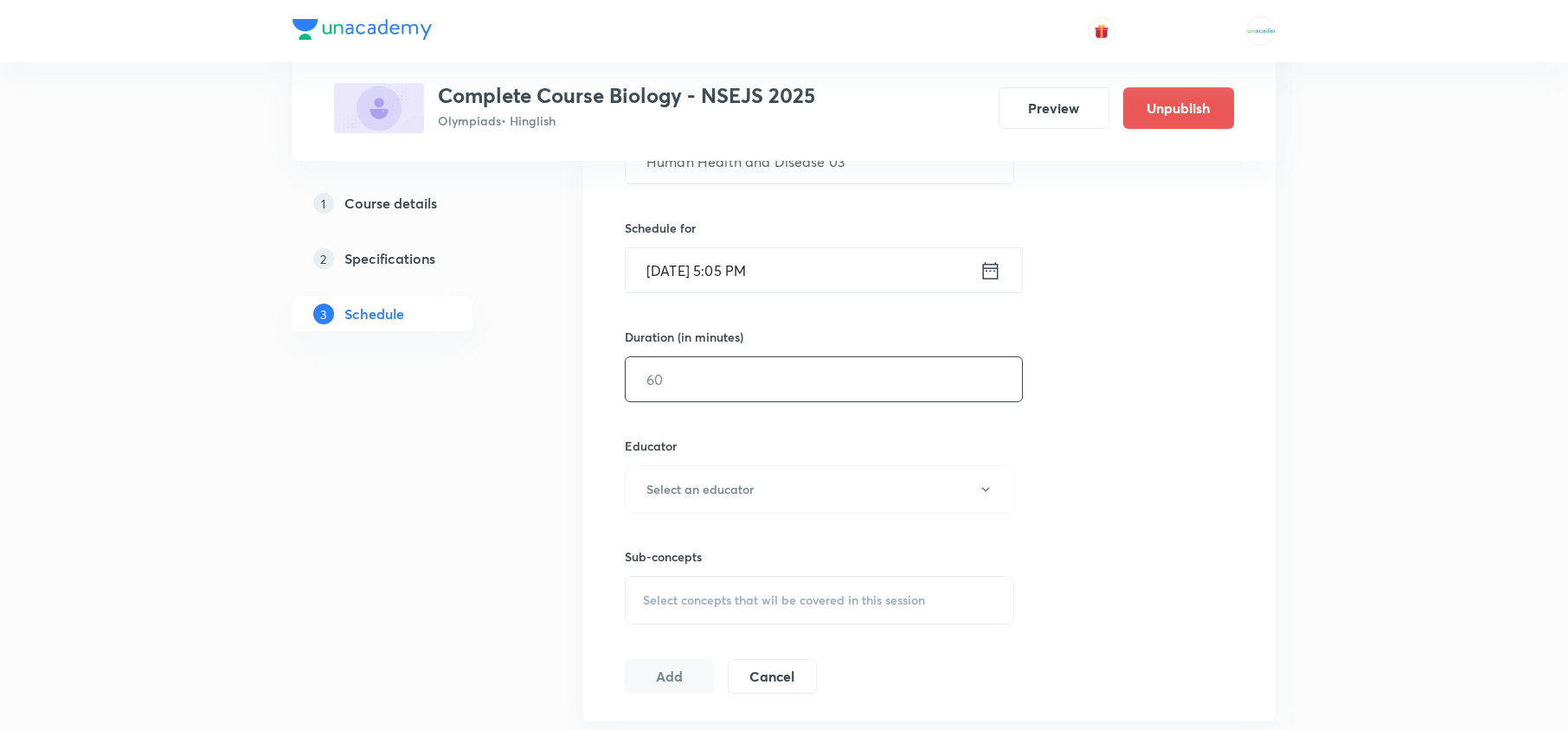
scroll to position [520, 0]
click at [756, 385] on input "text" at bounding box center [824, 378] width 396 height 44
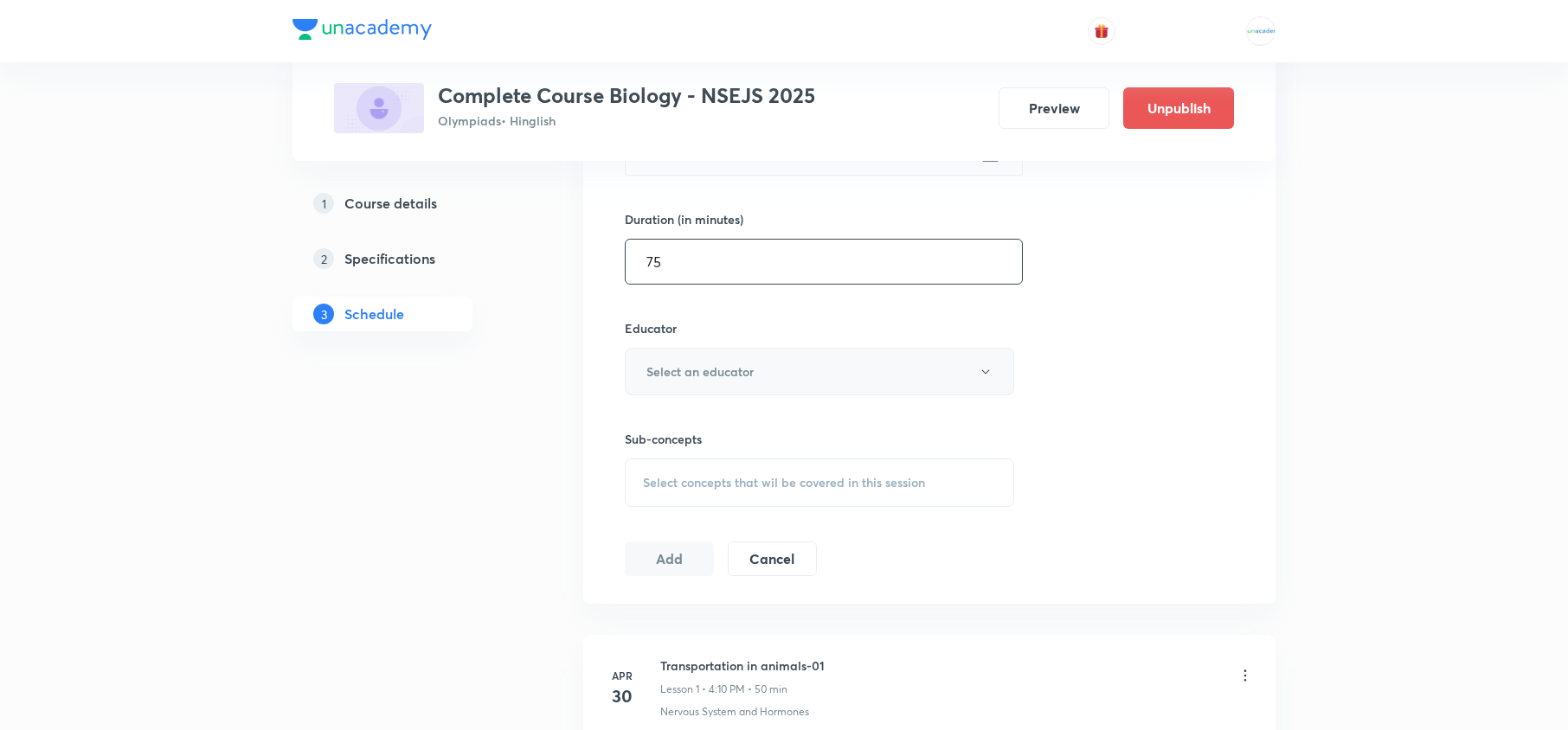
scroll to position [638, 0]
type input "75"
click at [763, 362] on button "Select an educator" at bounding box center [820, 371] width 389 height 48
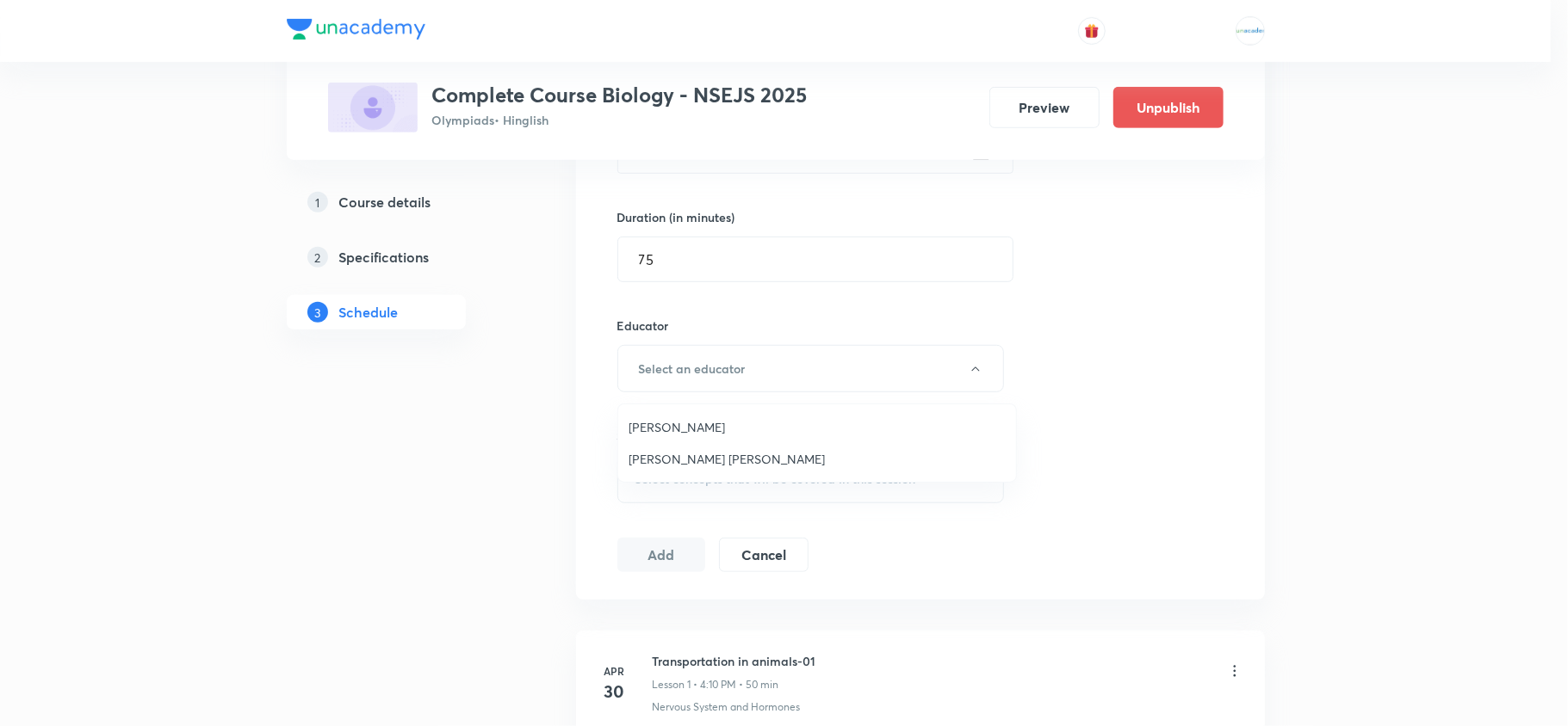
click at [705, 466] on span "Andharia Mansi Manojbhai" at bounding box center [816, 459] width 377 height 18
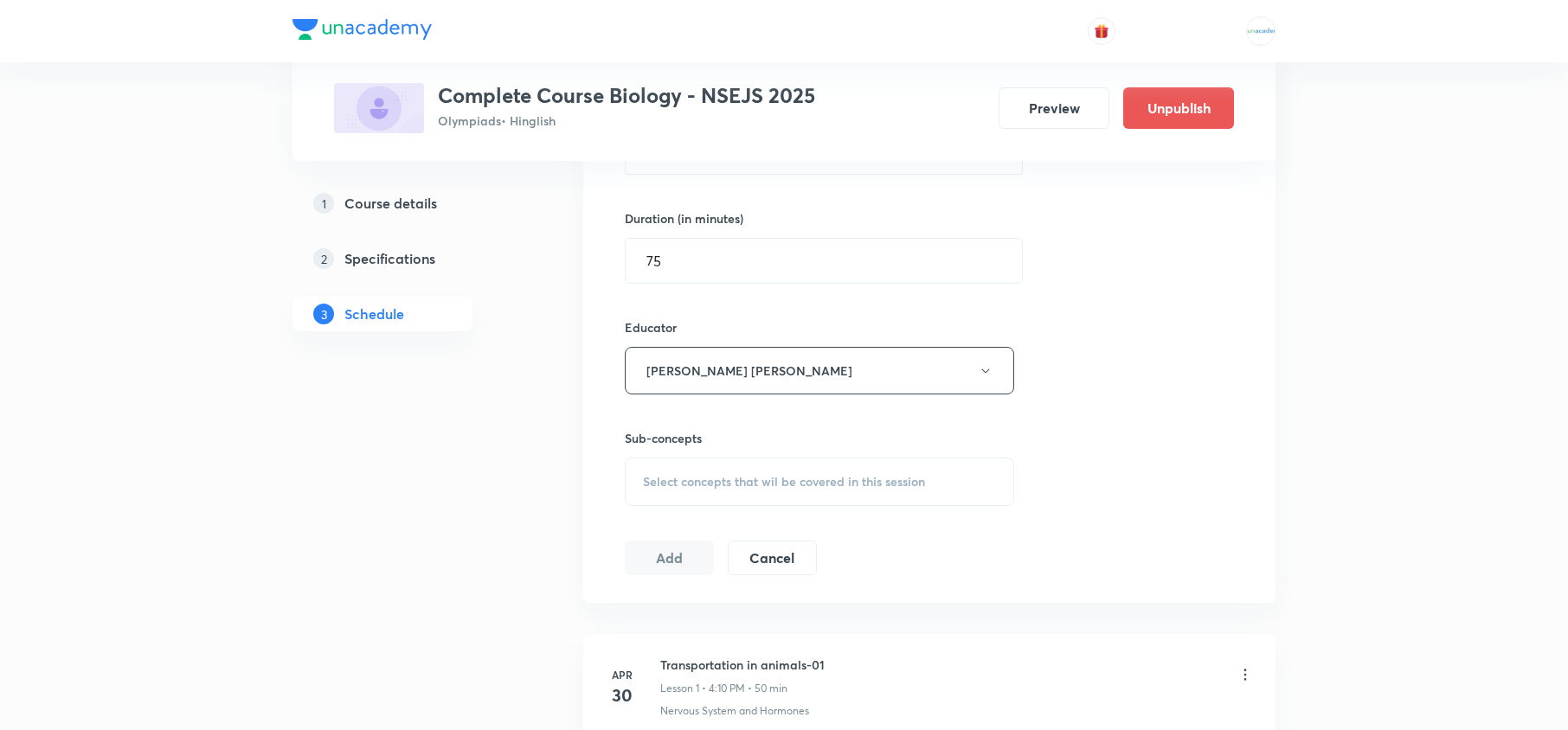
click at [752, 472] on div "Select concepts that wil be covered in this session" at bounding box center [820, 482] width 389 height 49
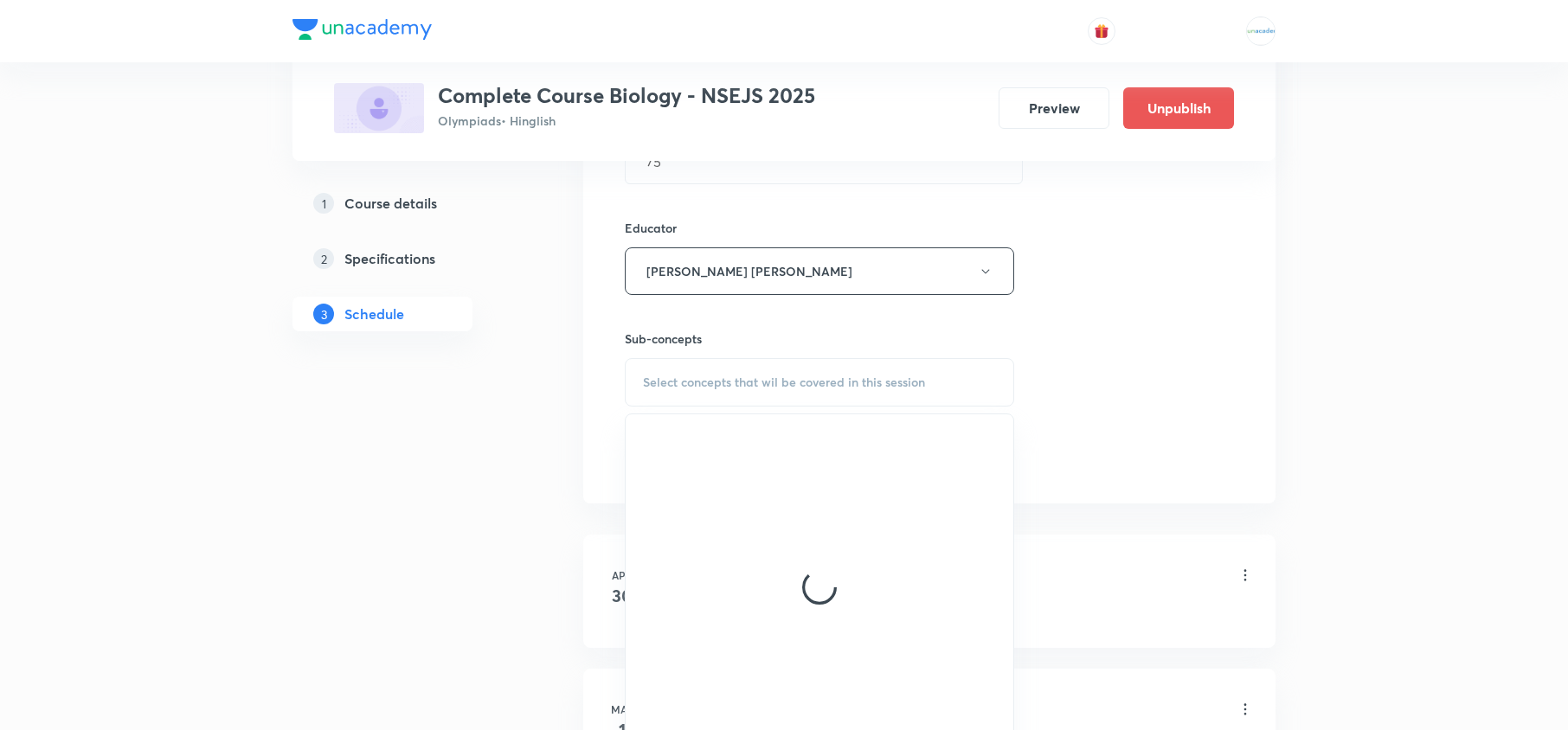
scroll to position [738, 0]
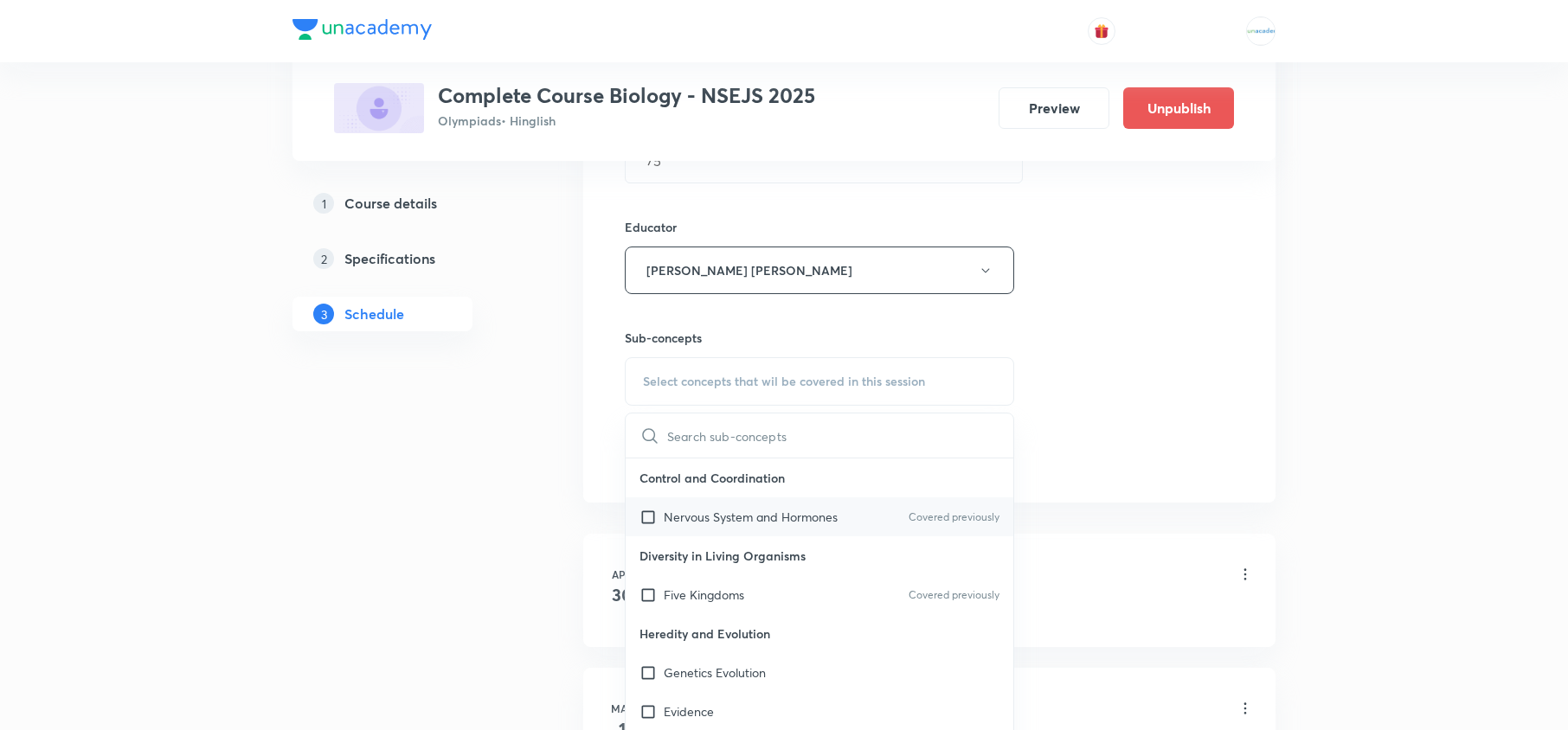
click at [717, 508] on div "Nervous System and Hormones Covered previously" at bounding box center [820, 517] width 388 height 39
checkbox input "true"
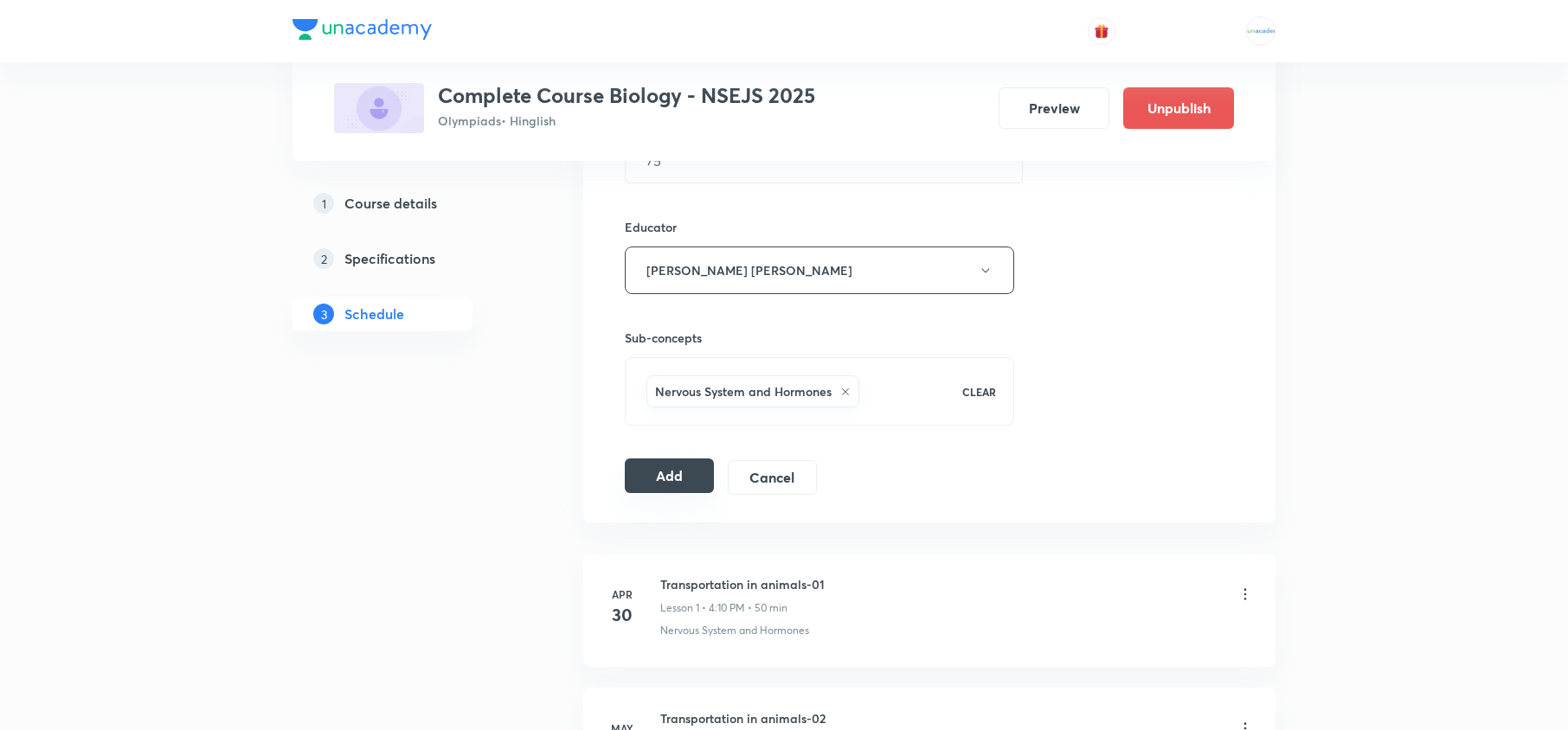
drag, startPoint x: 654, startPoint y: 459, endPoint x: 651, endPoint y: 469, distance: 10.4
click at [651, 469] on div "Session 64 Live class Quiz Recorded classes Session title 27/99 Human Health an…" at bounding box center [929, 134] width 609 height 721
click at [651, 469] on button "Add" at bounding box center [670, 476] width 90 height 34
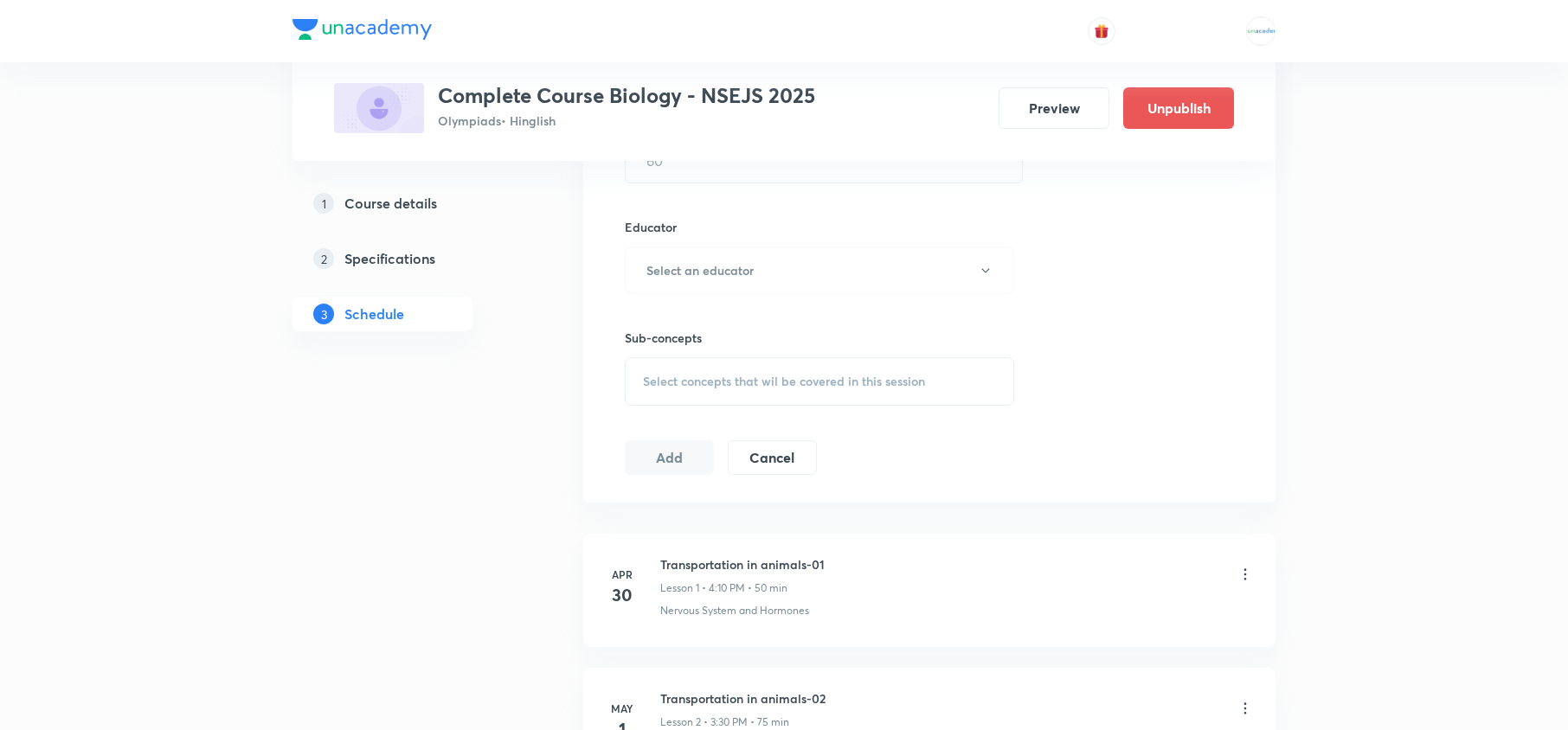
click at [977, 222] on h6 "Educator" at bounding box center [820, 227] width 389 height 18
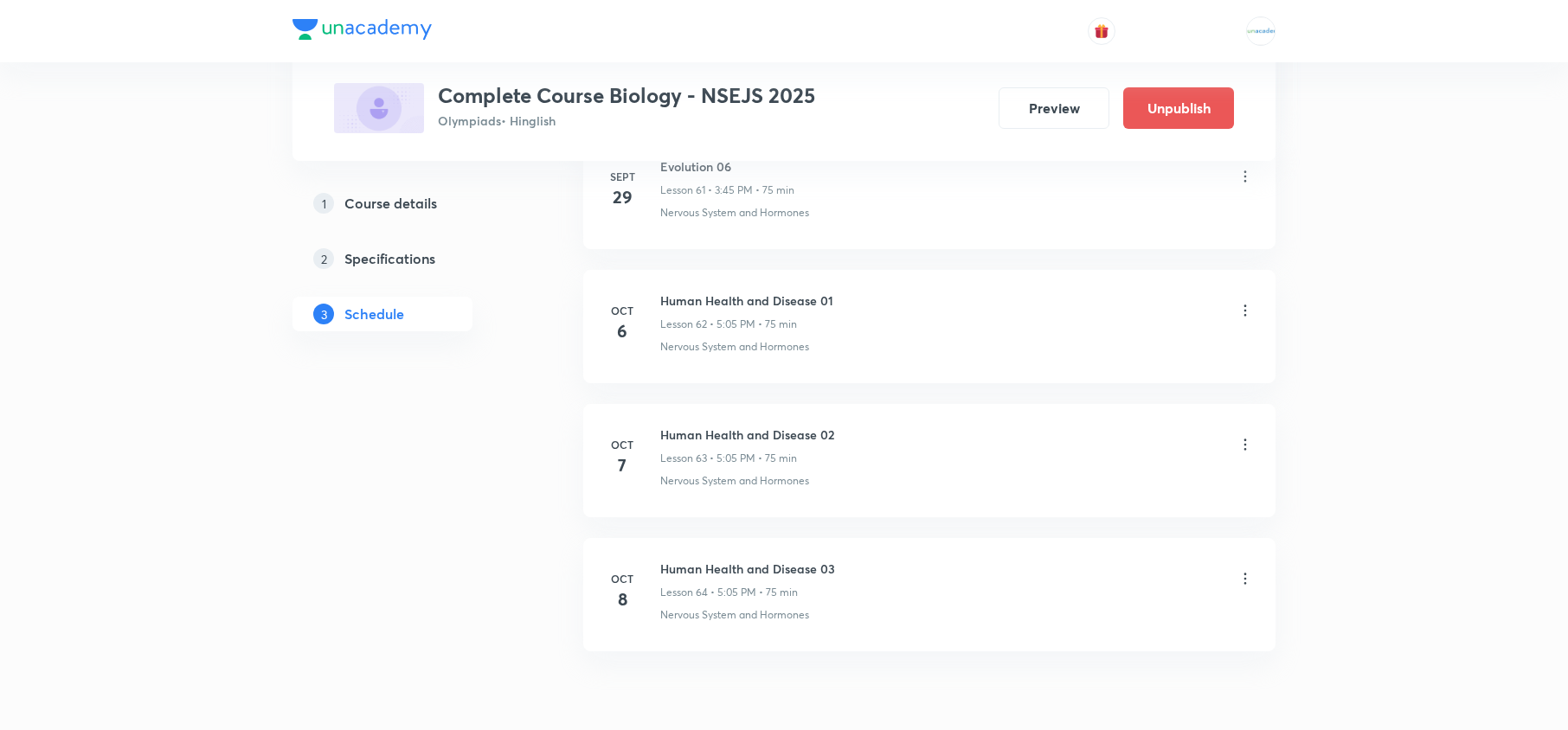
scroll to position [9184, 0]
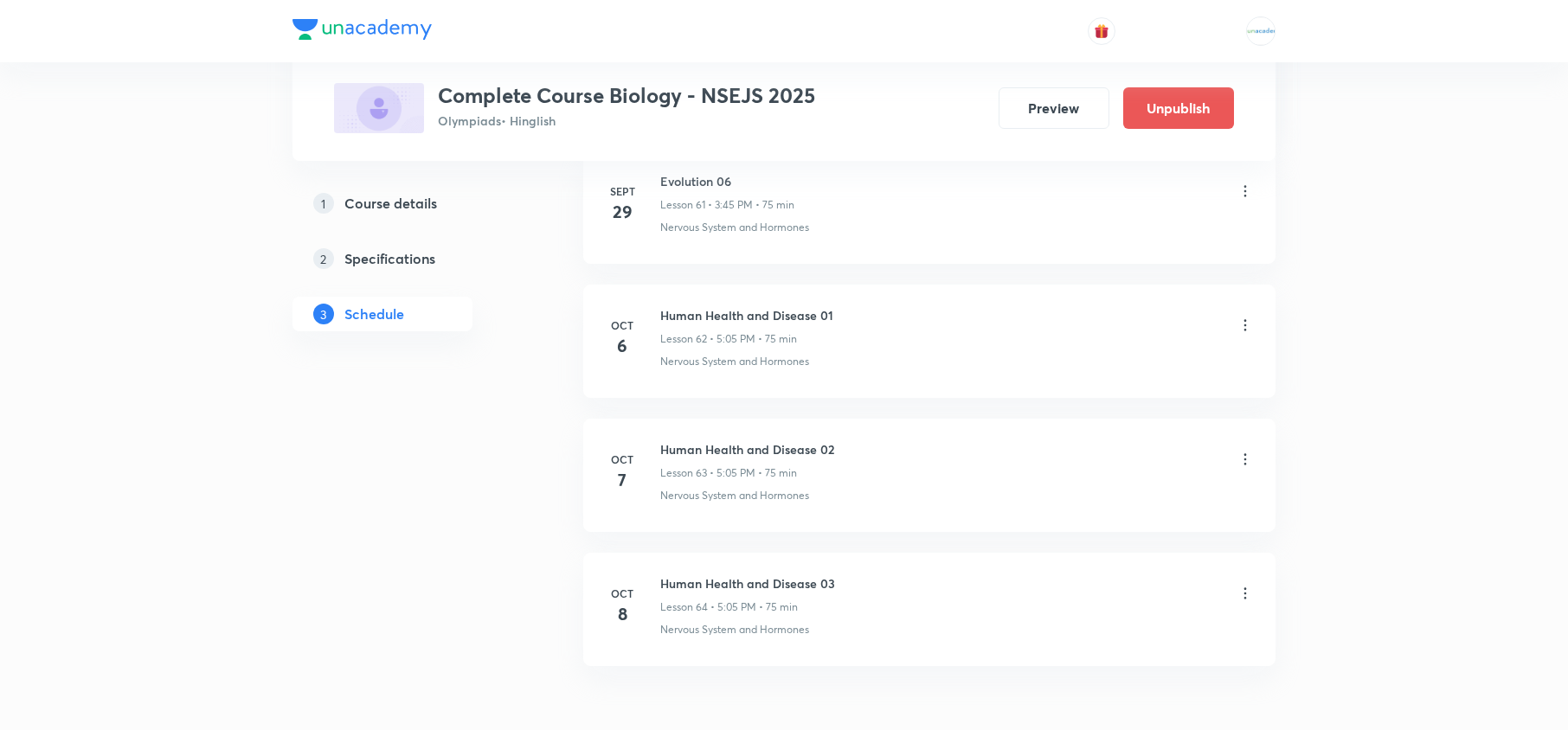
scroll to position [9307, 0]
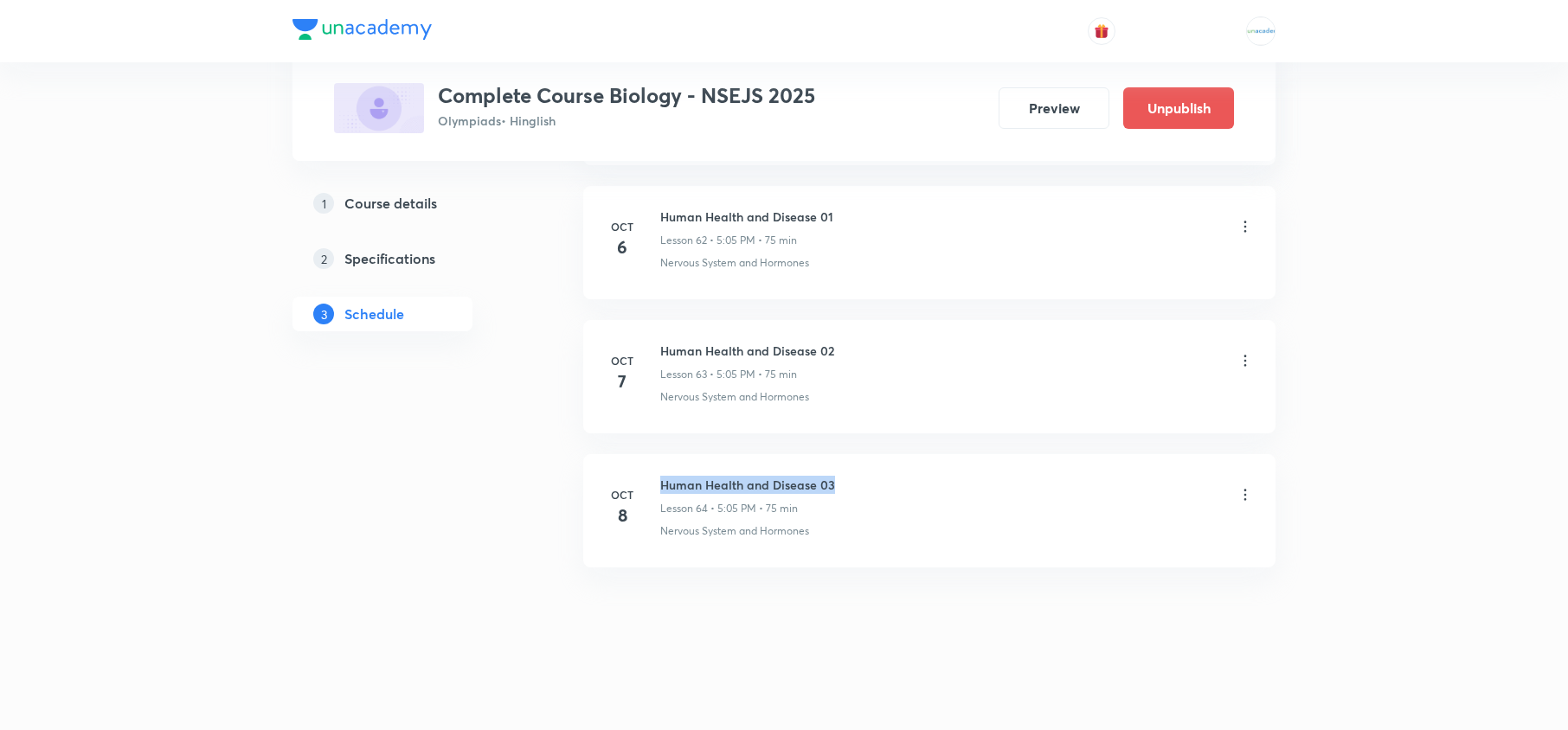
drag, startPoint x: 850, startPoint y: 479, endPoint x: 665, endPoint y: 443, distance: 188.5
copy h6 "Human Health and Disease 03"
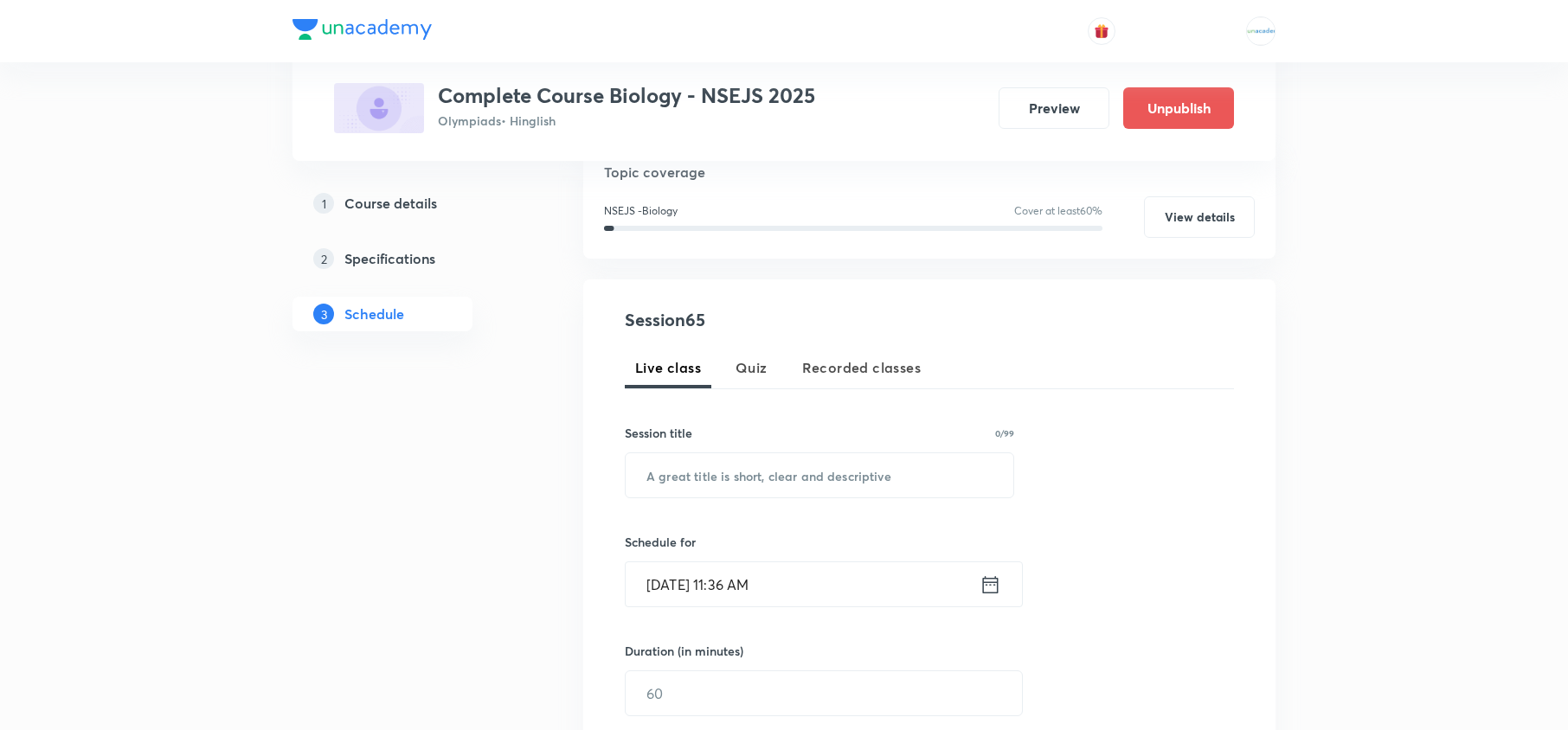
scroll to position [0, 0]
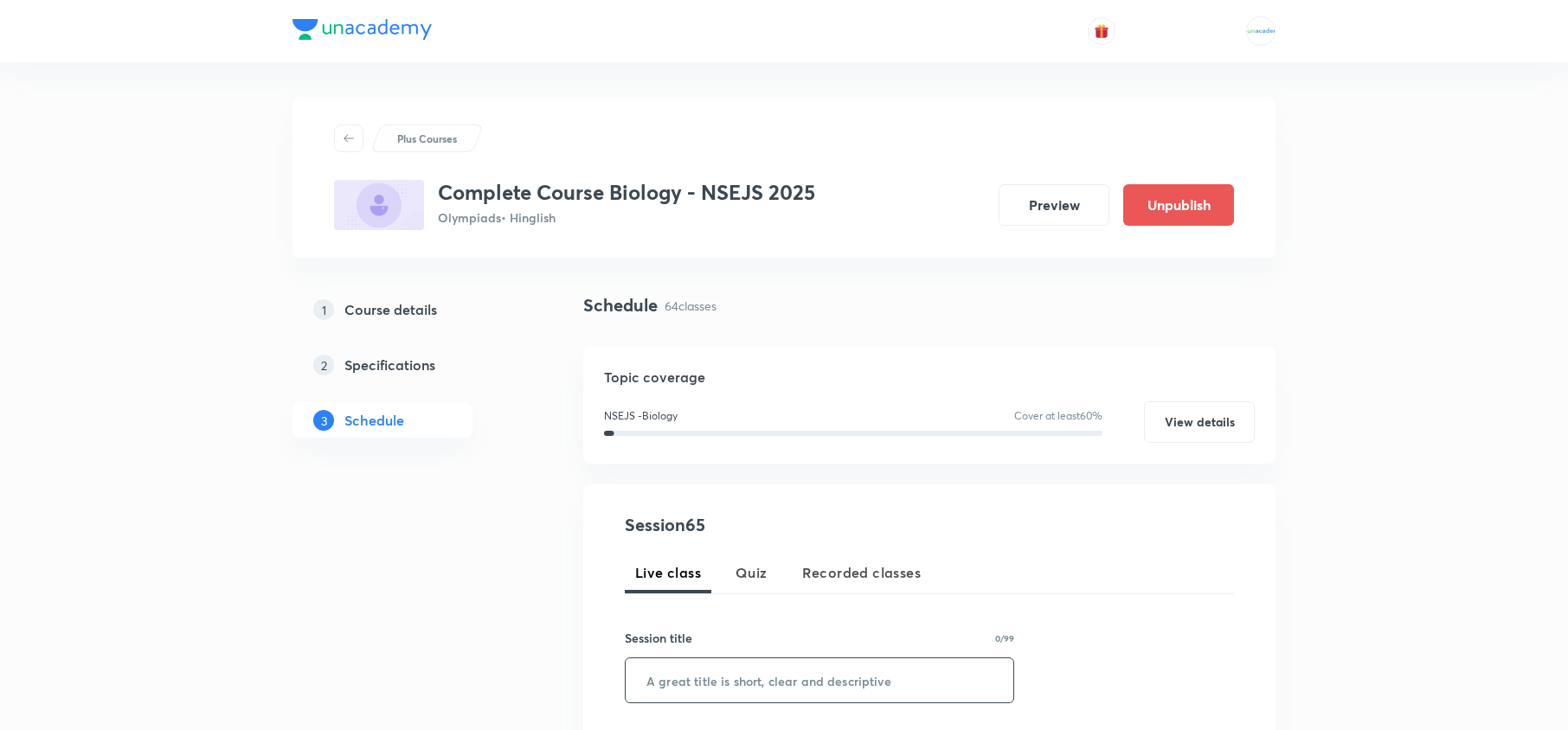
paste input "Human Health and Disease 03"
click at [734, 675] on input "text" at bounding box center [820, 680] width 388 height 44
type input "Human Health and Disease 04"
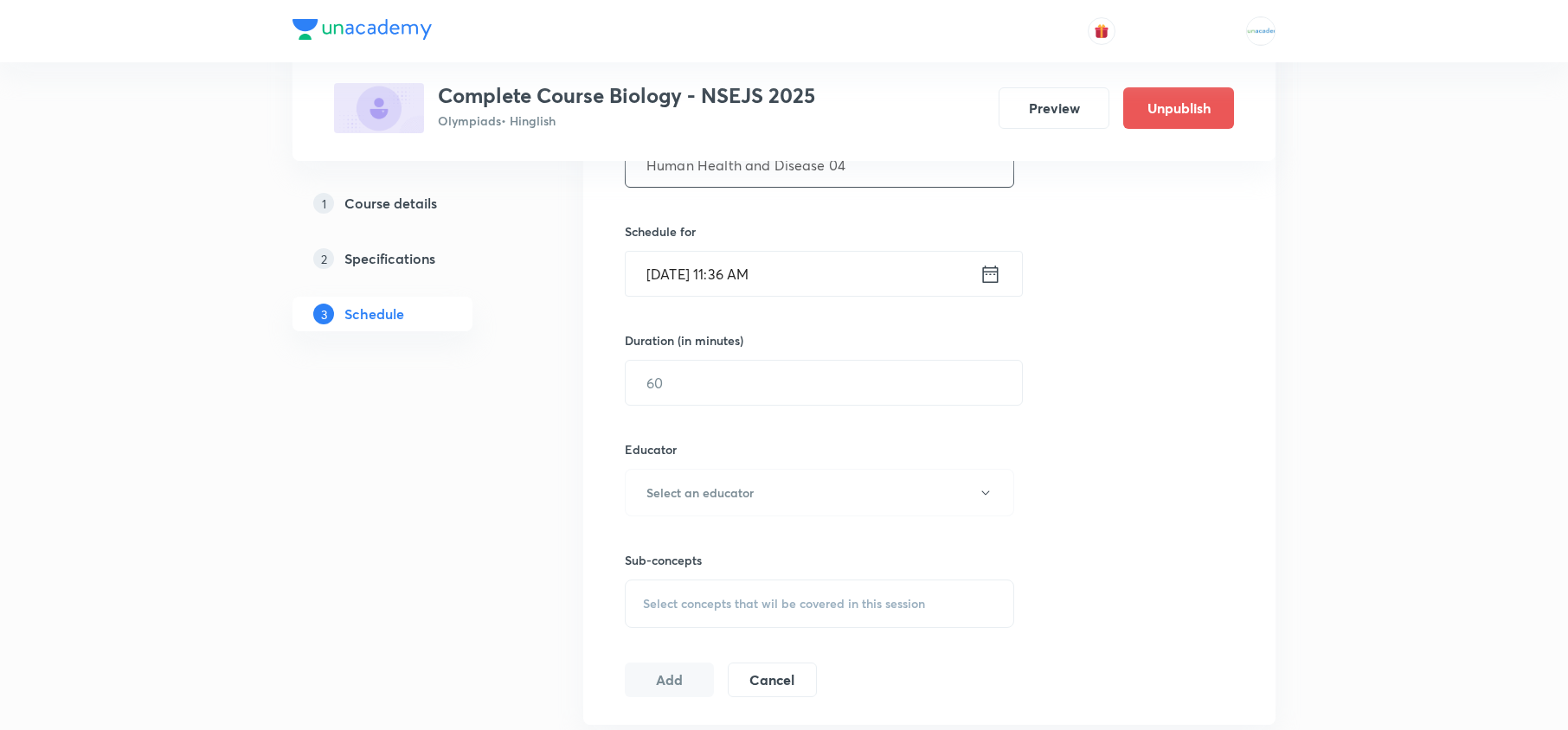
scroll to position [517, 0]
click at [1002, 282] on div "Oct 7, 2025, 11:36 AM ​" at bounding box center [824, 272] width 398 height 46
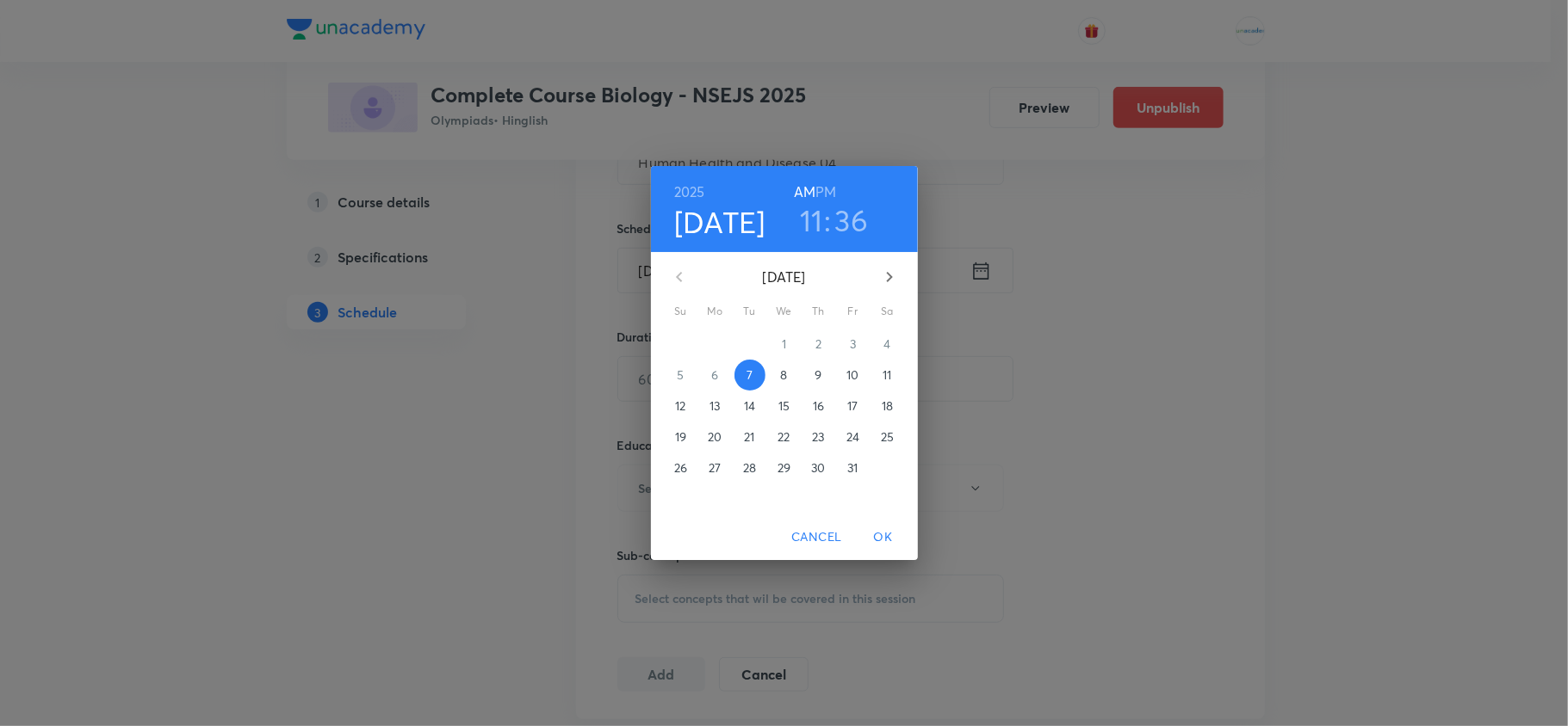
click at [822, 372] on p "9" at bounding box center [818, 375] width 7 height 17
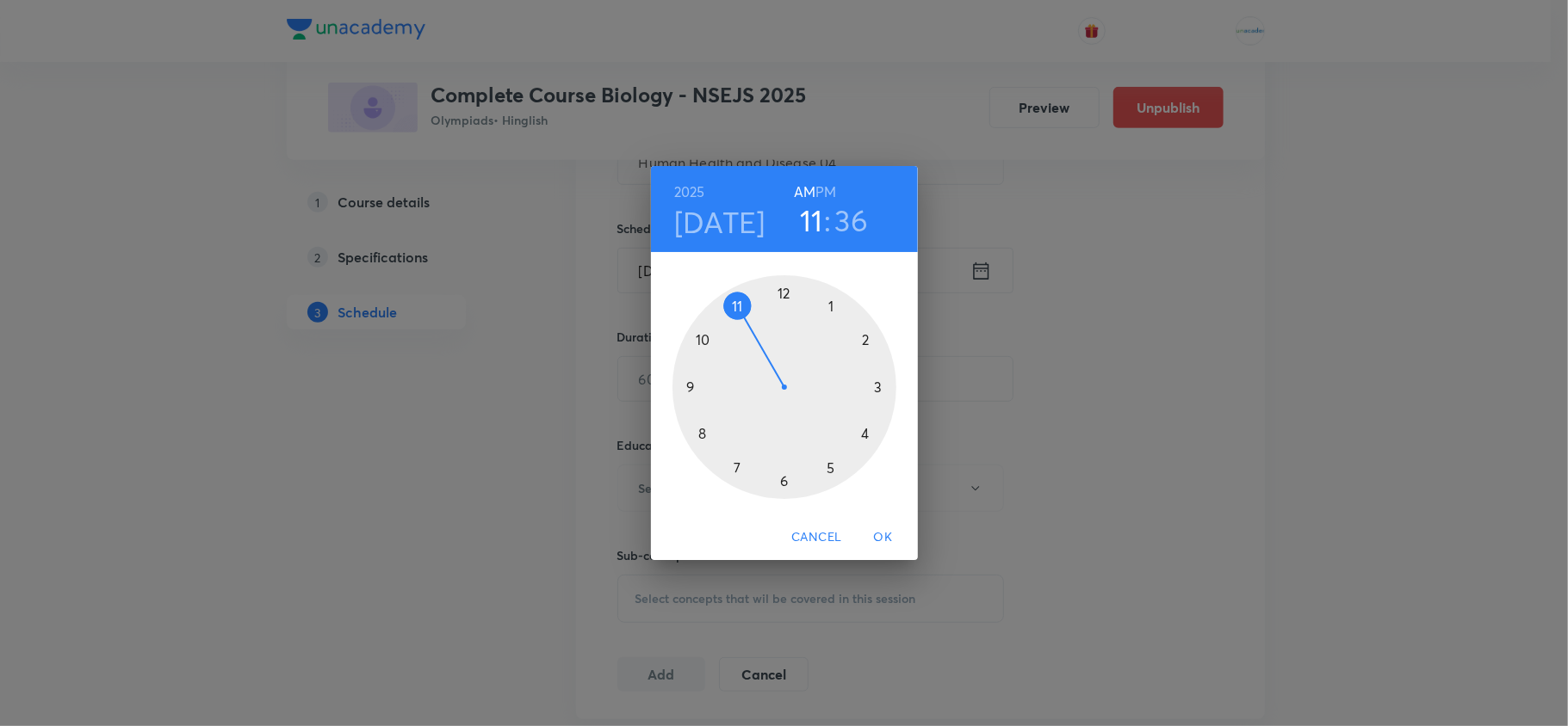
click at [822, 196] on h6 "PM" at bounding box center [825, 192] width 21 height 24
click at [743, 482] on div at bounding box center [784, 387] width 224 height 224
click at [786, 298] on div at bounding box center [784, 387] width 224 height 224
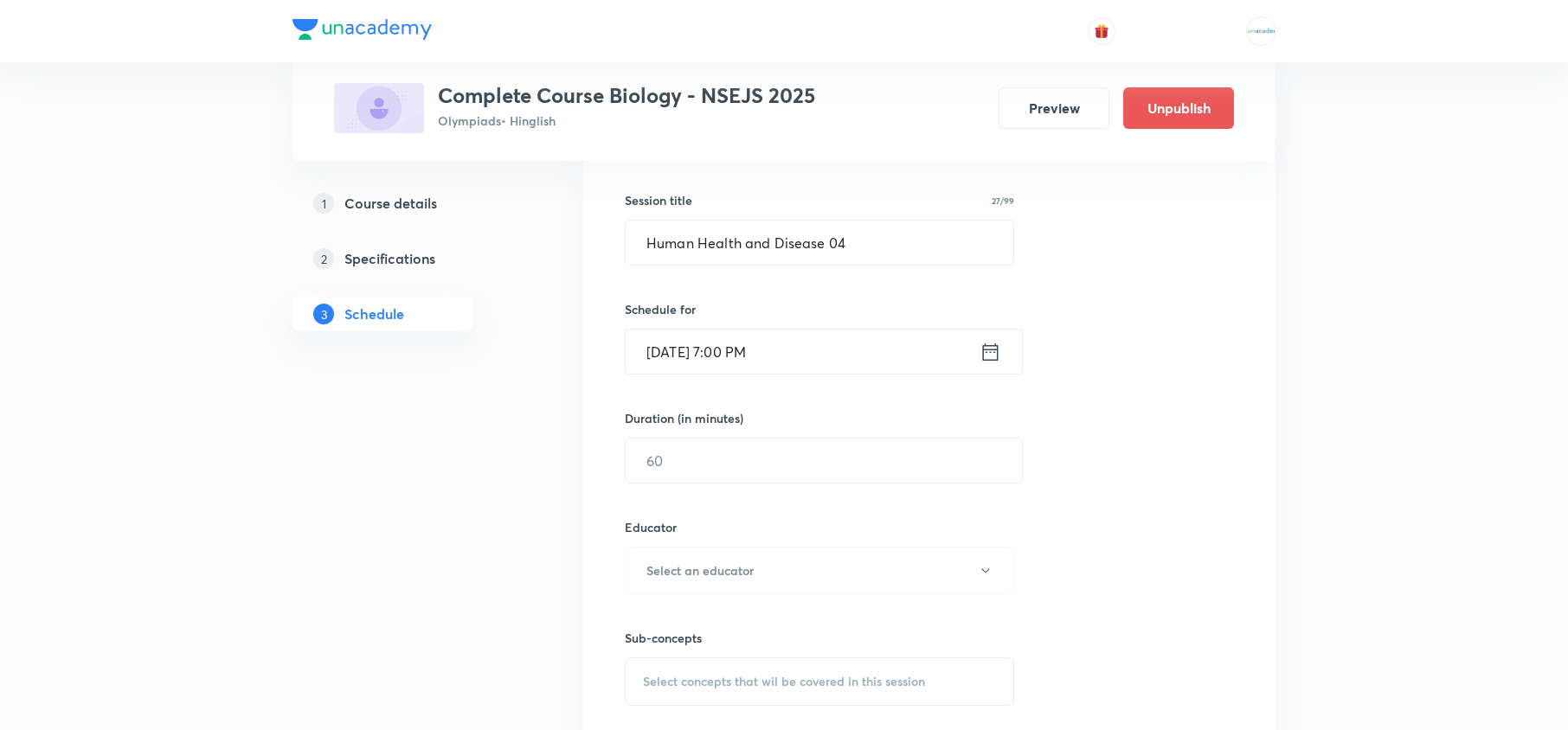
scroll to position [440, 0]
click at [836, 459] on input "text" at bounding box center [824, 459] width 396 height 44
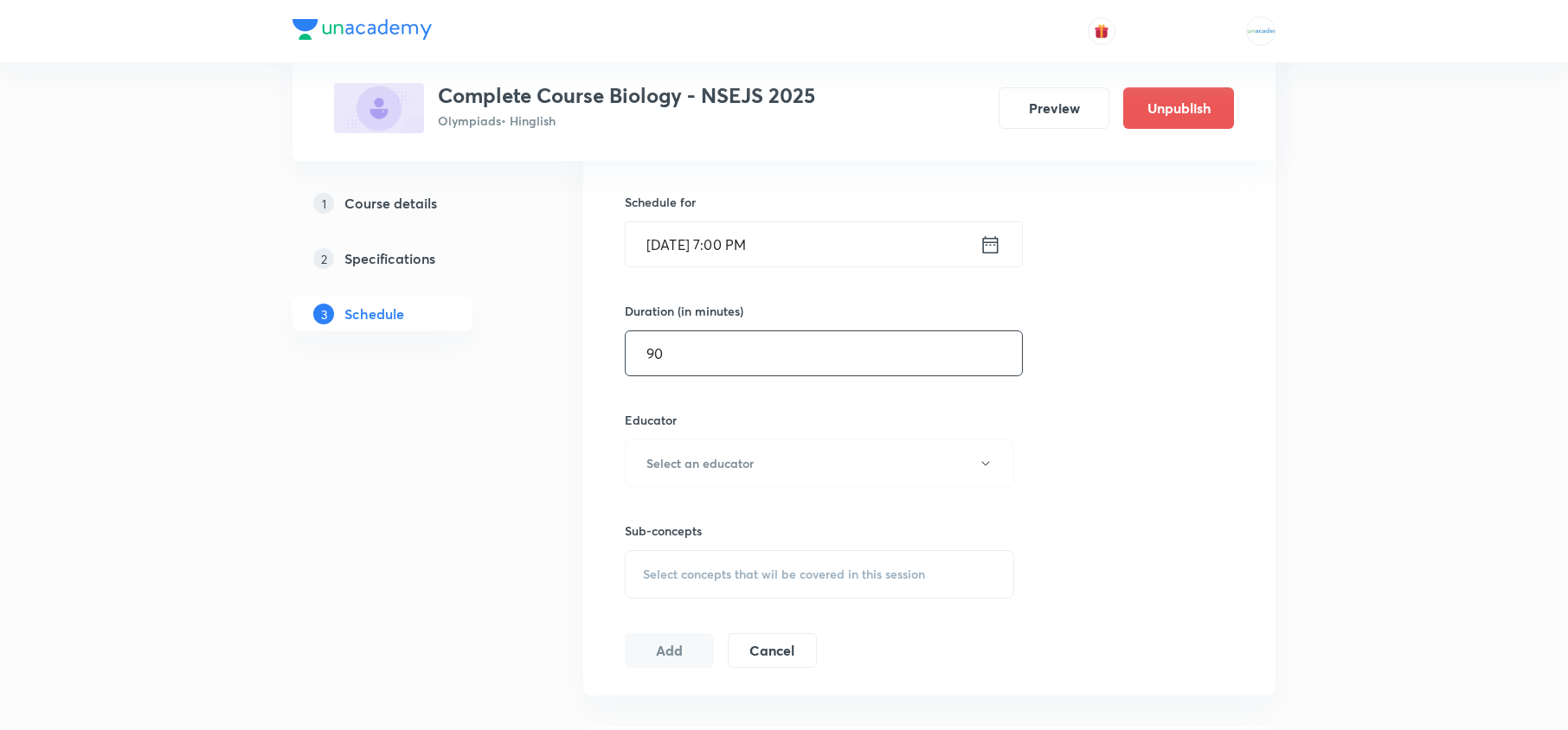
scroll to position [547, 0]
type input "90"
click at [781, 466] on button "Select an educator" at bounding box center [820, 461] width 389 height 48
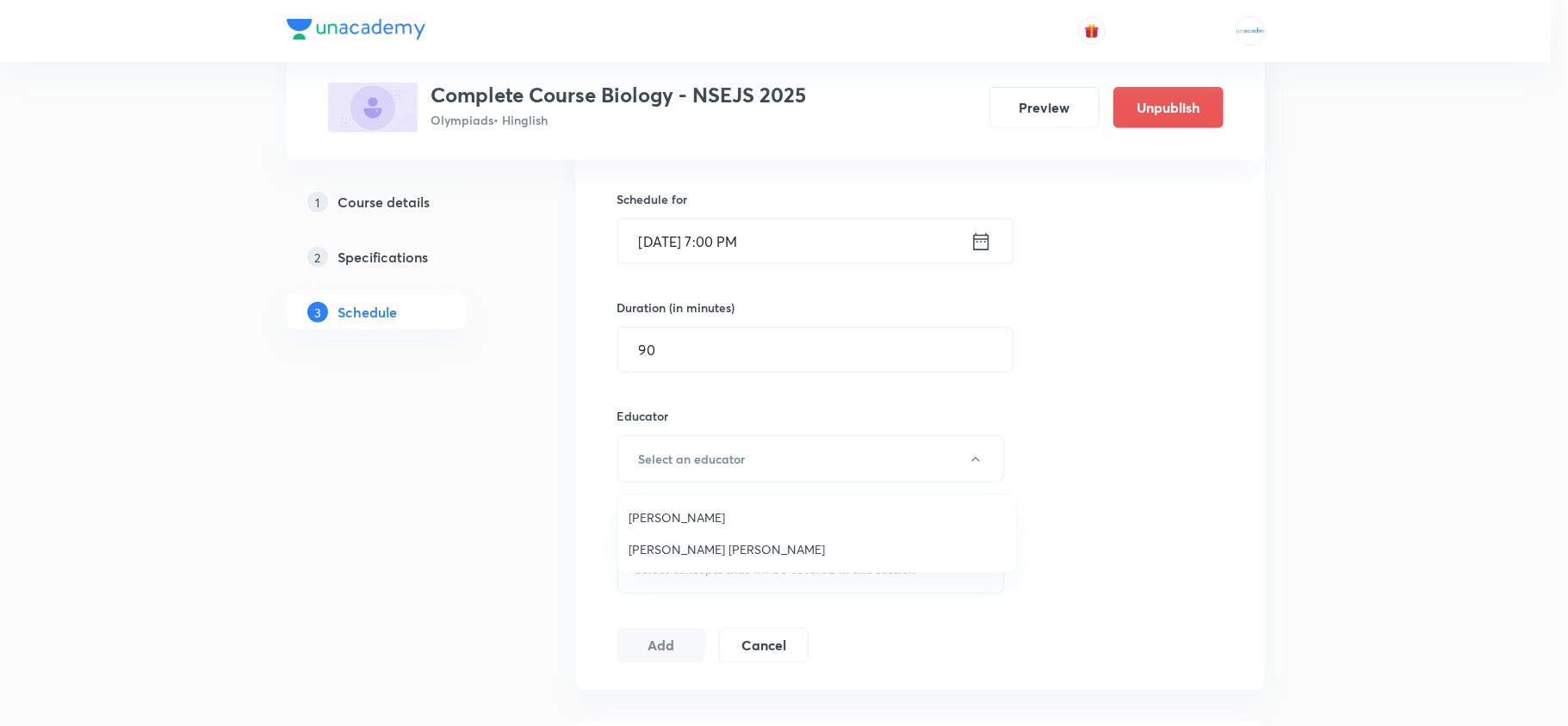
click at [715, 545] on span "Andharia Mansi Manojbhai" at bounding box center [816, 550] width 377 height 18
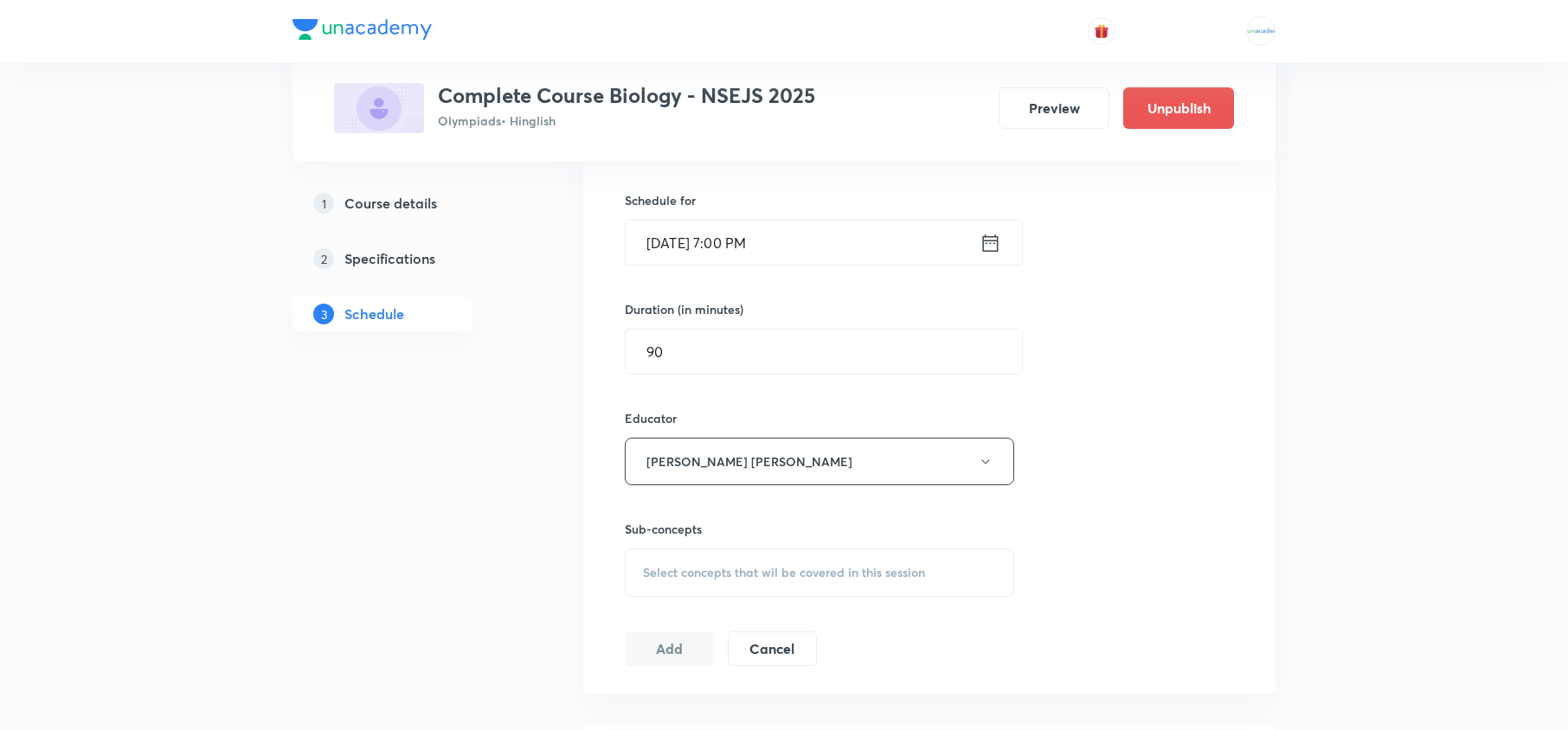
click at [779, 574] on span "Select concepts that wil be covered in this session" at bounding box center [784, 573] width 282 height 14
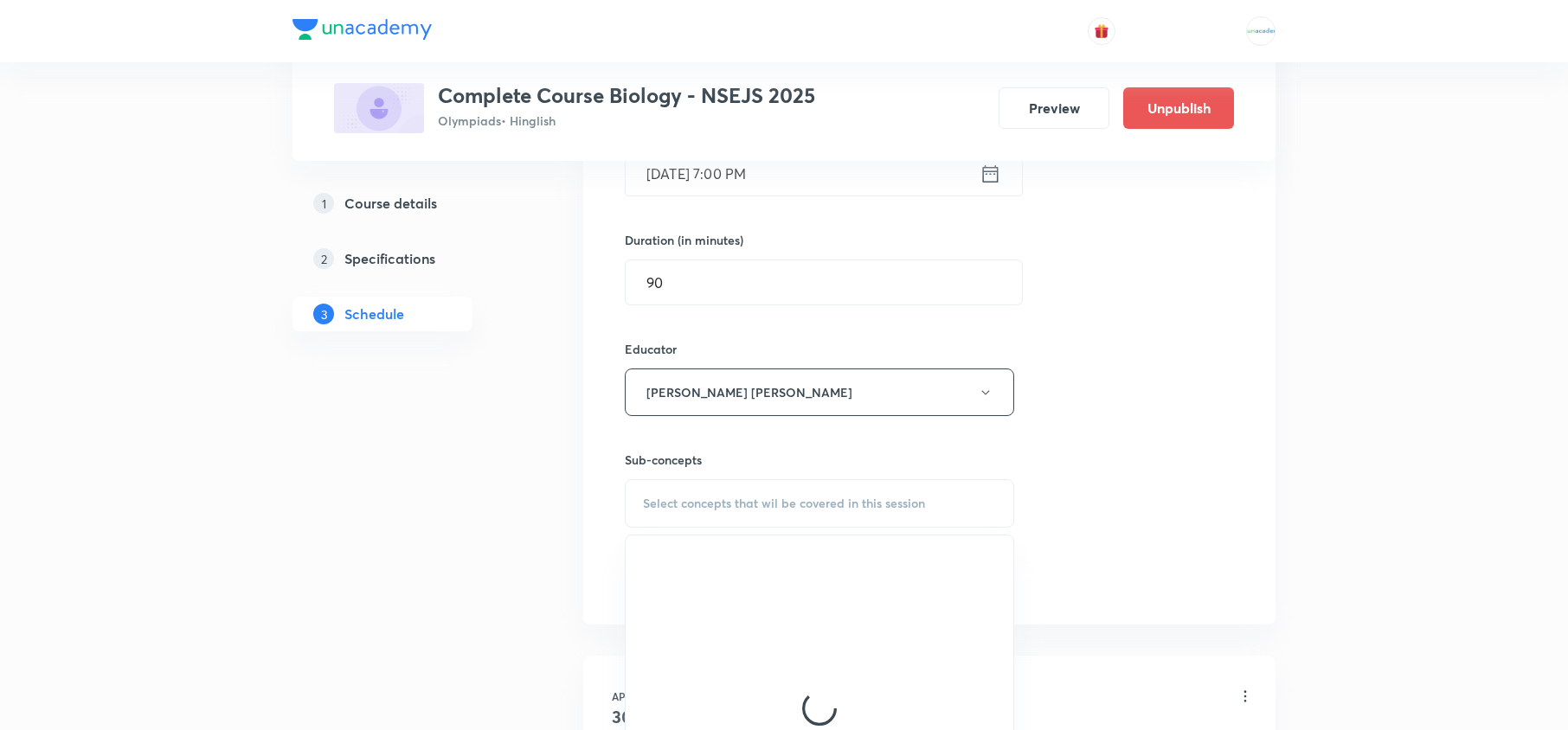
scroll to position [618, 0]
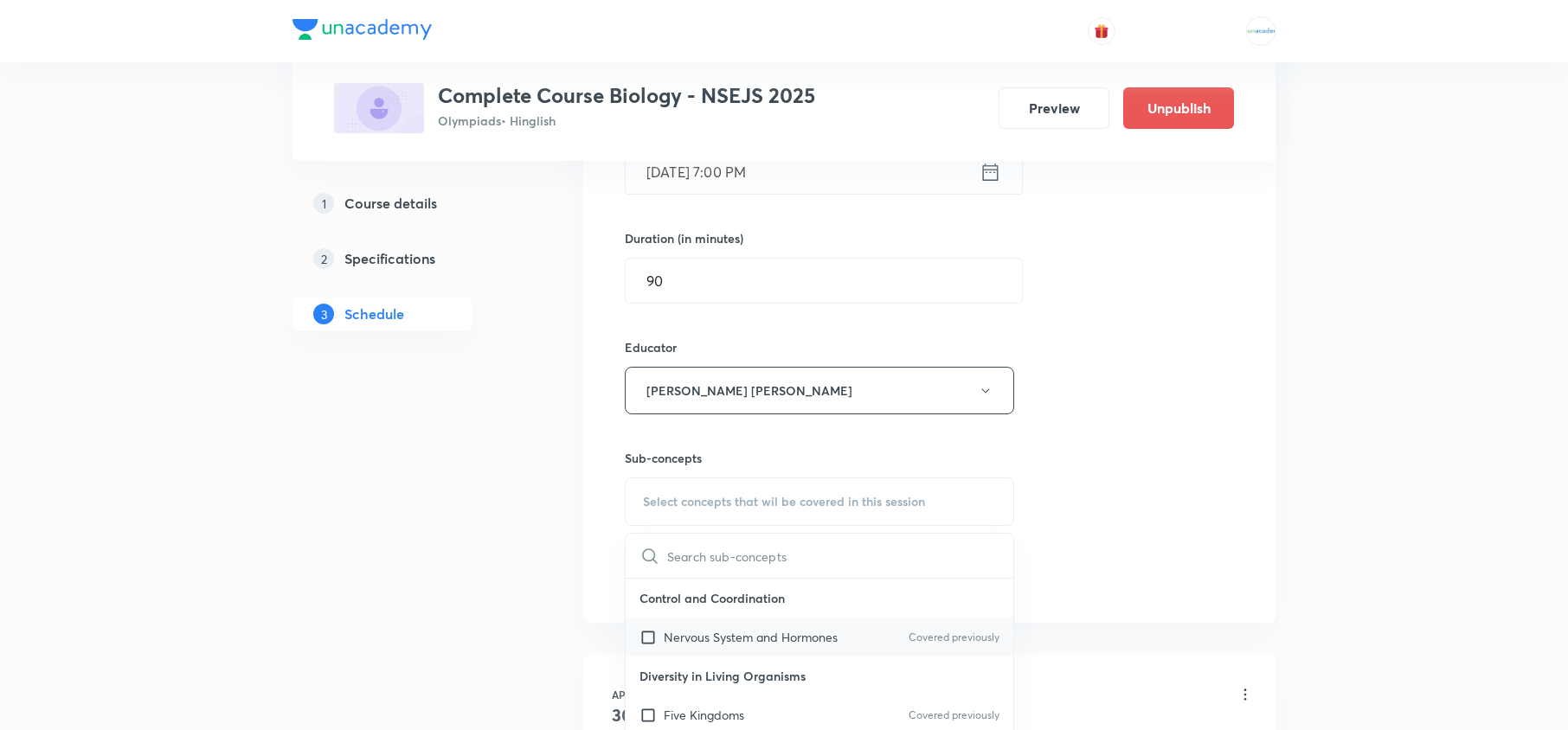
click at [707, 631] on p "Nervous System and Hormones" at bounding box center [751, 637] width 174 height 18
checkbox input "true"
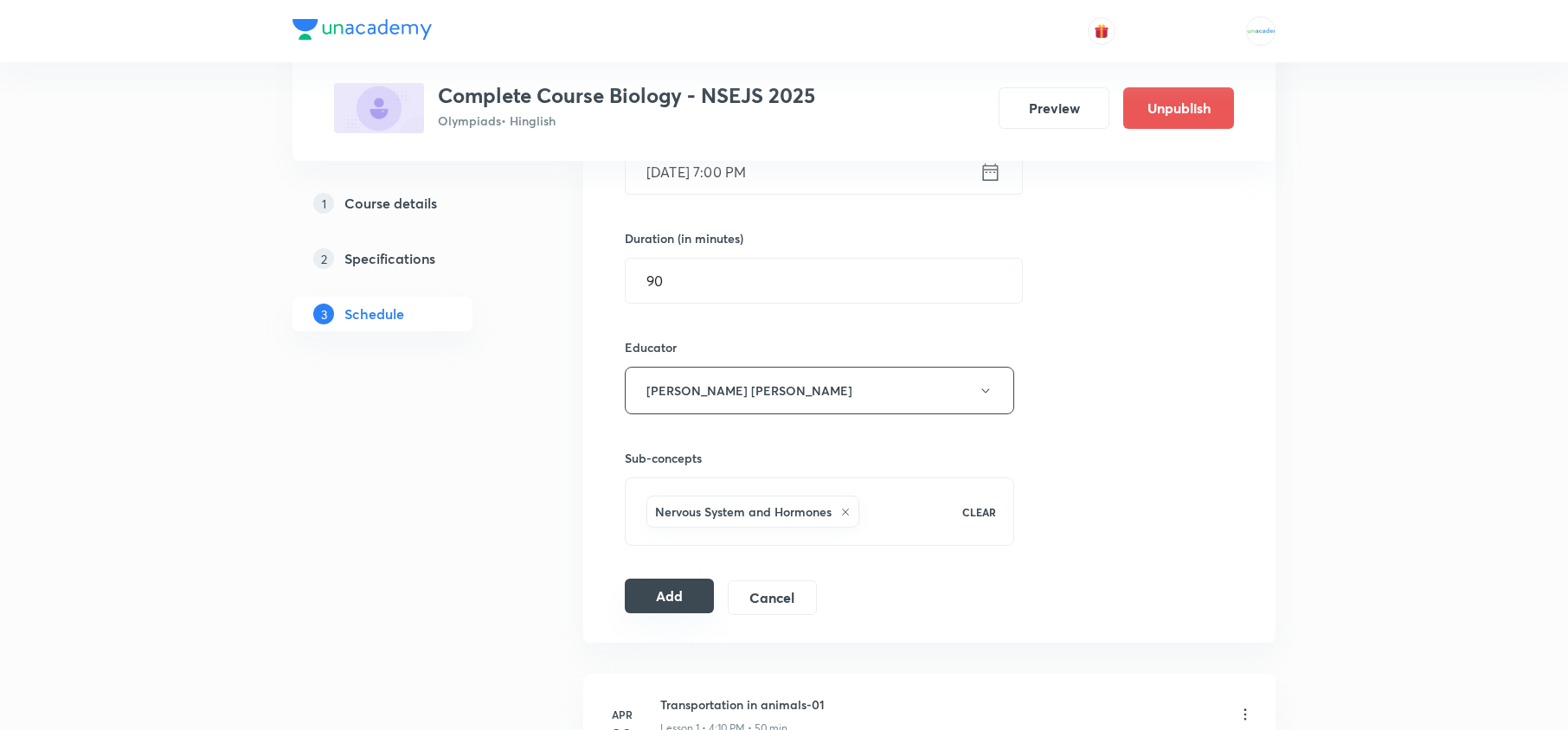
click at [649, 602] on button "Add" at bounding box center [670, 596] width 90 height 34
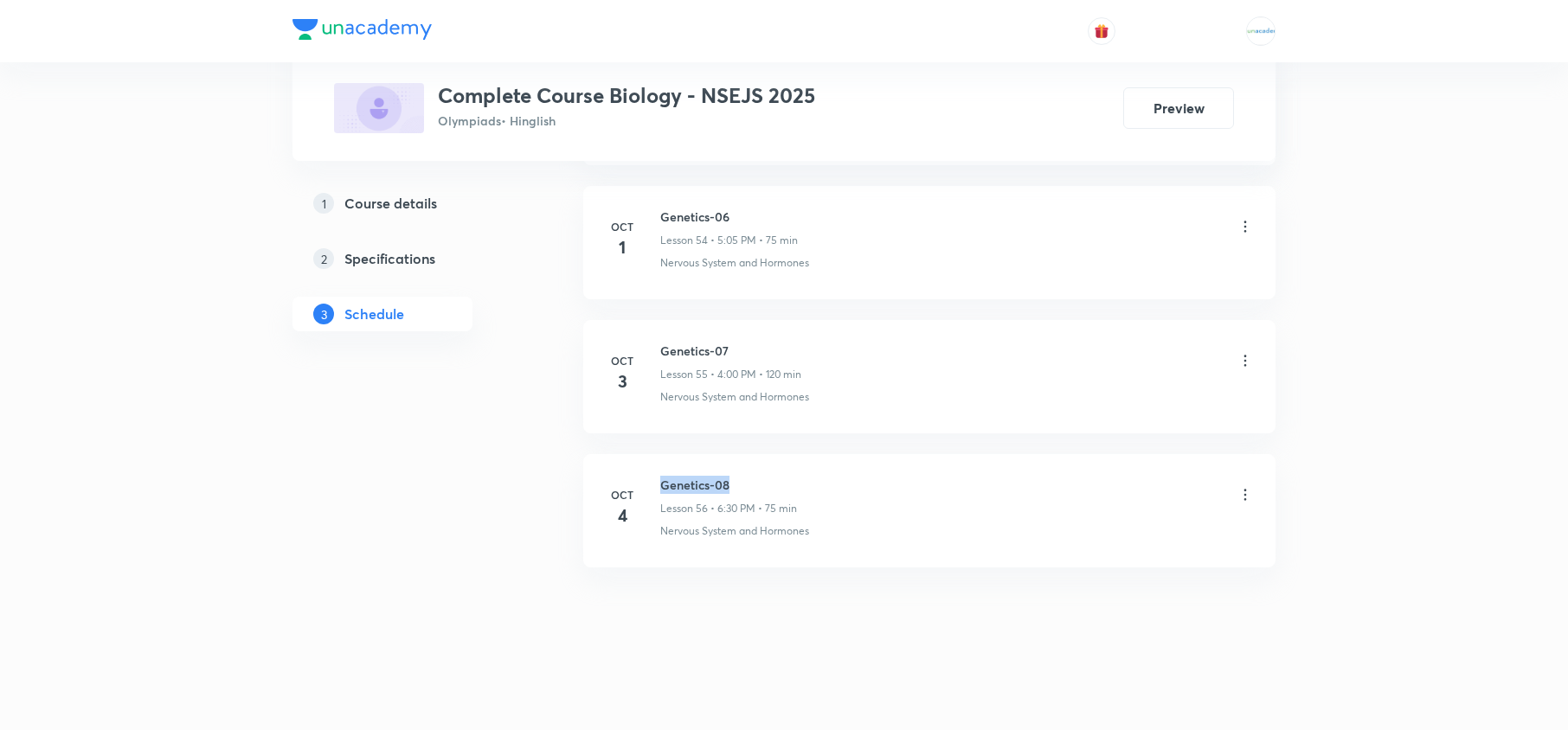
drag, startPoint x: 752, startPoint y: 475, endPoint x: 660, endPoint y: 461, distance: 93.1
click at [660, 461] on li "[DATE] Genetics-08 Lesson 56 • 6:30 PM • 75 min Nervous System and Hormones" at bounding box center [929, 510] width 692 height 113
copy h6 "Genetics-08"
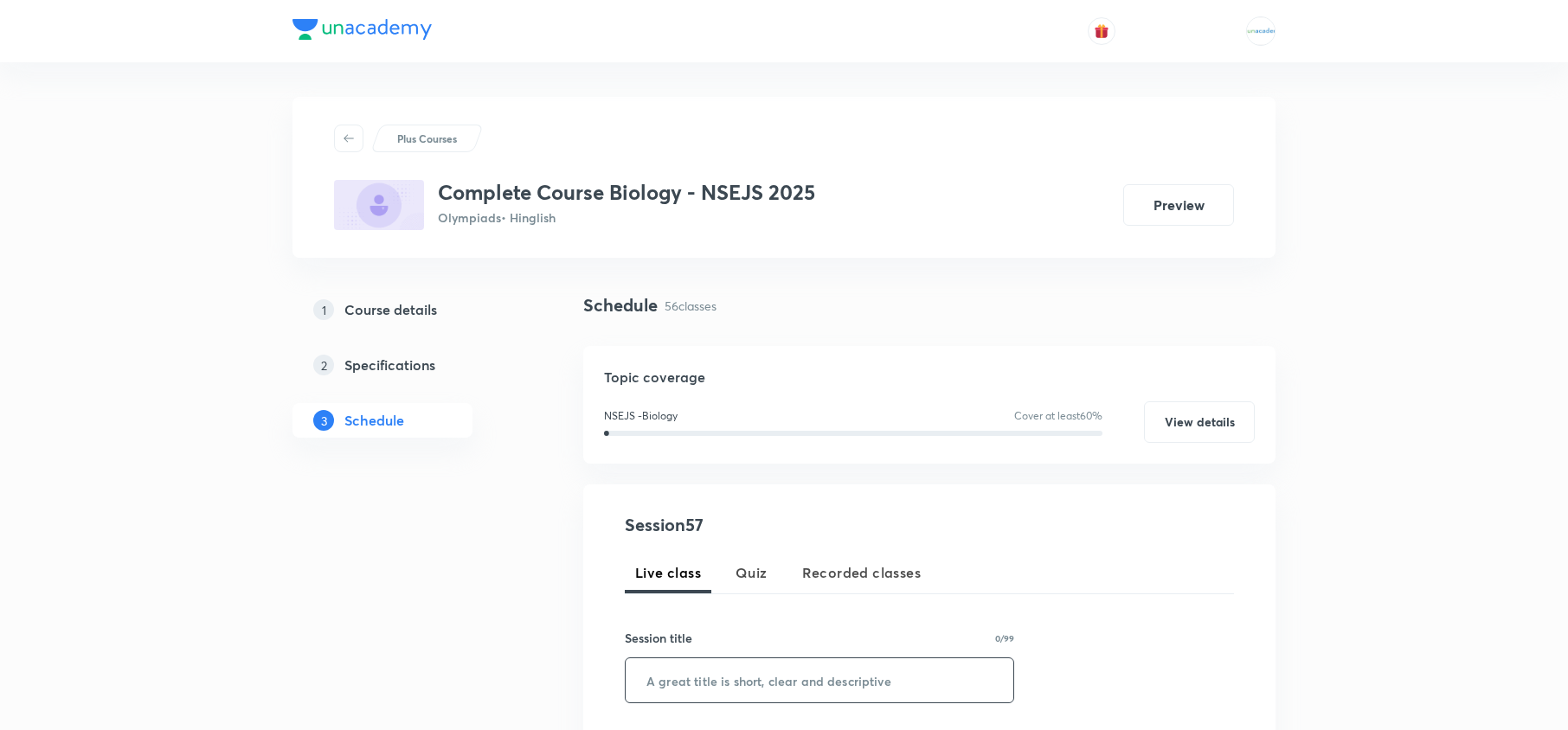
paste input "Genetics-08"
click at [730, 680] on input "Genetics-08" at bounding box center [820, 680] width 388 height 44
type input "Genetics-09"
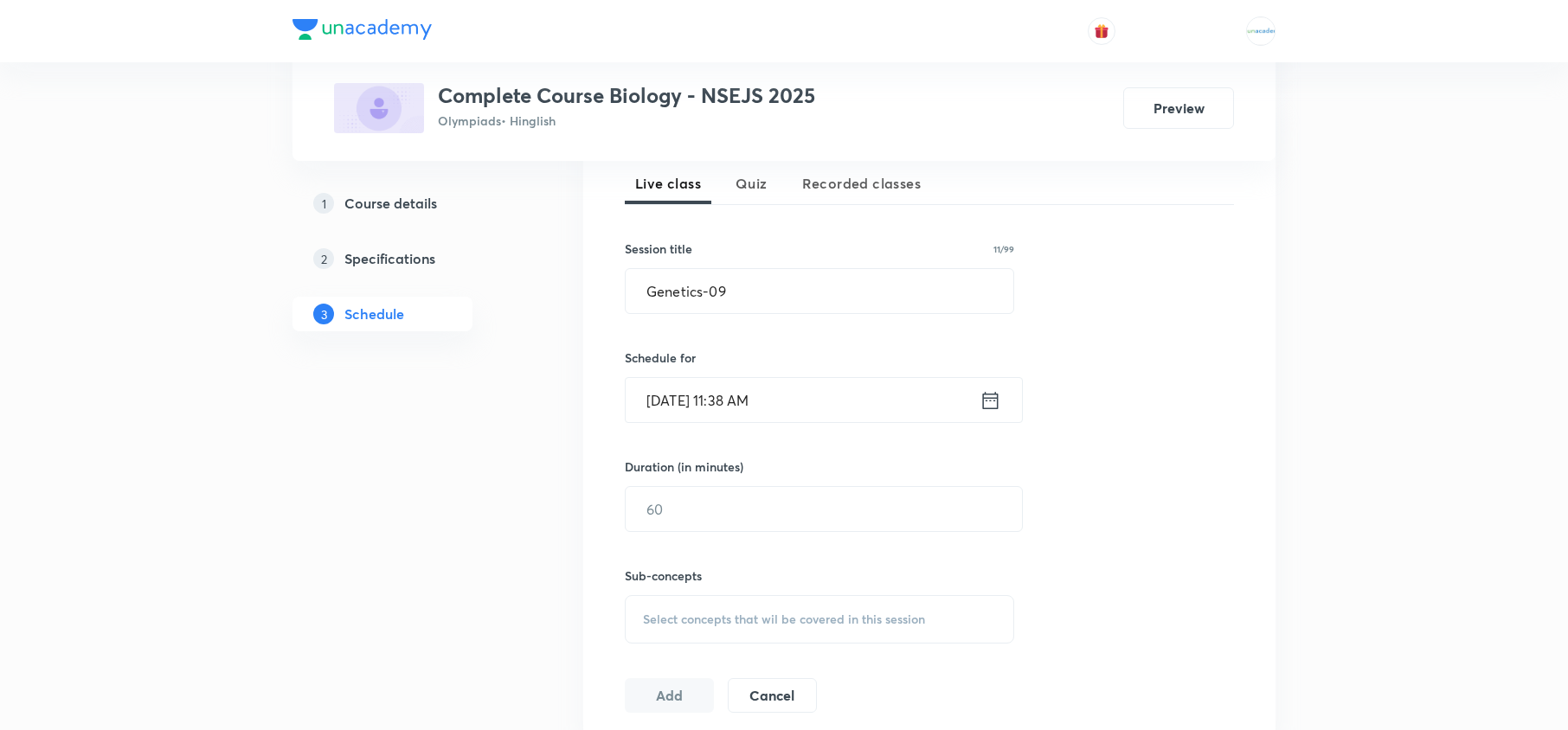
scroll to position [391, 0]
click at [992, 407] on icon at bounding box center [991, 397] width 15 height 17
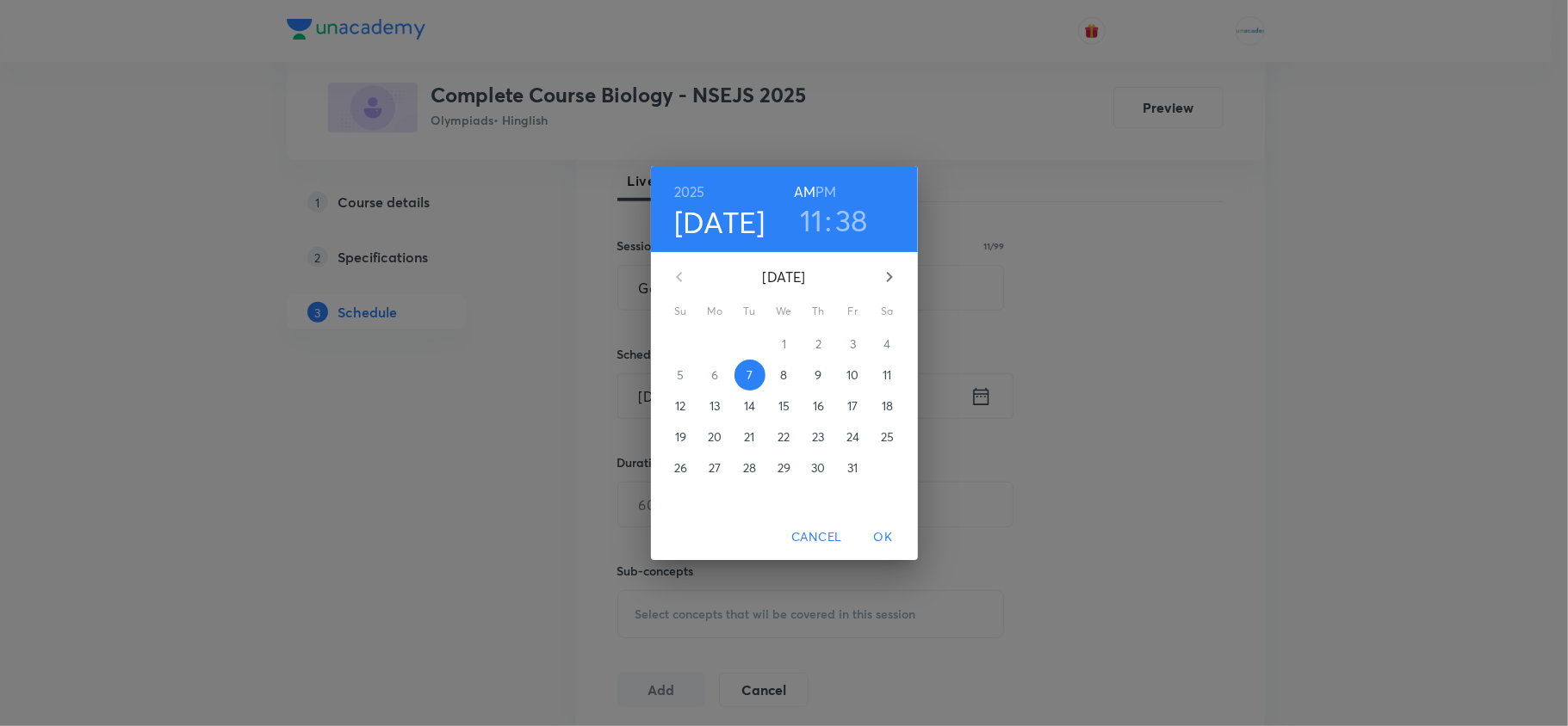
click at [784, 376] on p "8" at bounding box center [784, 375] width 7 height 17
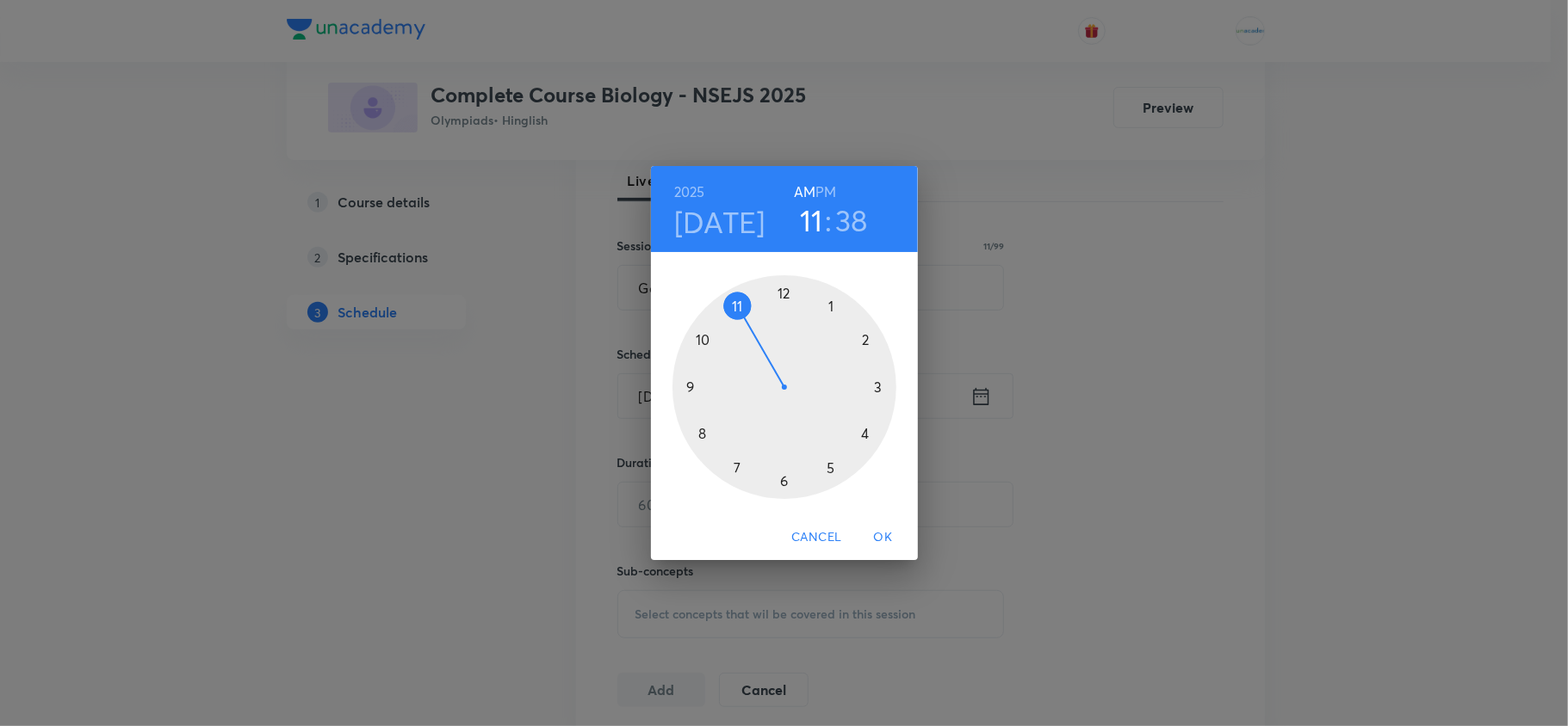
click at [825, 200] on h6 "PM" at bounding box center [825, 192] width 21 height 24
click at [879, 387] on div at bounding box center [784, 387] width 224 height 224
click at [692, 383] on div at bounding box center [784, 387] width 224 height 224
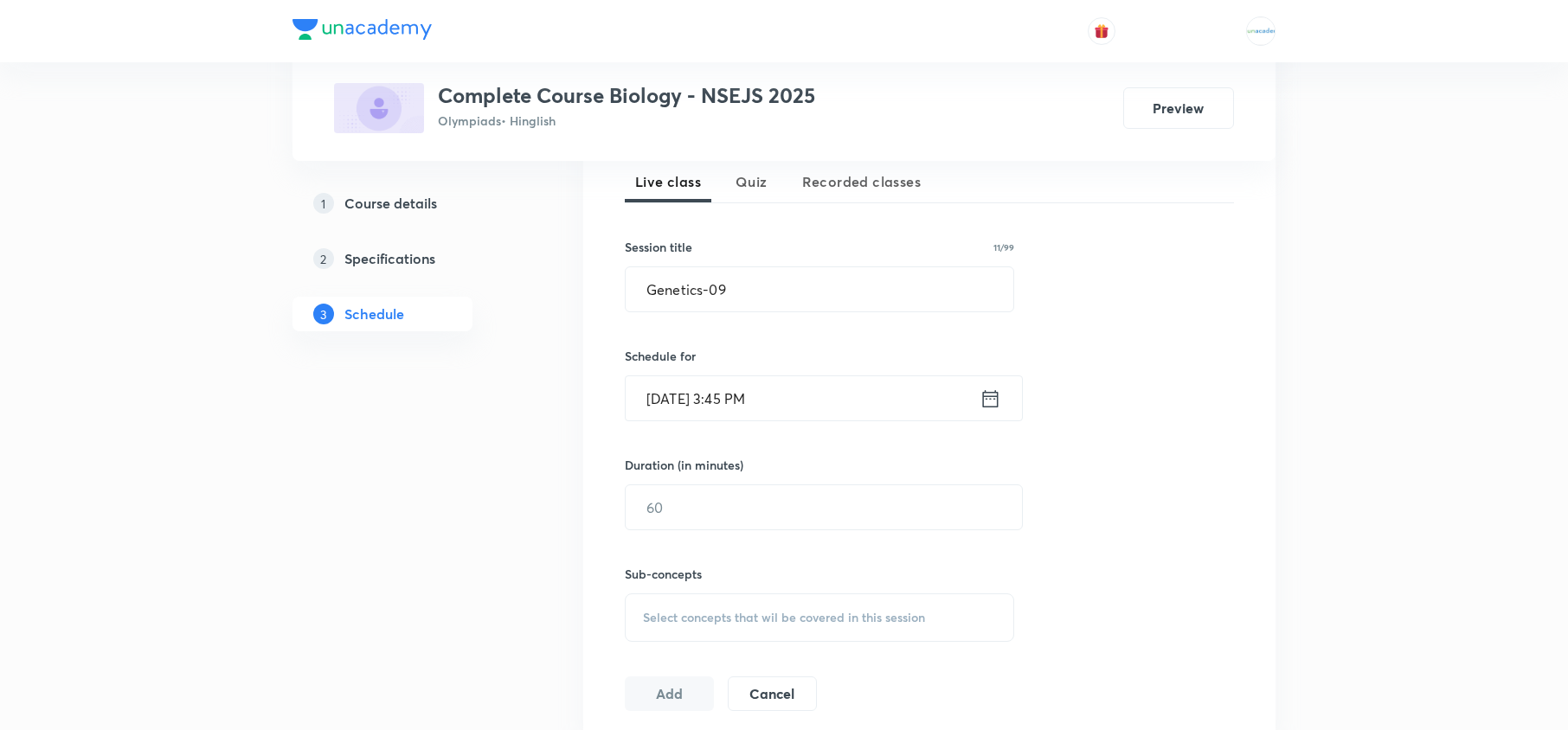
scroll to position [409, 0]
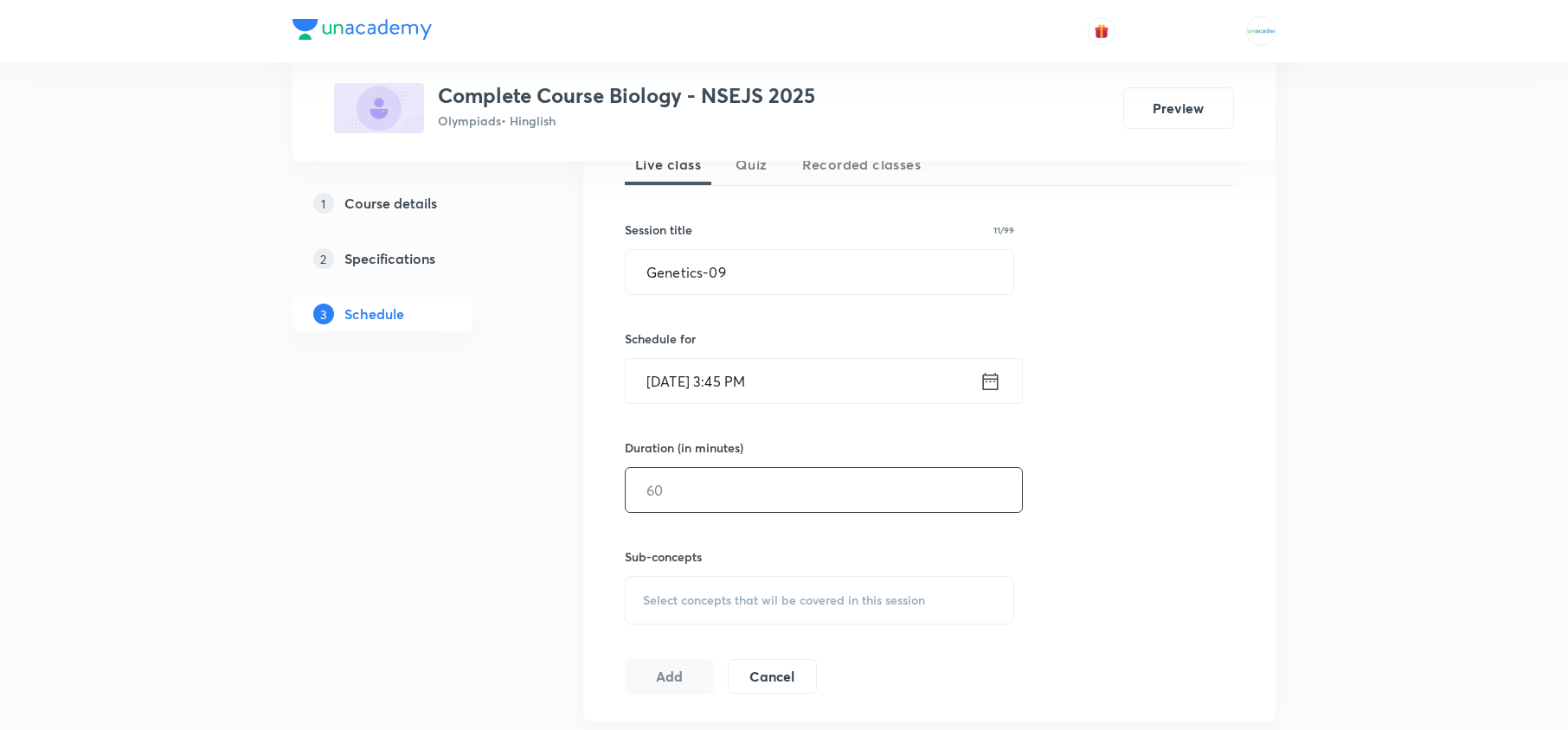
click at [701, 482] on input "text" at bounding box center [824, 490] width 396 height 44
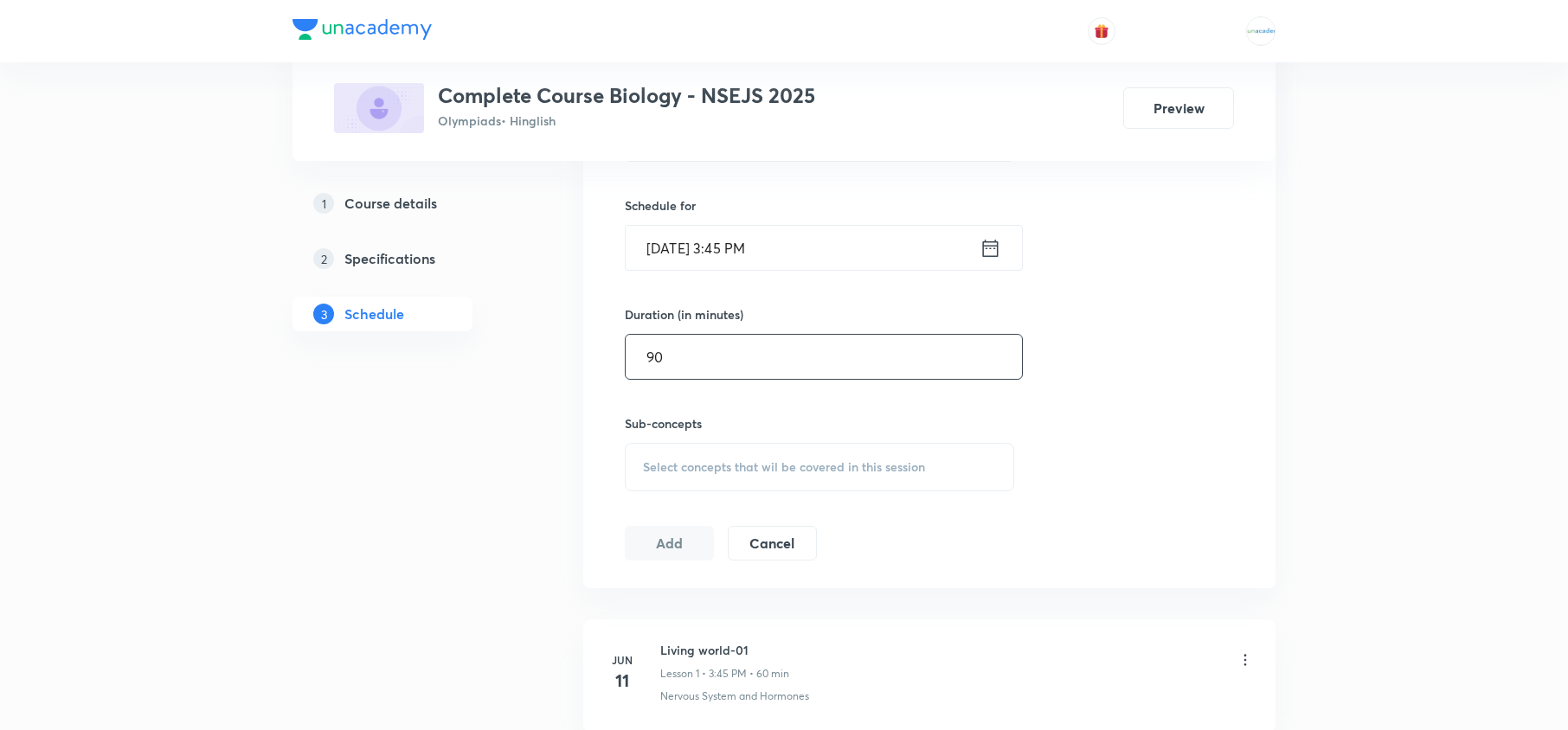
type input "90"
click at [774, 461] on span "Select concepts that wil be covered in this session" at bounding box center [784, 467] width 282 height 14
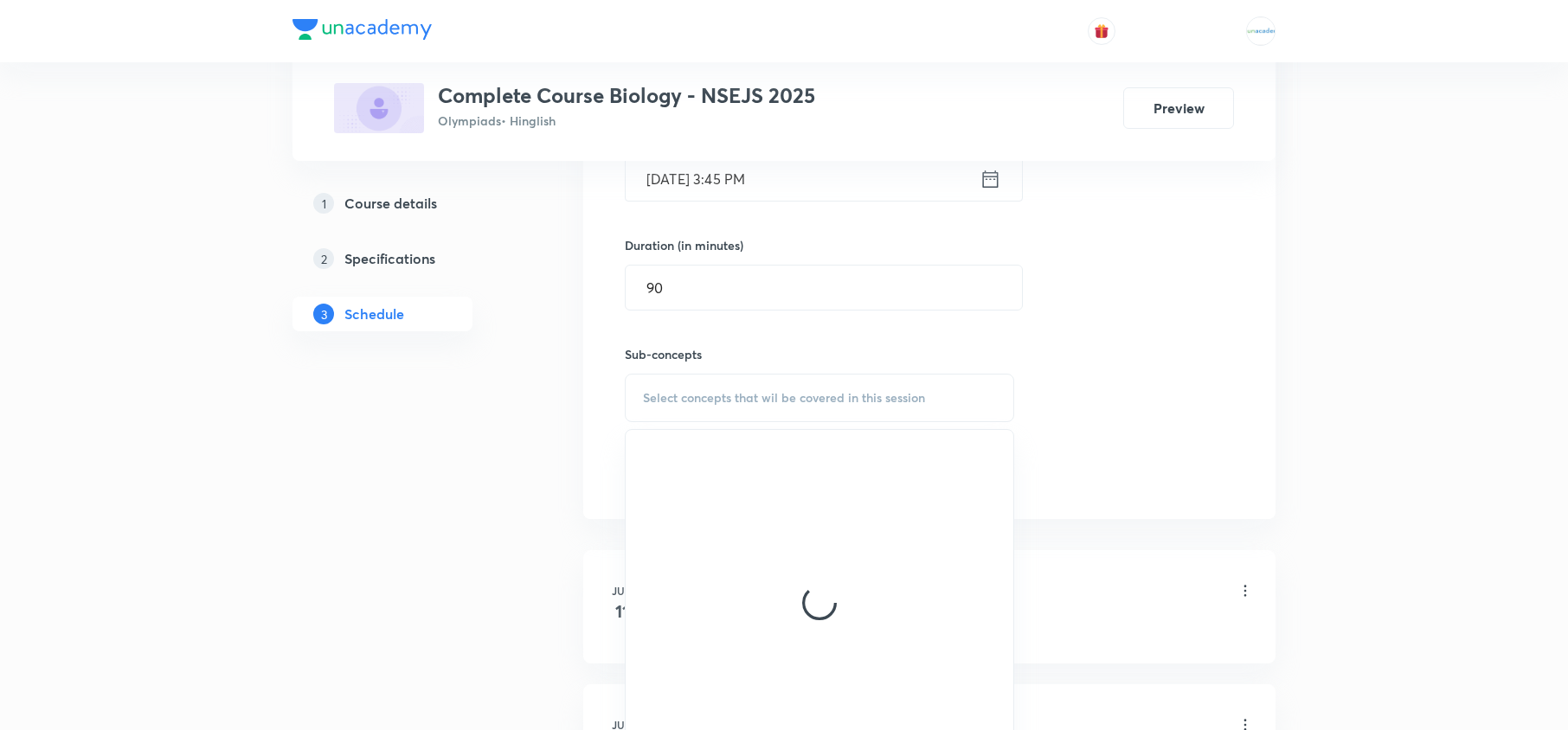
scroll to position [612, 0]
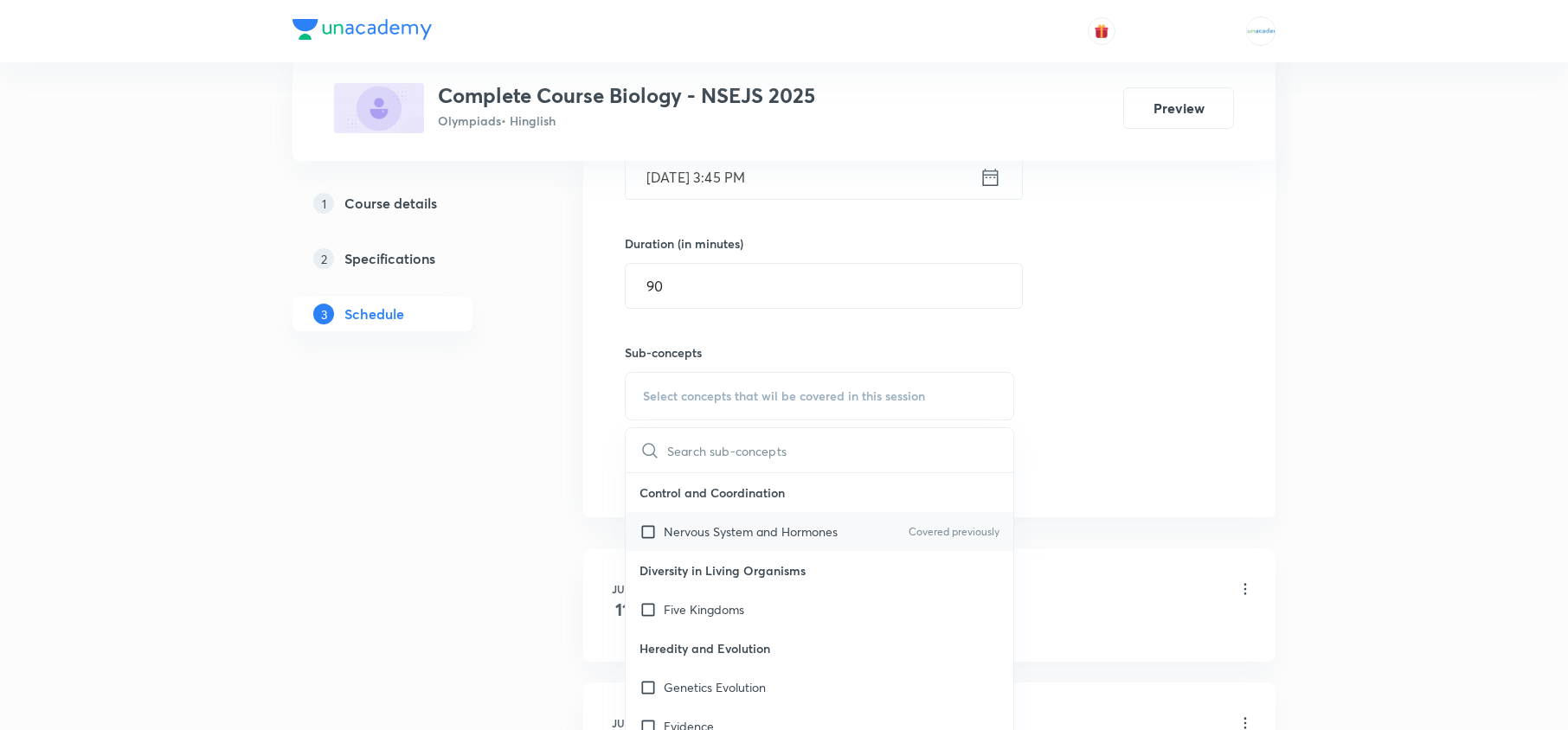
click at [713, 545] on div "Nervous System and Hormones Covered previously" at bounding box center [820, 531] width 388 height 39
checkbox input "true"
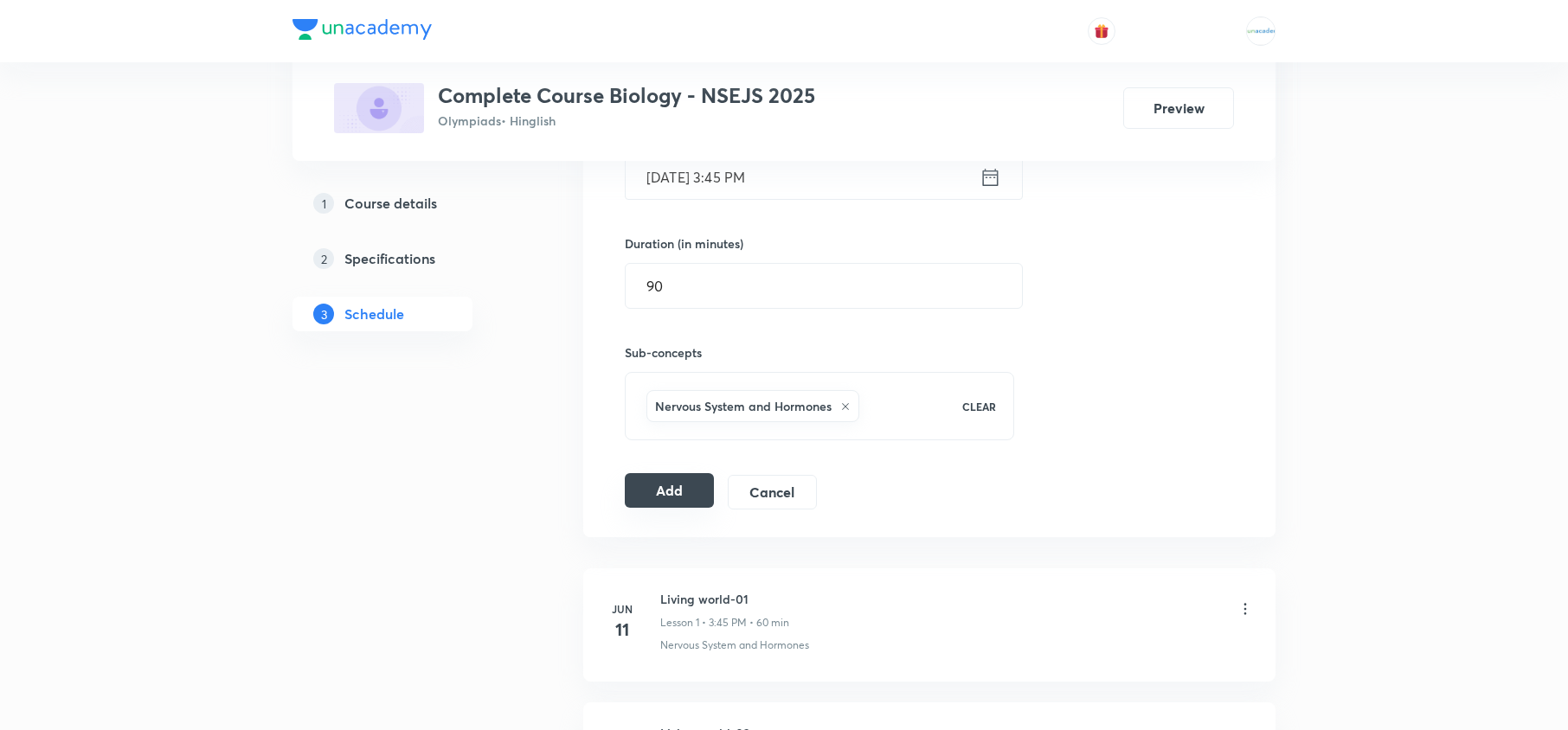
click at [656, 496] on button "Add" at bounding box center [670, 490] width 90 height 34
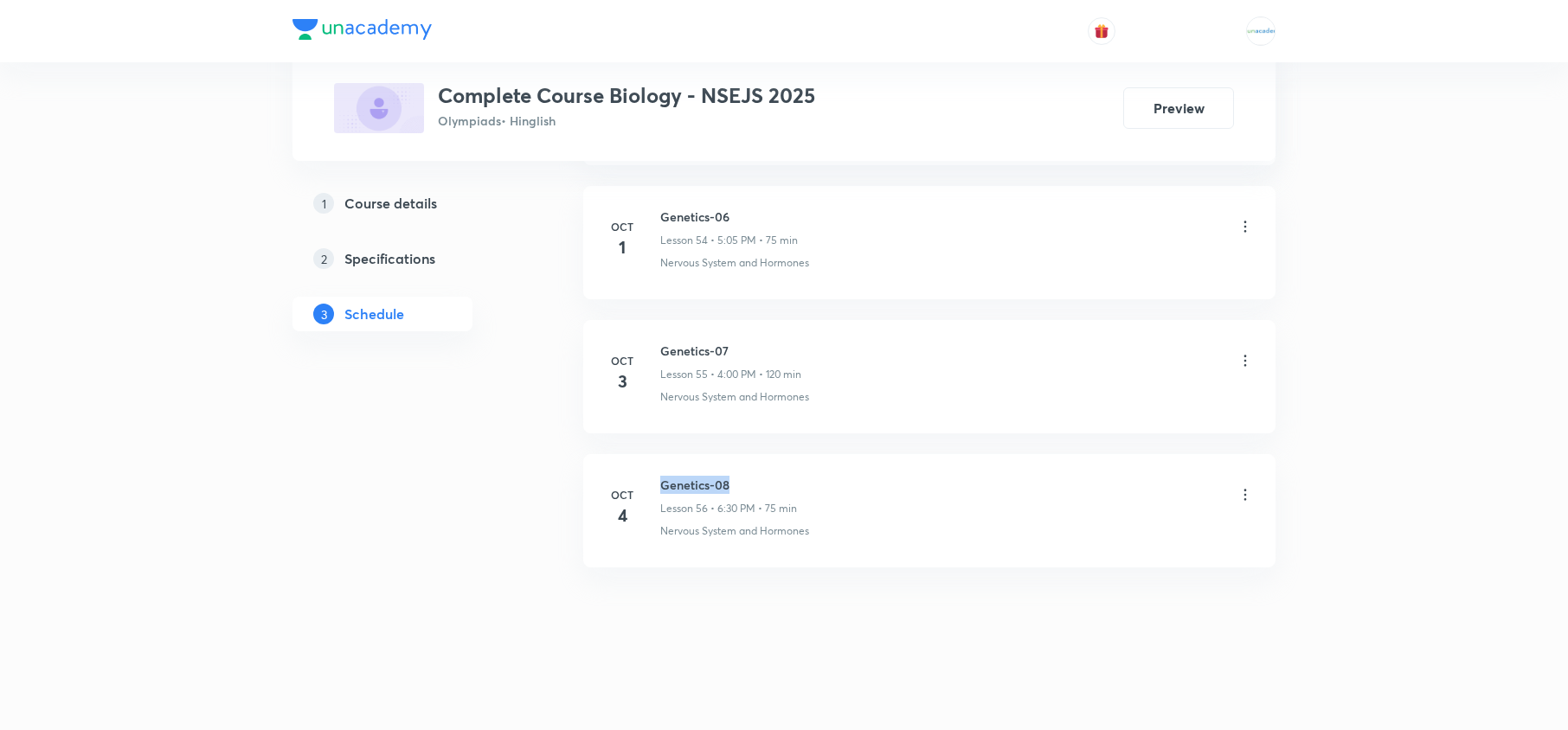
drag, startPoint x: 798, startPoint y: 481, endPoint x: 652, endPoint y: 475, distance: 146.1
click at [652, 476] on div "Oct 4 Genetics-08 Lesson 56 • 6:30 PM • 75 min Nervous System and Hormones" at bounding box center [929, 507] width 649 height 63
copy h6 "Genetics-08"
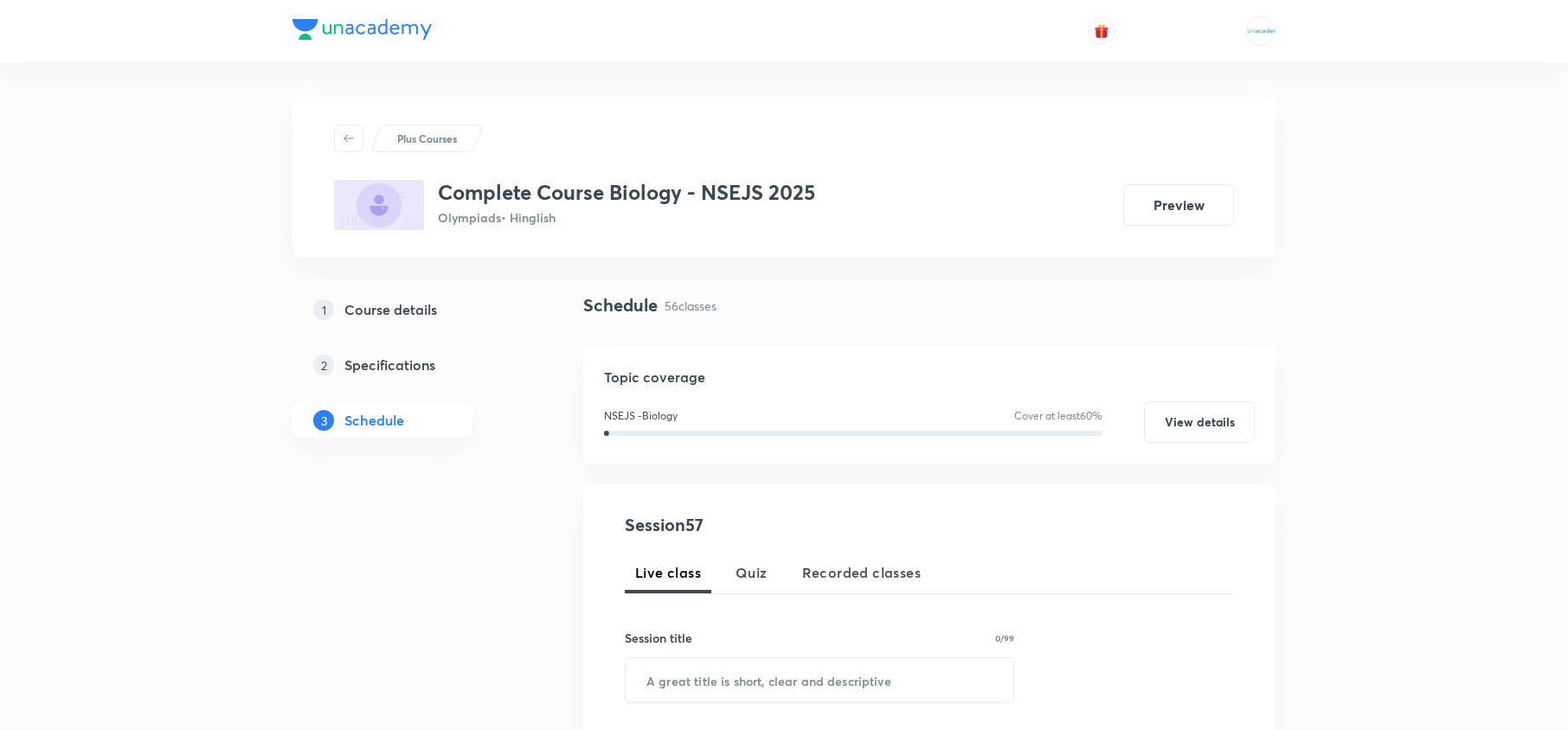
scroll to position [35, 0]
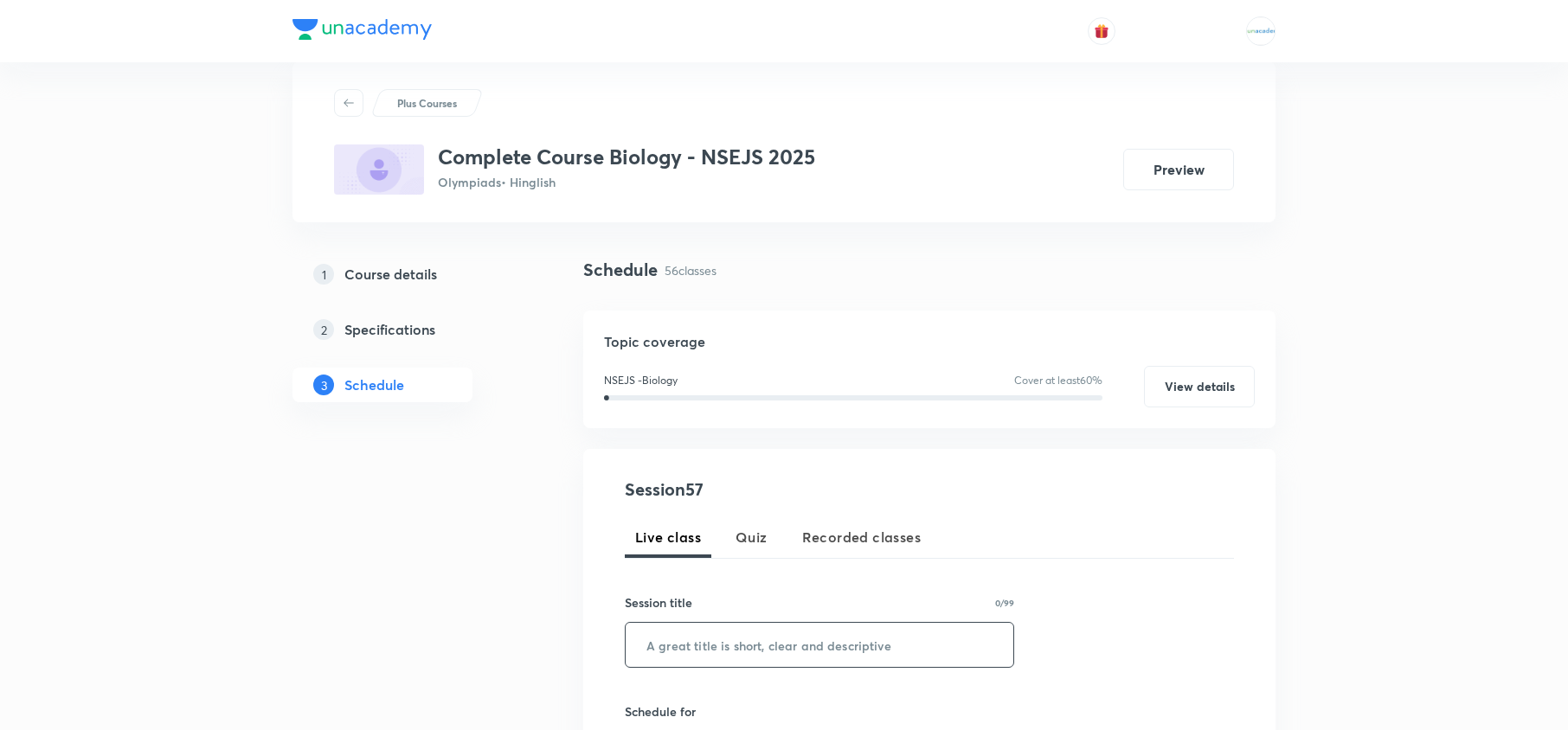
click at [730, 642] on input "text" at bounding box center [820, 645] width 388 height 44
paste input "Genetics-08"
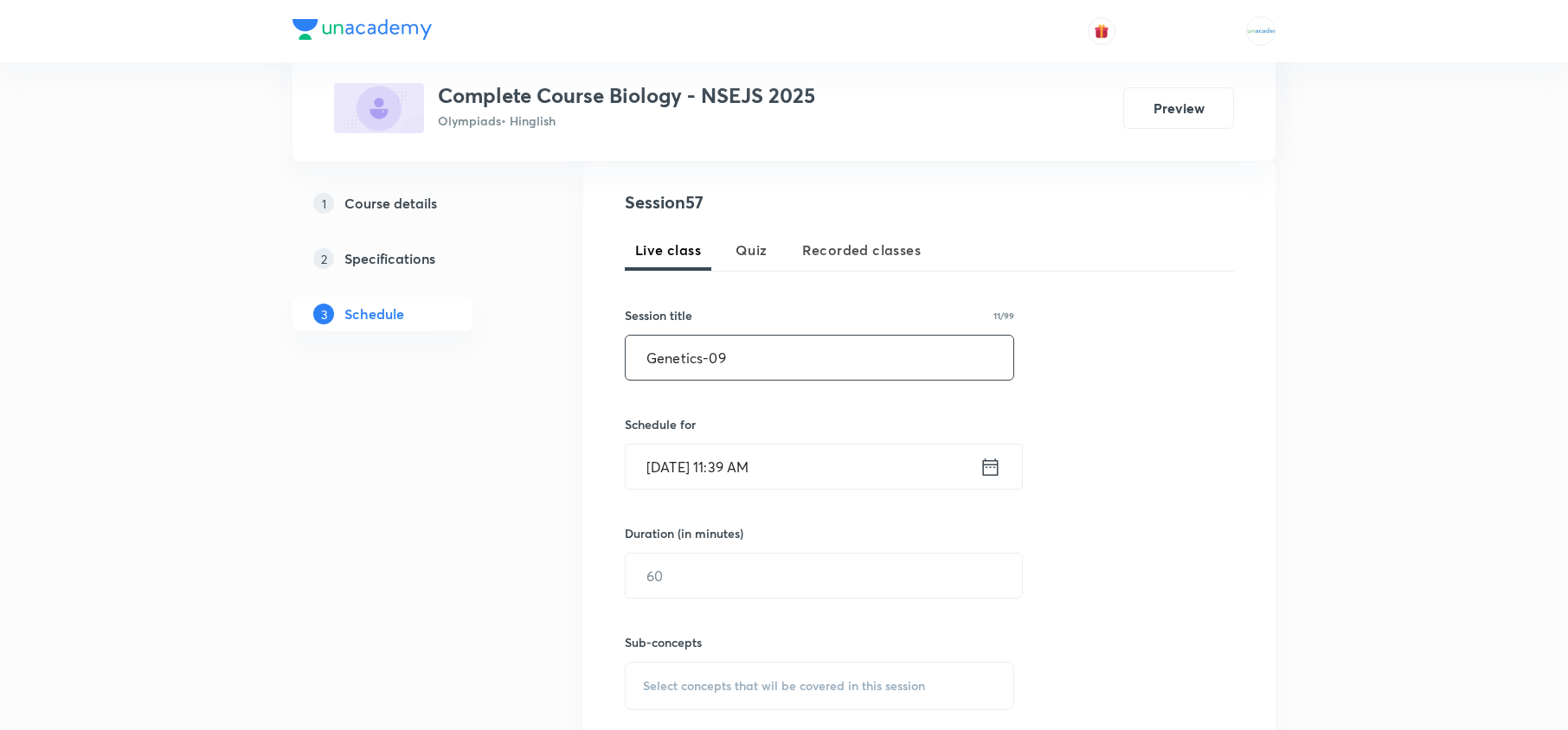
scroll to position [329, 0]
type input "Genetics-09"
click at [988, 469] on icon at bounding box center [991, 460] width 15 height 17
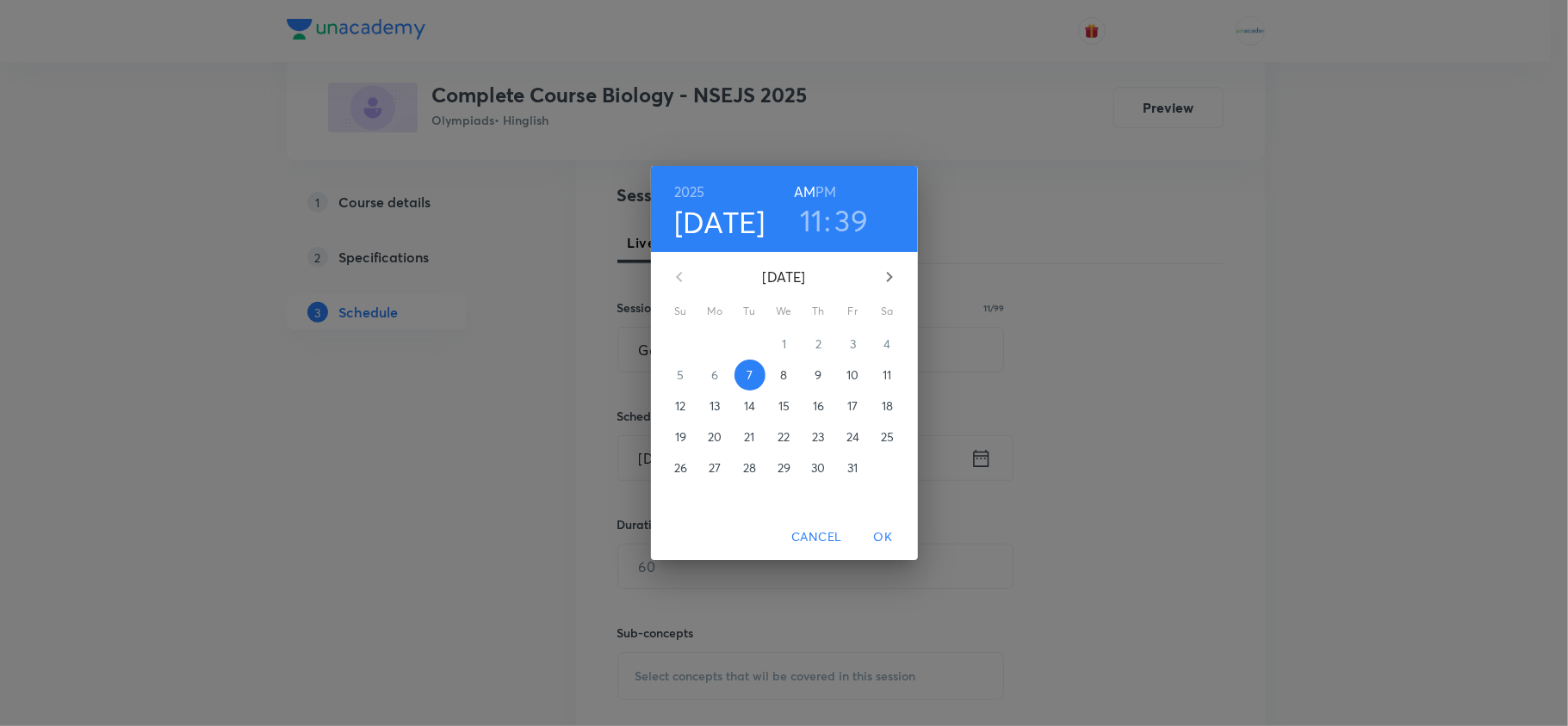
click at [1022, 368] on div "2025 Oct 7 11 : 39 AM PM October 2025 Su Mo Tu We Th Fr Sa 28 29 30 1 2 3 4 5 6…" at bounding box center [784, 363] width 1568 height 726
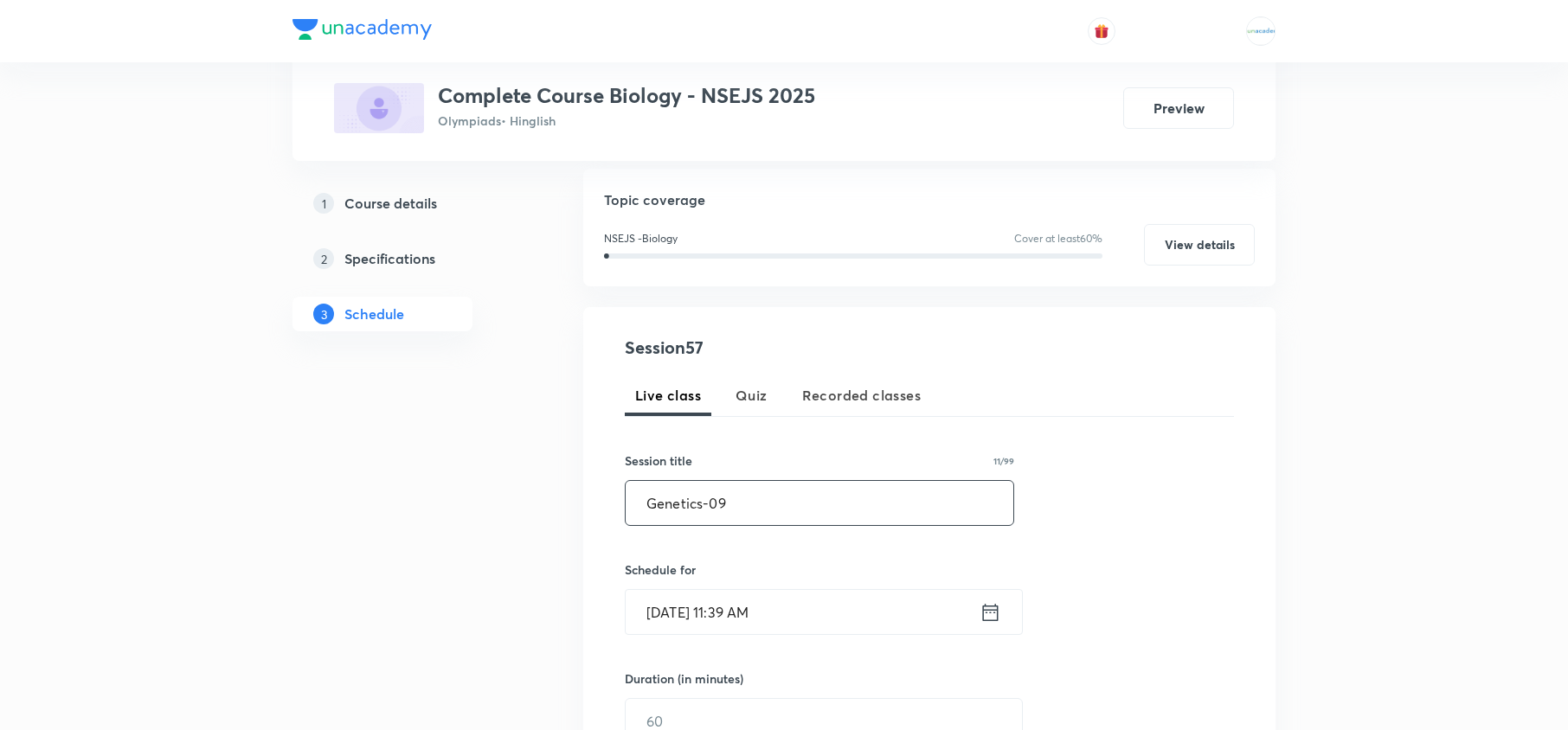
scroll to position [223, 0]
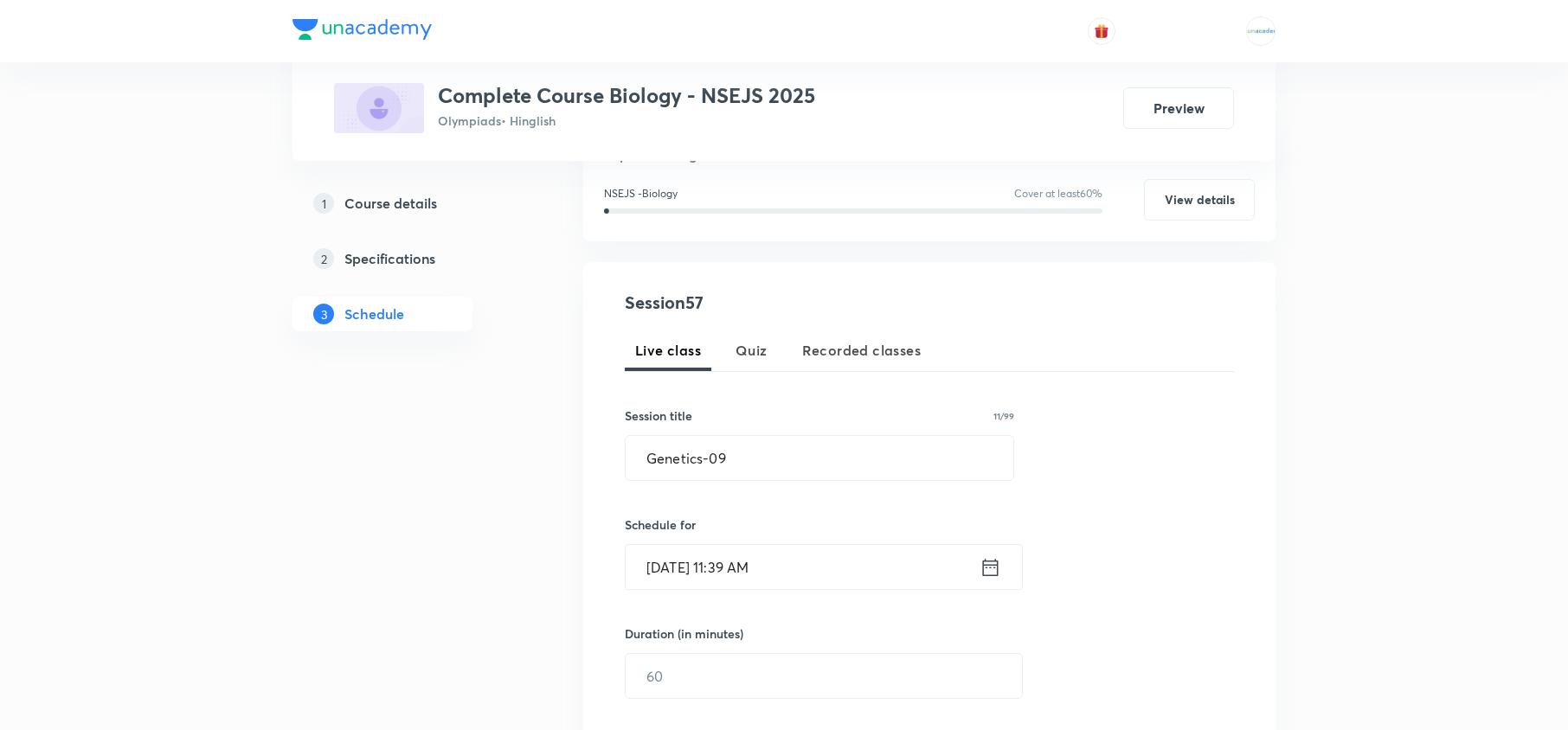
click at [991, 579] on icon at bounding box center [991, 567] width 22 height 24
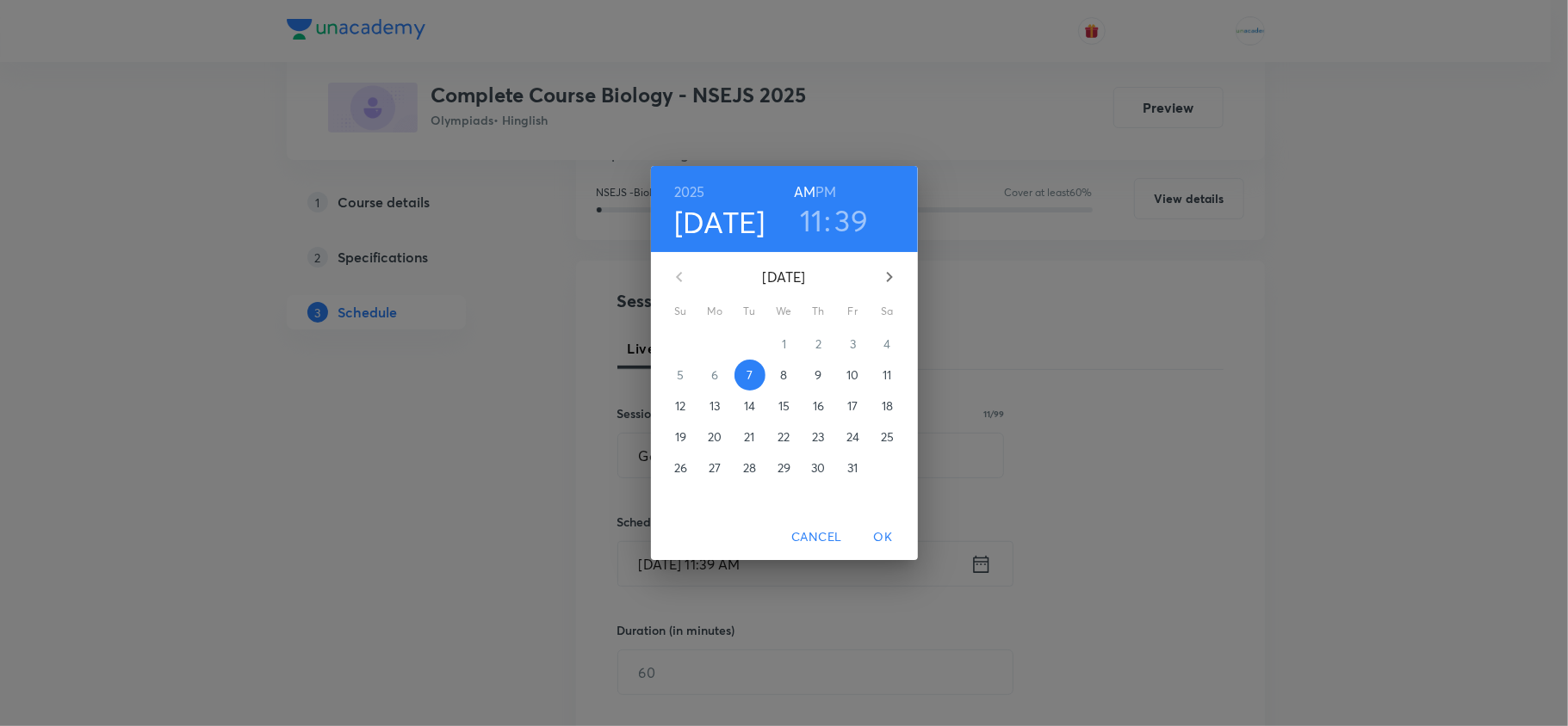
click at [777, 370] on span "8" at bounding box center [784, 375] width 31 height 17
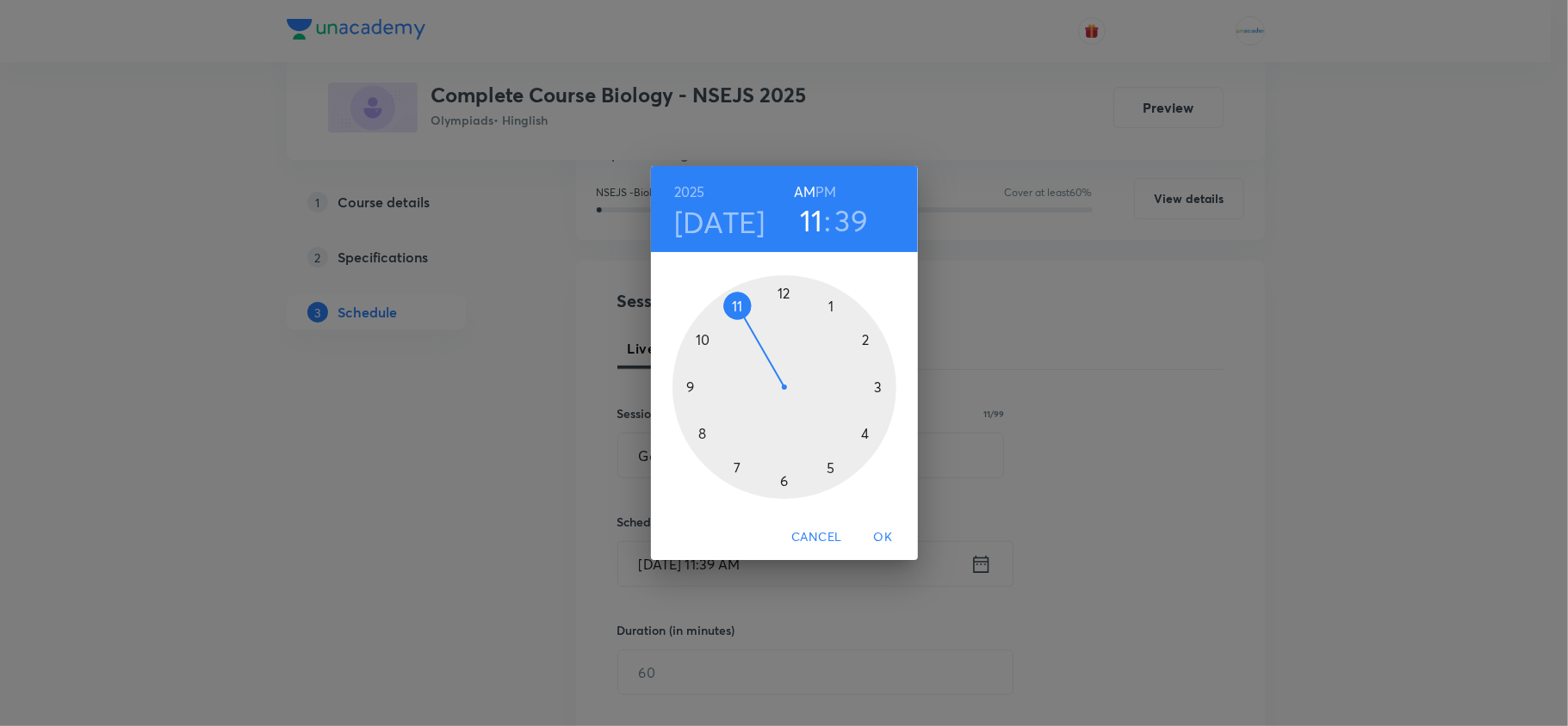
click at [825, 187] on h6 "PM" at bounding box center [825, 192] width 21 height 24
click at [882, 389] on div at bounding box center [784, 387] width 224 height 224
click at [693, 387] on div at bounding box center [784, 387] width 224 height 224
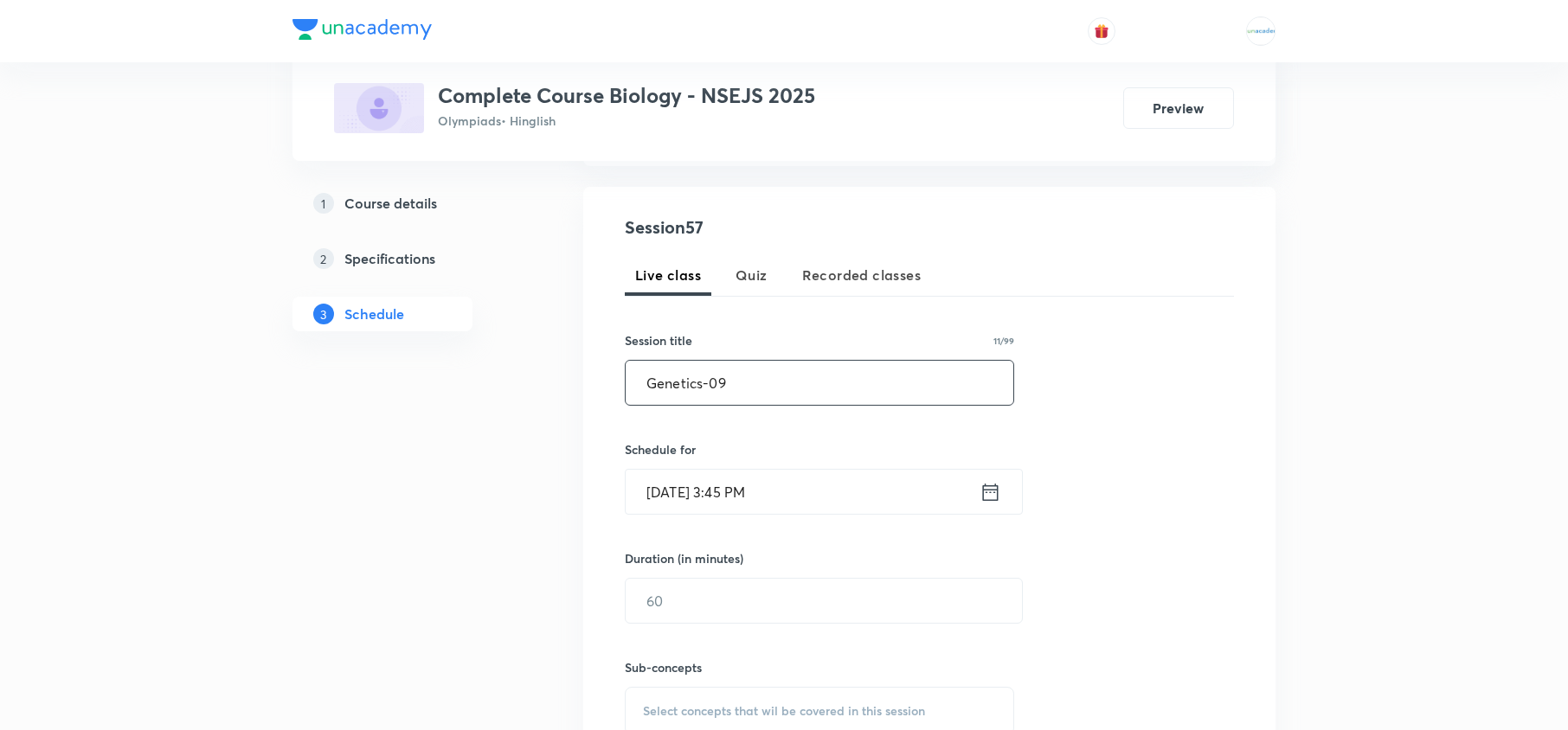
scroll to position [311, 0]
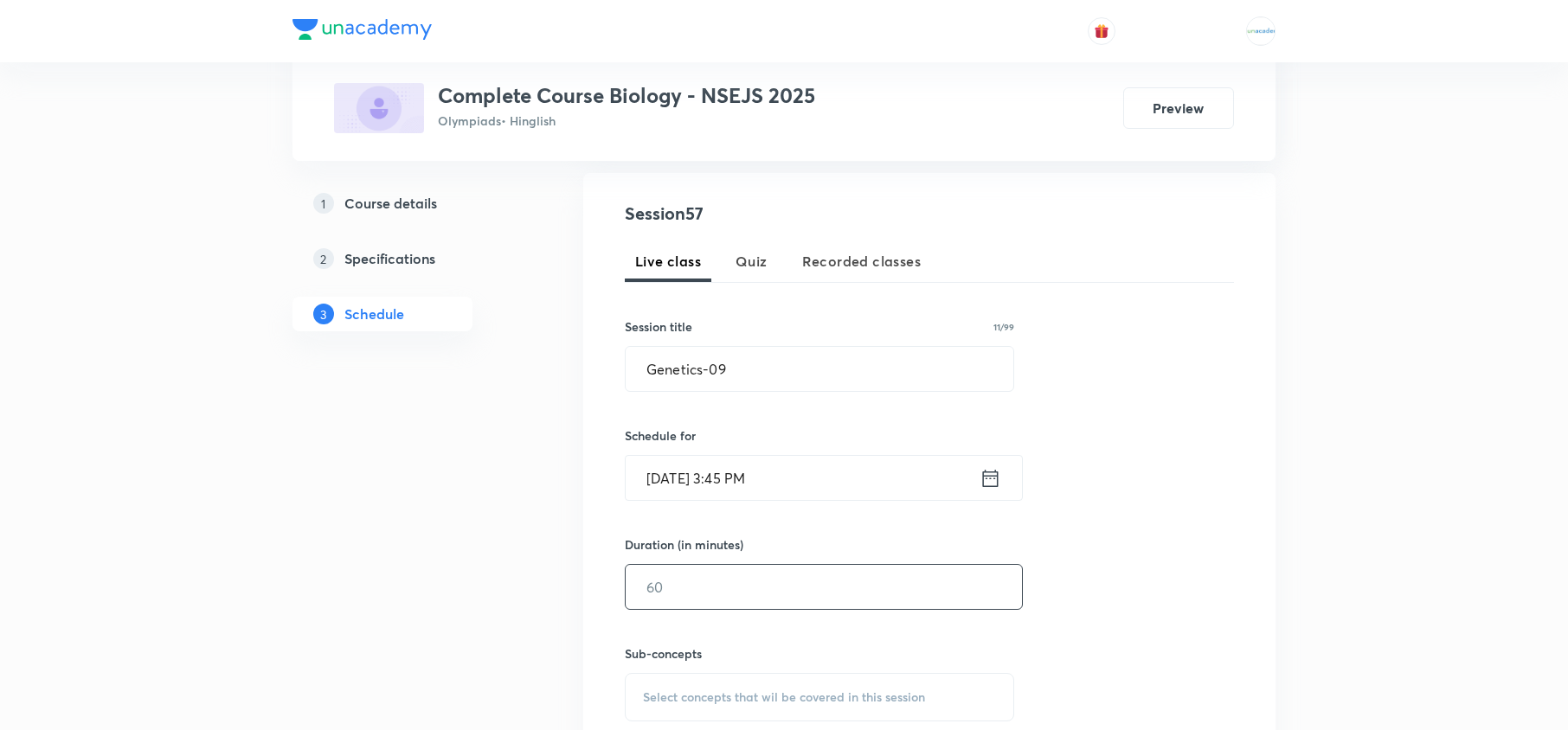
click at [724, 583] on input "text" at bounding box center [824, 587] width 396 height 44
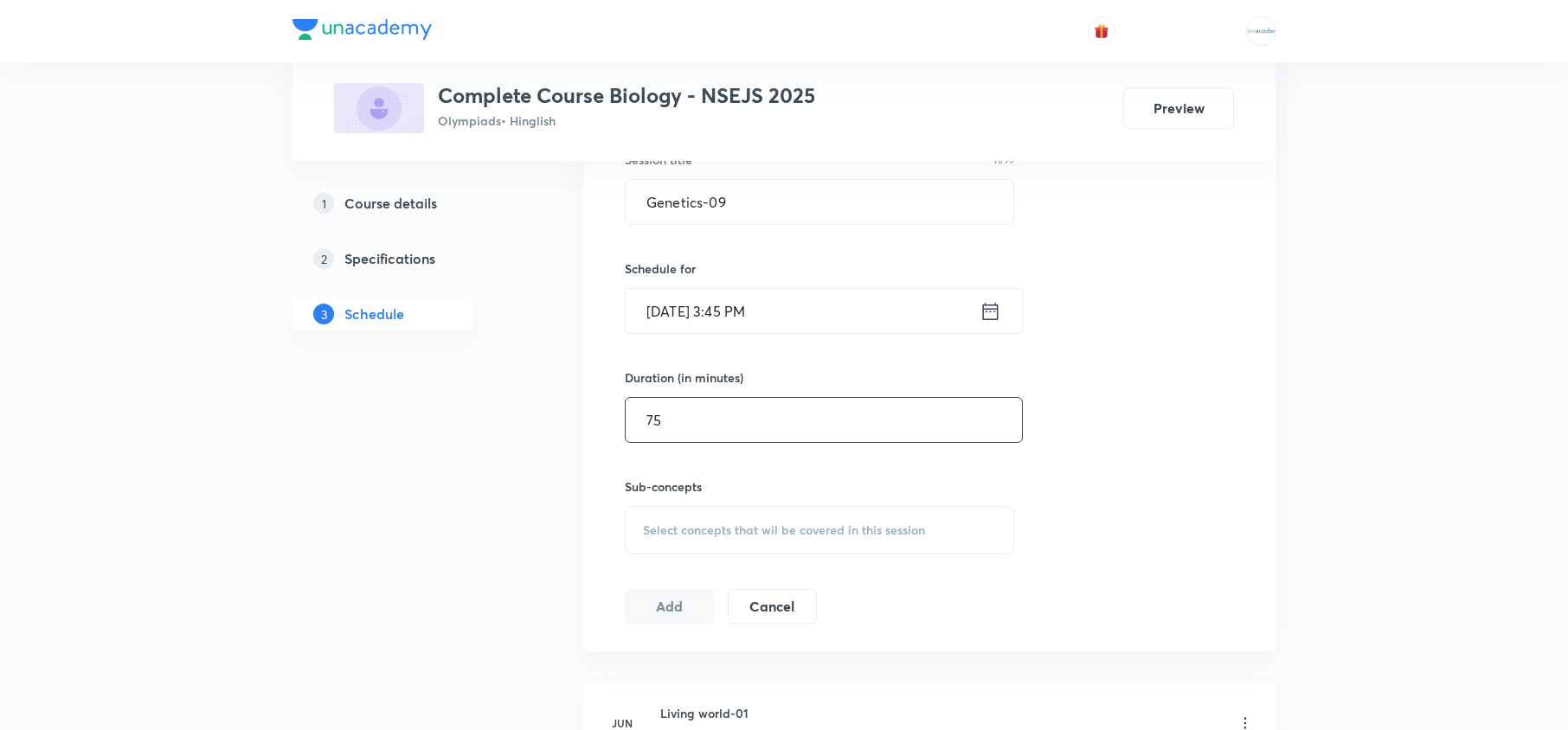
type input "75"
click at [790, 544] on div "Select concepts that wil be covered in this session" at bounding box center [820, 531] width 389 height 49
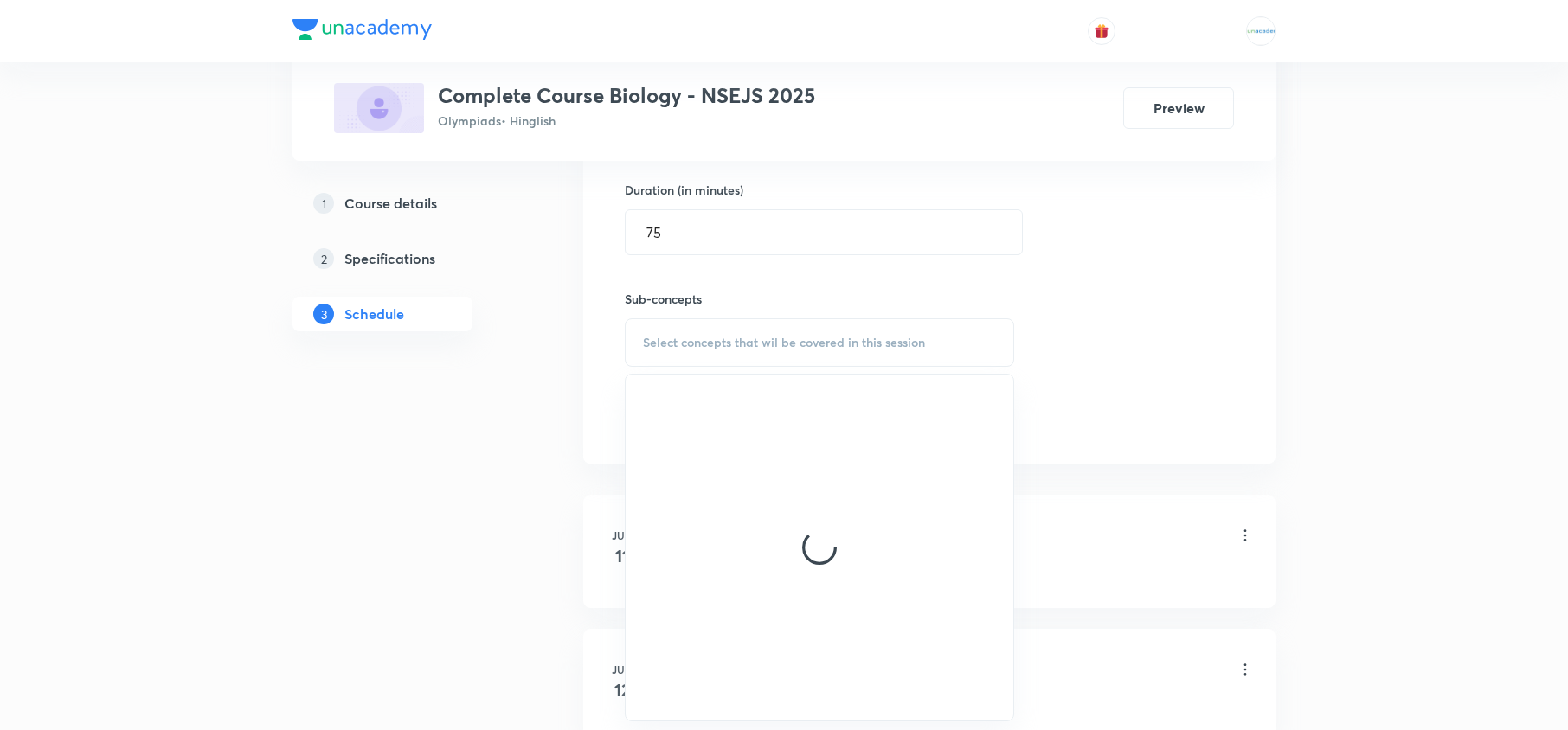
scroll to position [668, 0]
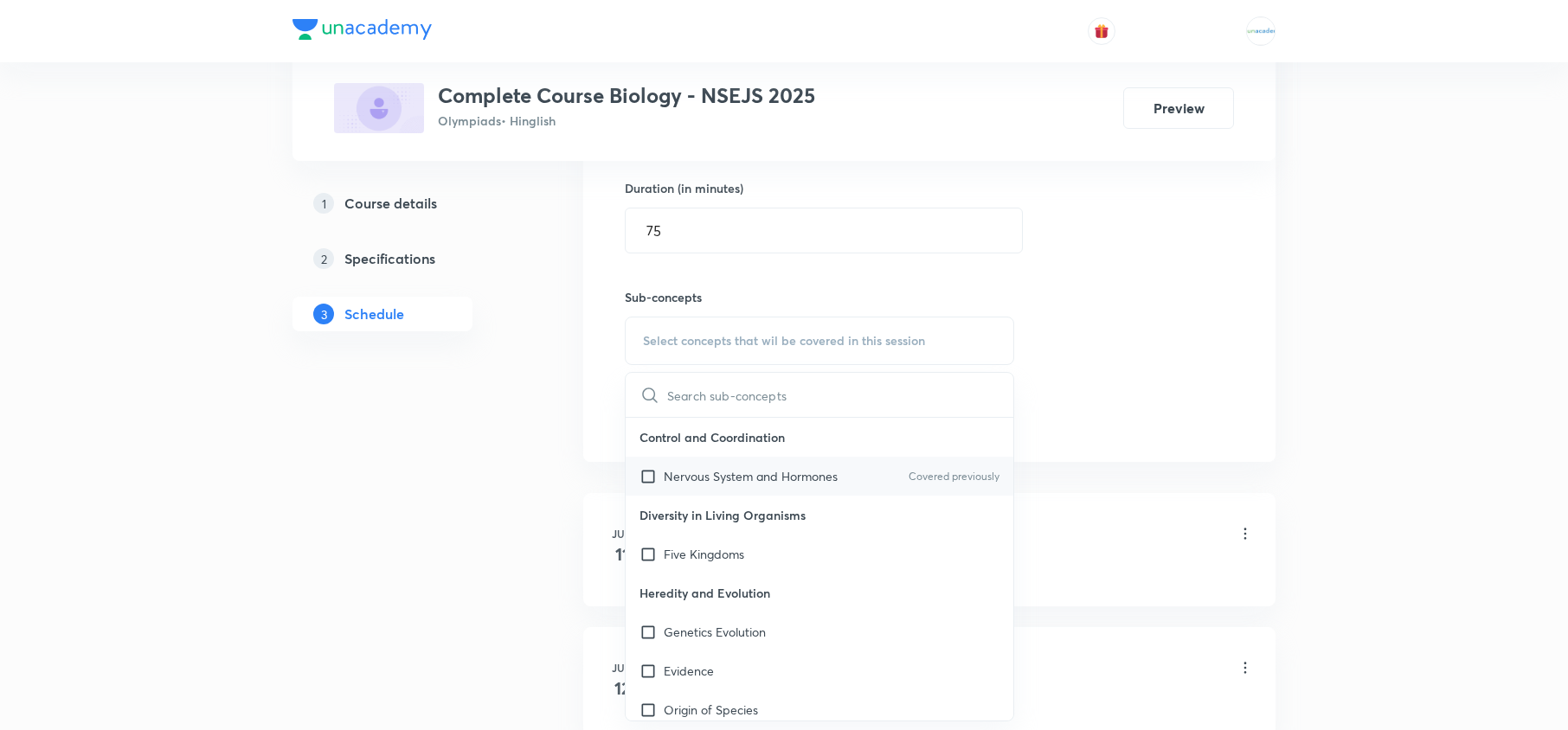
click at [728, 492] on div "Nervous System and Hormones Covered previously" at bounding box center [820, 476] width 388 height 39
checkbox input "true"
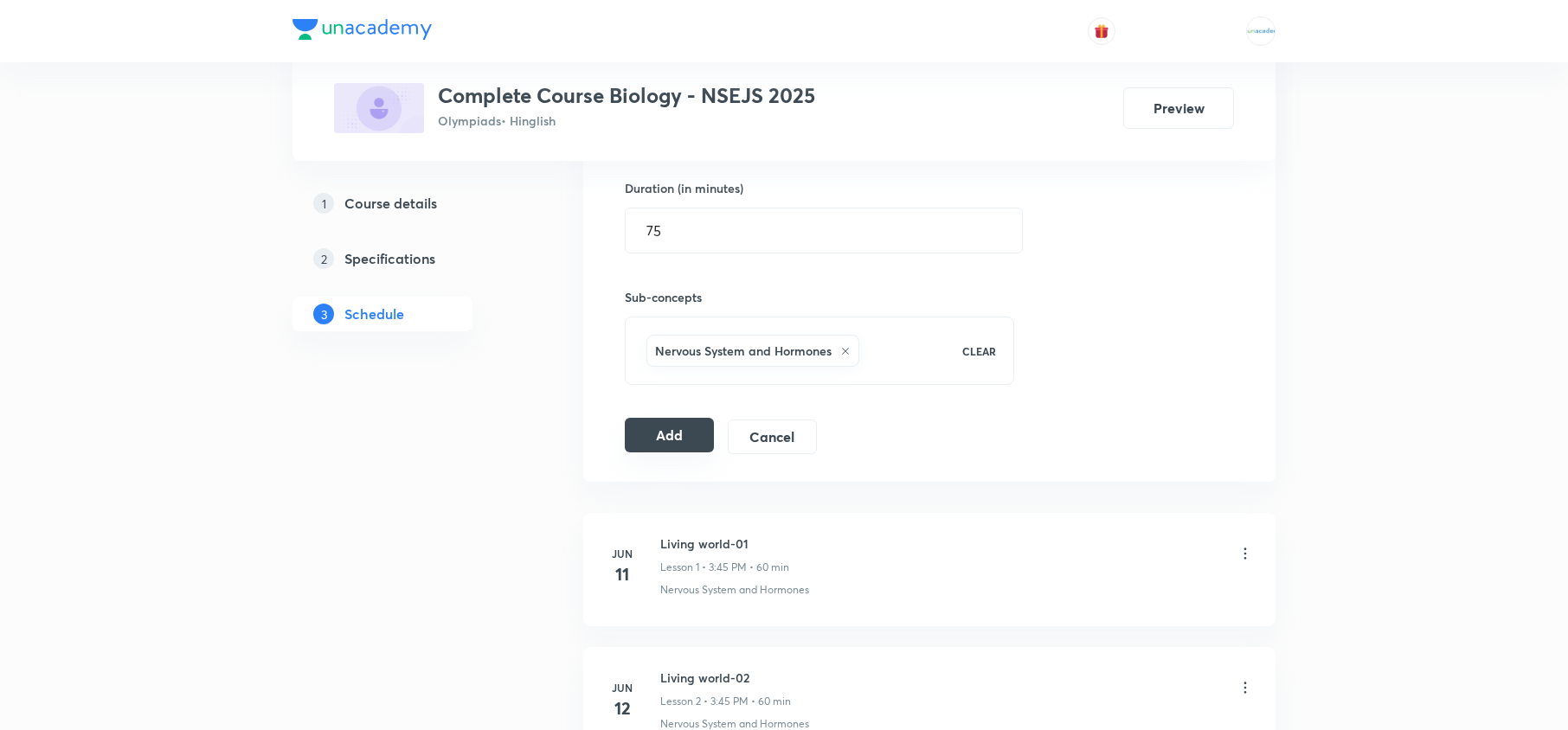
click at [625, 436] on button "Add" at bounding box center [670, 435] width 90 height 34
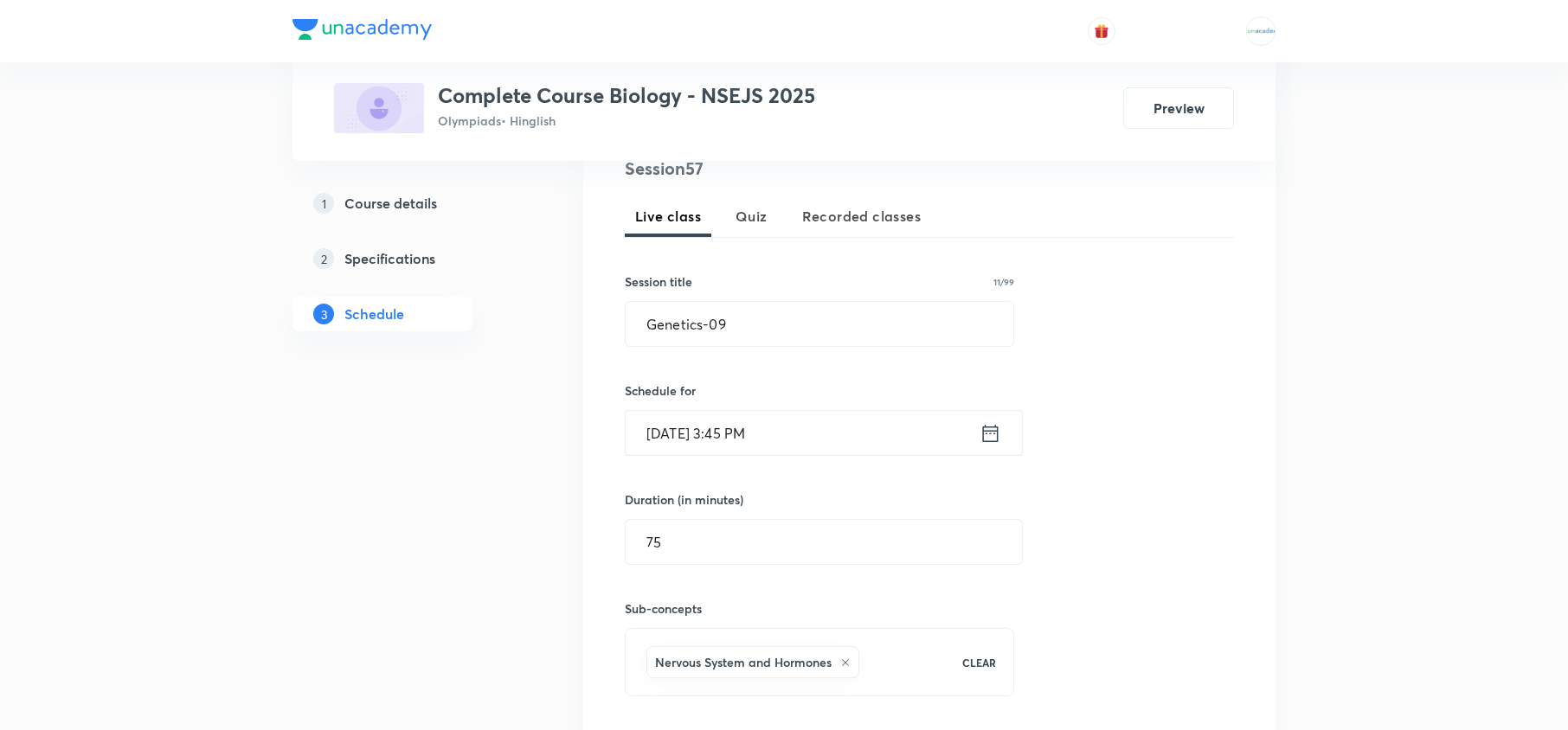
scroll to position [389, 0]
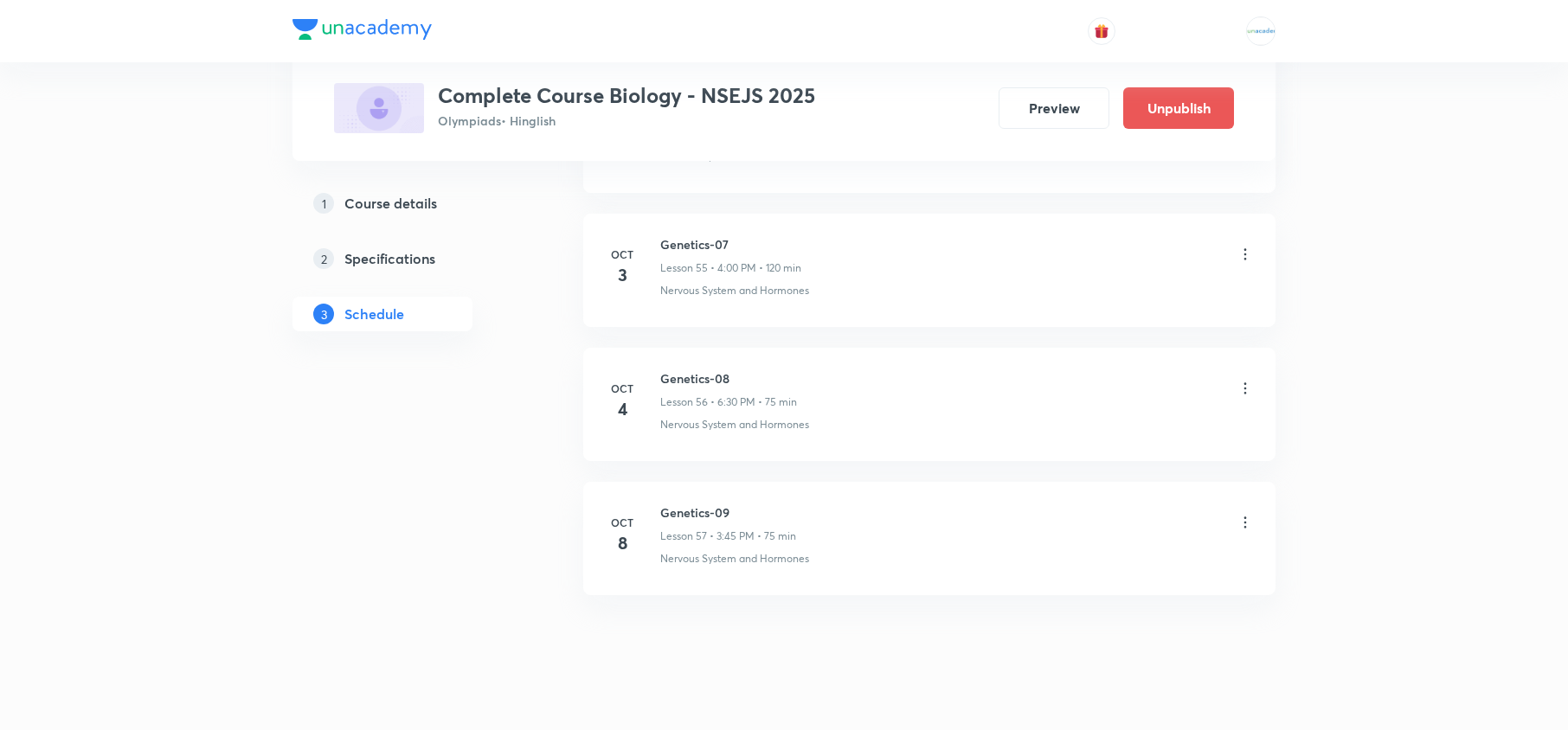
scroll to position [8253, 0]
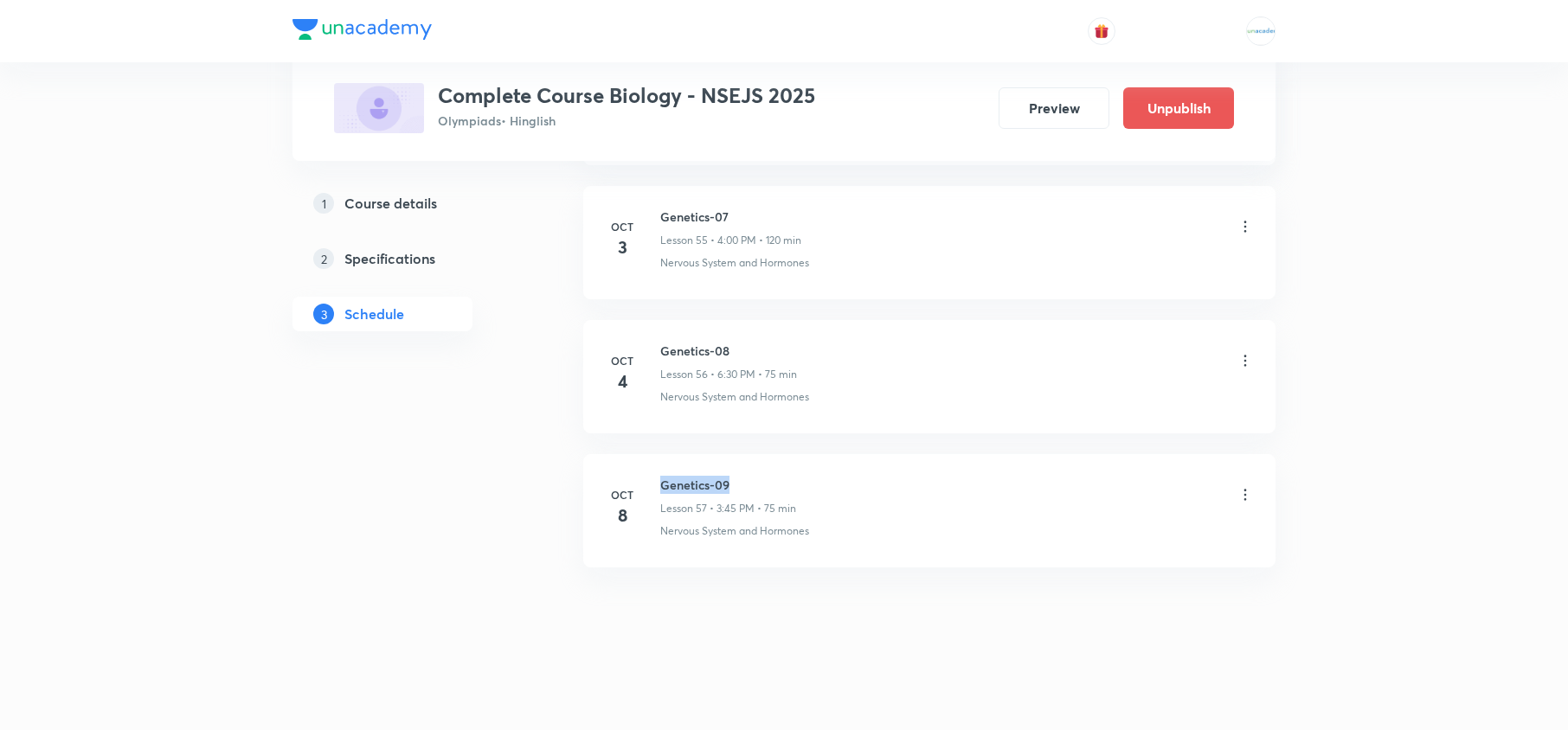
drag, startPoint x: 759, startPoint y: 469, endPoint x: 661, endPoint y: 453, distance: 99.3
click at [661, 454] on li "Oct 8 Genetics-09 Lesson 57 • 3:45 PM • 75 min Nervous System and Hormones" at bounding box center [929, 510] width 692 height 113
copy h6 "Genetics-09"
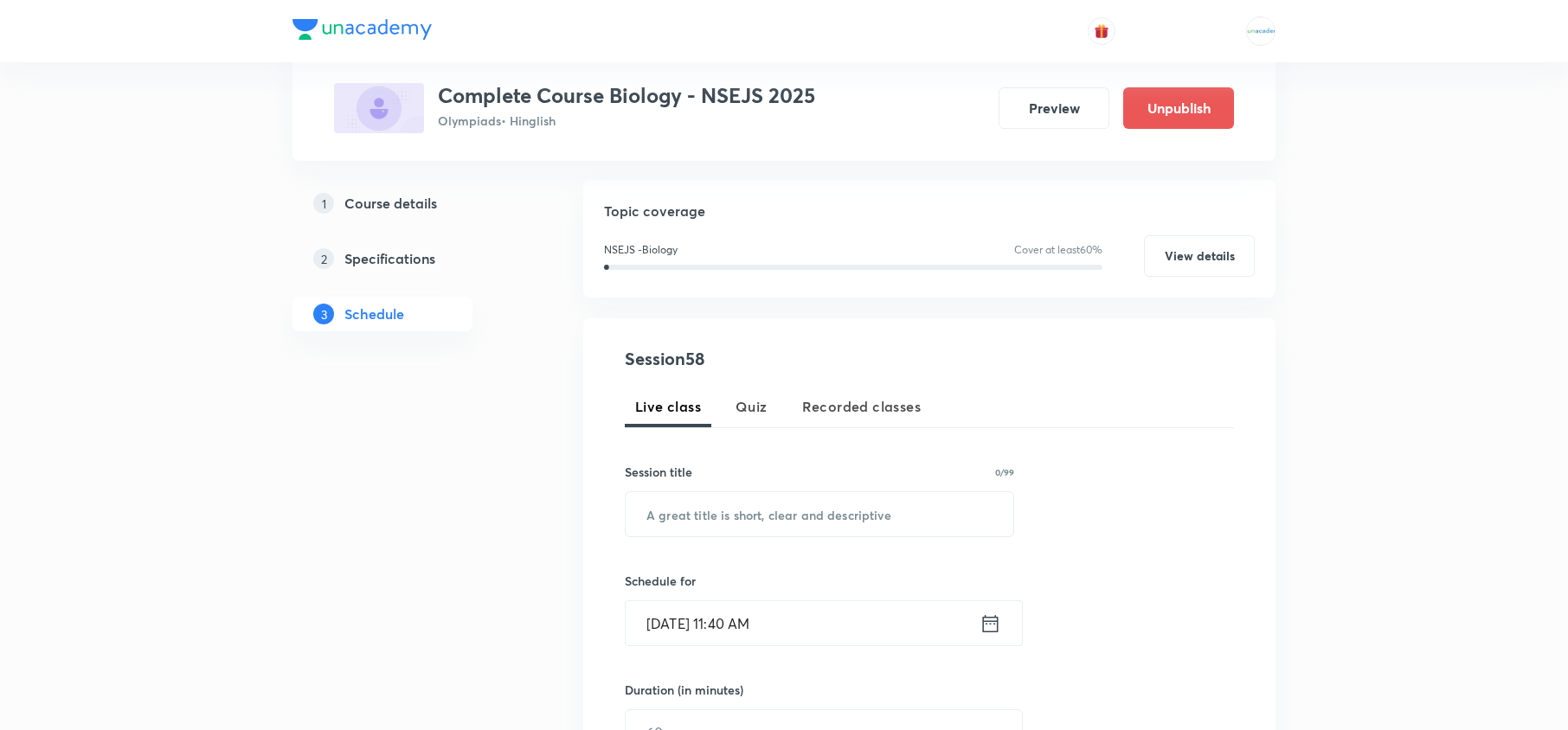
scroll to position [0, 0]
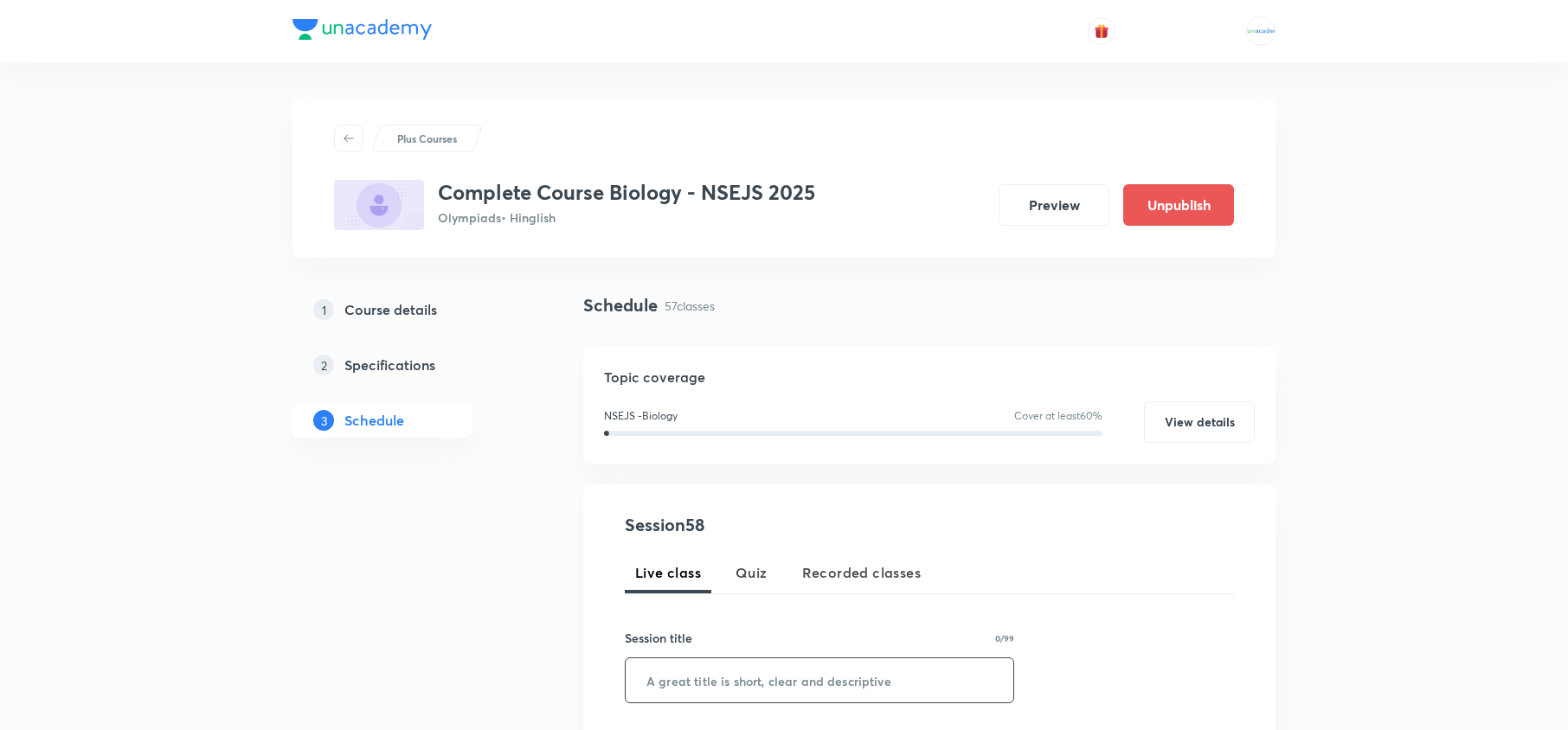
paste input "Genetics-09"
click at [772, 669] on input "Genetics-09" at bounding box center [820, 680] width 388 height 44
type input "Genetics-10"
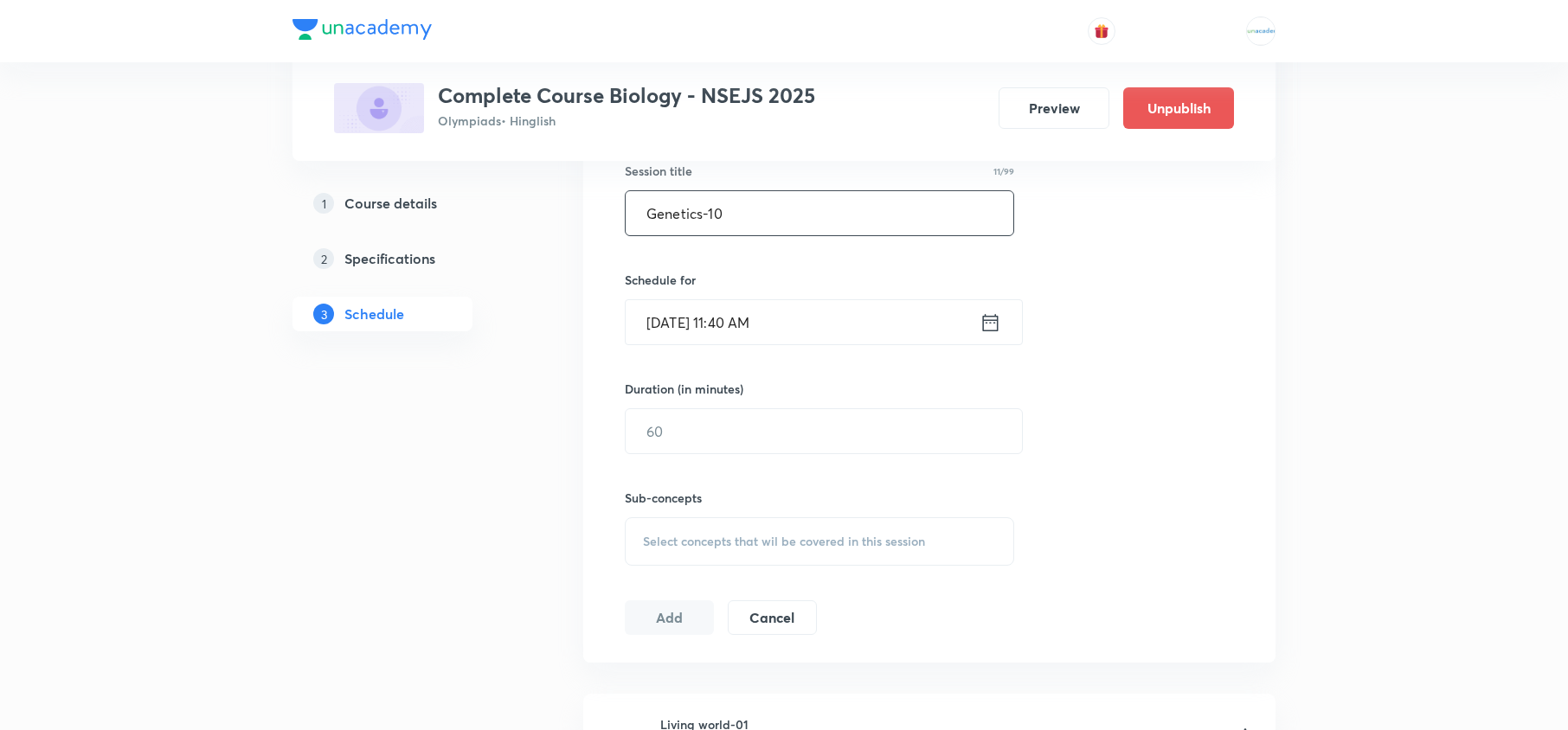
scroll to position [469, 0]
click at [992, 329] on icon at bounding box center [991, 320] width 15 height 17
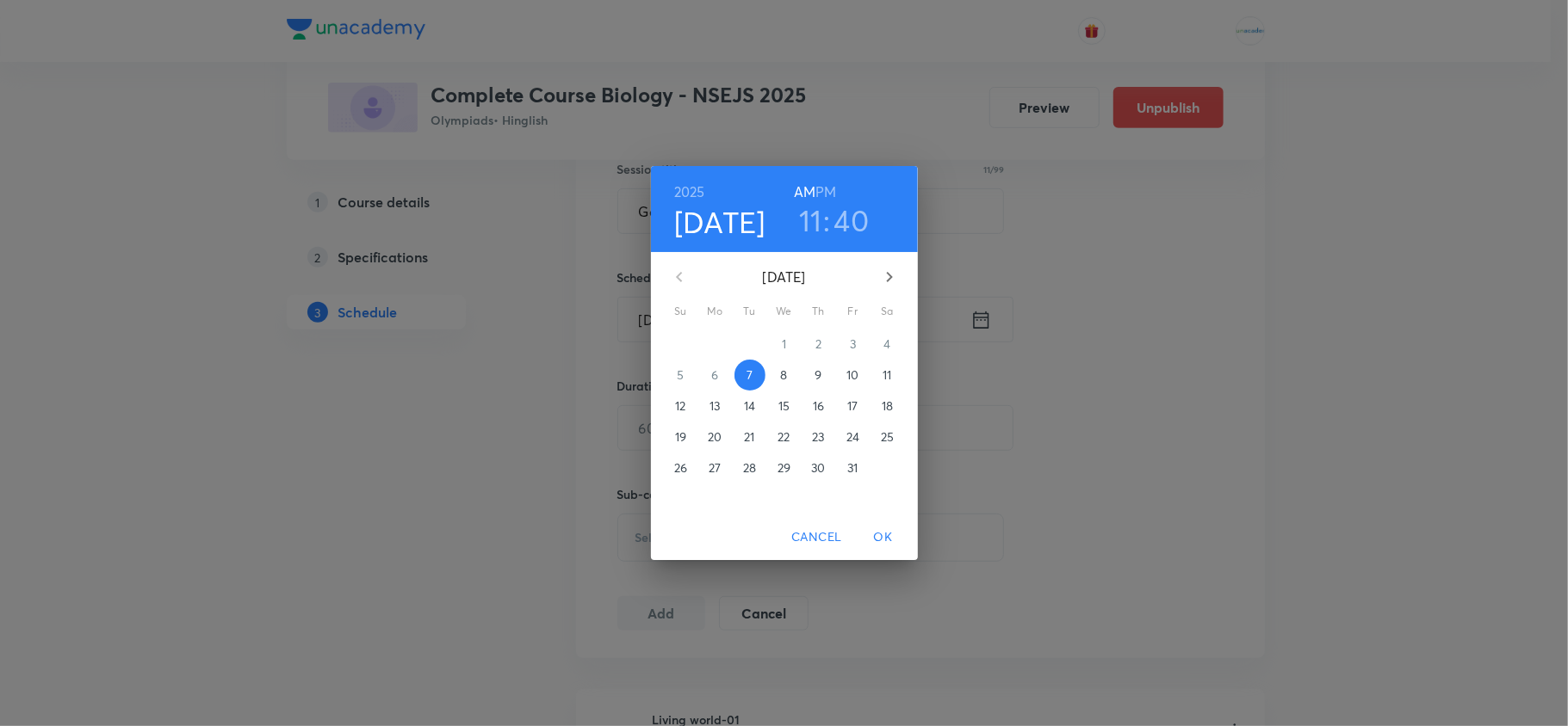
click at [851, 386] on button "10" at bounding box center [853, 375] width 31 height 31
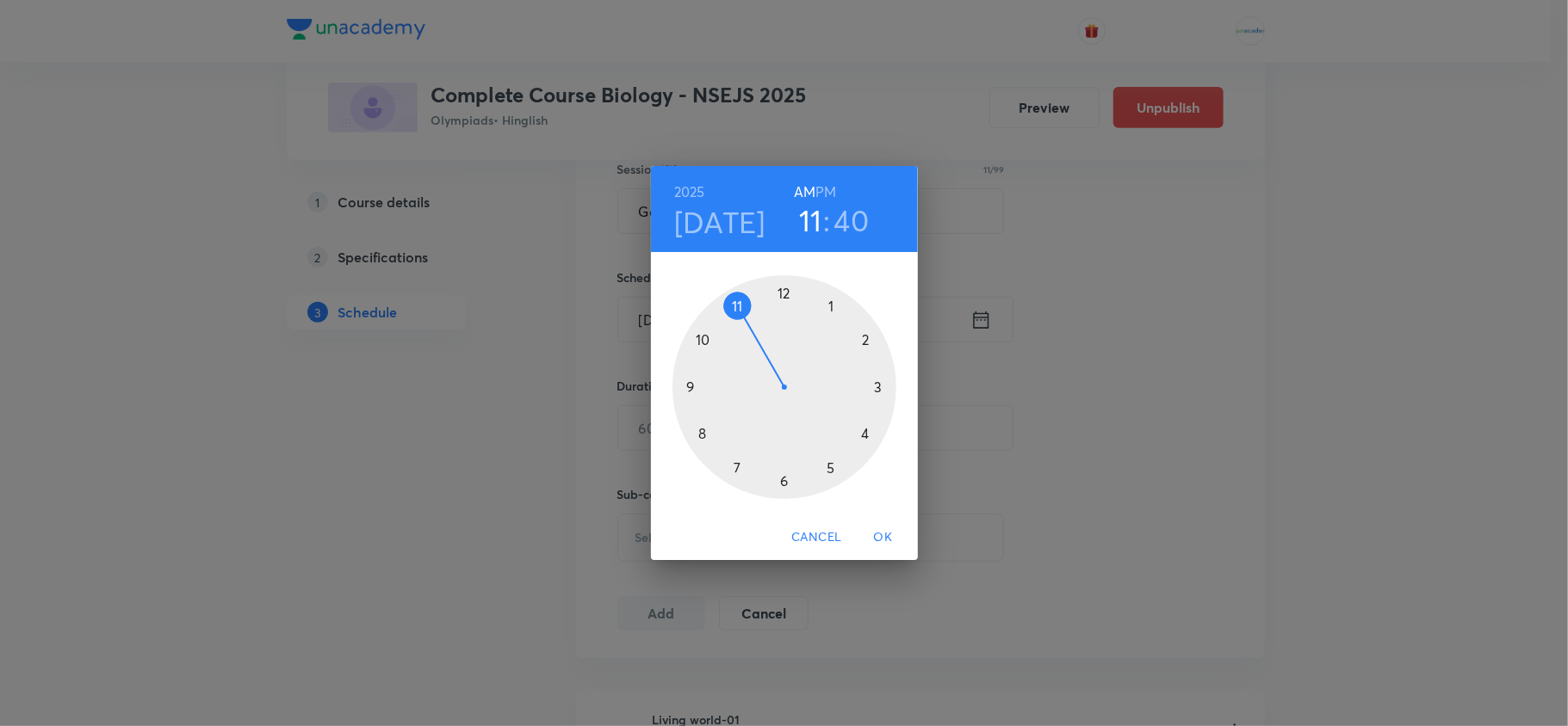
click at [830, 202] on h6 "PM" at bounding box center [825, 192] width 21 height 24
click at [834, 466] on div at bounding box center [784, 387] width 224 height 224
click at [824, 313] on div at bounding box center [784, 387] width 224 height 224
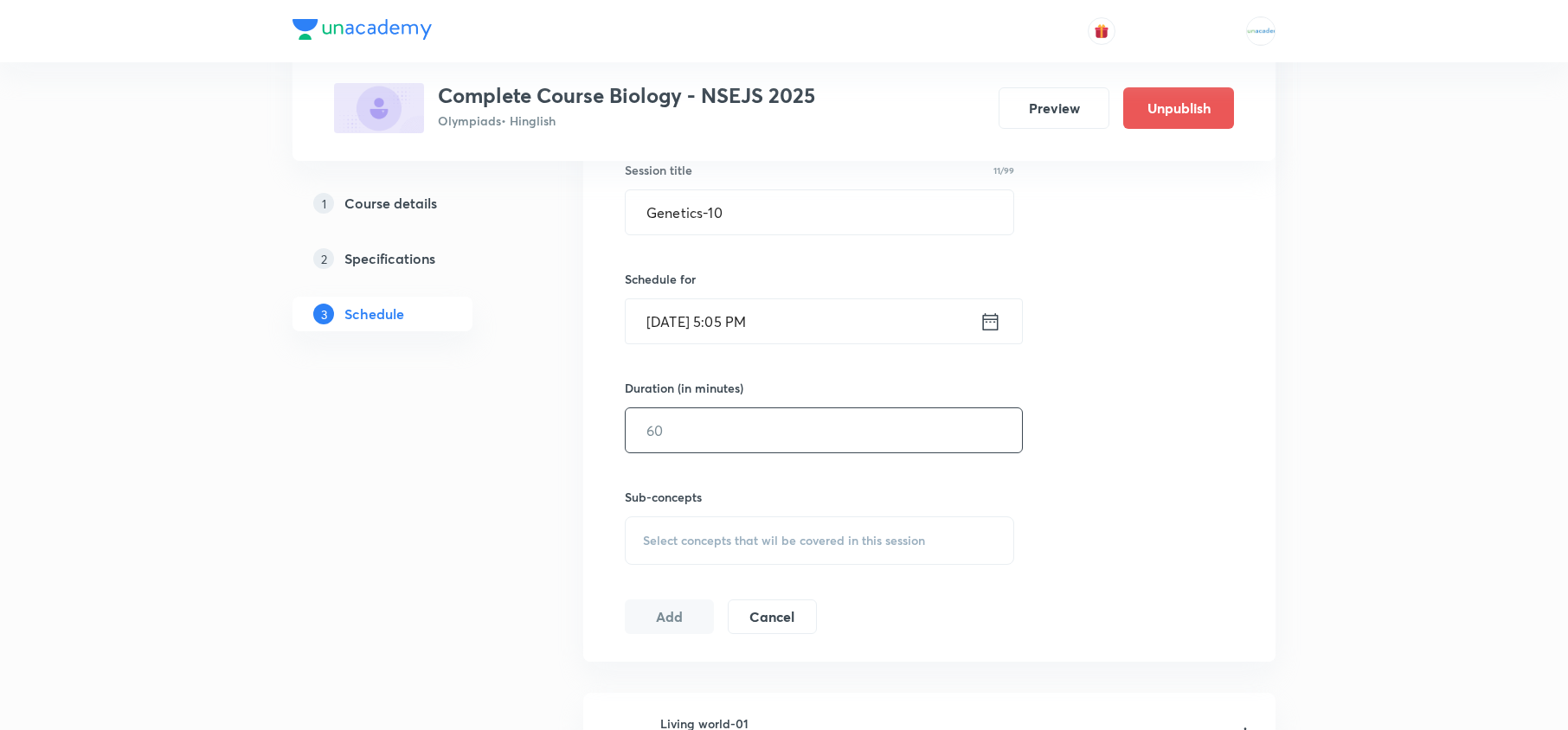
click at [797, 430] on input "text" at bounding box center [824, 431] width 396 height 44
type input "9"
type input "75"
click at [805, 557] on div "Select concepts that wil be covered in this session" at bounding box center [820, 541] width 389 height 49
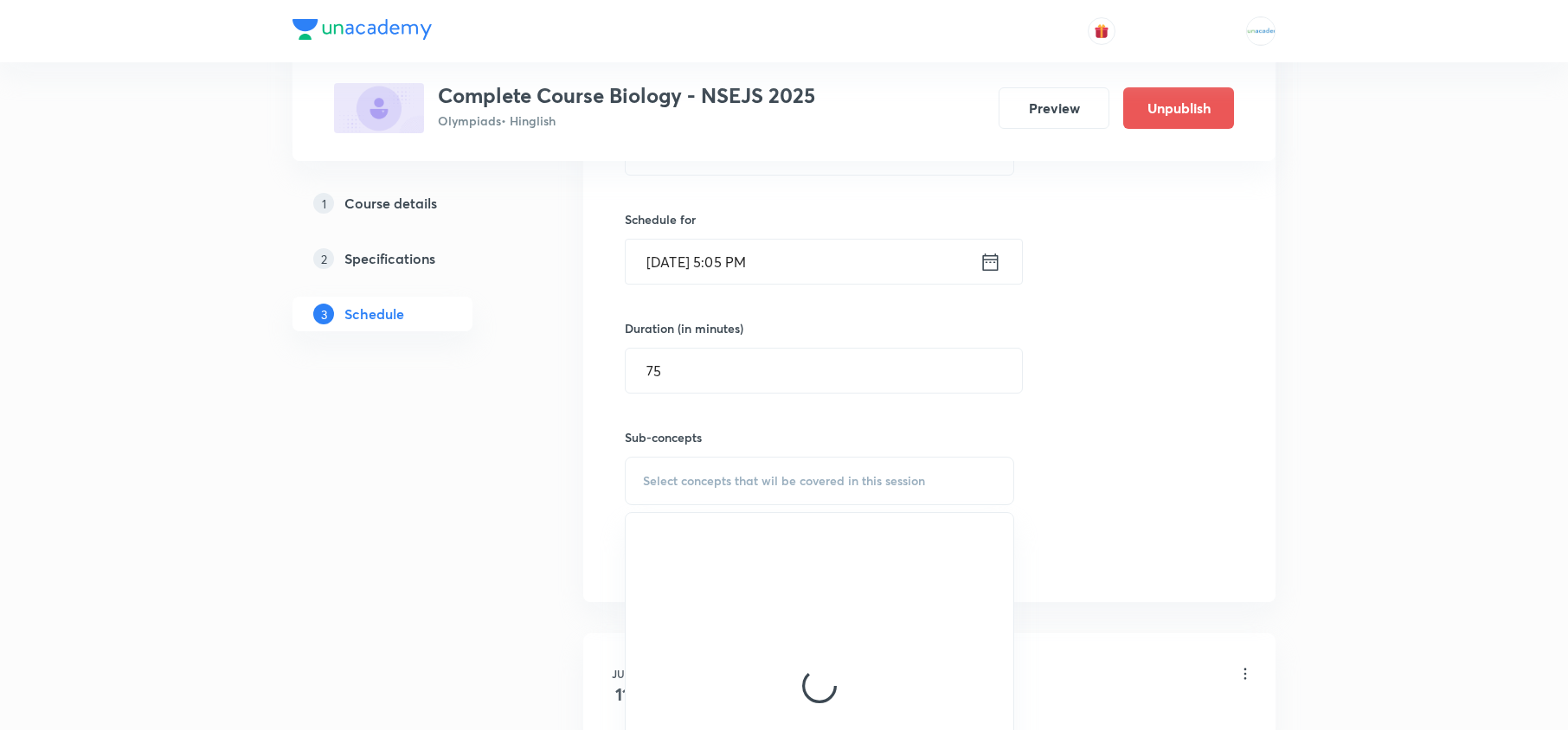
scroll to position [529, 0]
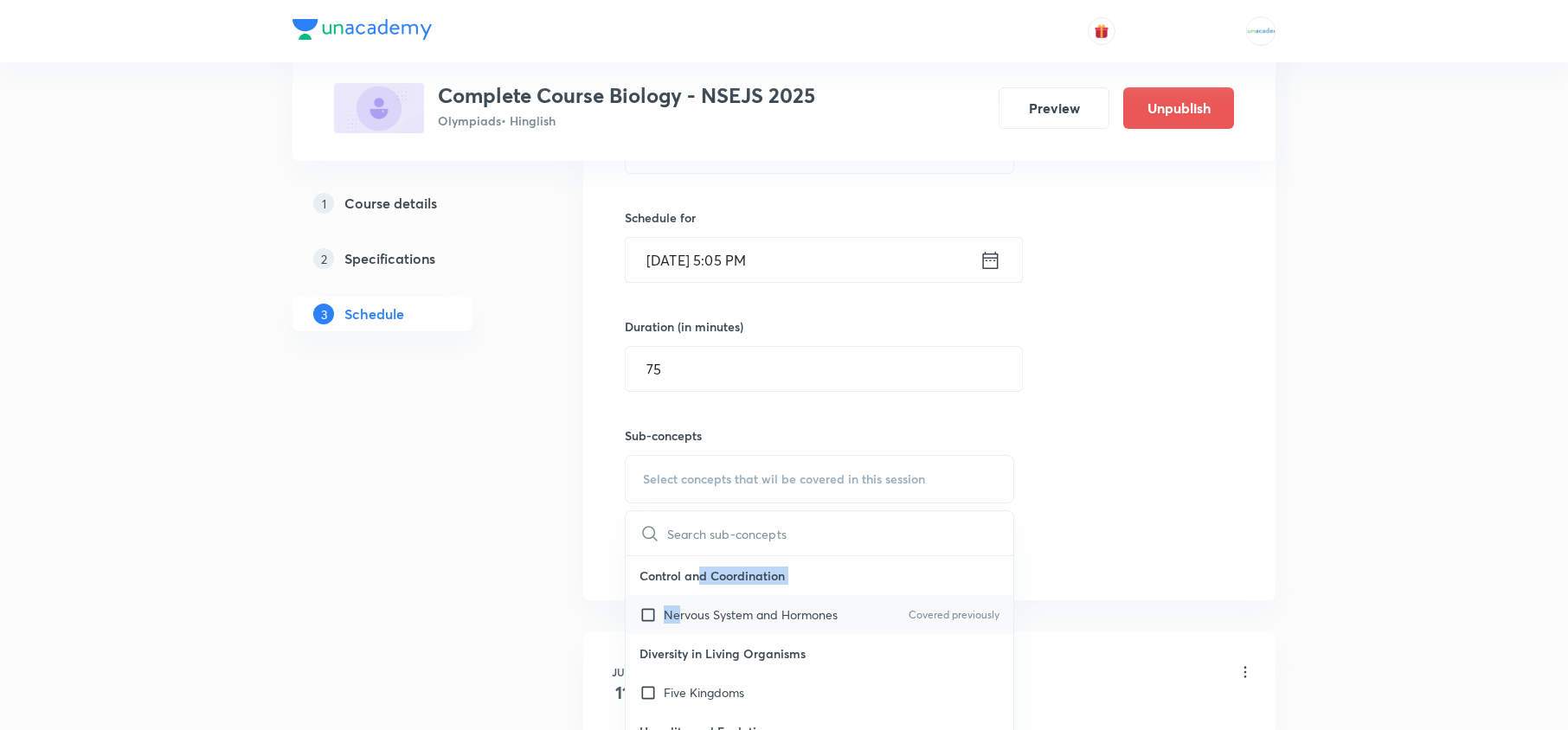
drag, startPoint x: 697, startPoint y: 593, endPoint x: 668, endPoint y: 612, distance: 34.7
click at [668, 612] on div "Control and Coordination Nervous System and Hormones Covered previously" at bounding box center [820, 595] width 388 height 78
click at [668, 612] on p "Nervous System and Hormones" at bounding box center [751, 615] width 174 height 18
checkbox input "true"
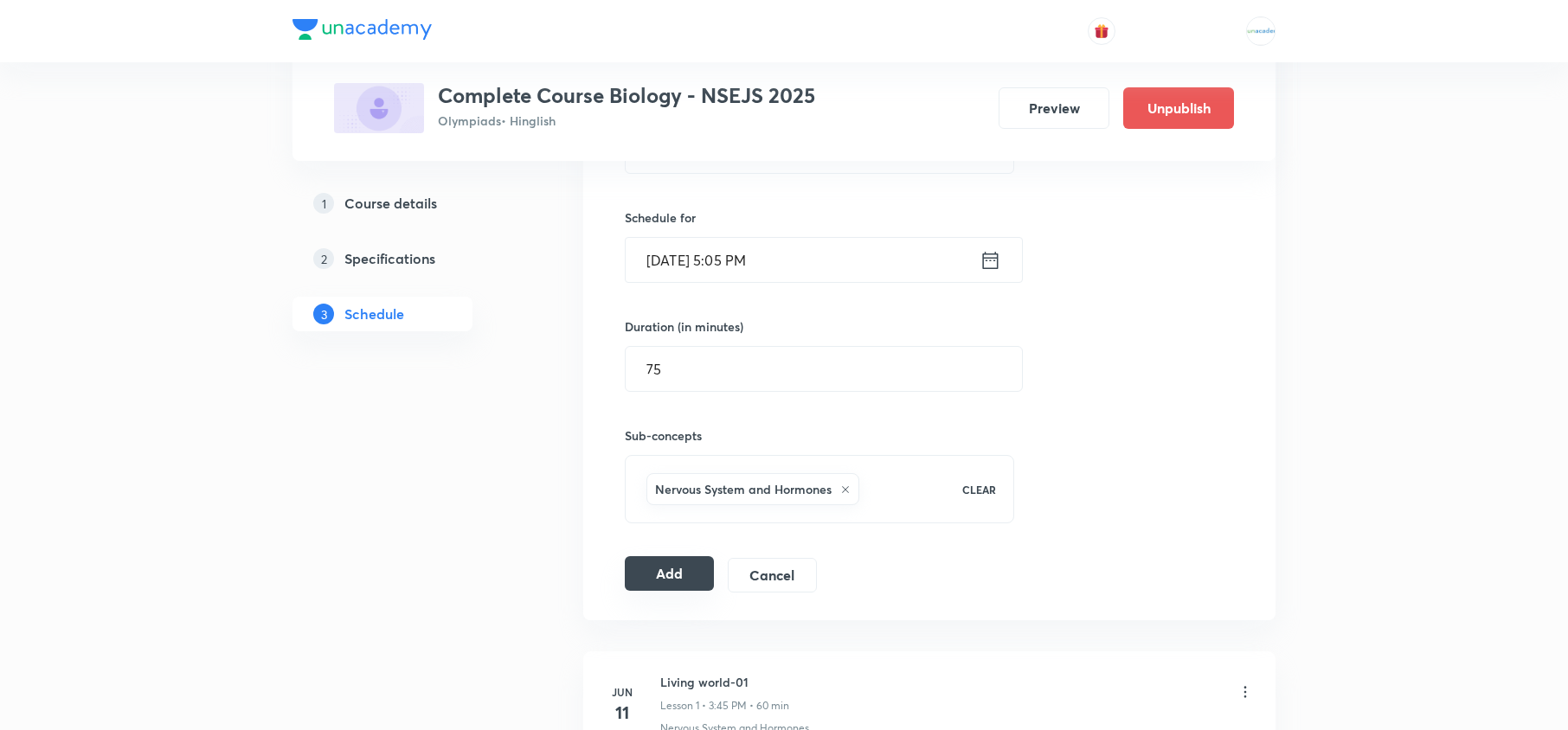
click at [668, 569] on button "Add" at bounding box center [670, 574] width 90 height 34
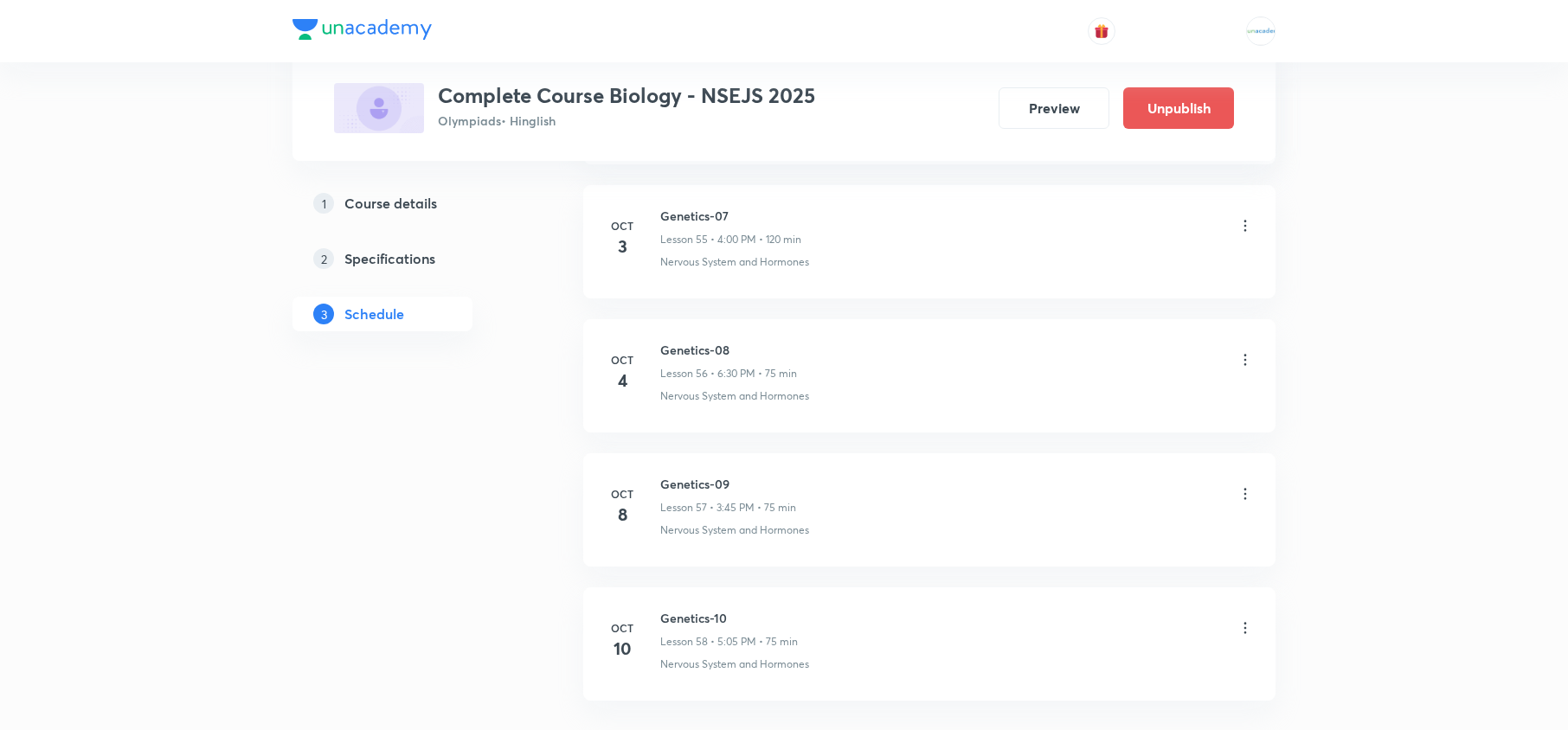
scroll to position [8387, 0]
drag, startPoint x: 738, startPoint y: 479, endPoint x: 658, endPoint y: 457, distance: 83.0
click at [658, 457] on li "[DATE] Genetics-10 Lesson 58 • 5:05 PM • 75 min Nervous System and Hormones" at bounding box center [929, 510] width 692 height 113
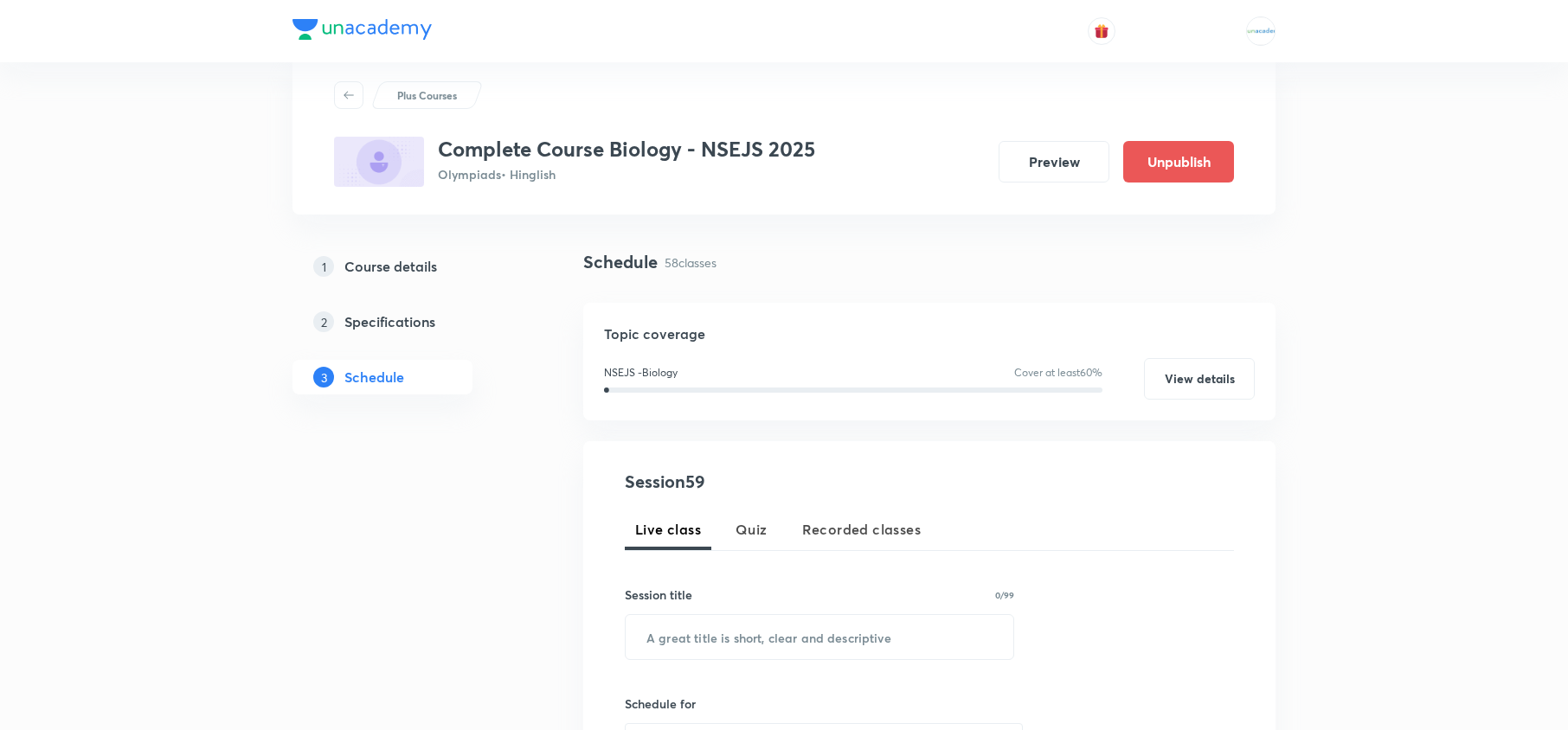
scroll to position [0, 0]
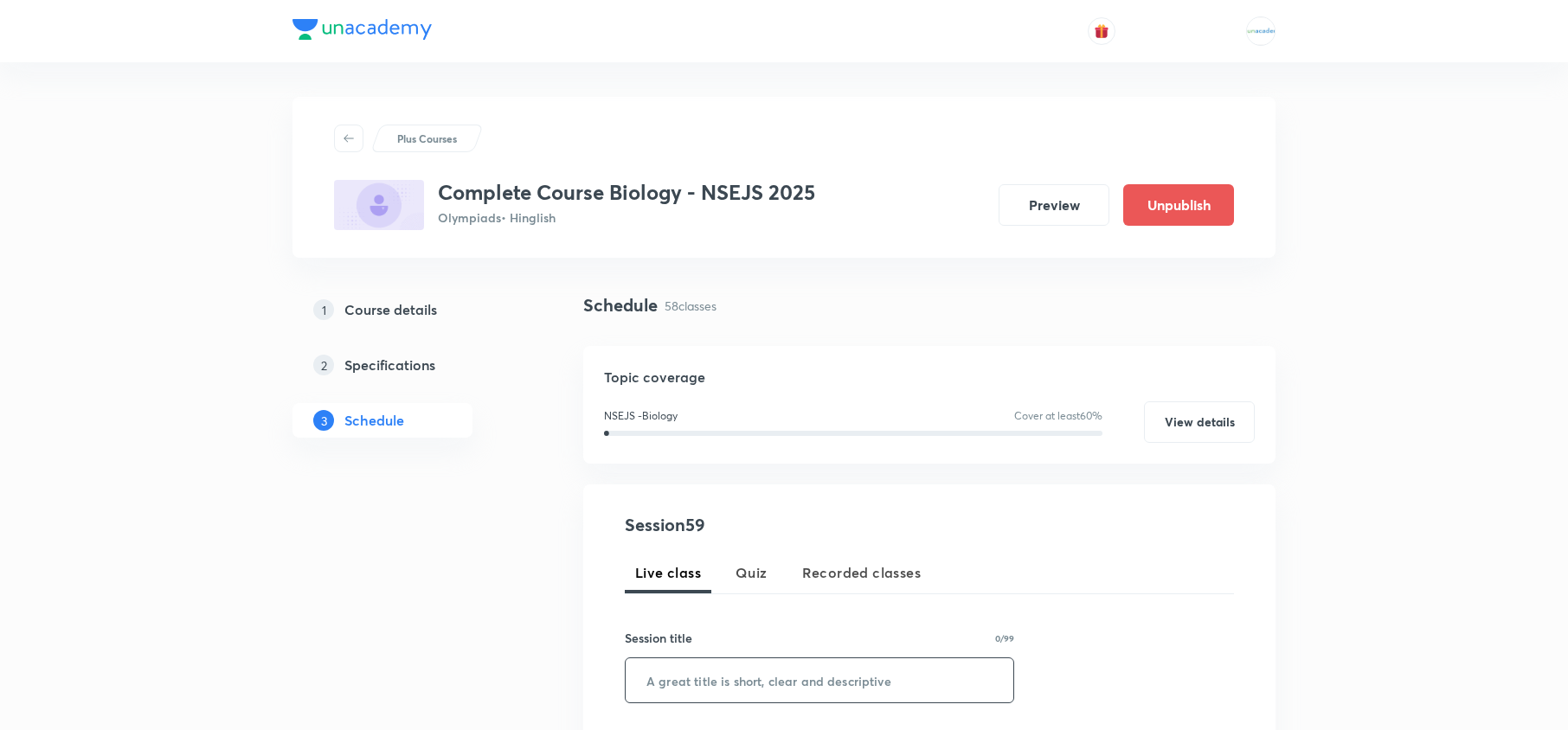
click at [741, 686] on input "text" at bounding box center [820, 680] width 388 height 44
paste input "Genetics-09"
type input "Genetics-10"
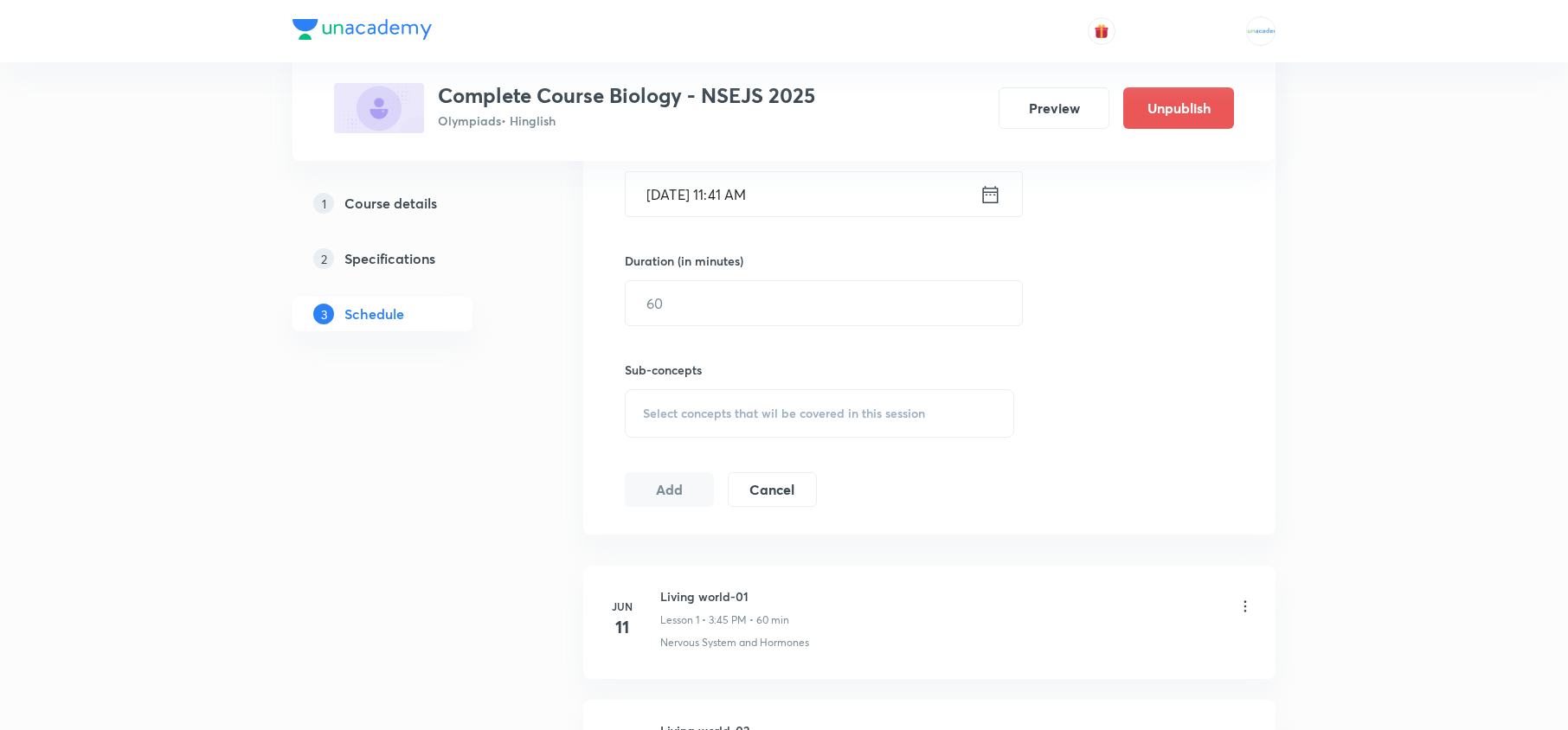
scroll to position [597, 0]
click at [980, 203] on icon at bounding box center [991, 193] width 22 height 24
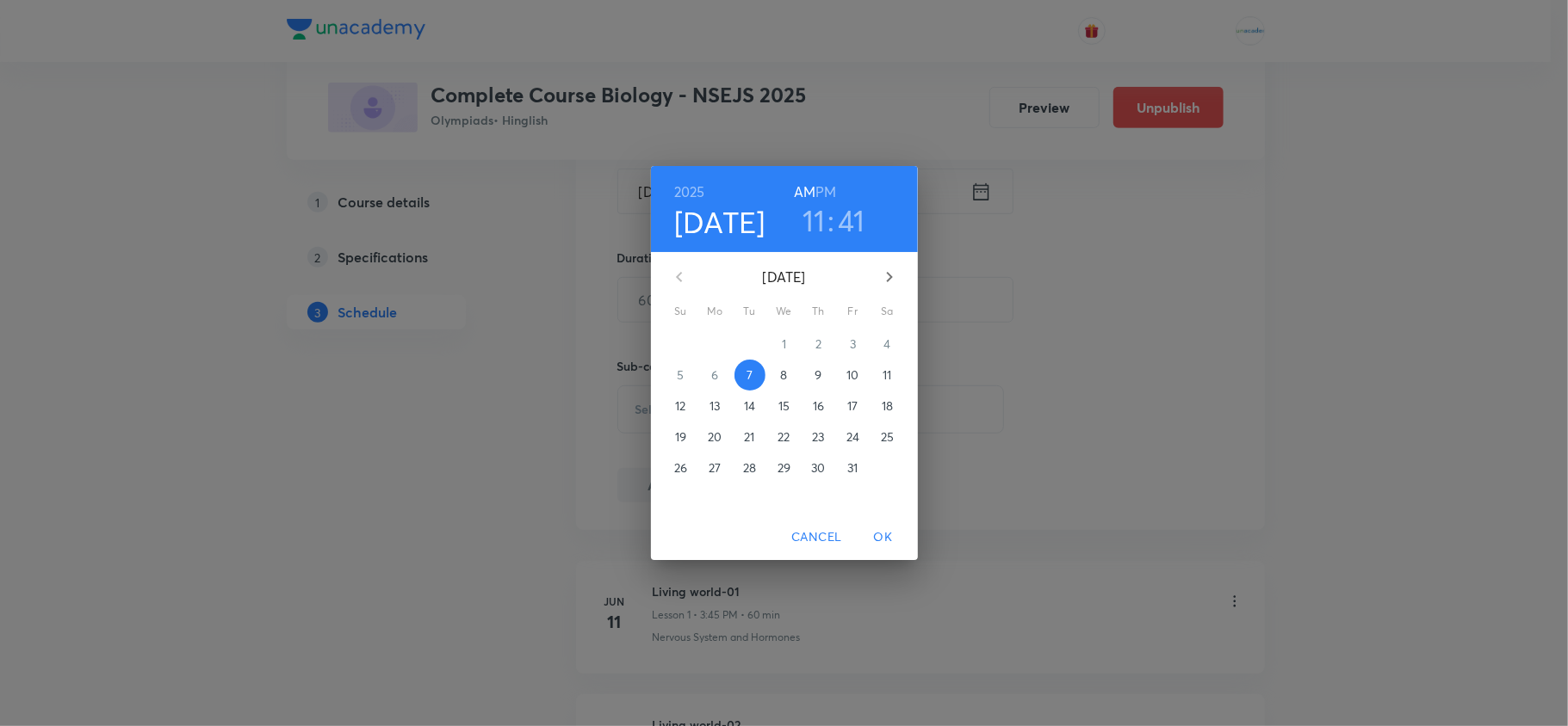
click at [880, 377] on span "11" at bounding box center [888, 375] width 31 height 17
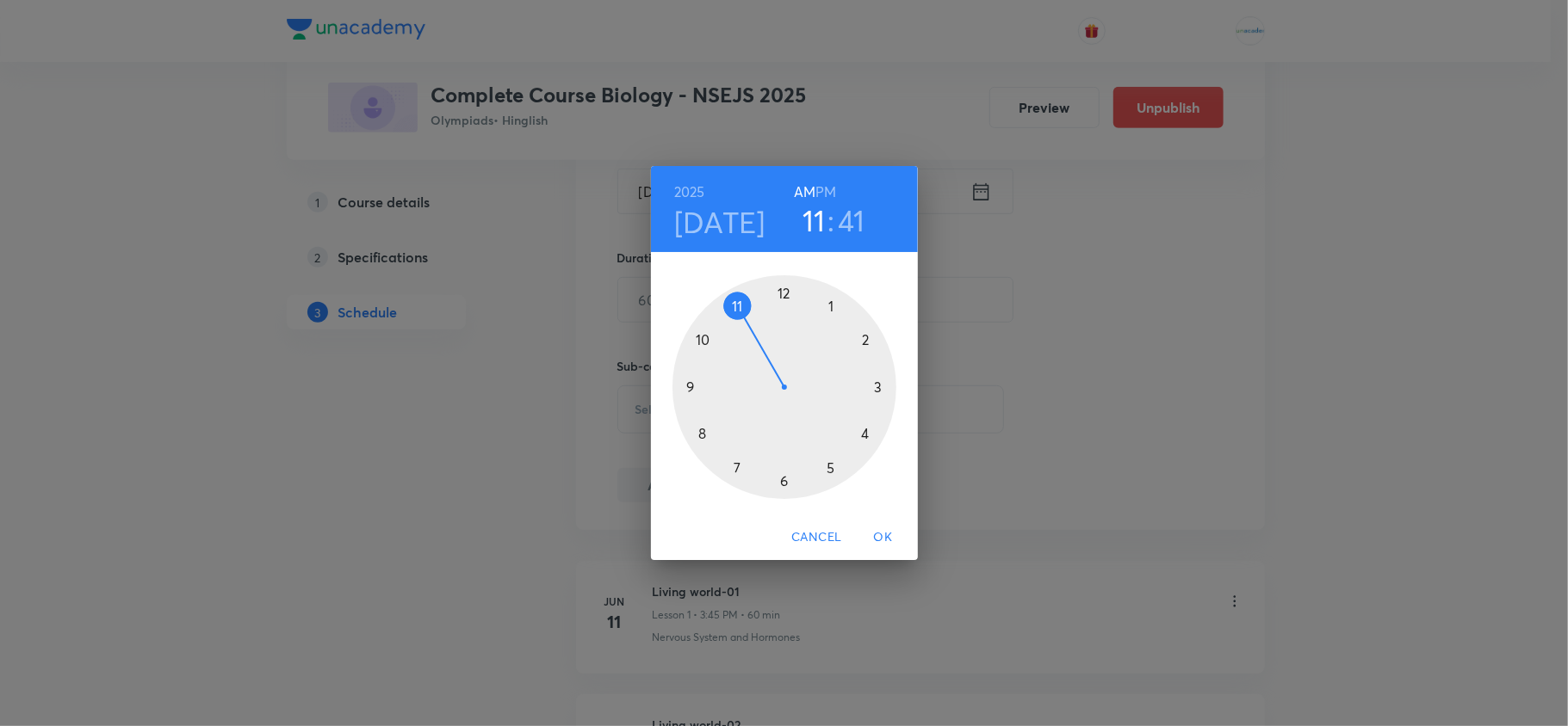
click at [820, 201] on h6 "PM" at bounding box center [825, 192] width 21 height 24
click at [741, 466] on div at bounding box center [784, 387] width 224 height 224
click at [780, 301] on div at bounding box center [784, 387] width 224 height 224
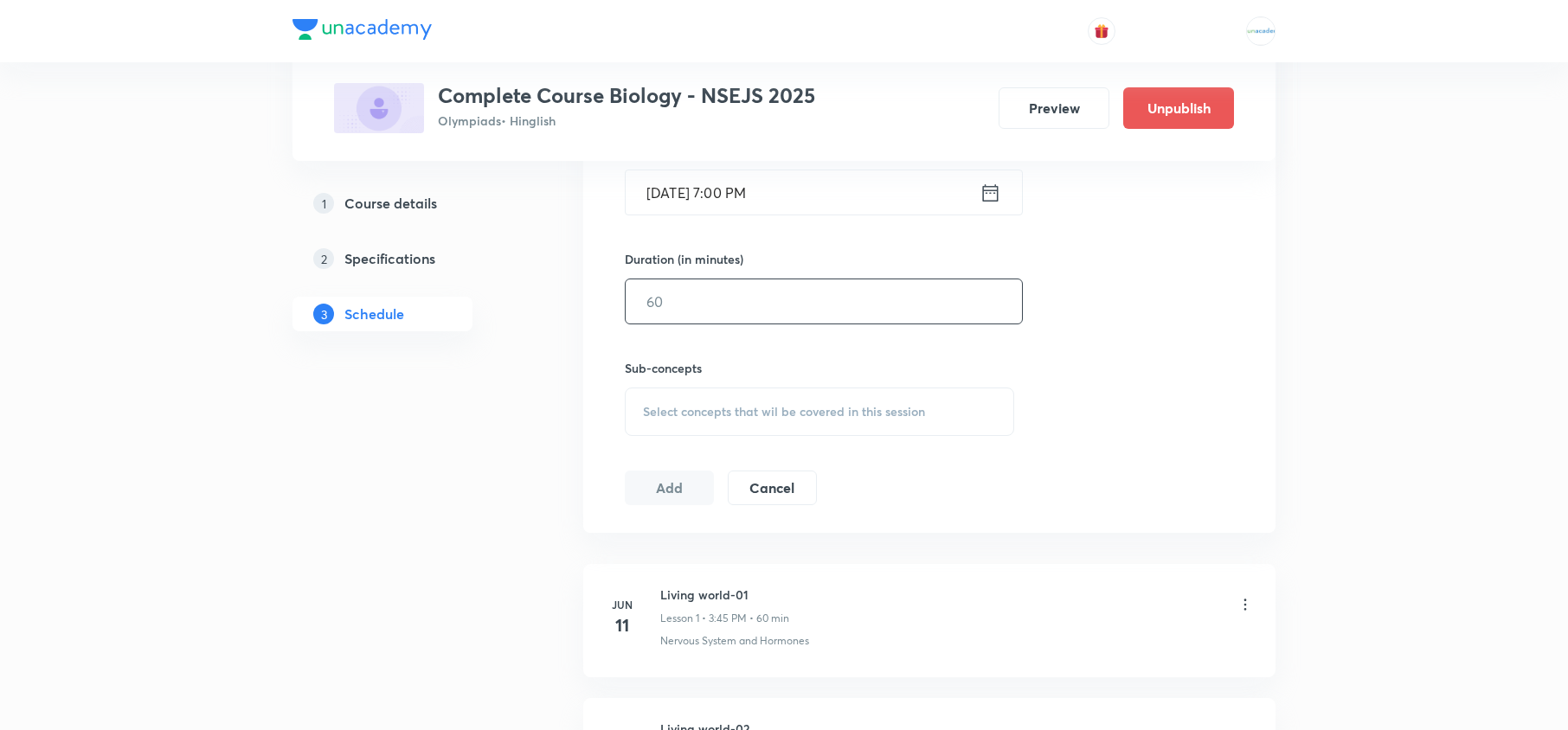
click at [759, 315] on input "text" at bounding box center [824, 301] width 396 height 44
type input "90"
click at [756, 394] on div "Select concepts that wil be covered in this session" at bounding box center [820, 412] width 389 height 49
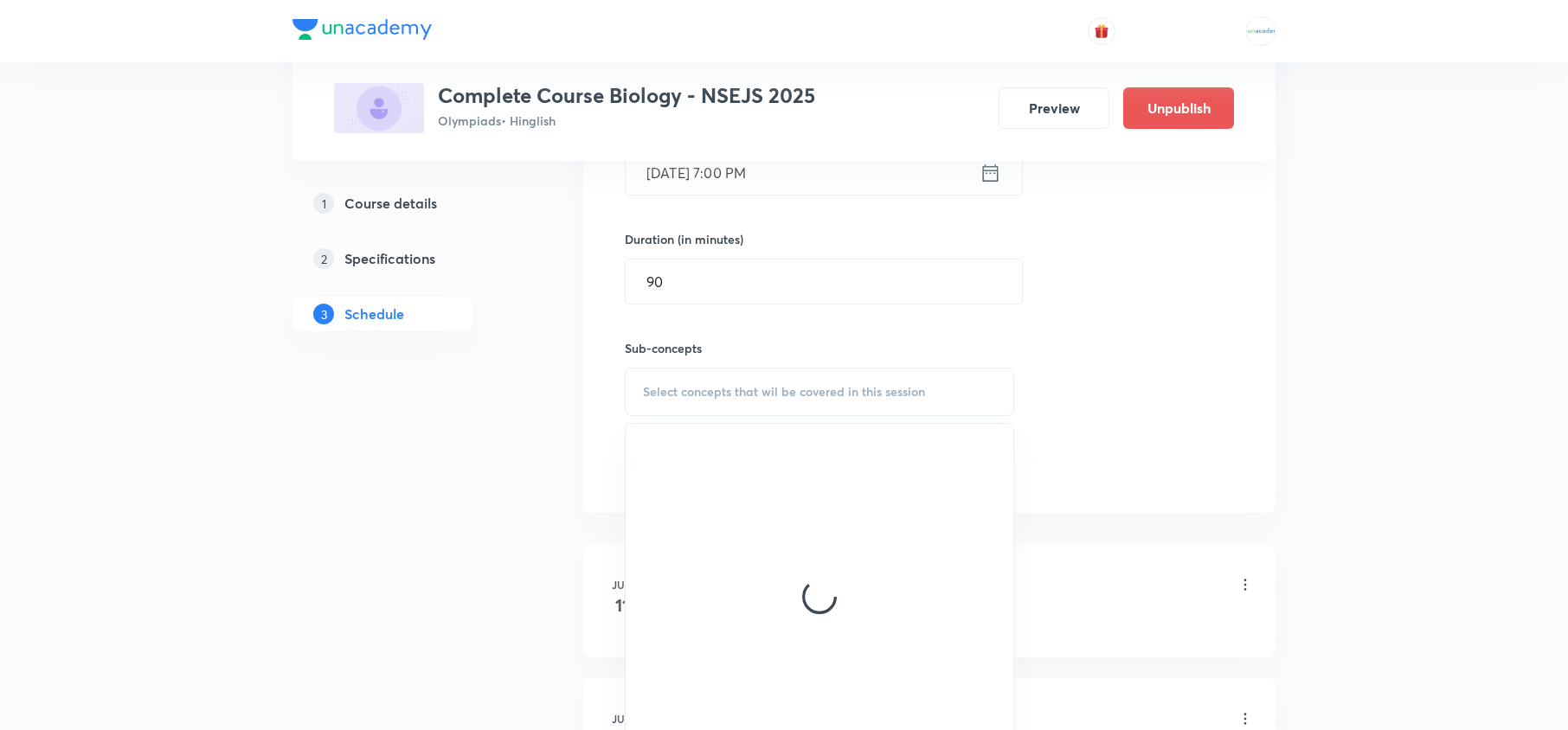
scroll to position [618, 0]
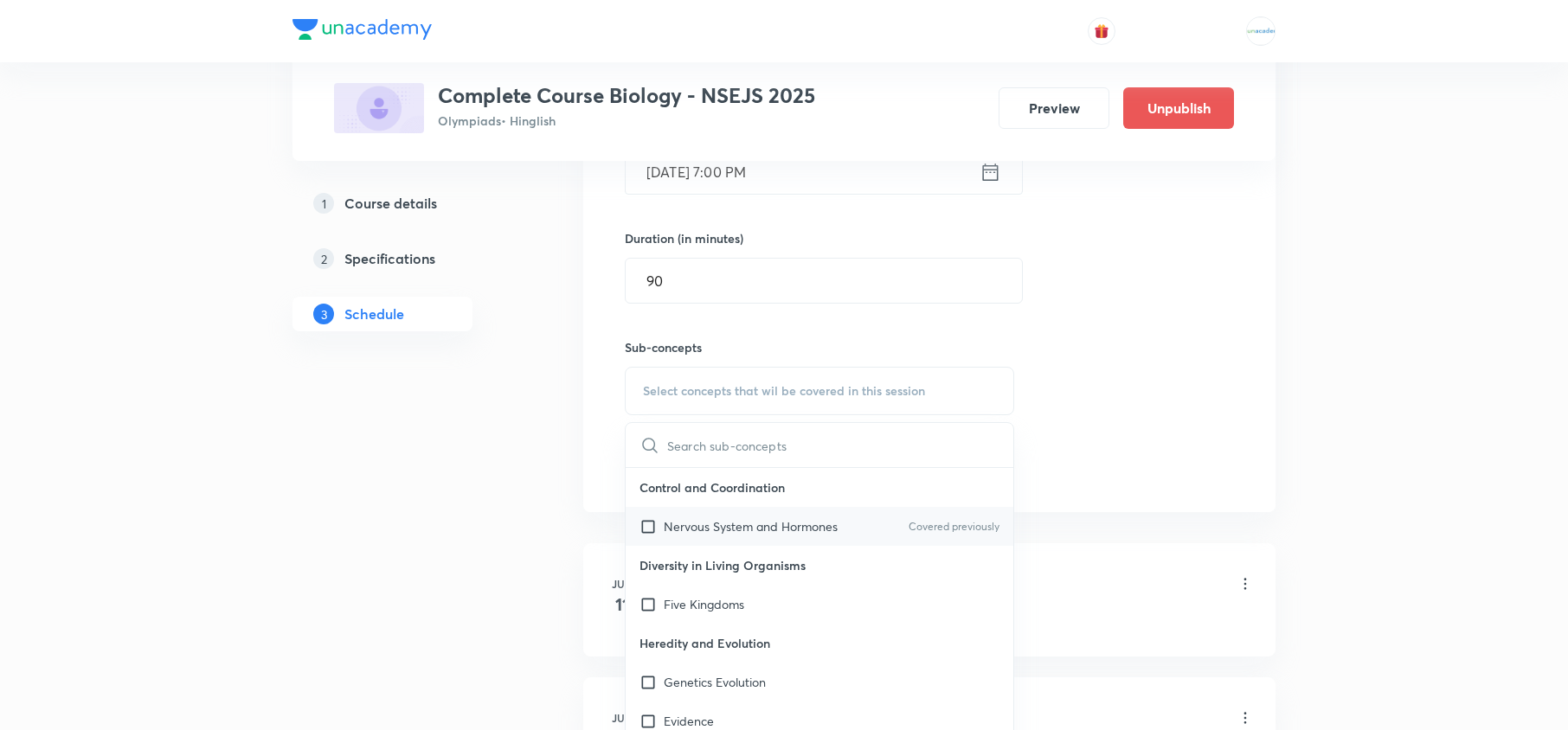
click at [710, 519] on p "Nervous System and Hormones" at bounding box center [751, 526] width 174 height 18
checkbox input "true"
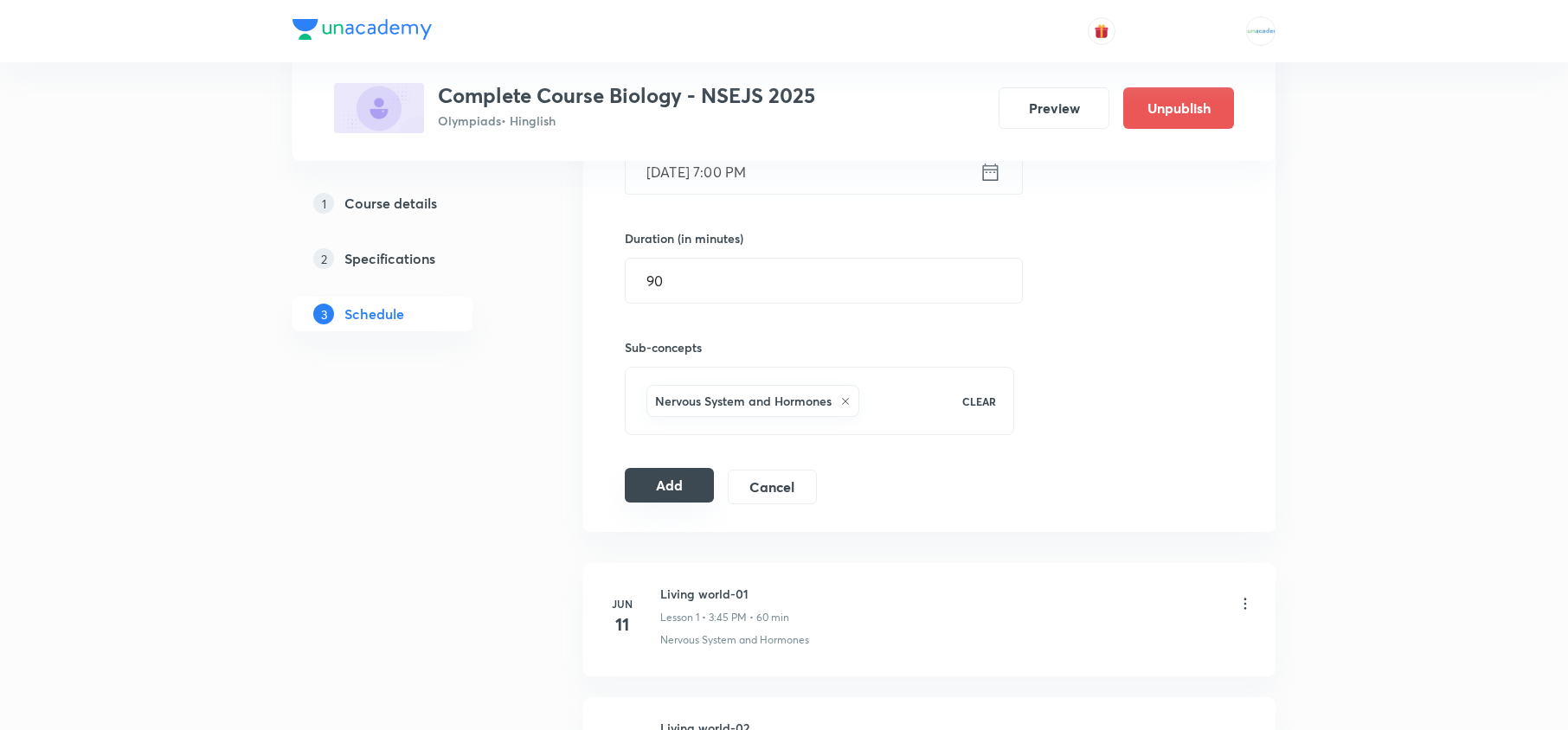
click at [648, 493] on button "Add" at bounding box center [670, 486] width 90 height 34
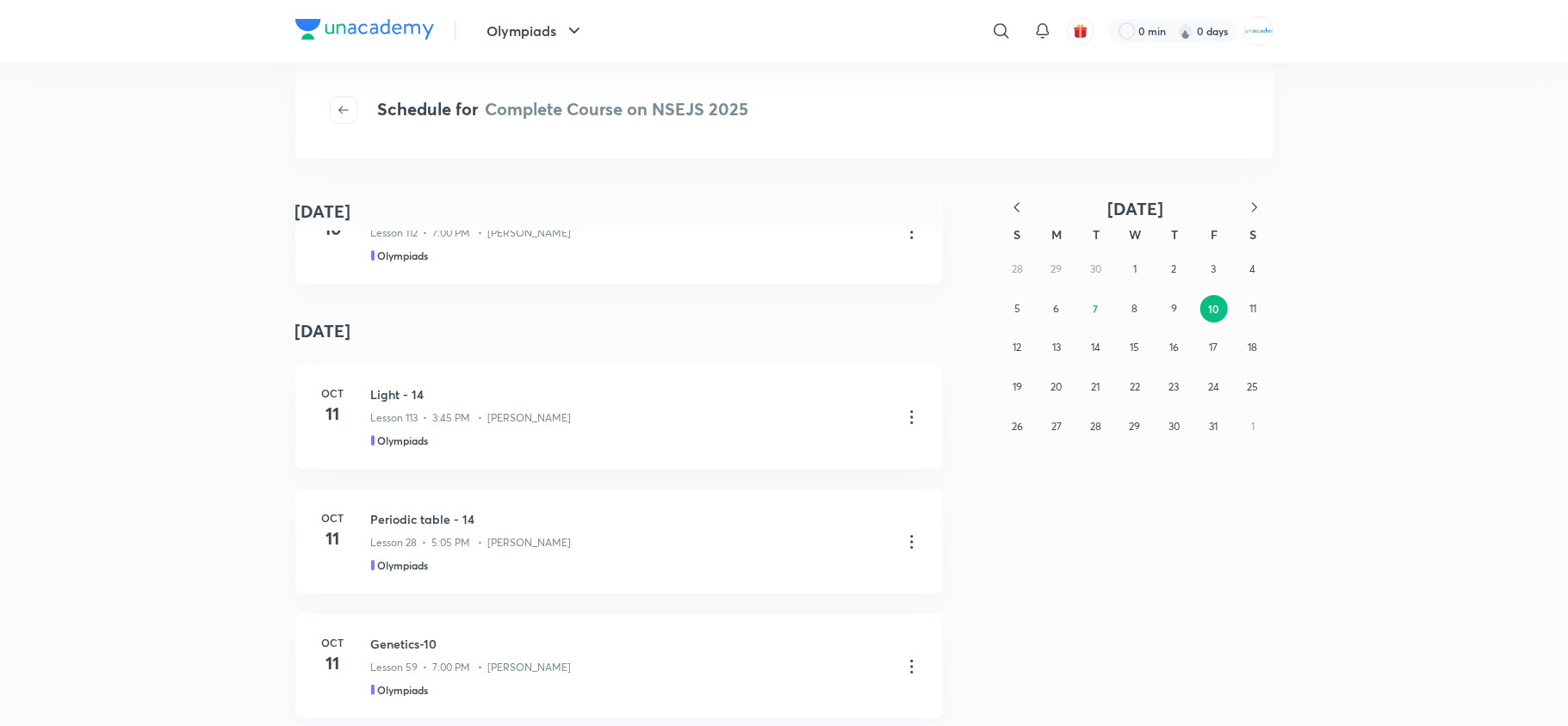
scroll to position [3943, 0]
